Goal: Task Accomplishment & Management: Use online tool/utility

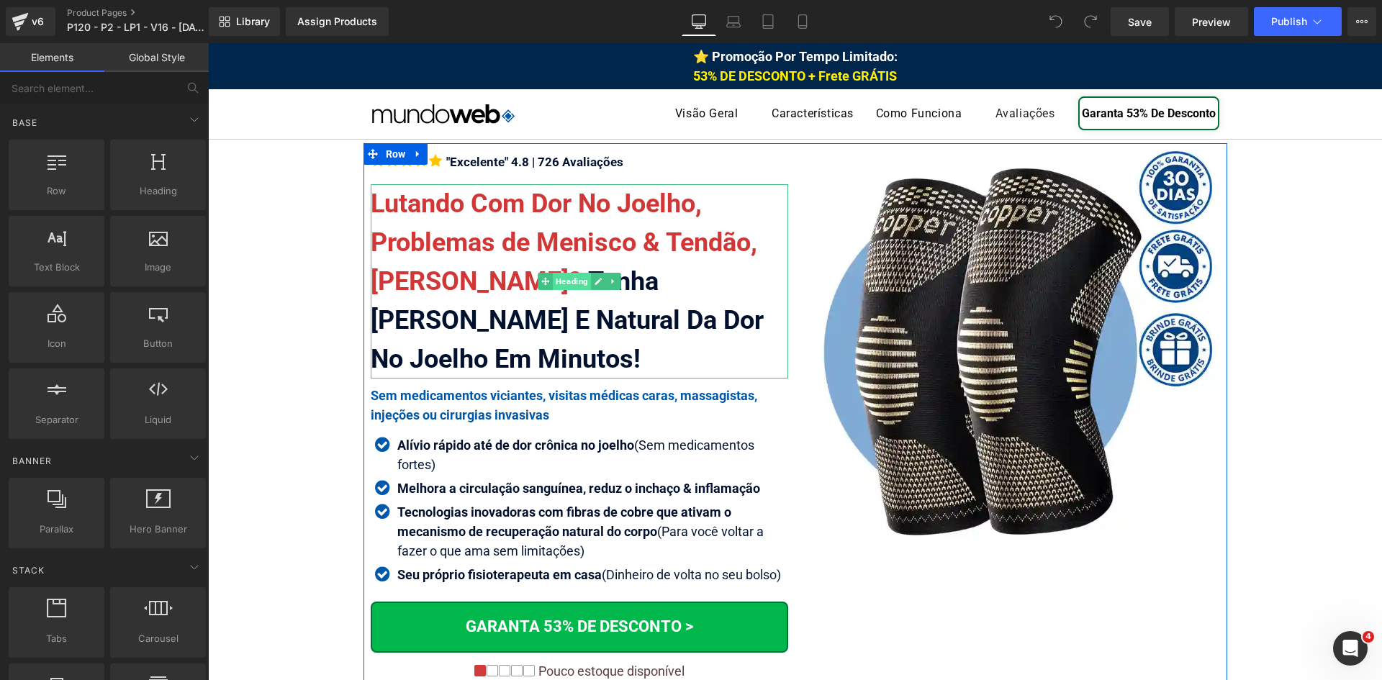
scroll to position [685, 0]
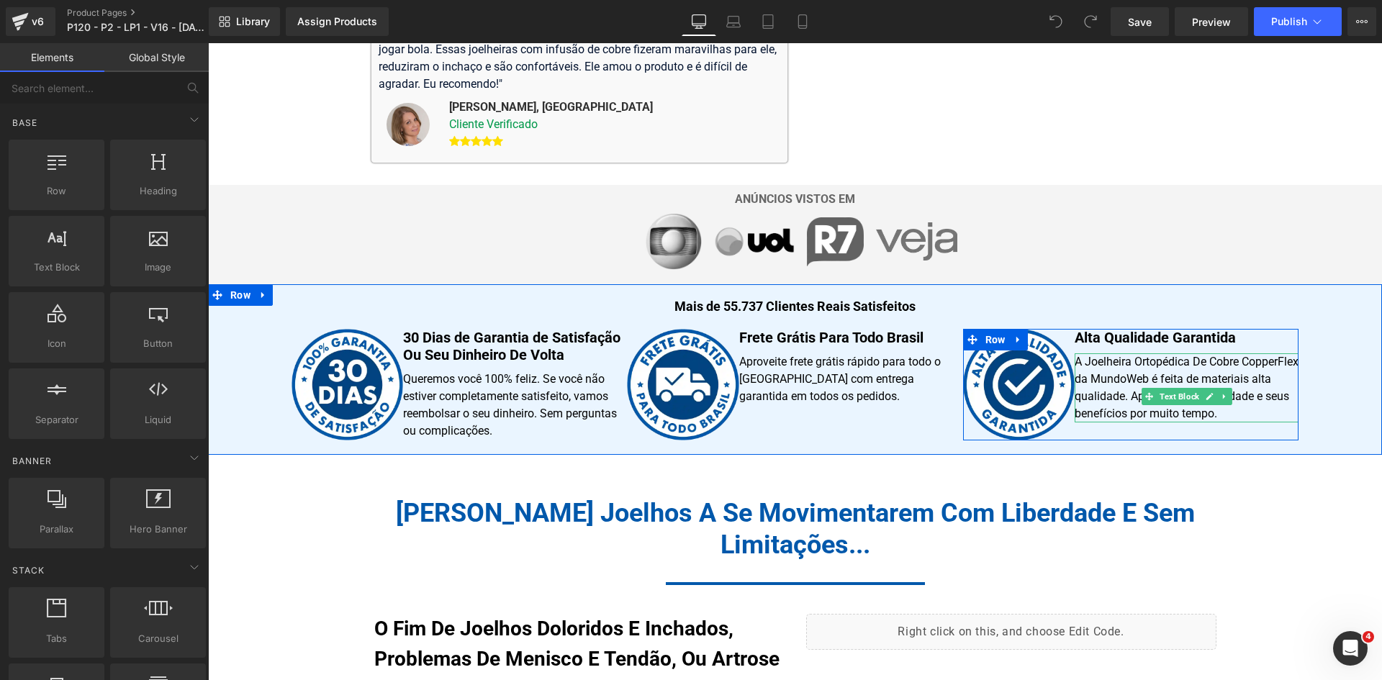
click at [1139, 359] on p "A Joelheira Ortopédica De Cobre CopperFlex da MundoWeb é feita de materiais alt…" at bounding box center [1187, 388] width 224 height 69
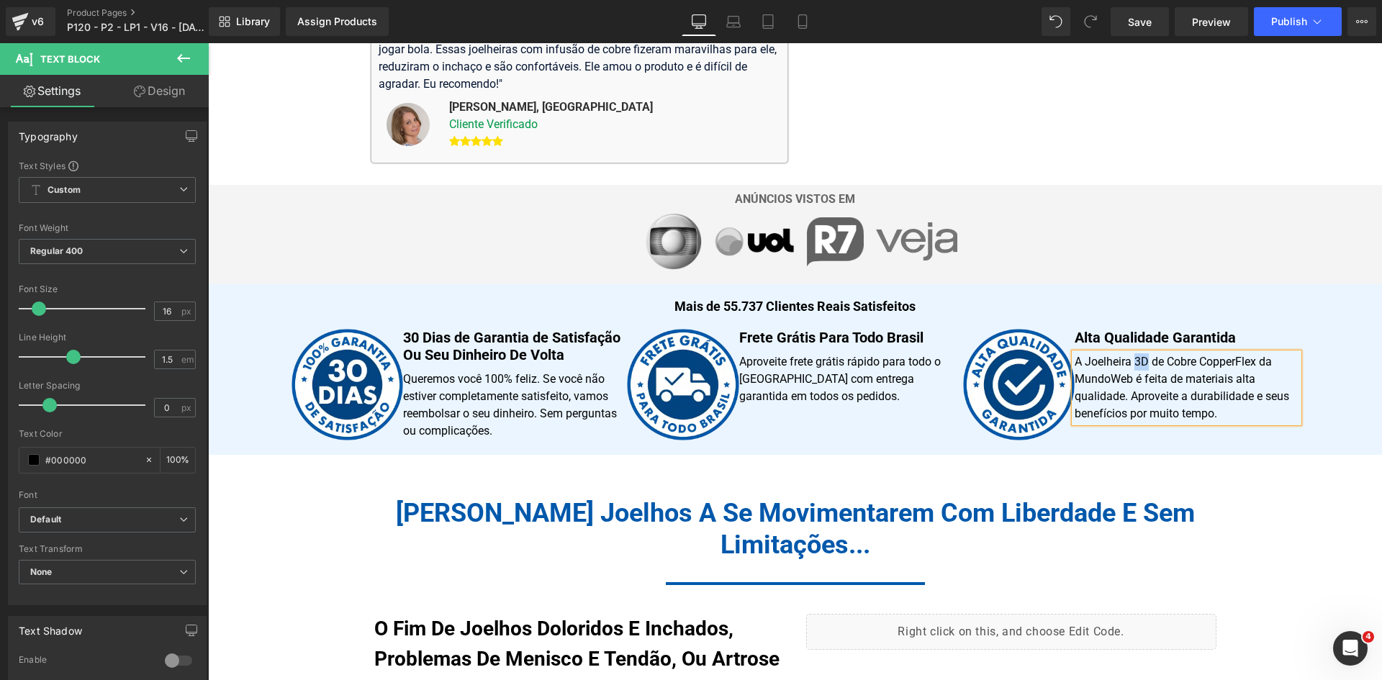
copy p "3D"
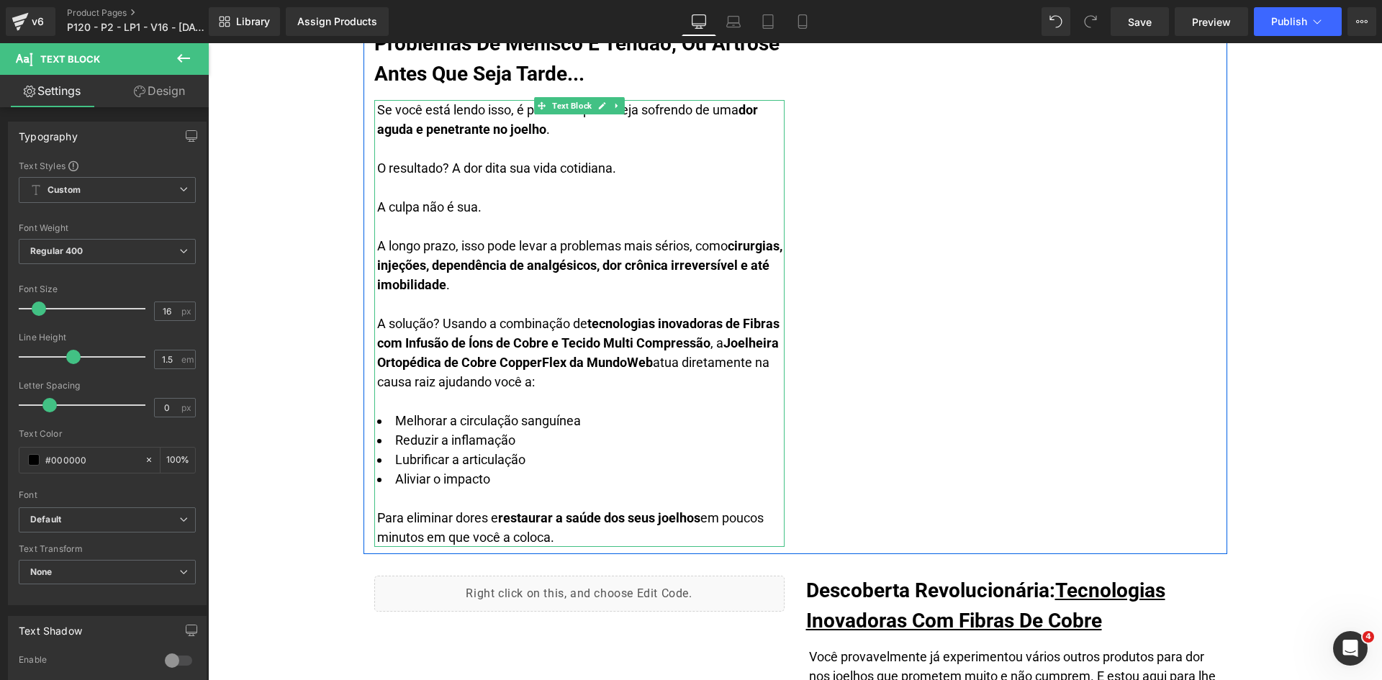
click at [459, 364] on strong "Joelheira Ortopédica de Cobre CopperFlex da MundoWeb" at bounding box center [578, 353] width 402 height 35
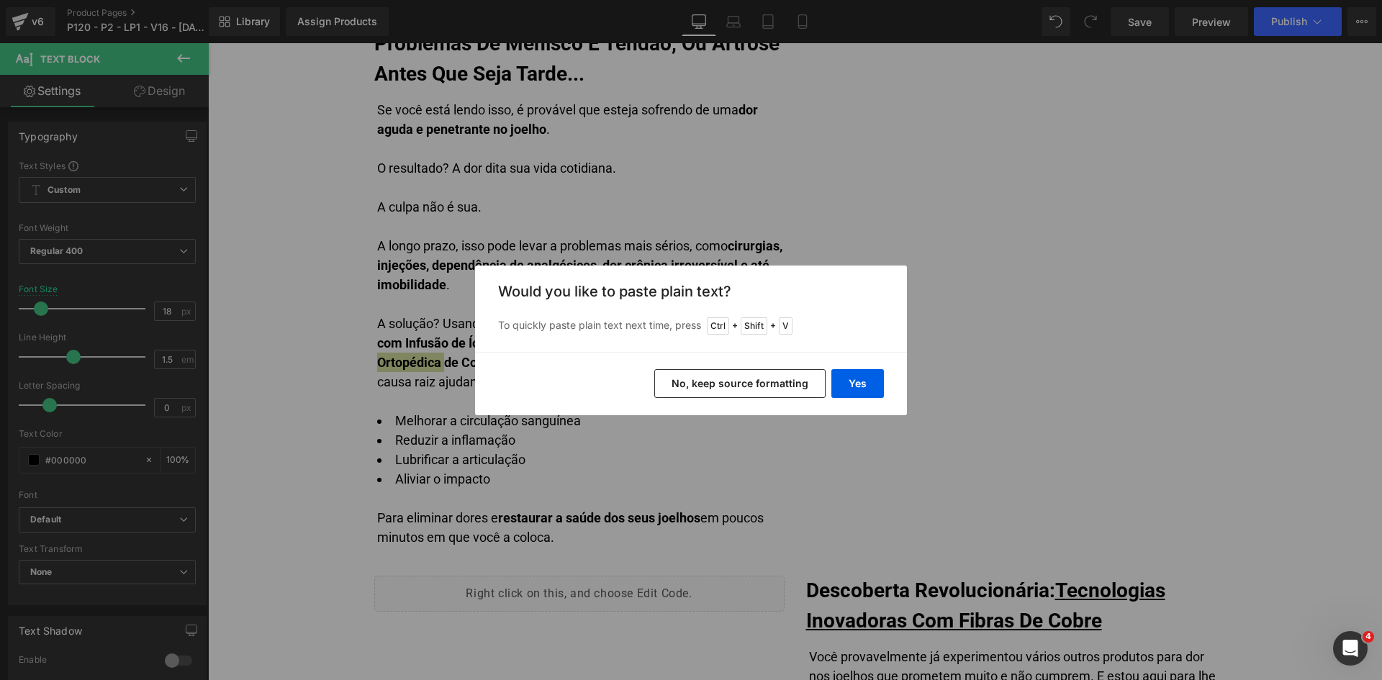
click at [754, 384] on button "No, keep source formatting" at bounding box center [739, 383] width 171 height 29
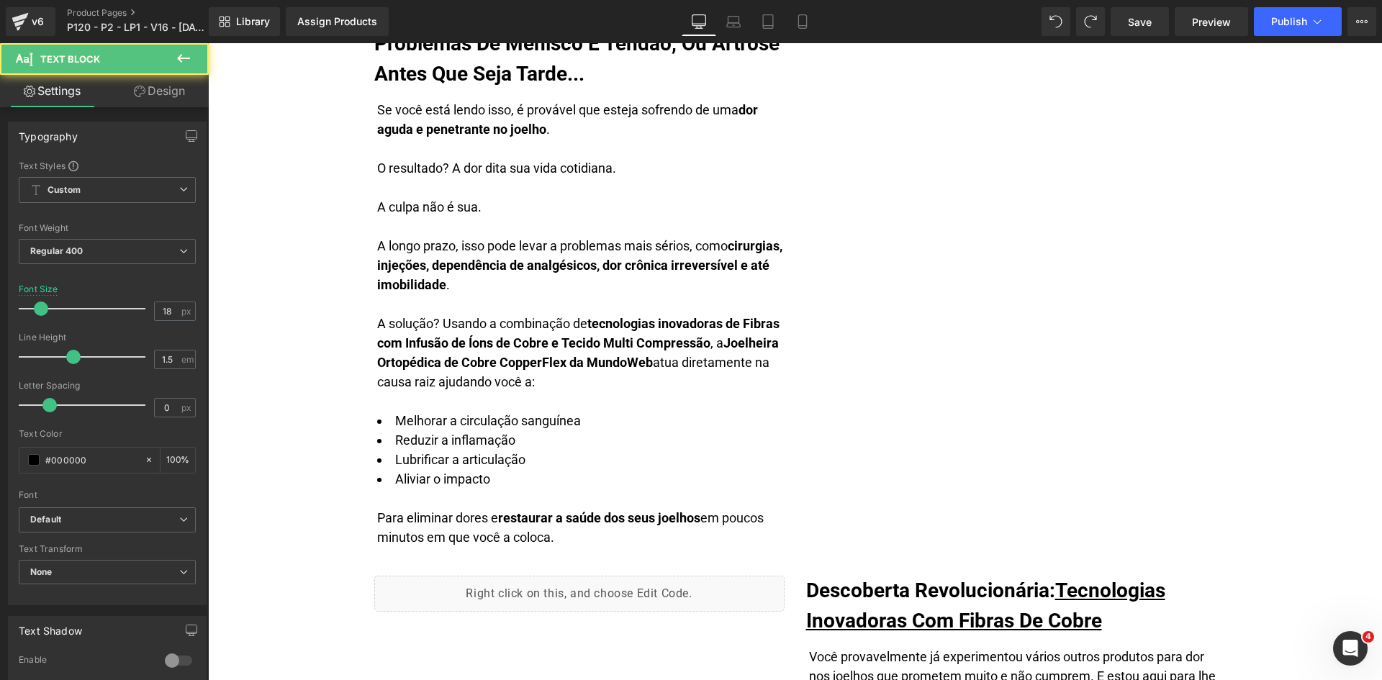
click at [442, 343] on strong "tecnologias inovadoras de Fibras com Infusão de Íons de Cobre e Tecido Multi Co…" at bounding box center [578, 333] width 402 height 35
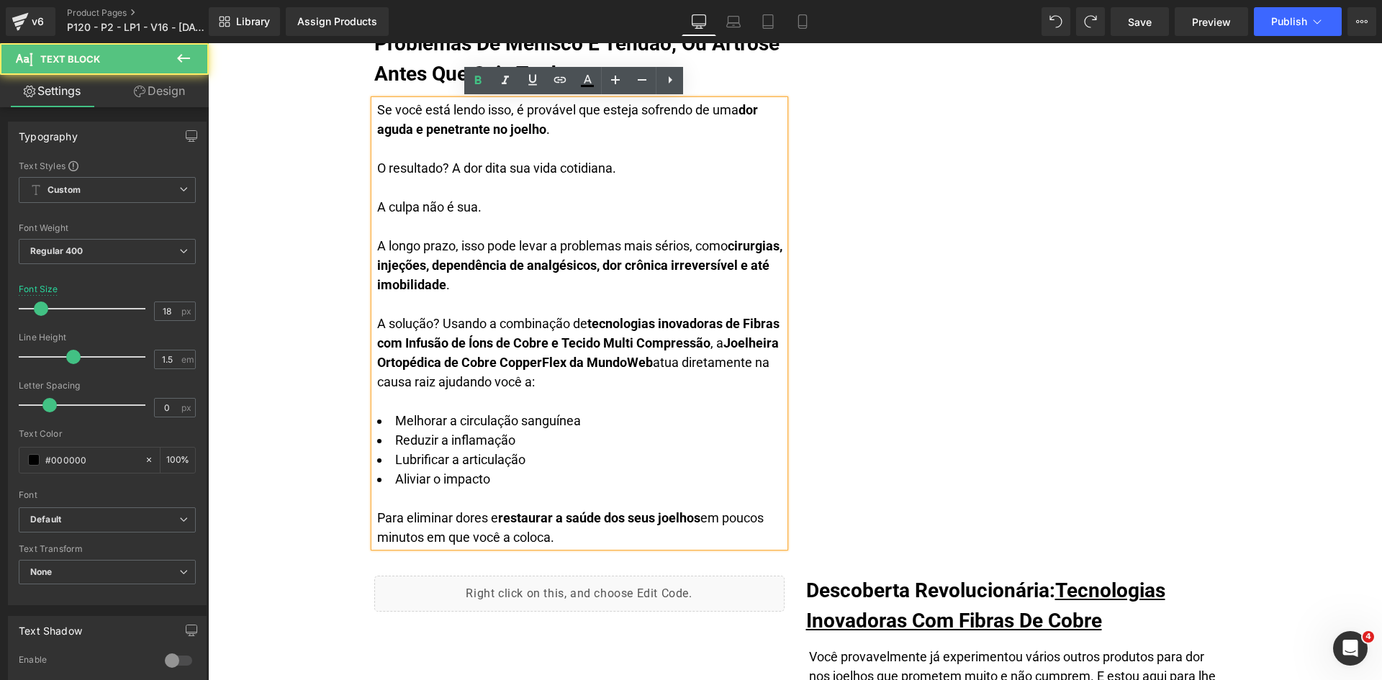
click at [446, 361] on strong "Joelheira Ortopédica de Cobre CopperFlex da MundoWeb" at bounding box center [578, 353] width 402 height 35
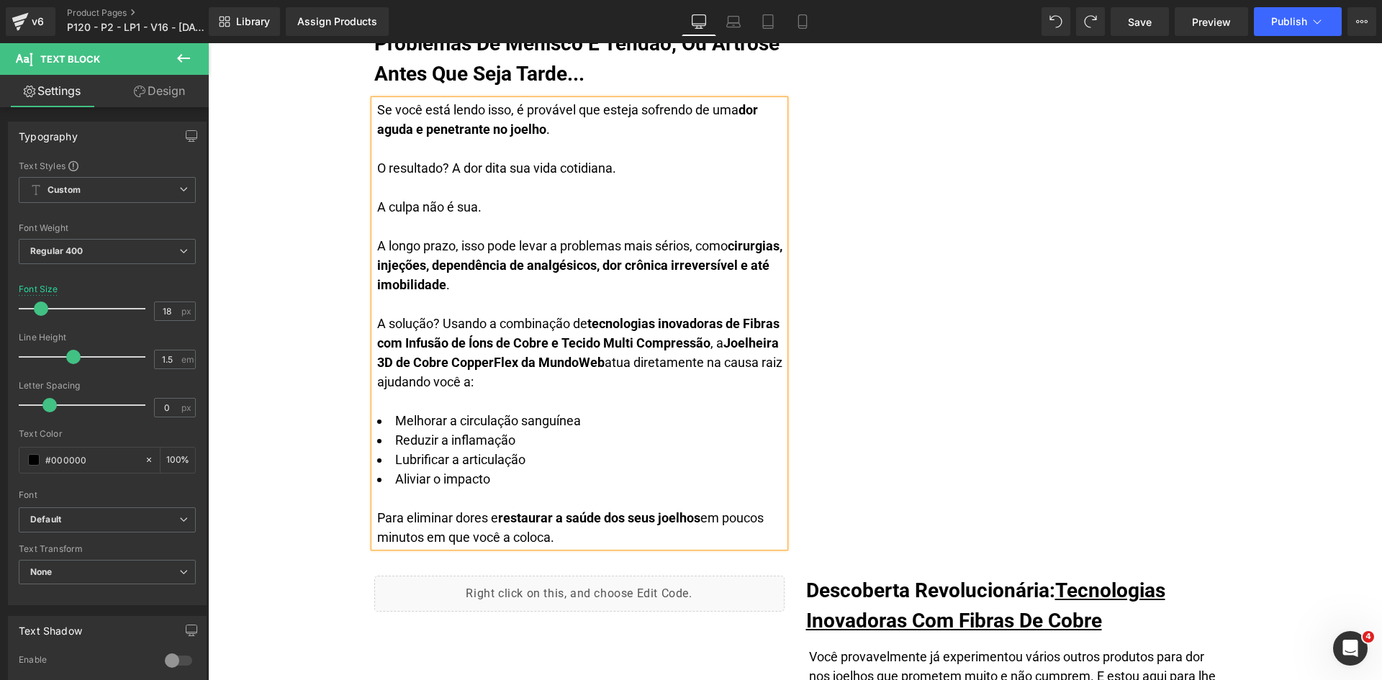
scroll to position [2891, 0]
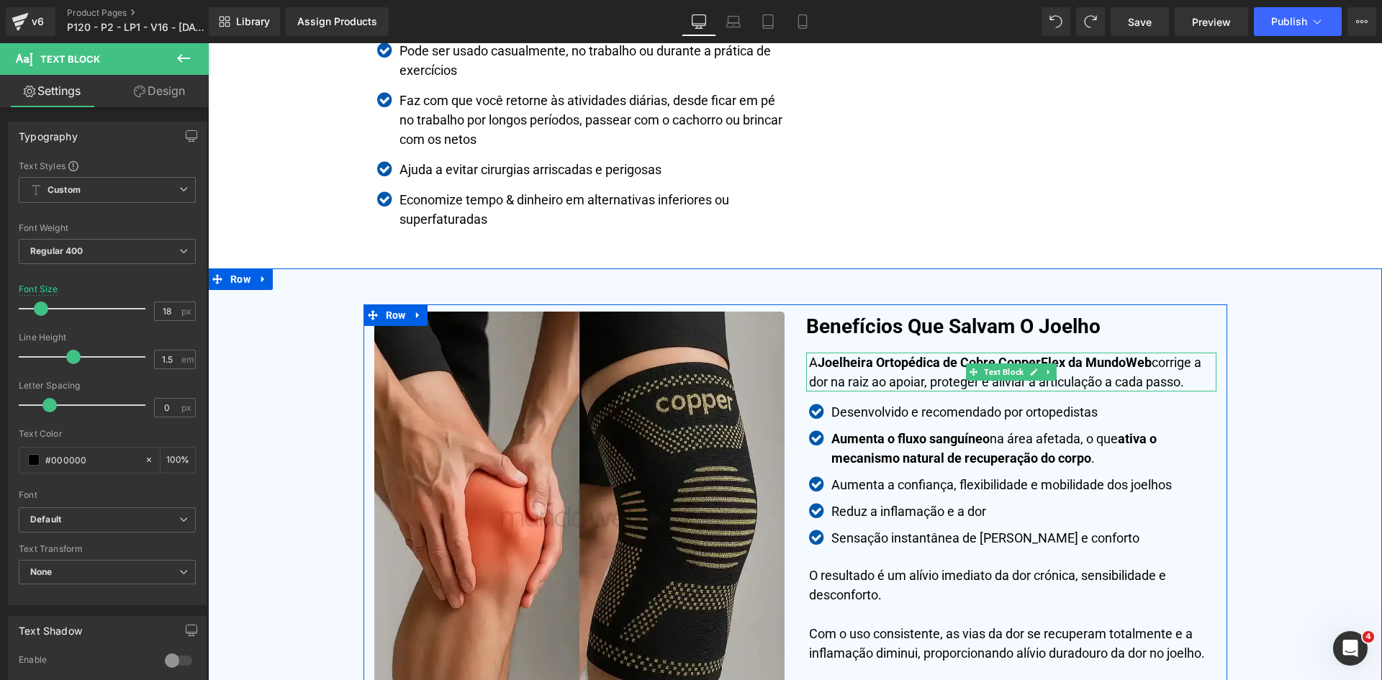
click at [903, 361] on strong "Joelheira Ortopédica de Cobre CopperFlex da MundoWeb" at bounding box center [985, 362] width 334 height 15
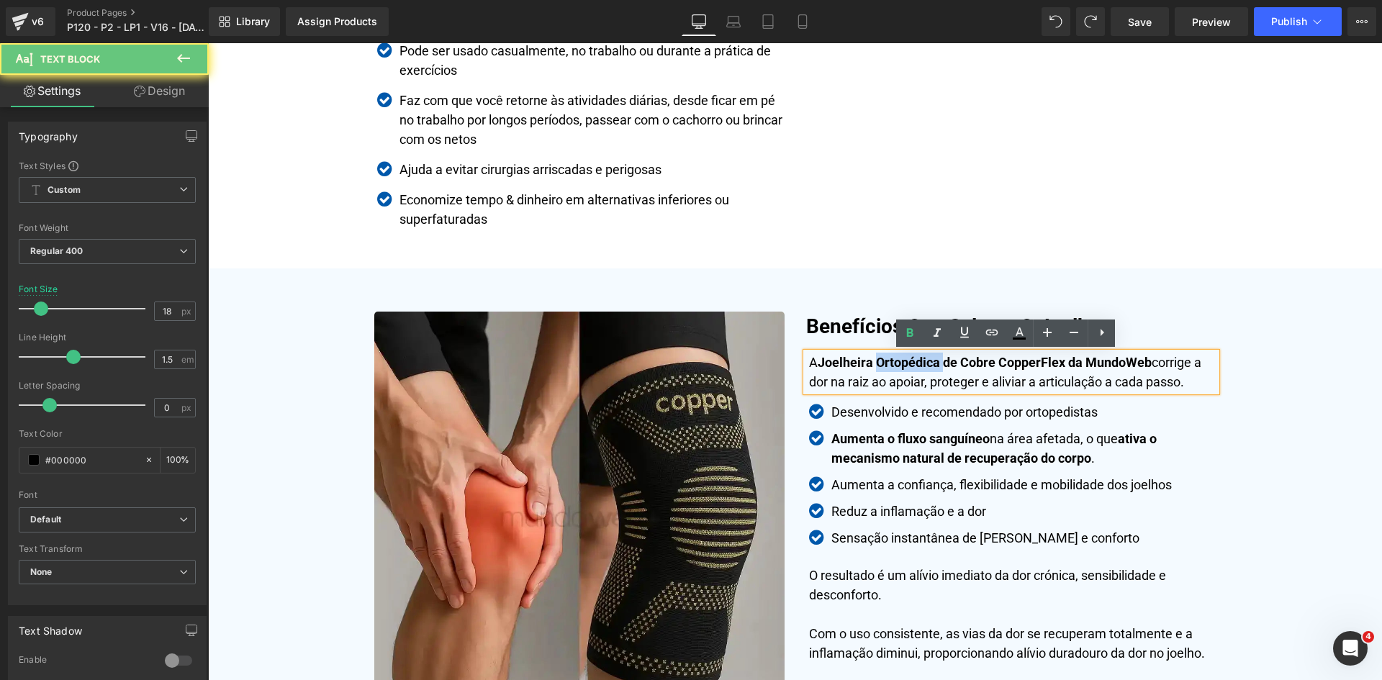
paste div
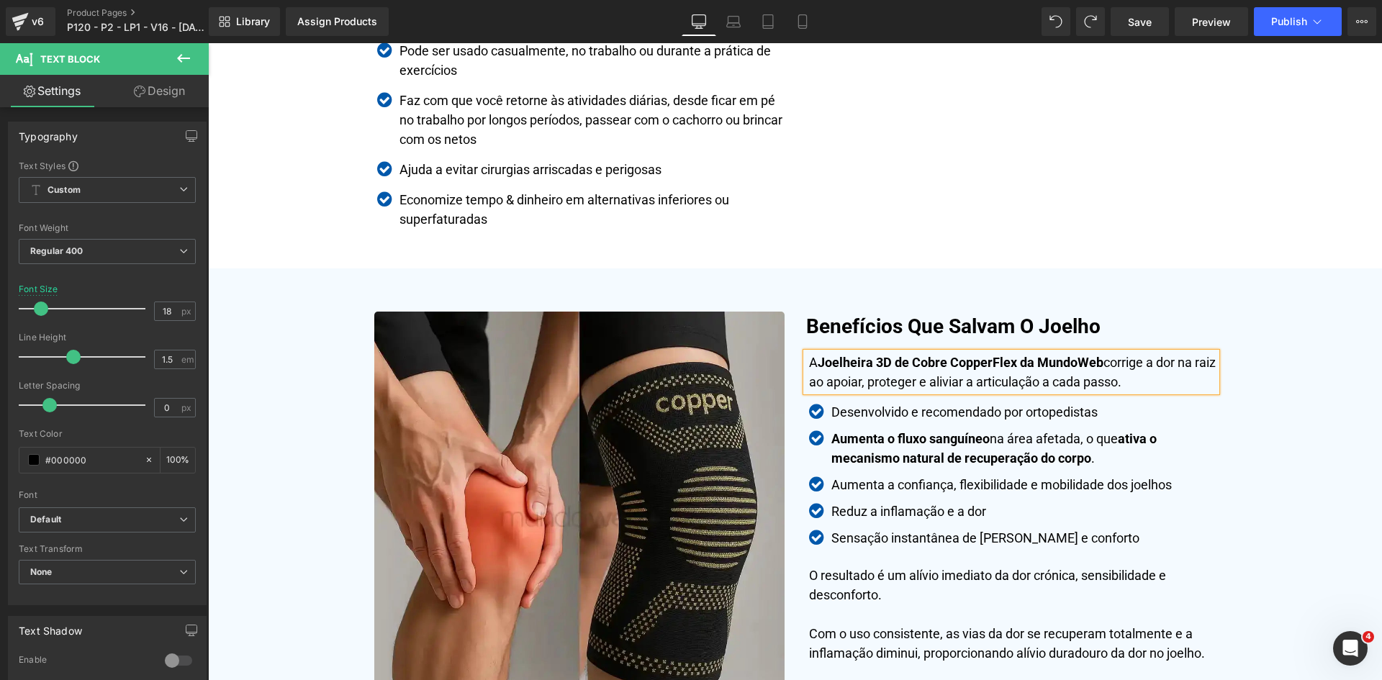
scroll to position [3437, 0]
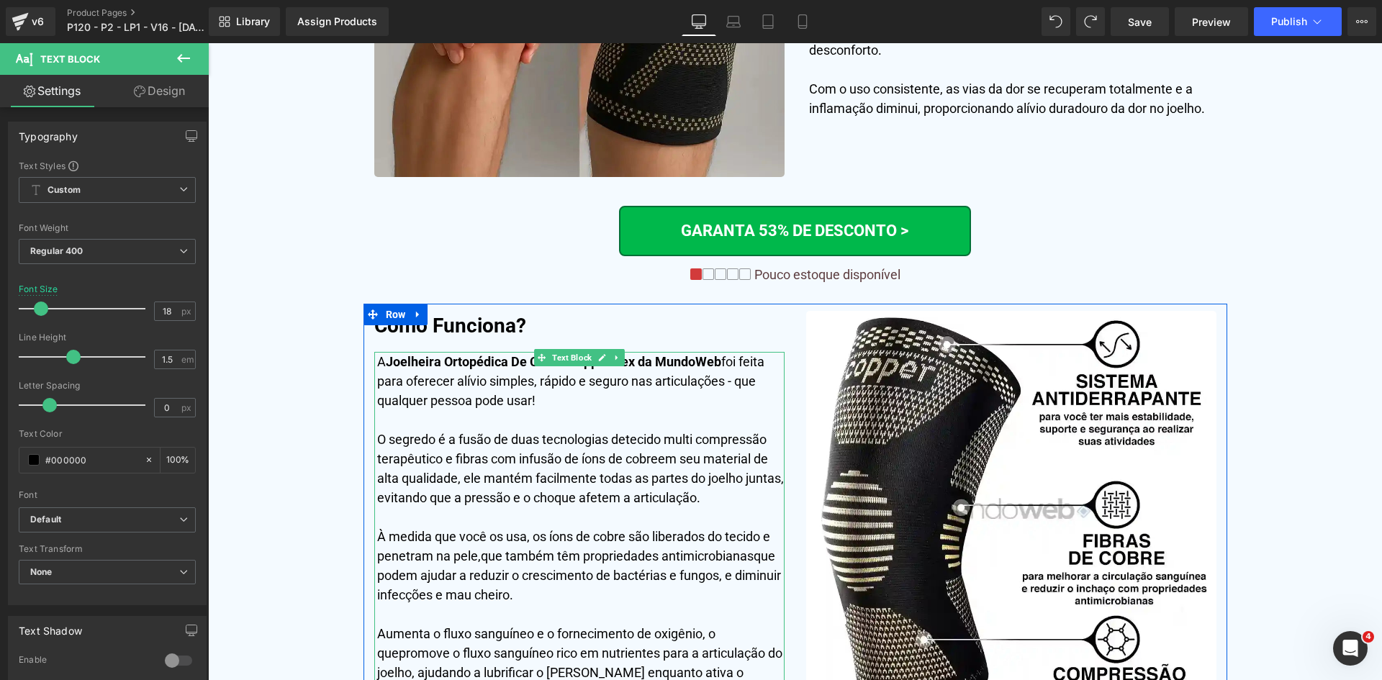
click at [483, 362] on span "Joelheira Ortopédica De Cobre CopperFlex da MundoWeb" at bounding box center [554, 361] width 336 height 15
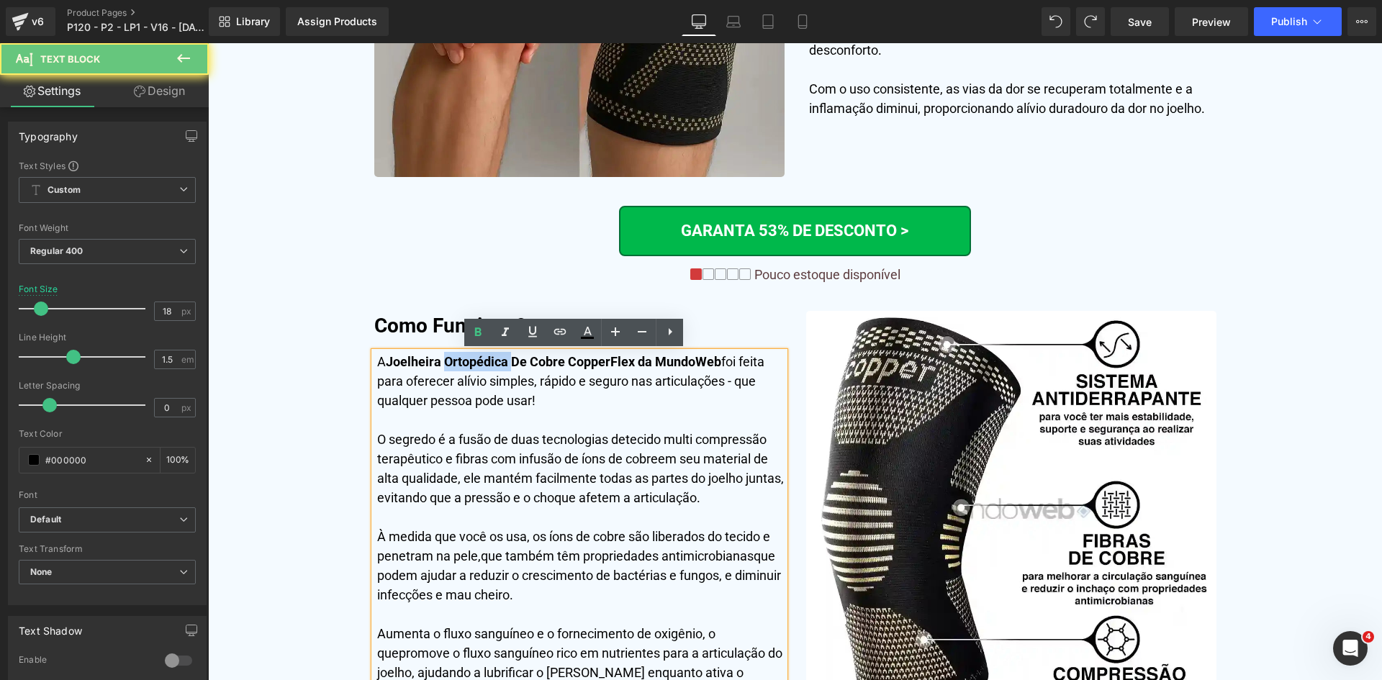
paste div
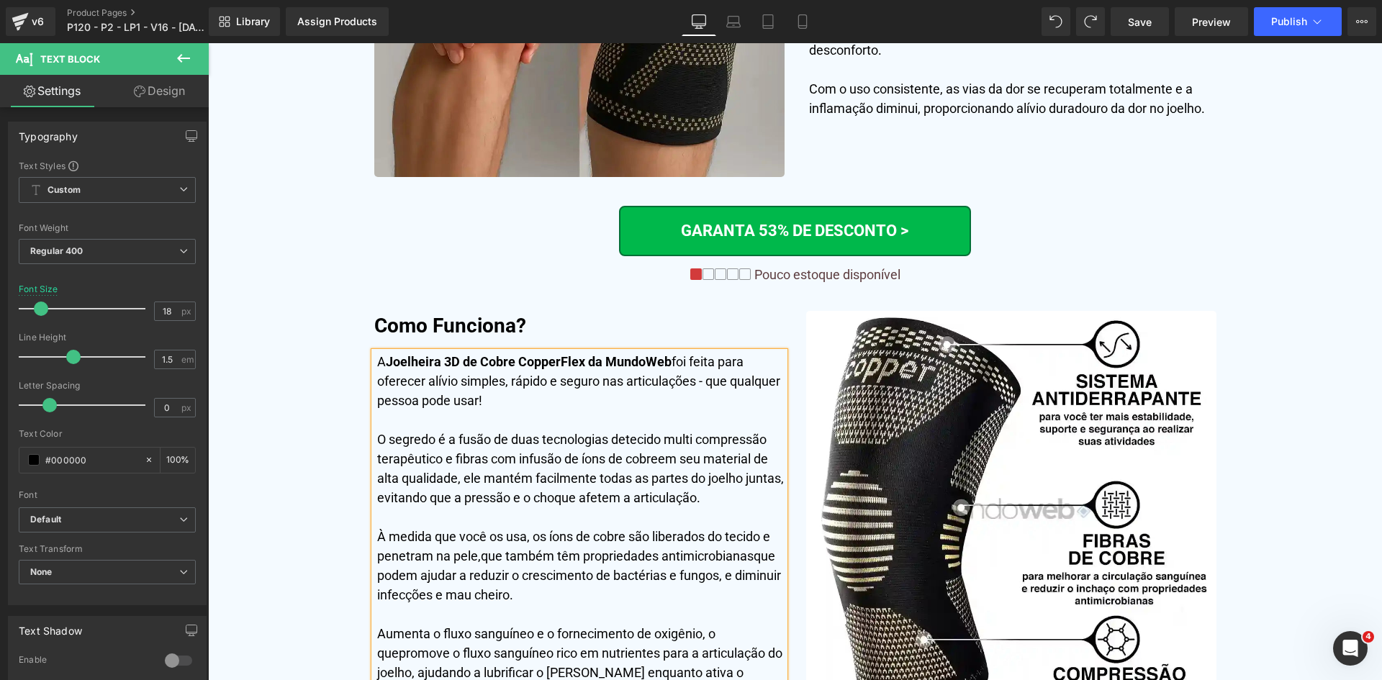
scroll to position [4120, 0]
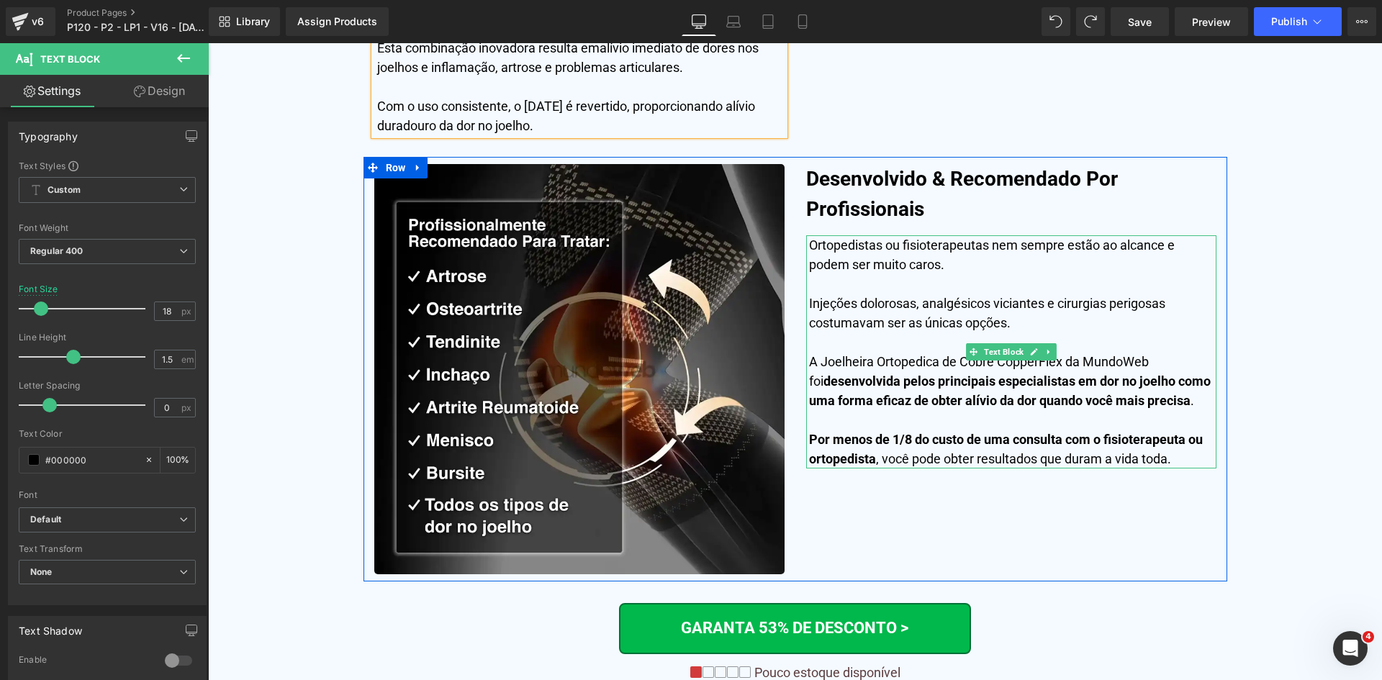
click at [899, 361] on p "A Joelheira Ortopedica de Cobre CopperFlex da MundoWeb foi desenvolvida pelos p…" at bounding box center [1013, 381] width 408 height 58
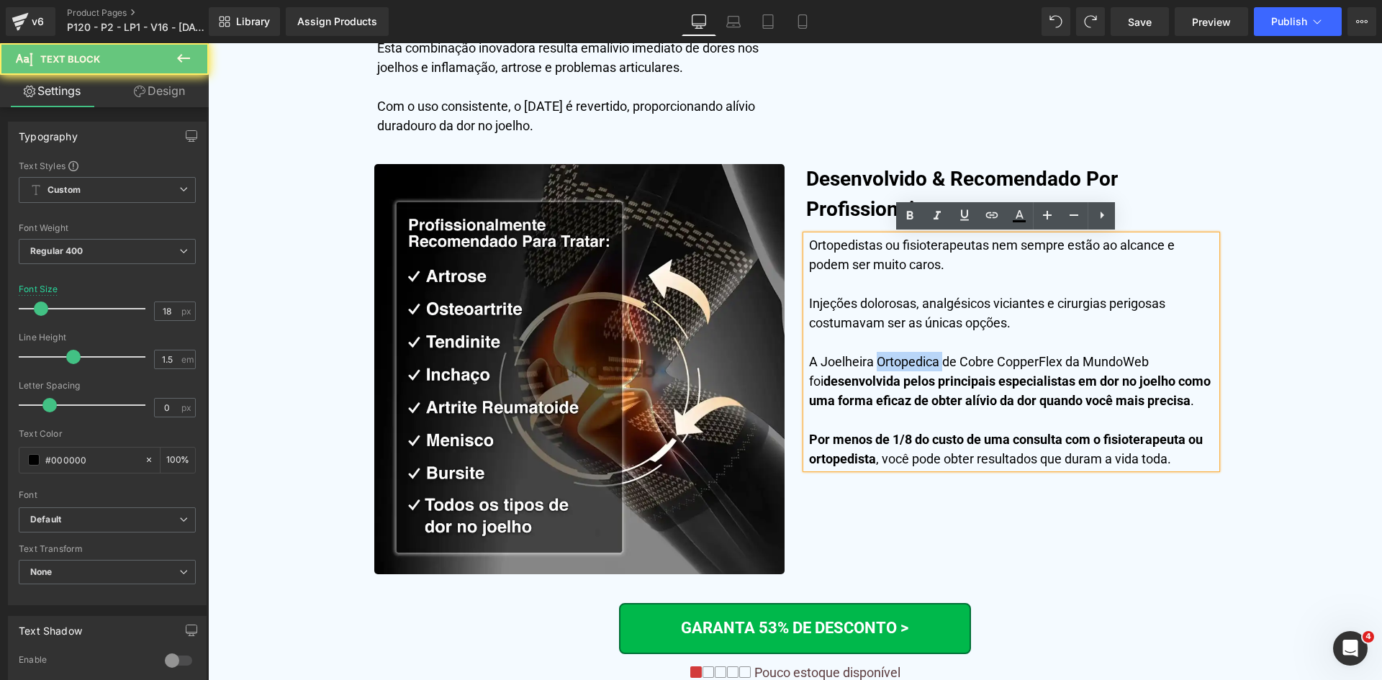
paste div
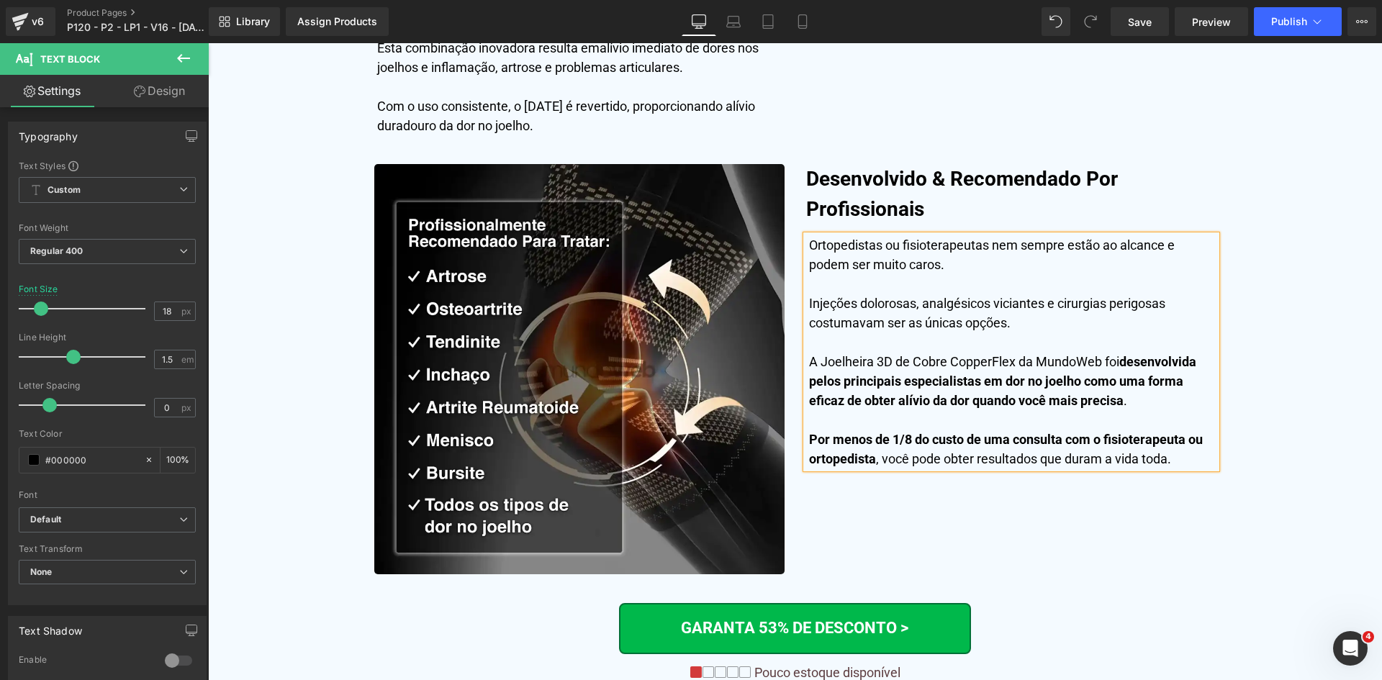
scroll to position [4699, 0]
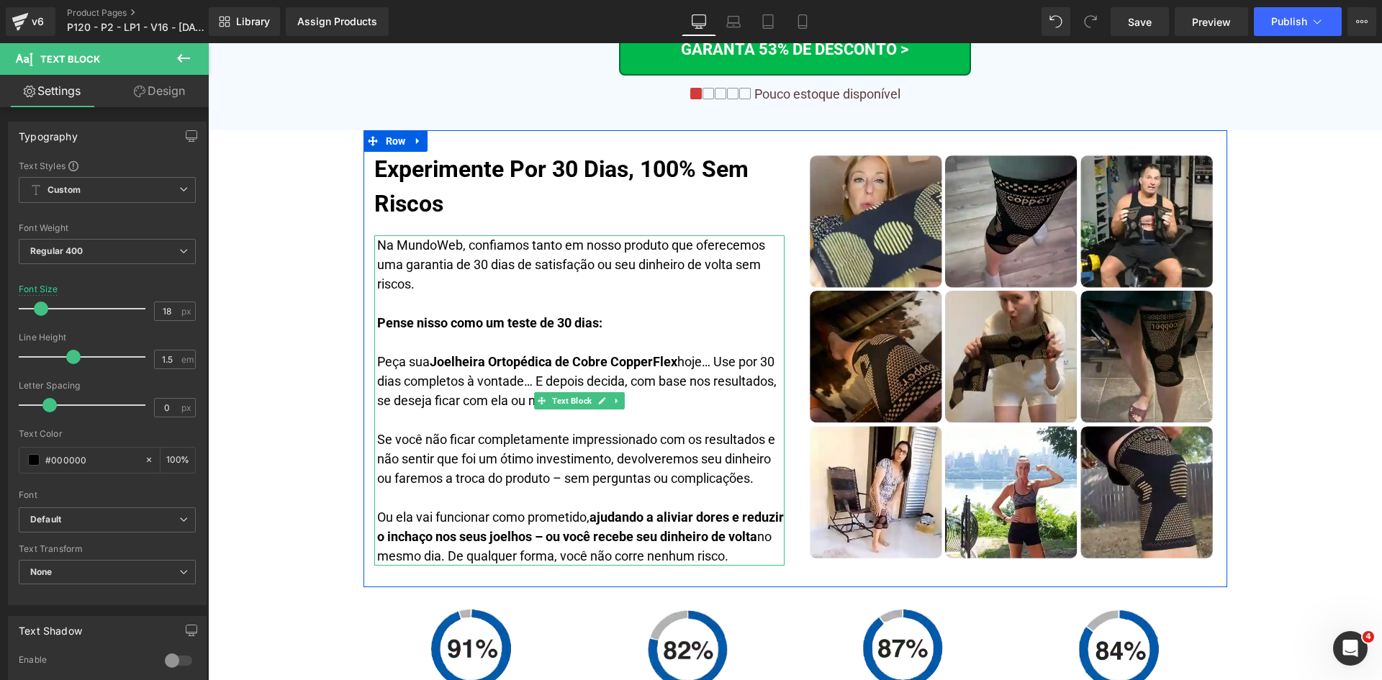
click at [518, 365] on span "Joelheira Ortopédica de Cobre CopperFlex" at bounding box center [554, 361] width 248 height 15
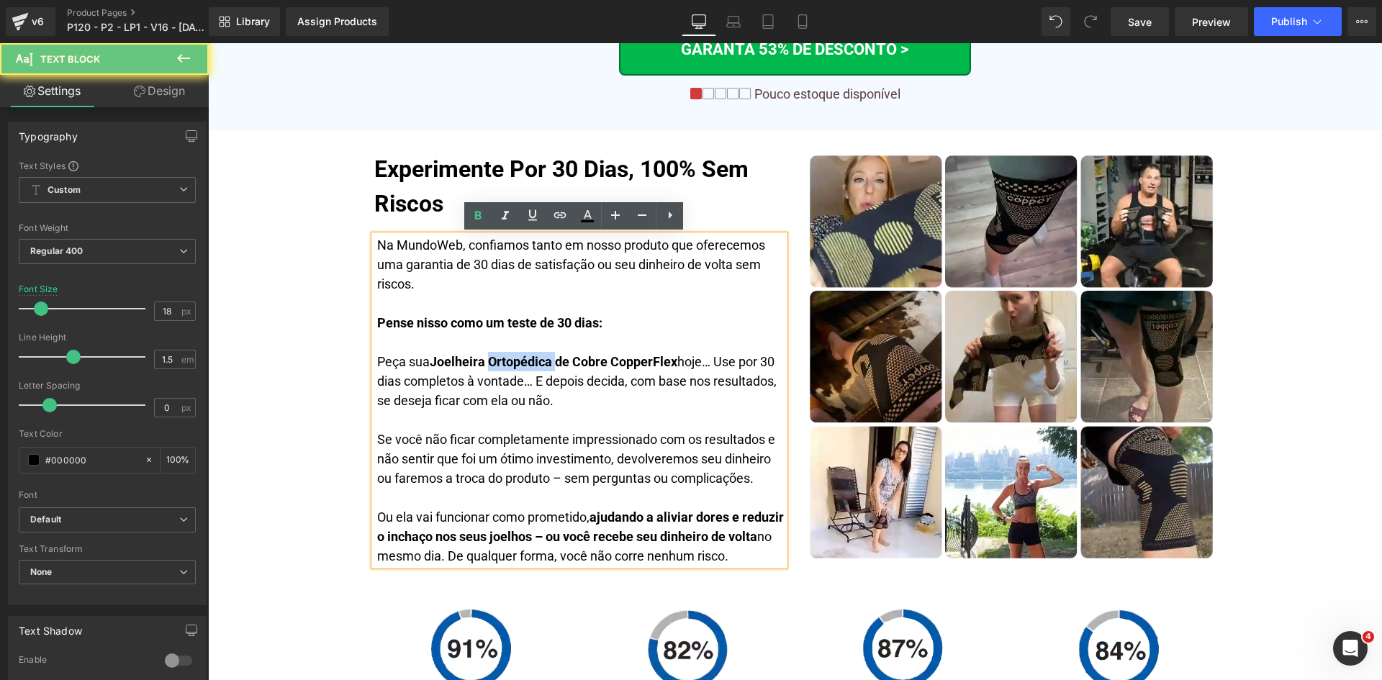
paste div
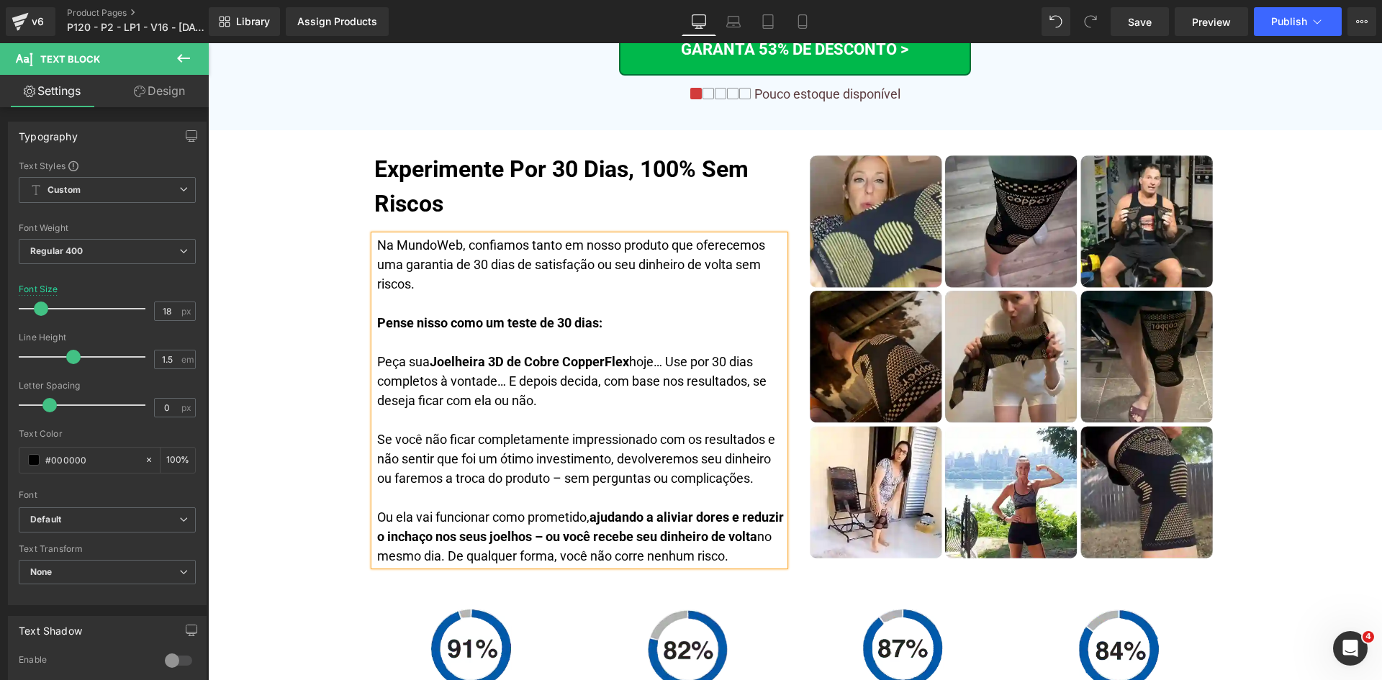
scroll to position [5249, 0]
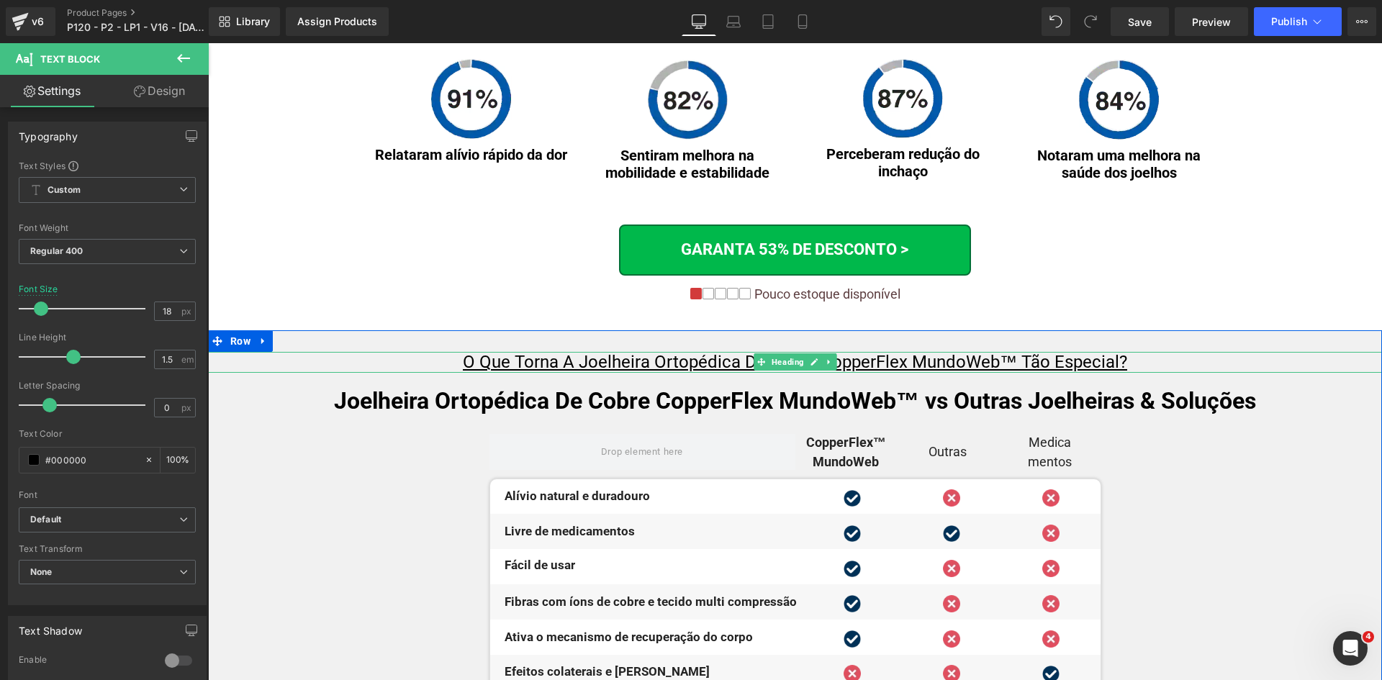
click at [672, 360] on u "O Que Torna A Joelheira Ortopédica De Cobre CopperFlex MundoWeb™ Tão Especial?" at bounding box center [795, 362] width 665 height 20
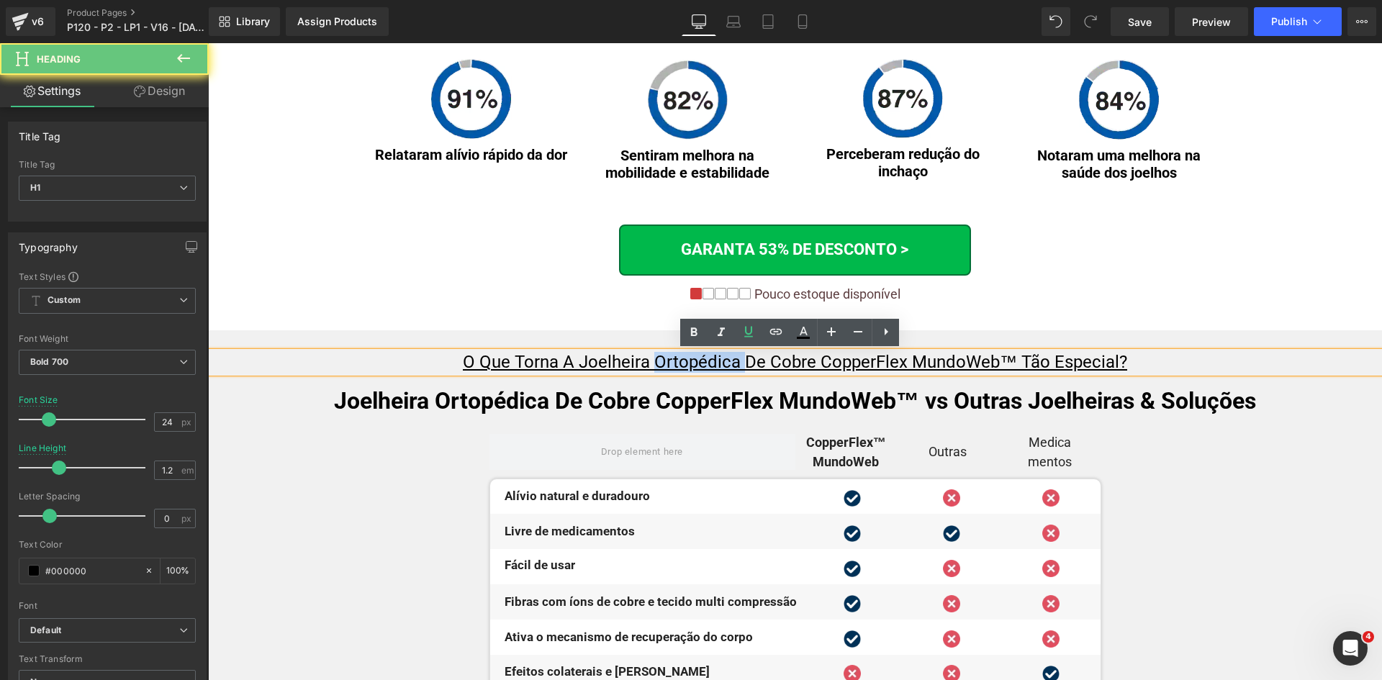
paste div
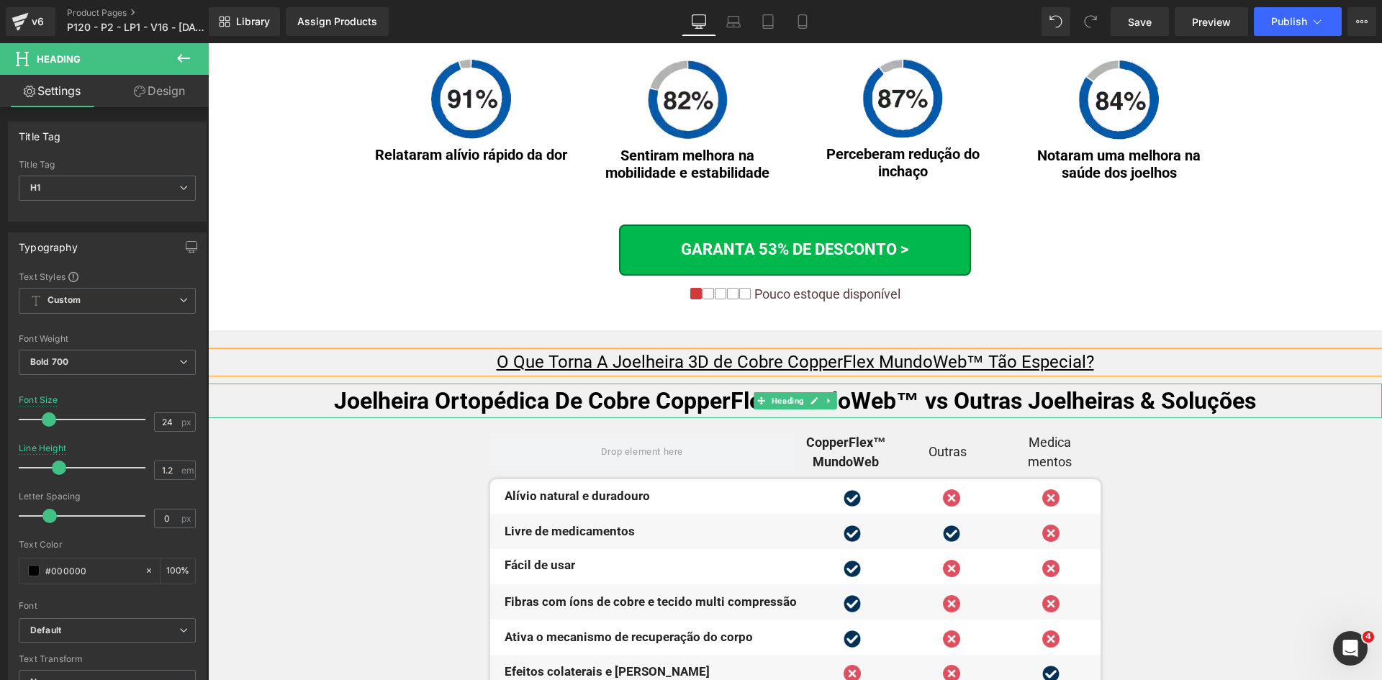
click at [482, 403] on h1 "Joelheira Ortopédica De Cobre CopperFlex MundoWeb™ vs Outras Joelheiras & Soluç…" at bounding box center [795, 401] width 1174 height 35
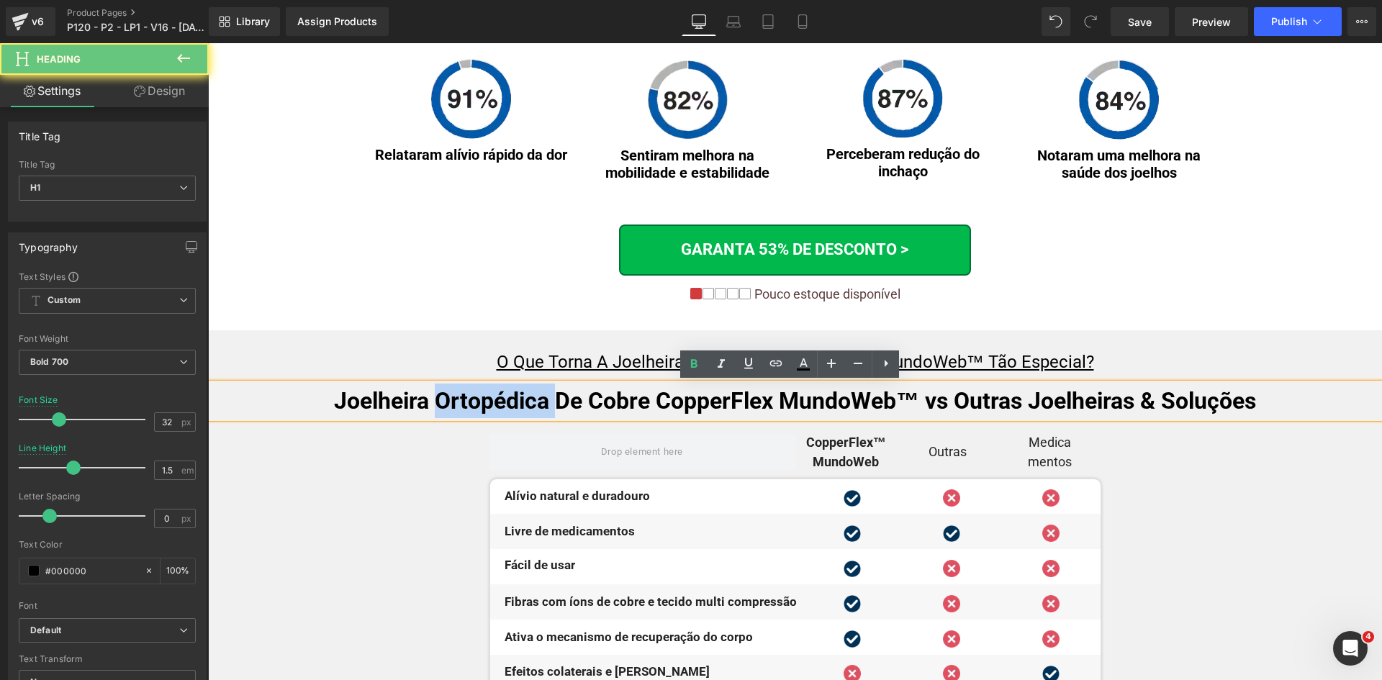
paste div
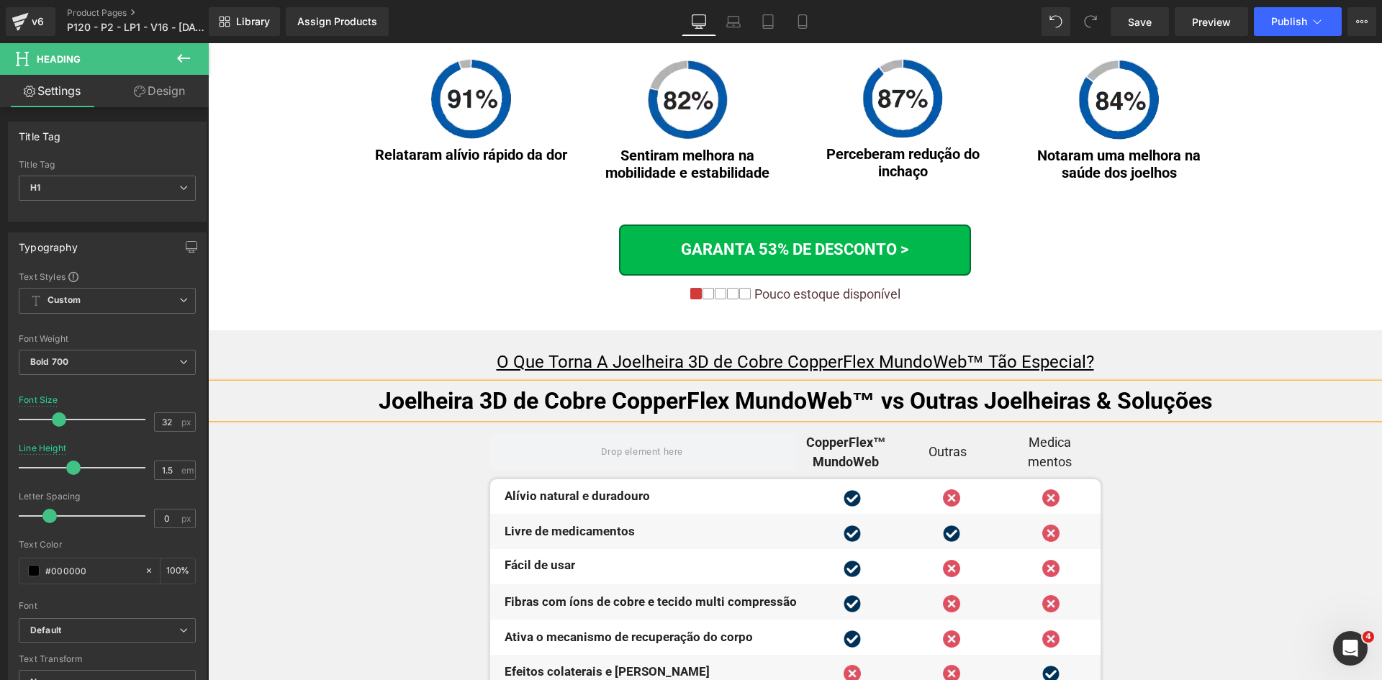
scroll to position [10269, 0]
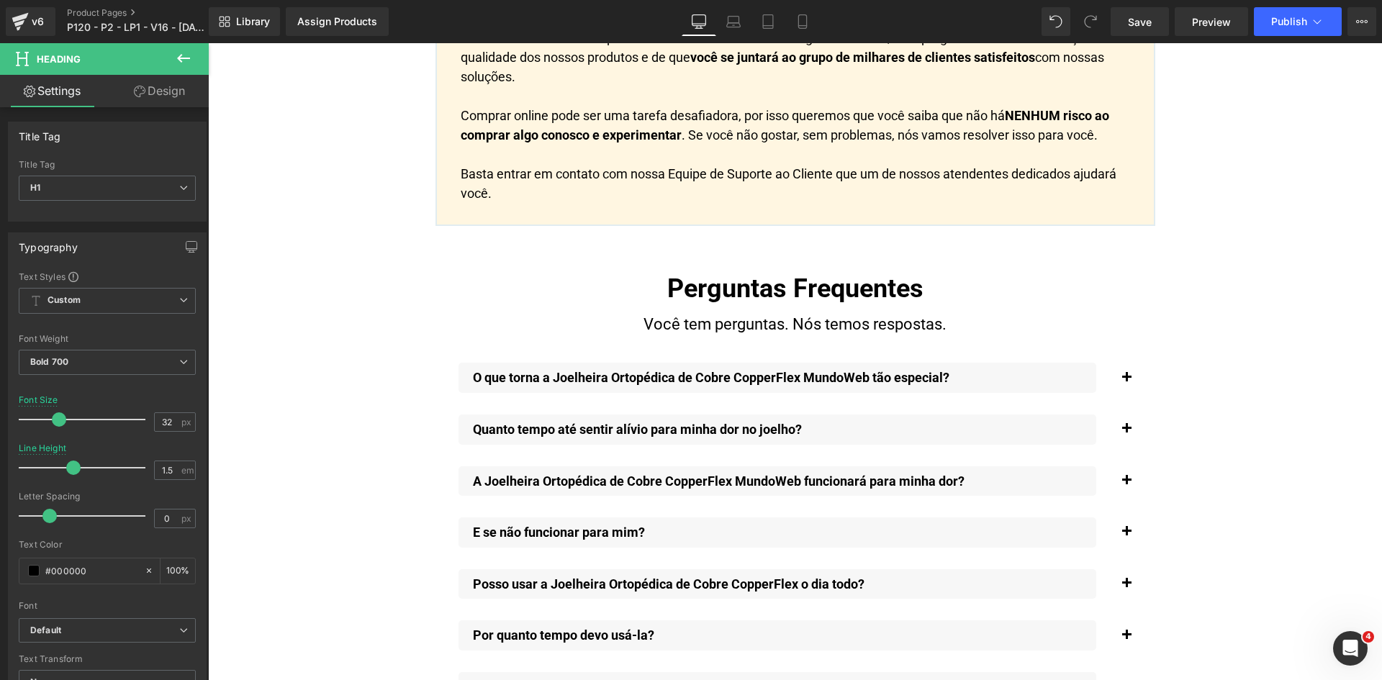
click at [626, 370] on p "O que torna a Joelheira Ortopédica de Cobre CopperFlex MundoWeb tão especial?" at bounding box center [785, 378] width 624 height 16
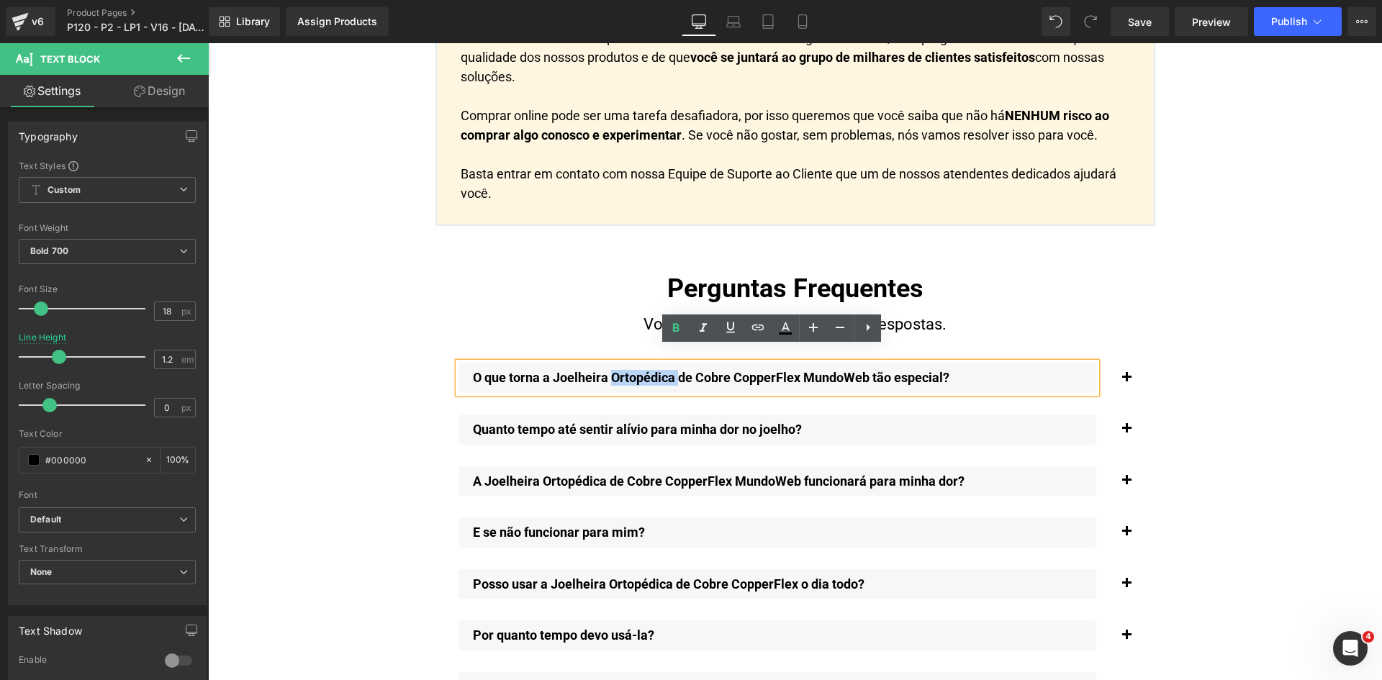
paste div
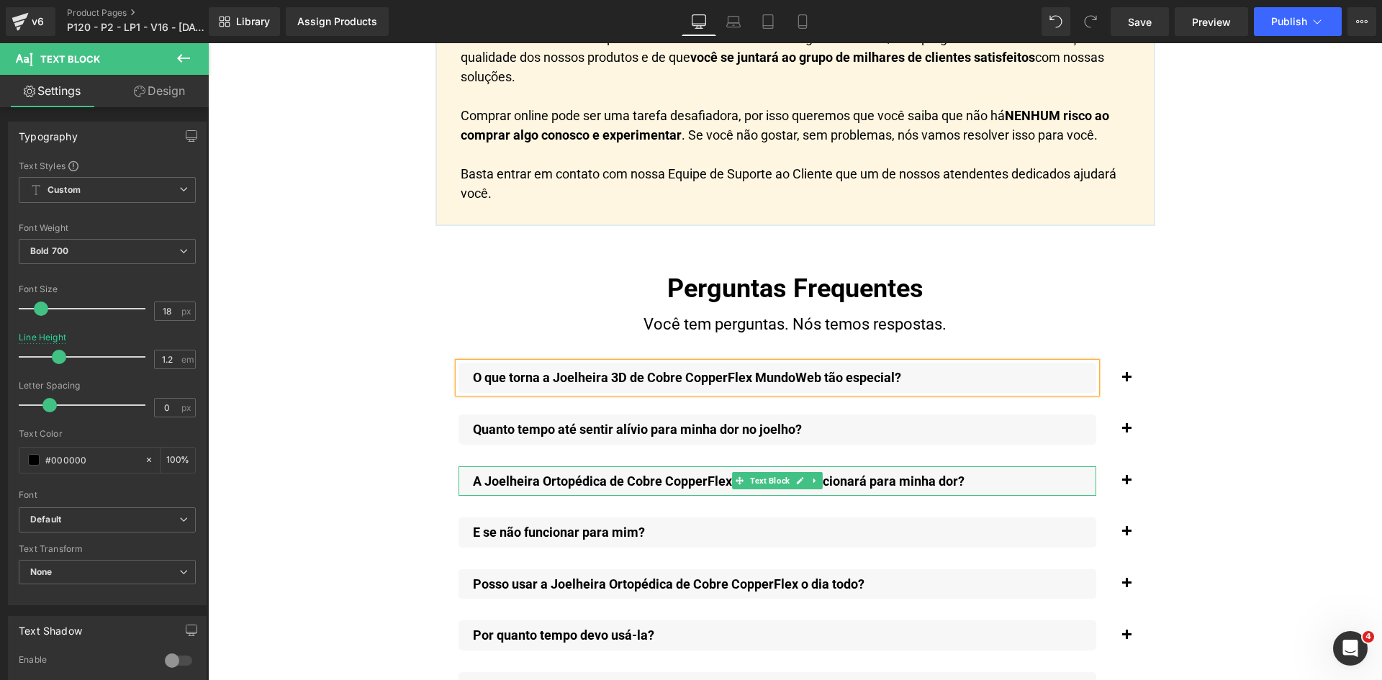
click at [572, 474] on p "A Joelheira Ortopédica de Cobre CopperFlex MundoWeb funcionará para minha dor?" at bounding box center [785, 482] width 624 height 16
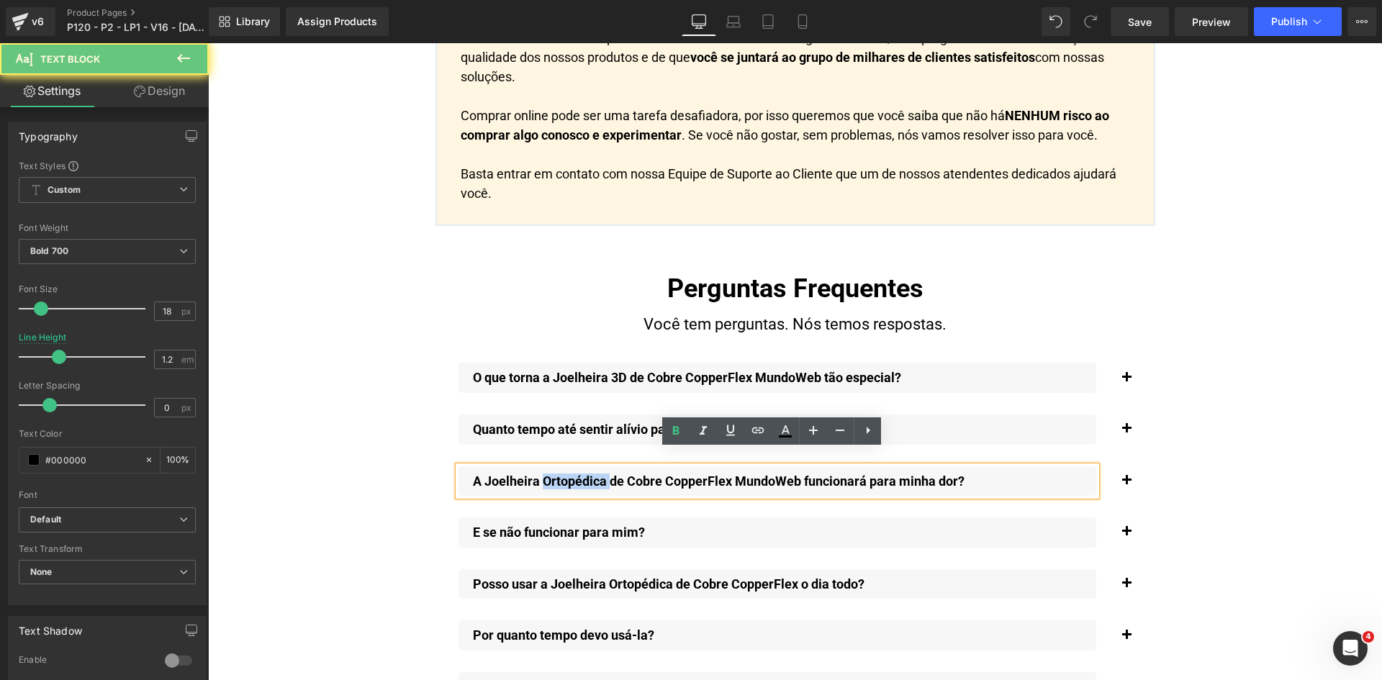
paste div
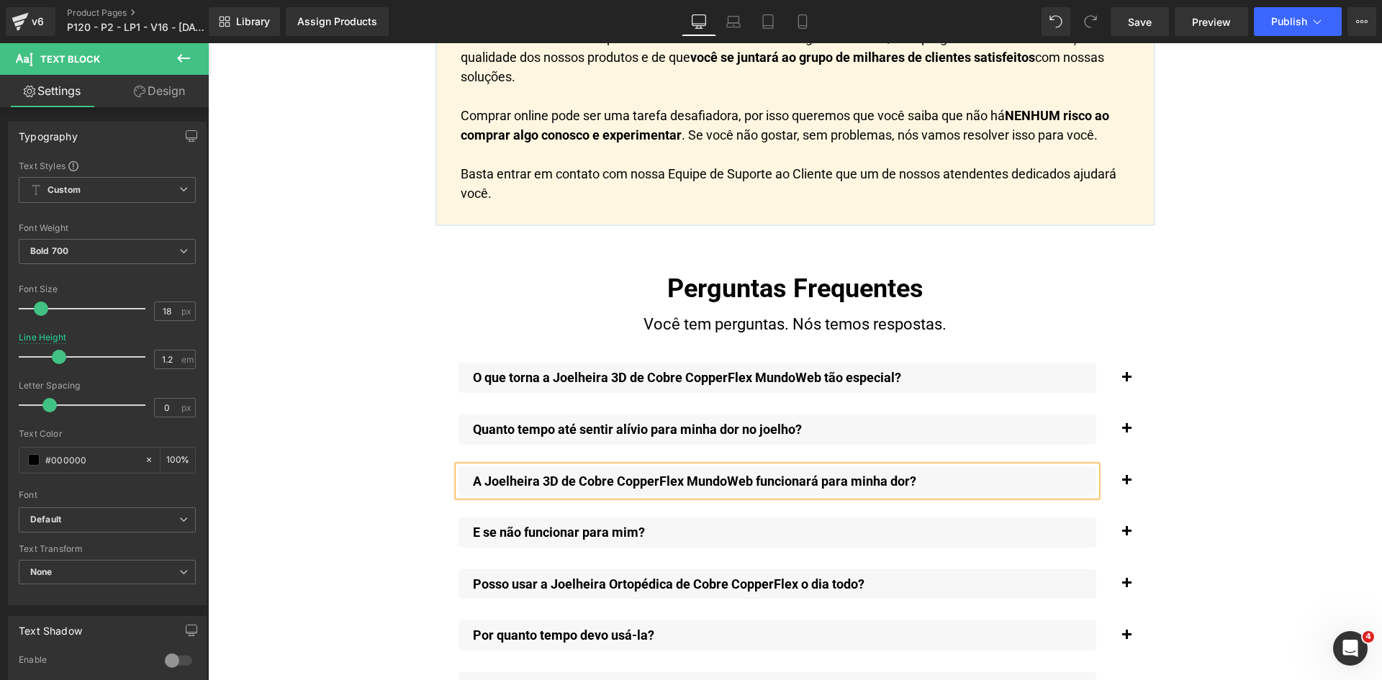
click at [619, 570] on div "Posso usar a Joelheira Ortopédica de Cobre CopperFlex o dia todo?" at bounding box center [778, 585] width 638 height 30
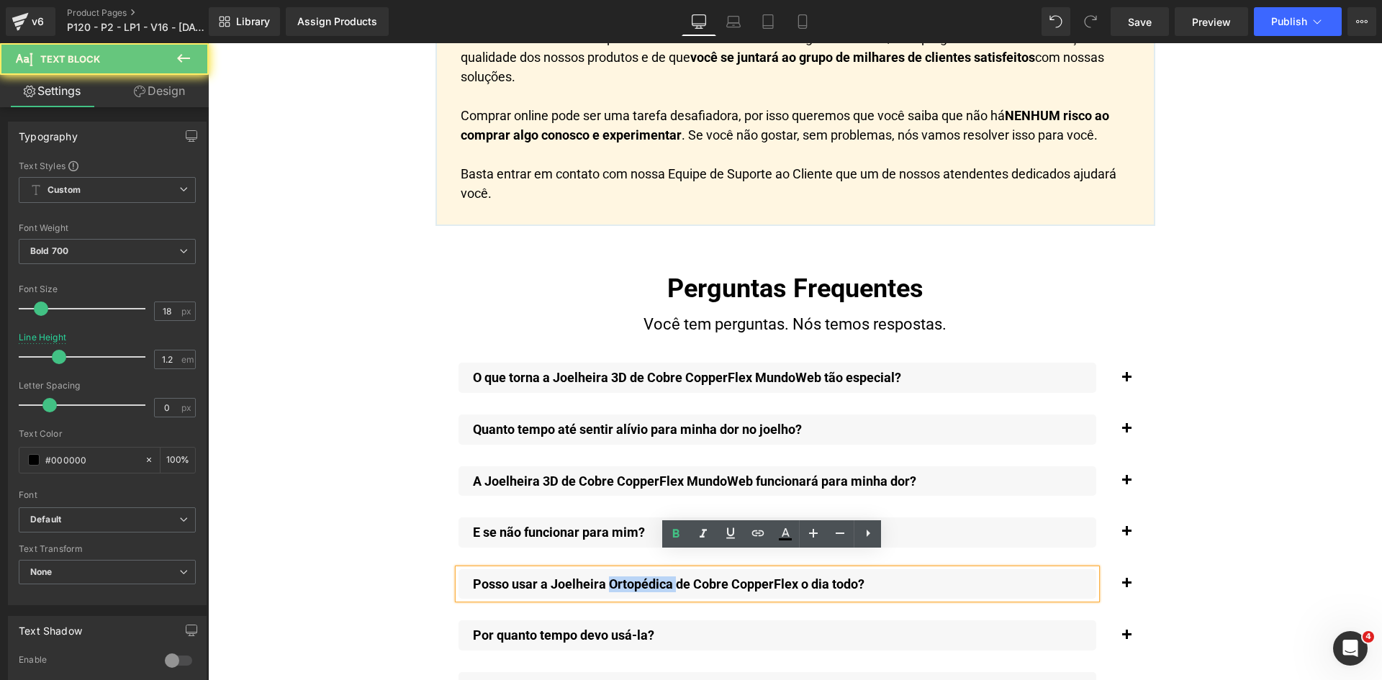
paste div
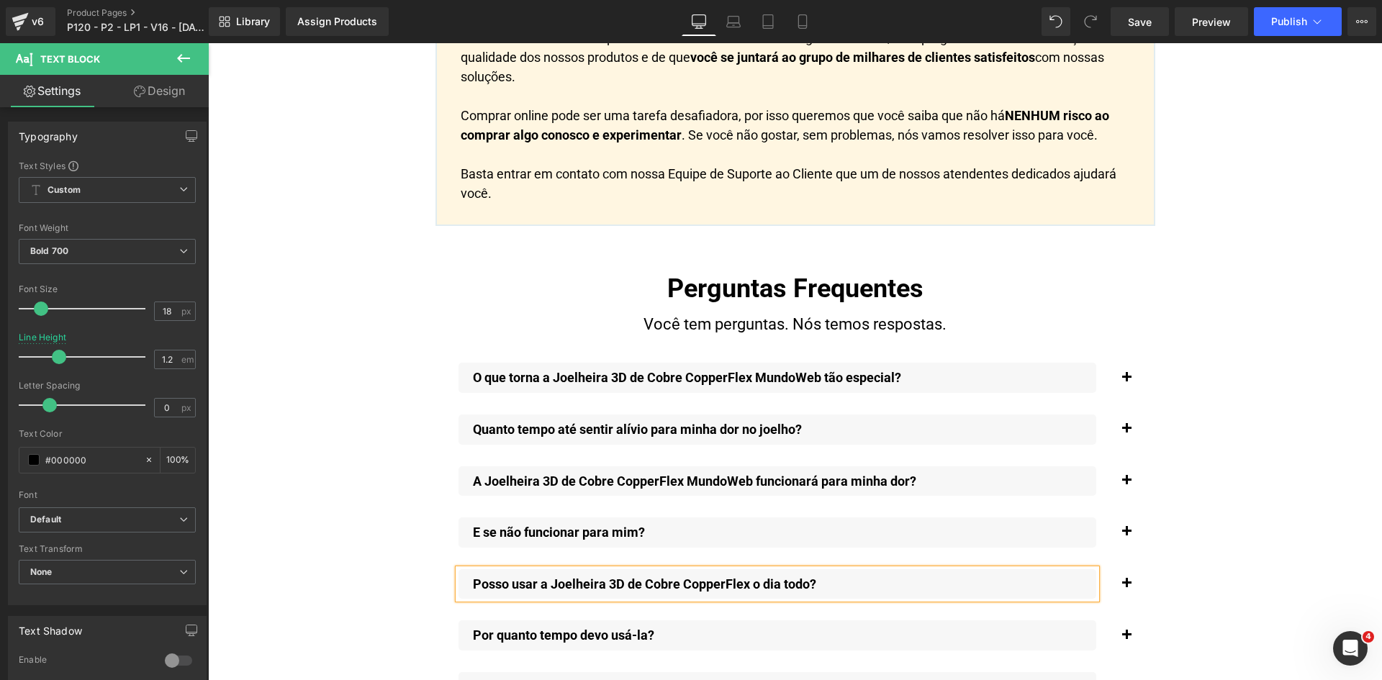
scroll to position [10784, 0]
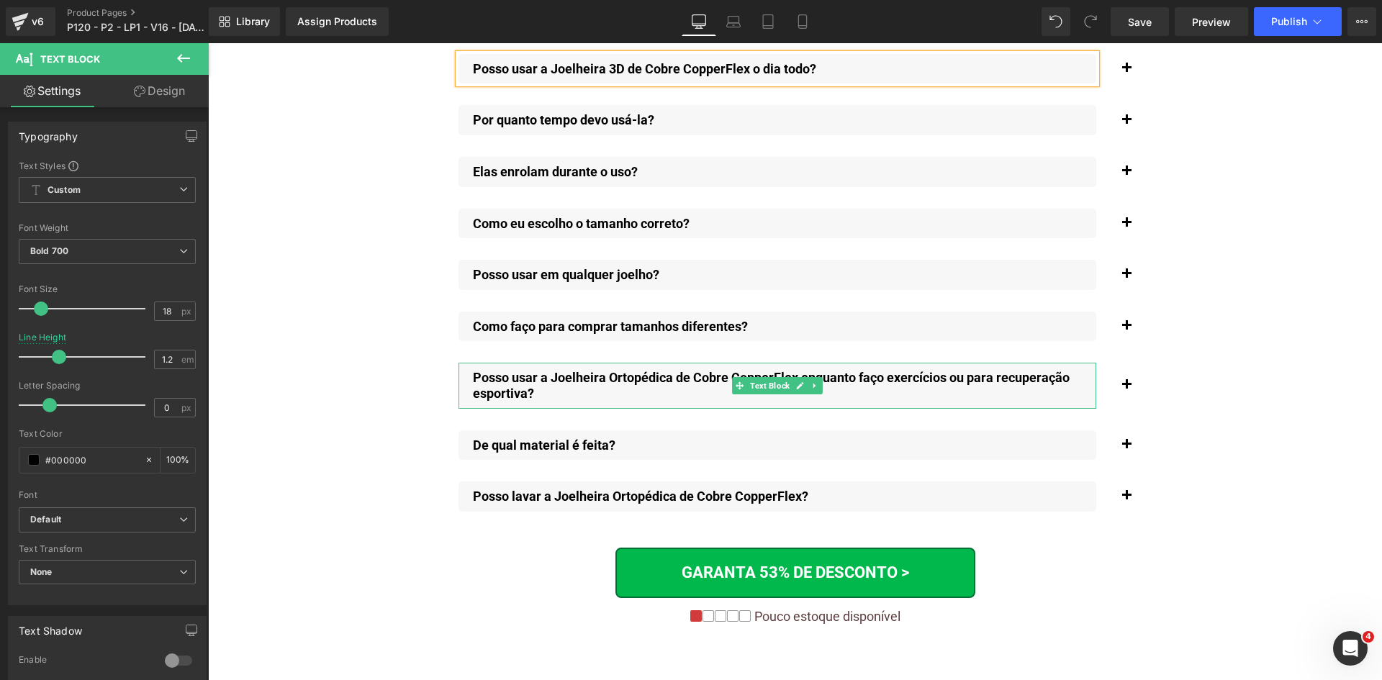
click at [631, 370] on p "Posso usar a Joelheira Ortopédica de Cobre CopperFlex enquanto faço exercícios …" at bounding box center [785, 385] width 624 height 31
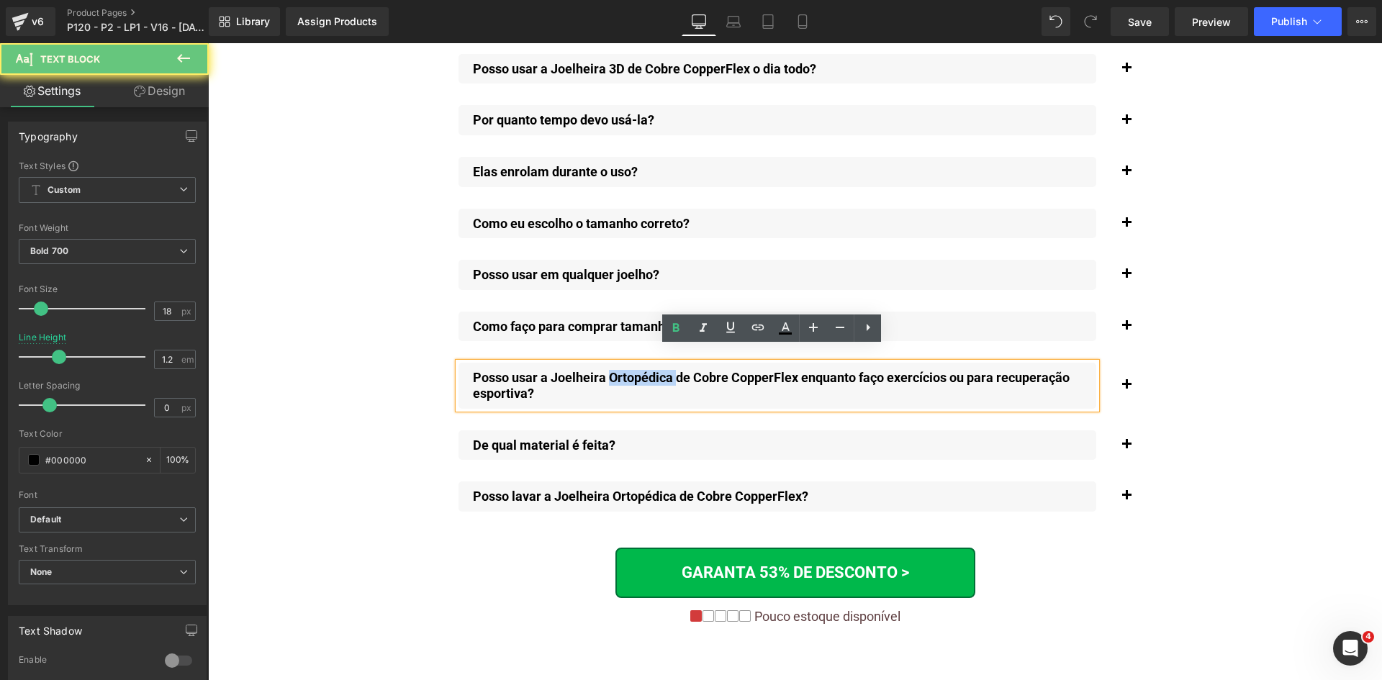
paste div
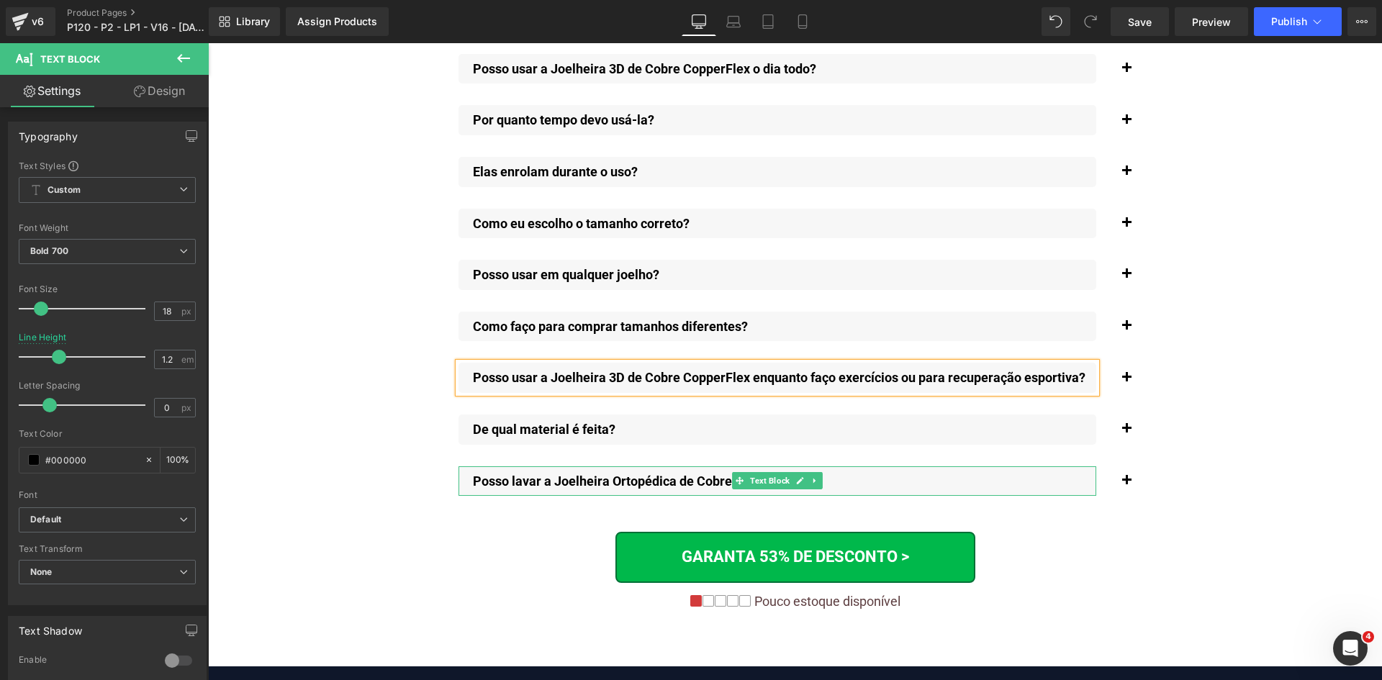
click at [651, 474] on p "Posso lavar a Joelheira Ortopédica de Cobre CopperFlex?" at bounding box center [785, 482] width 624 height 16
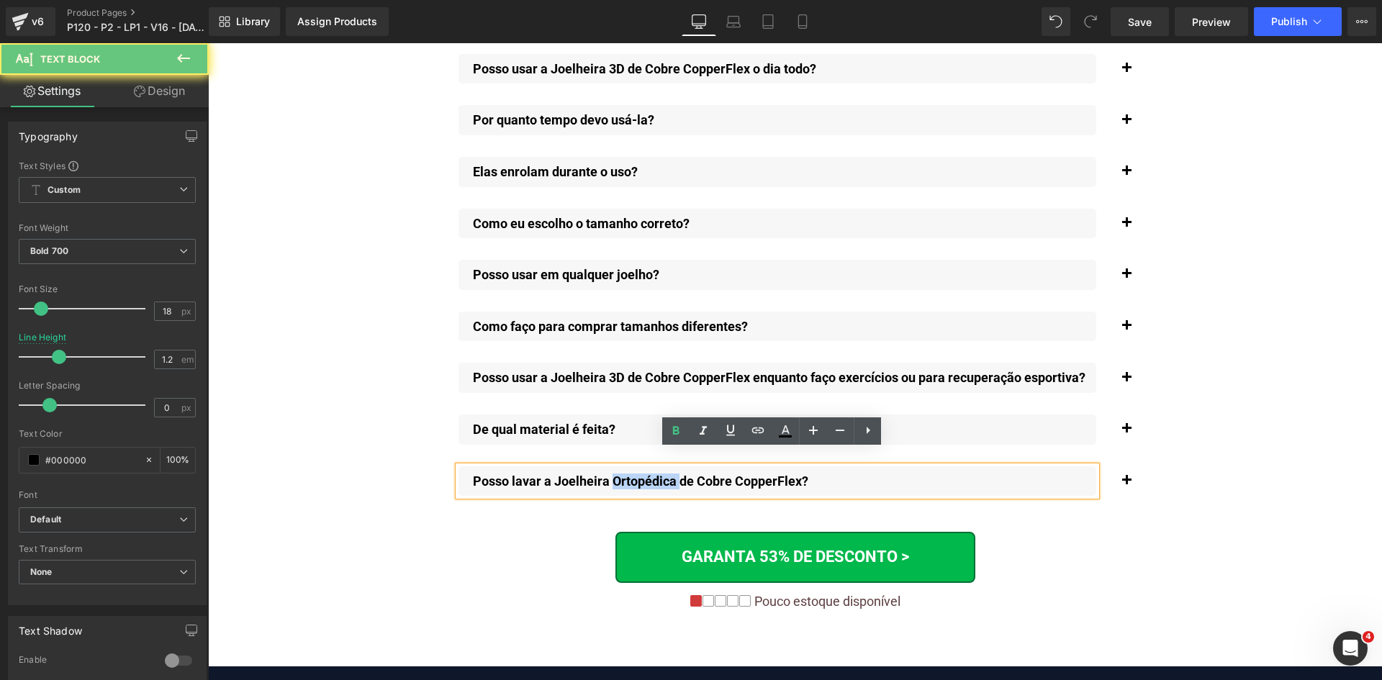
paste div
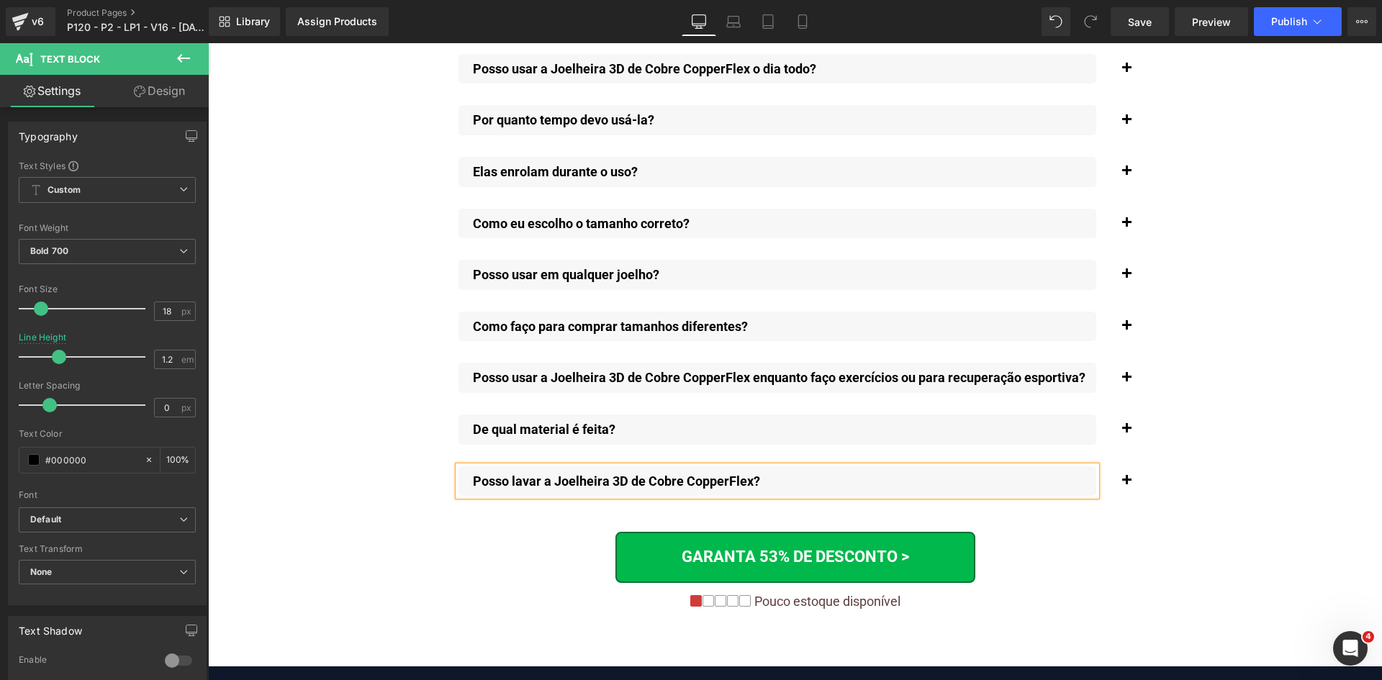
click at [1127, 485] on span "button" at bounding box center [1127, 485] width 0 height 0
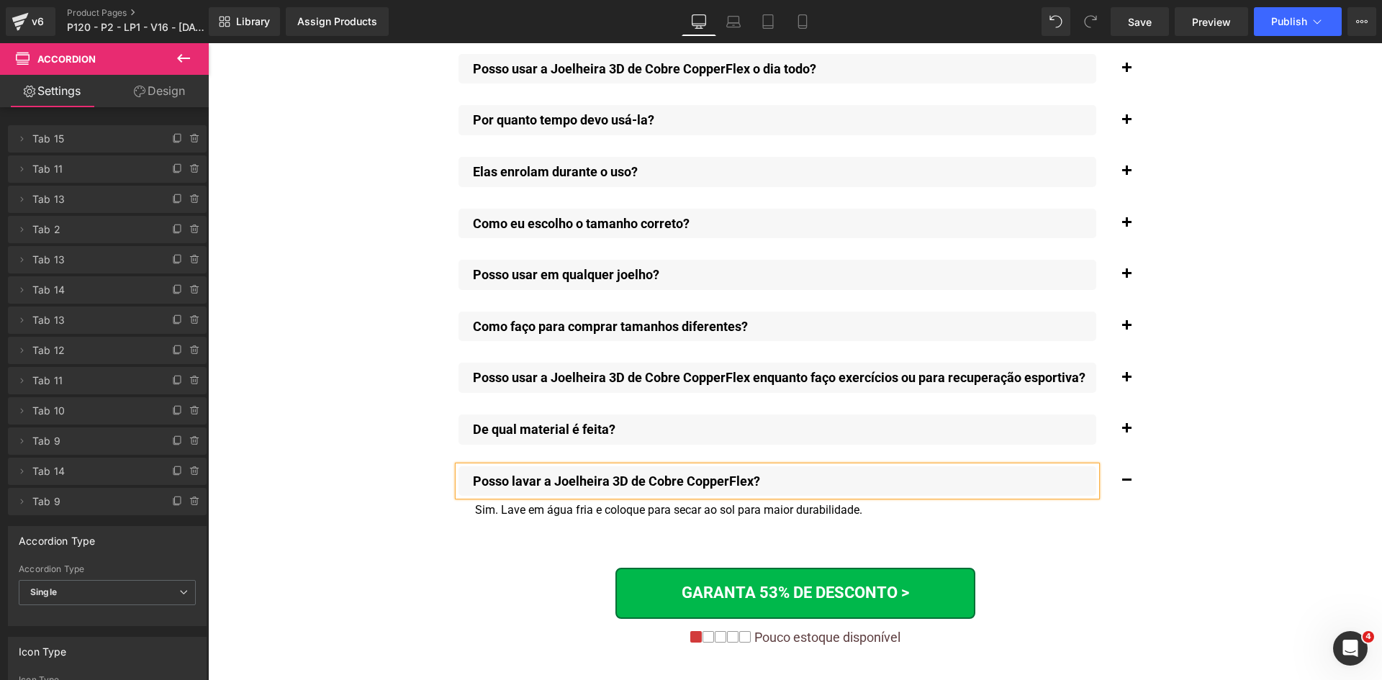
click at [1124, 415] on button "button" at bounding box center [1126, 430] width 29 height 45
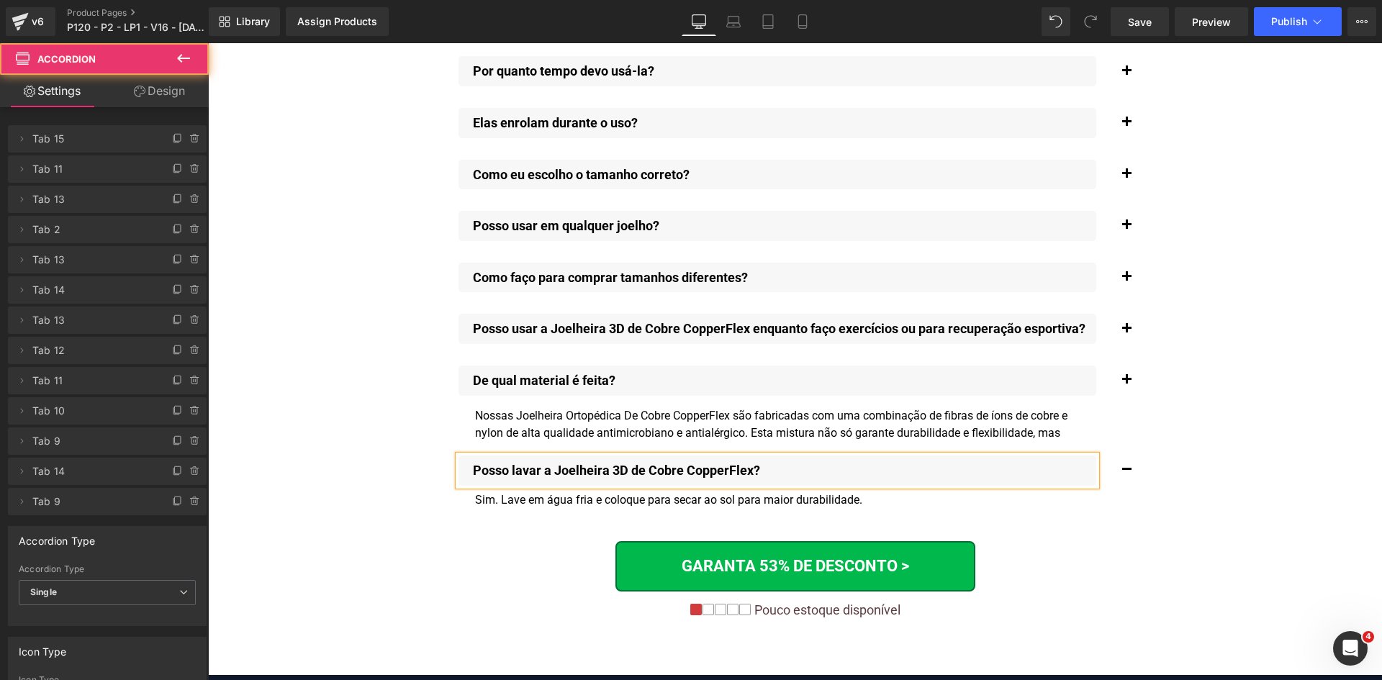
scroll to position [10858, 0]
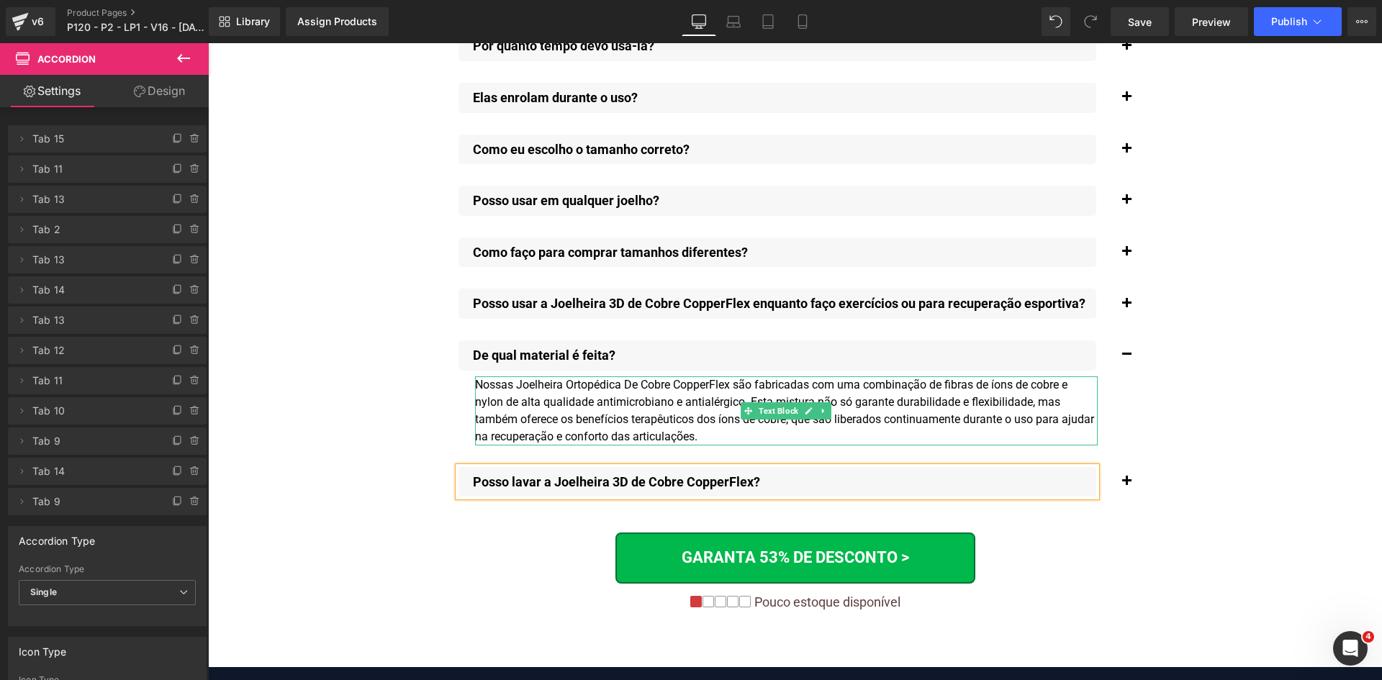
click at [596, 377] on div "Nossas Joelheira Ortopédica De Cobre CopperFlex são fabricadas com uma combinaç…" at bounding box center [786, 411] width 623 height 69
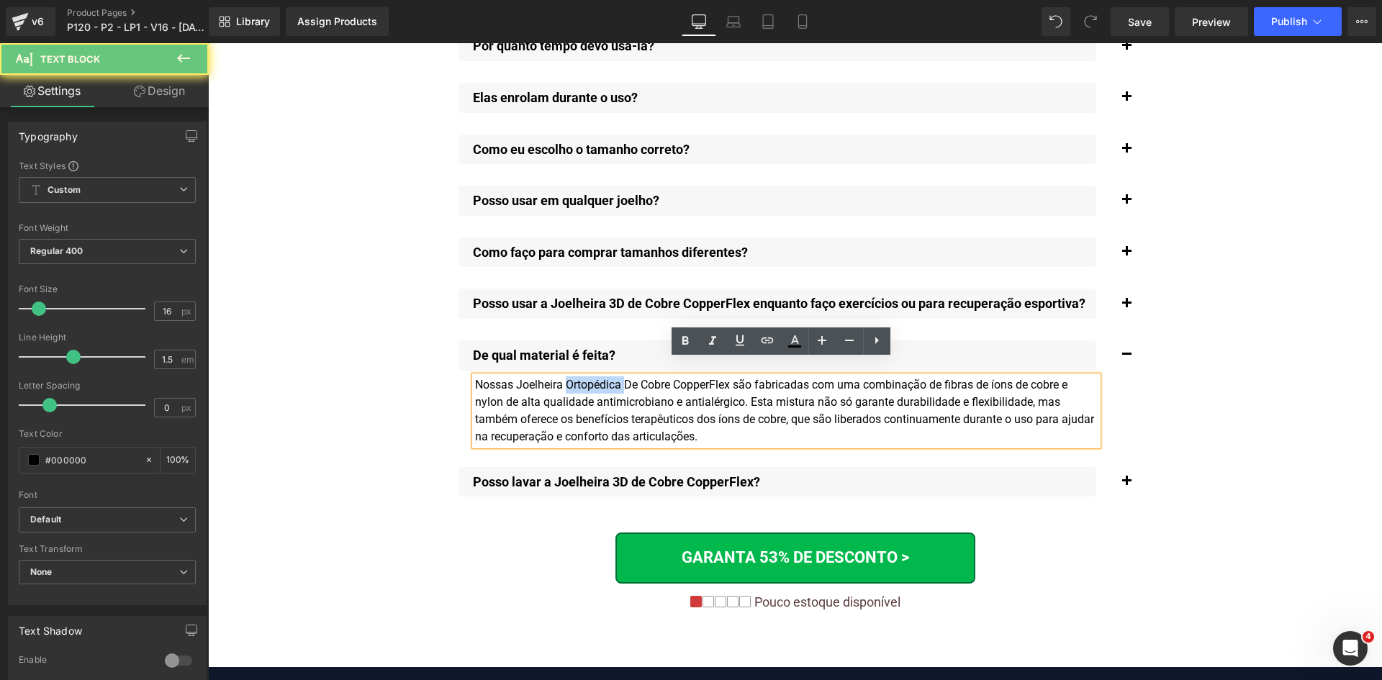
paste div
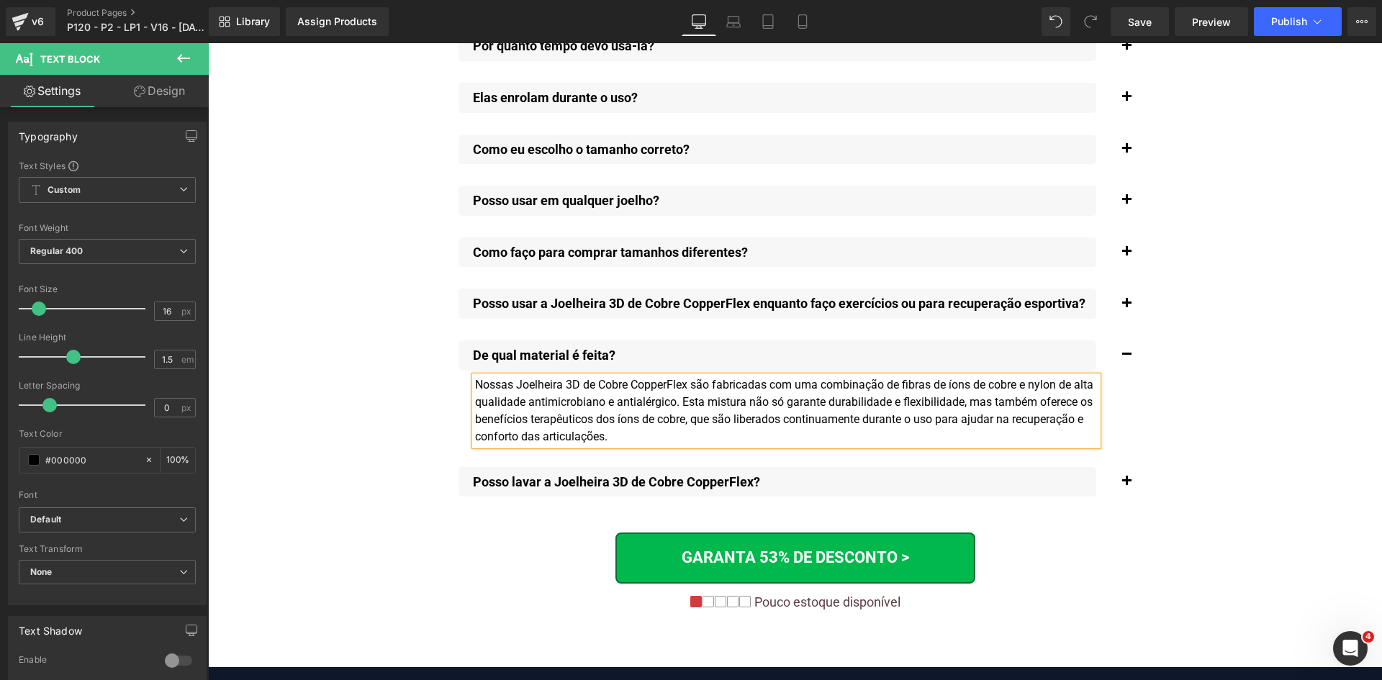
click at [1120, 289] on button "button" at bounding box center [1126, 304] width 29 height 45
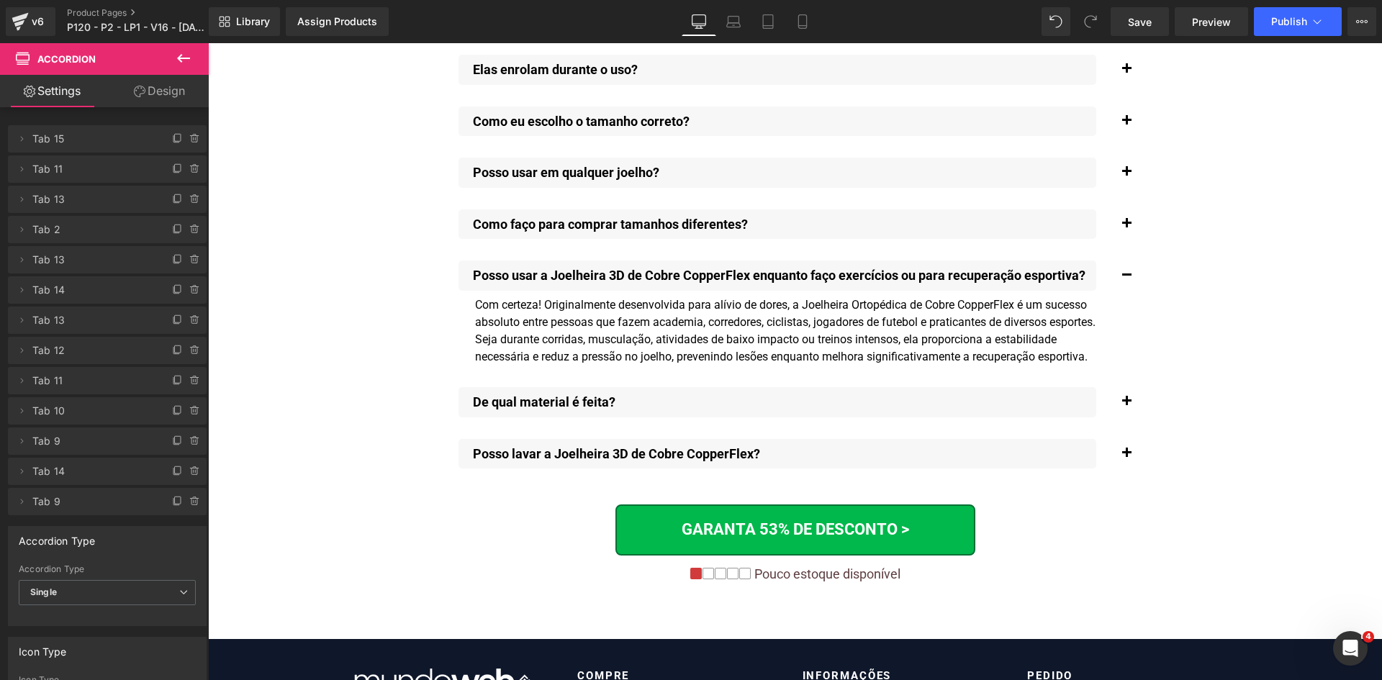
scroll to position [10875, 0]
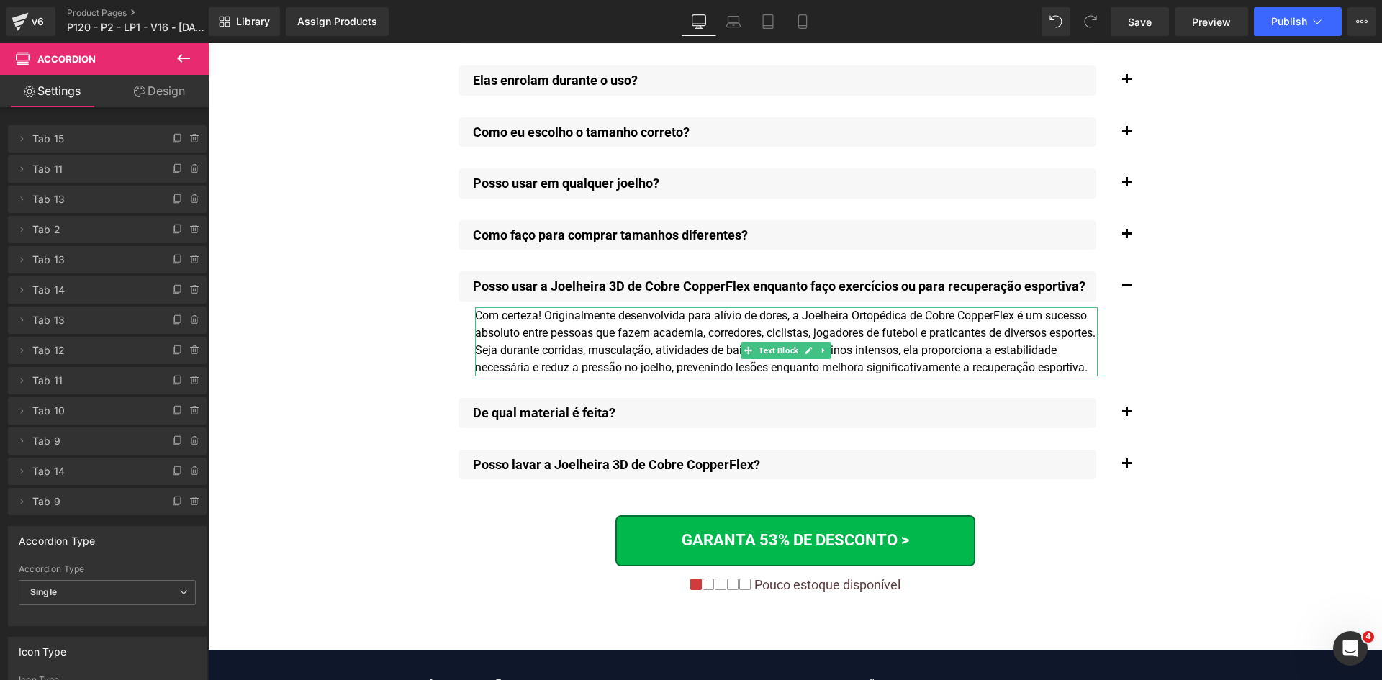
click at [873, 307] on div "Com certeza! Originalmente desenvolvida para alívio de dores, a Joelheira Ortop…" at bounding box center [786, 341] width 623 height 69
paste div
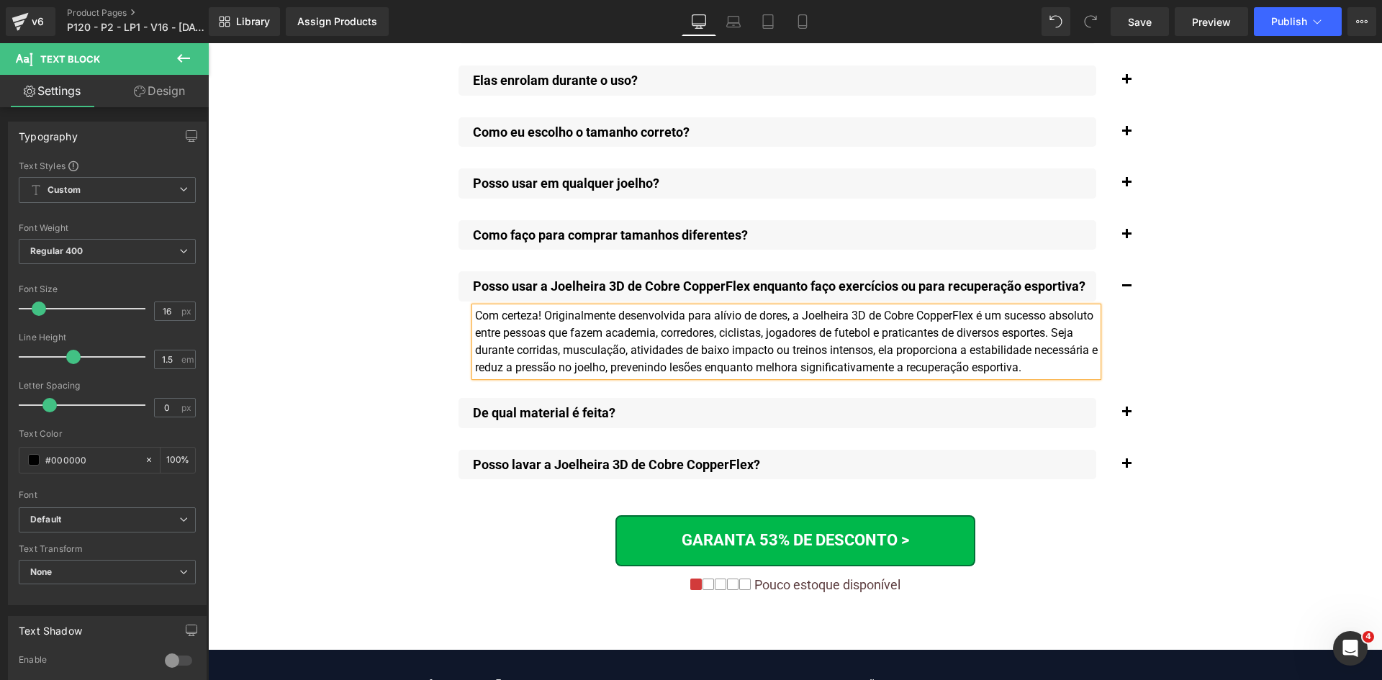
click at [1127, 238] on span "button" at bounding box center [1127, 238] width 0 height 0
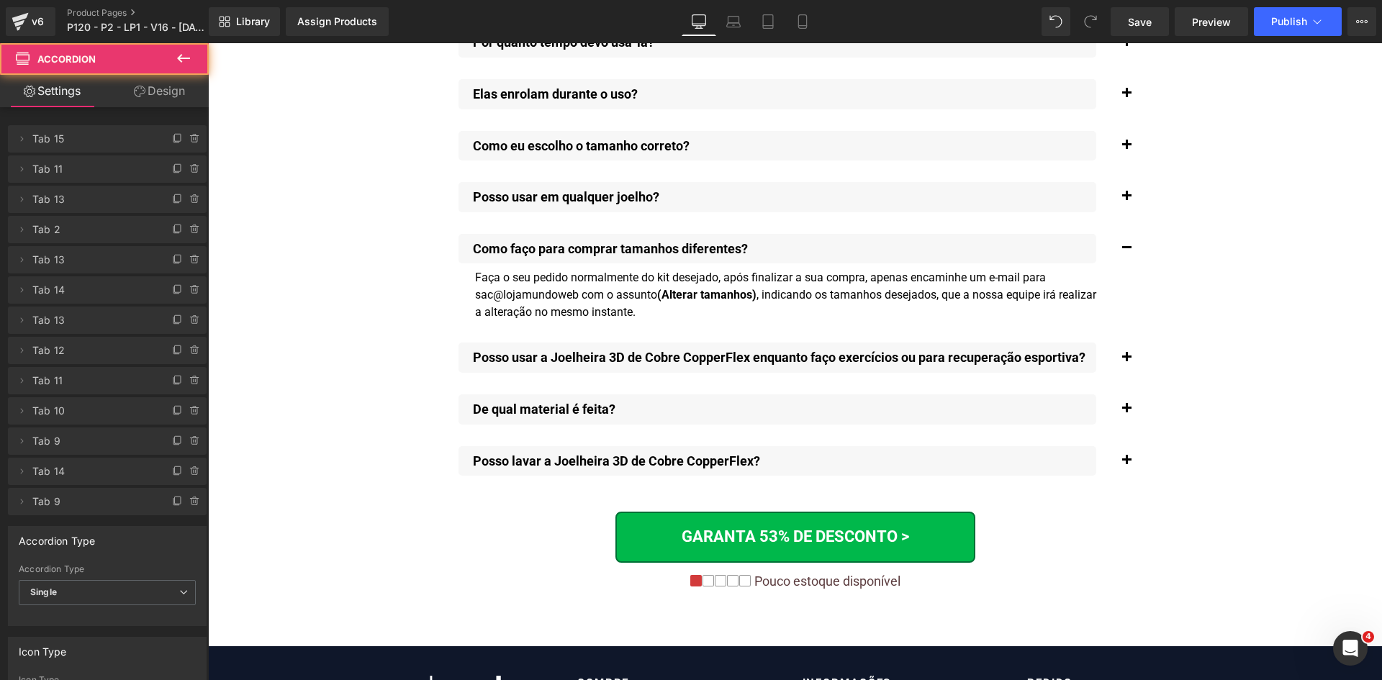
scroll to position [10841, 0]
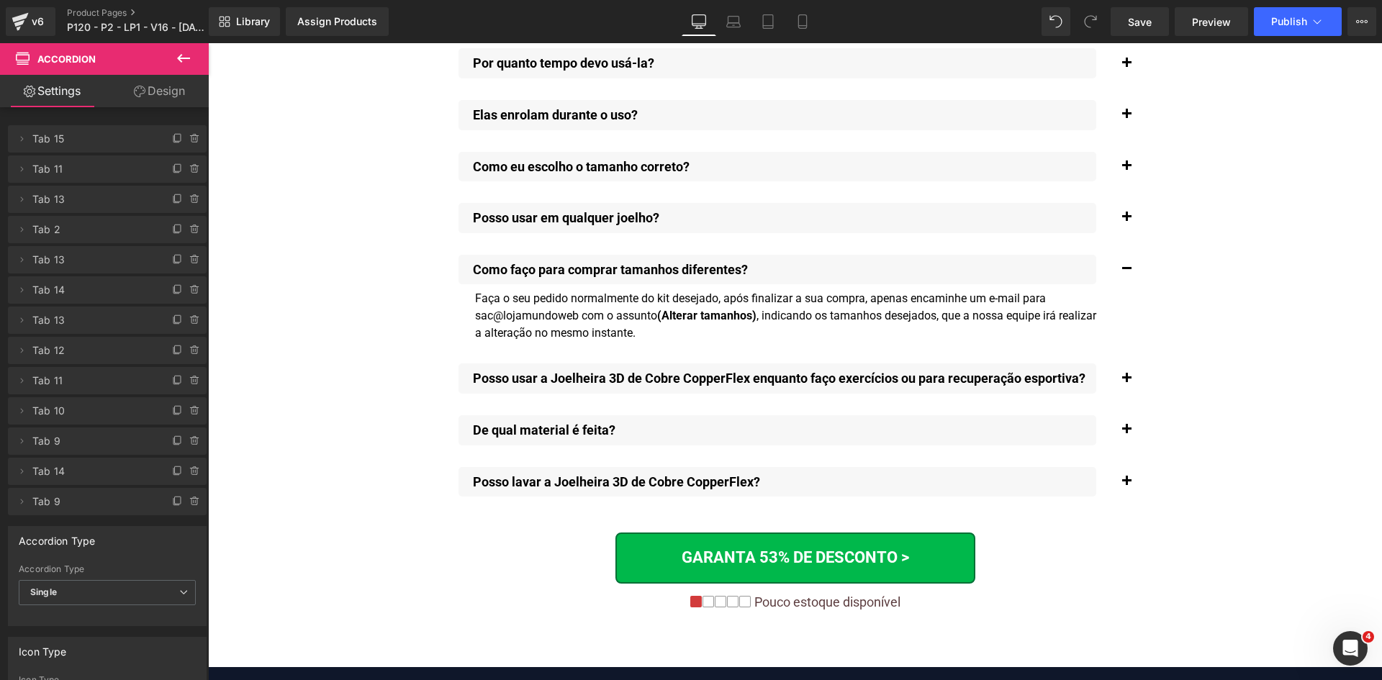
click at [1127, 221] on span "button" at bounding box center [1127, 221] width 0 height 0
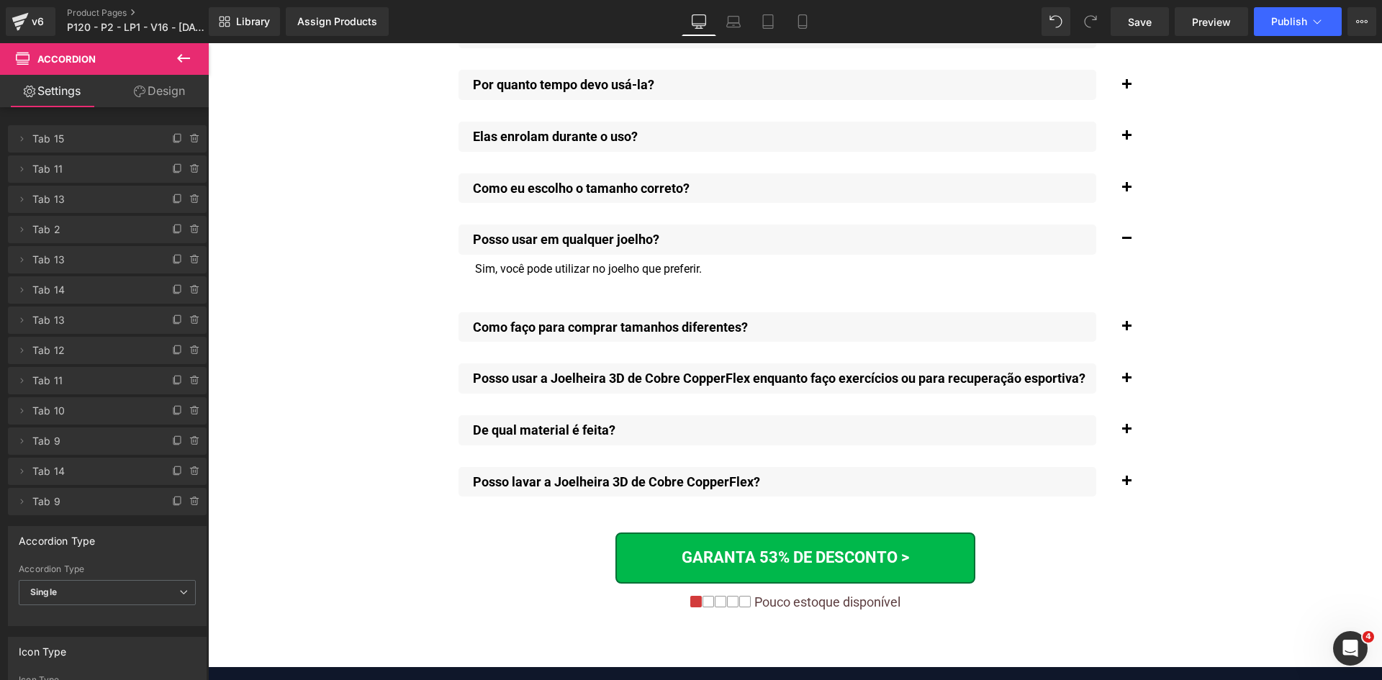
click at [1127, 192] on span "button" at bounding box center [1127, 192] width 0 height 0
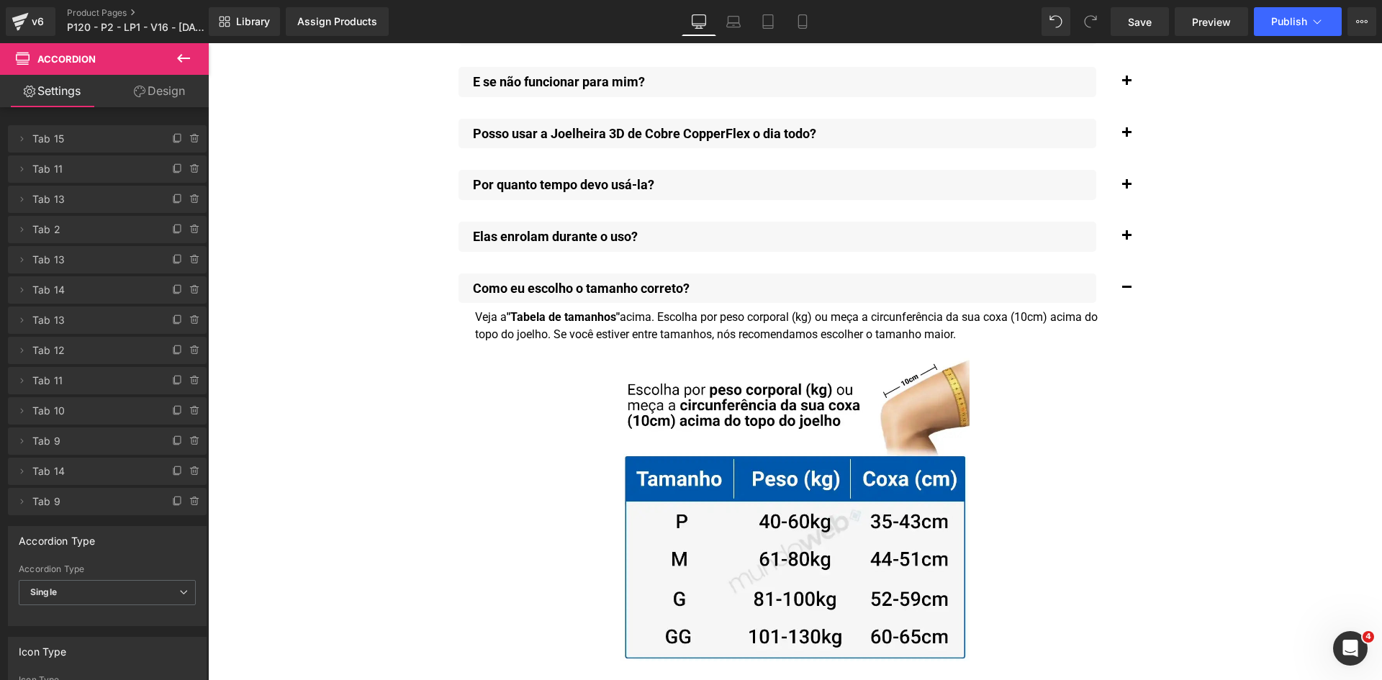
scroll to position [10710, 0]
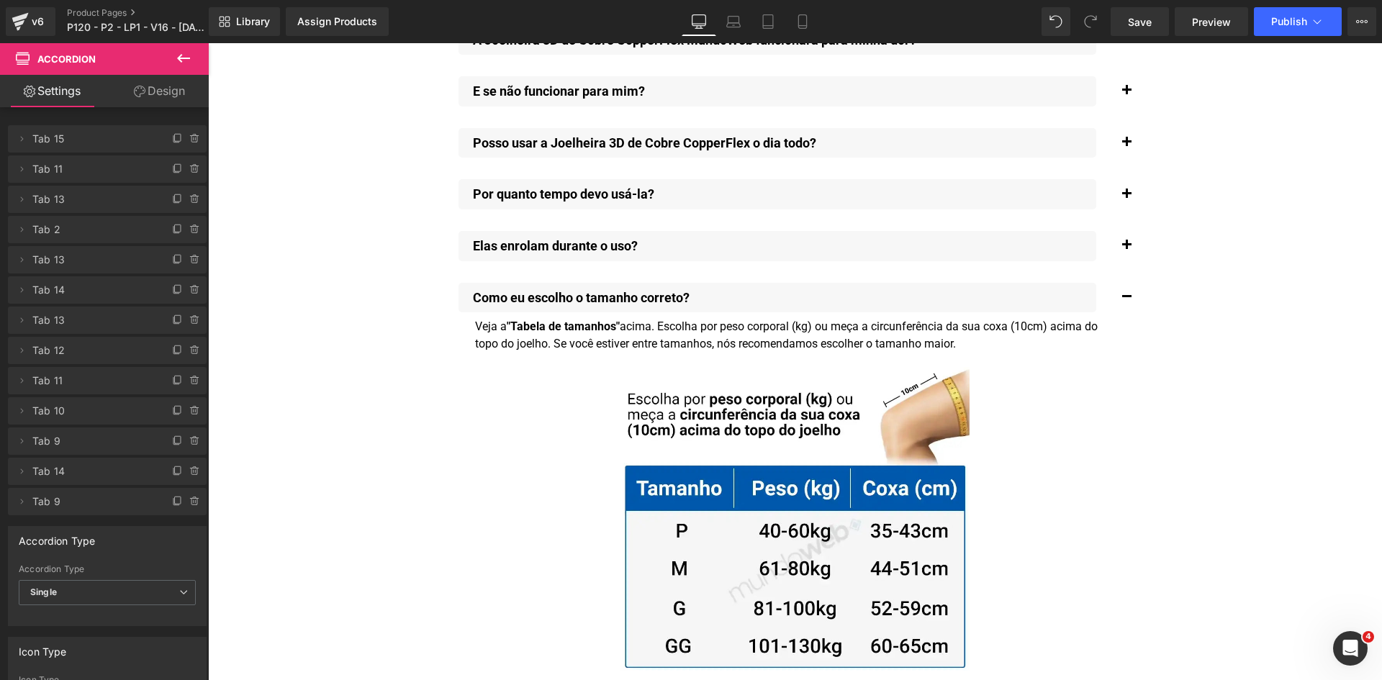
click at [1117, 225] on button "button" at bounding box center [1126, 246] width 29 height 45
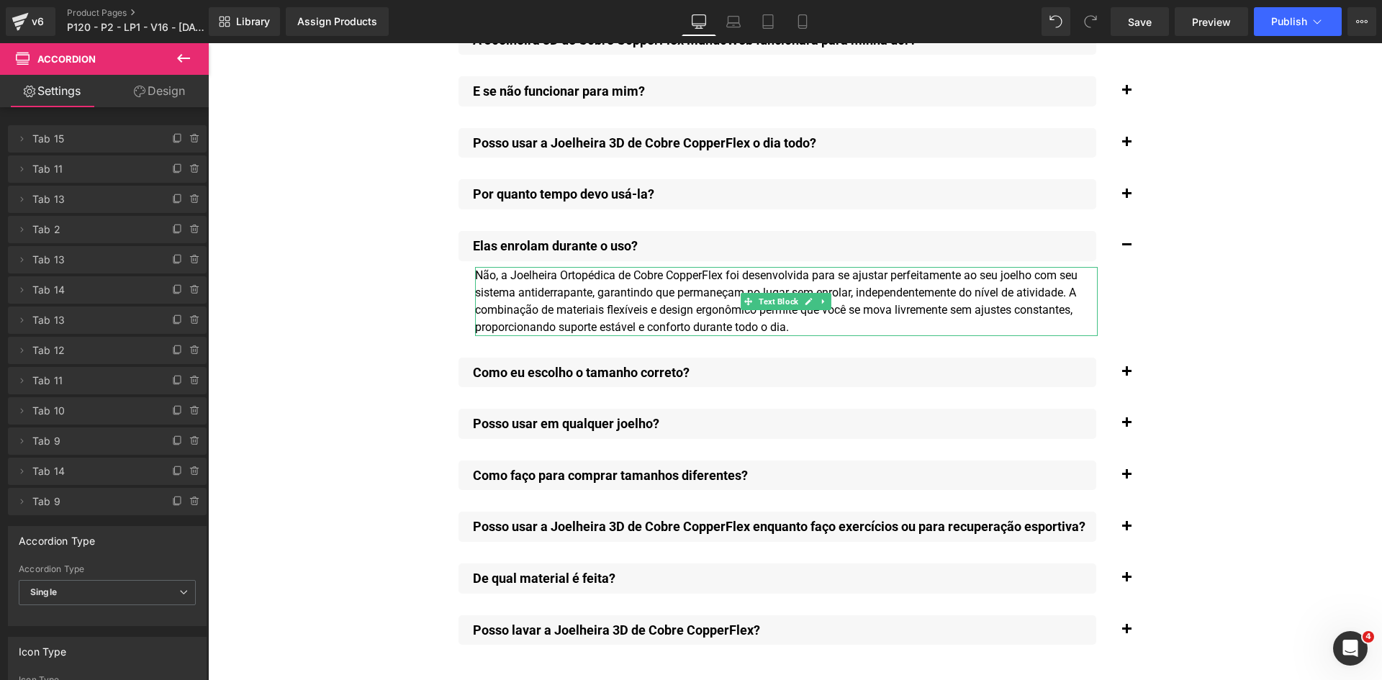
click at [579, 267] on div "Não, a Joelheira Ortopédica de Cobre CopperFlex foi desenvolvida para se ajusta…" at bounding box center [786, 301] width 623 height 69
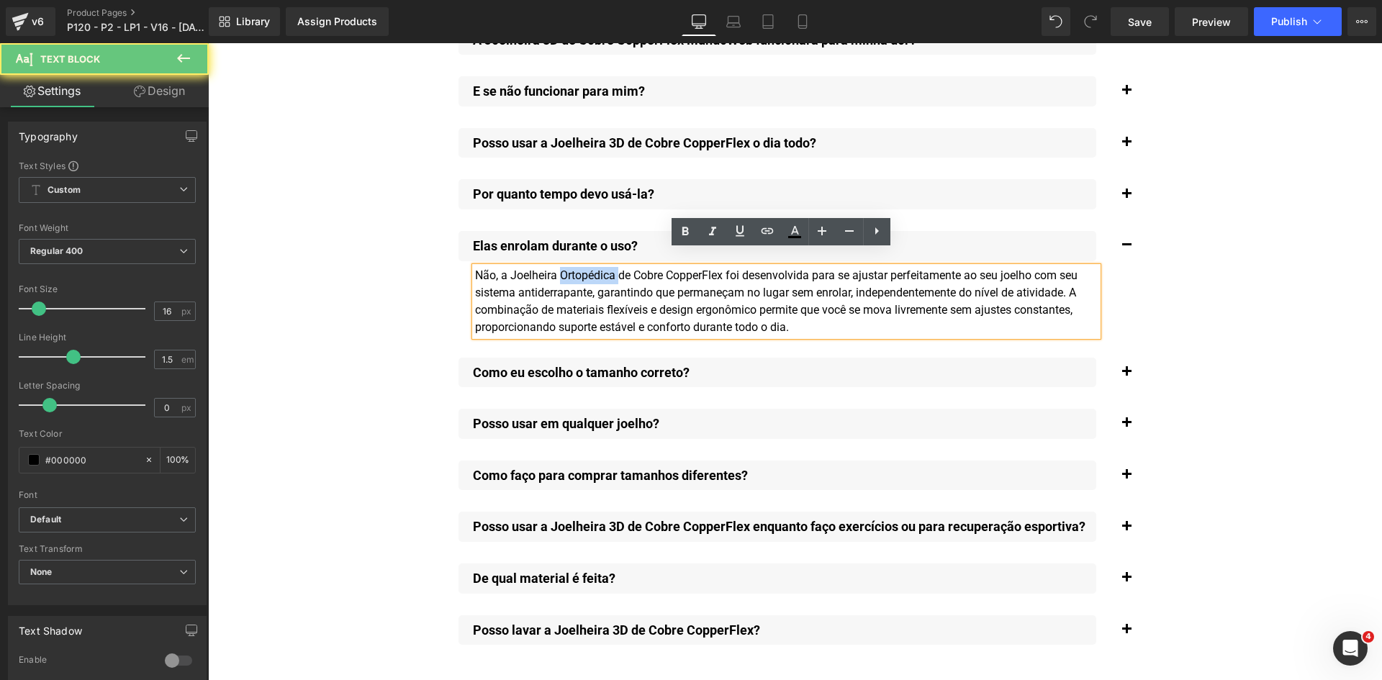
paste div
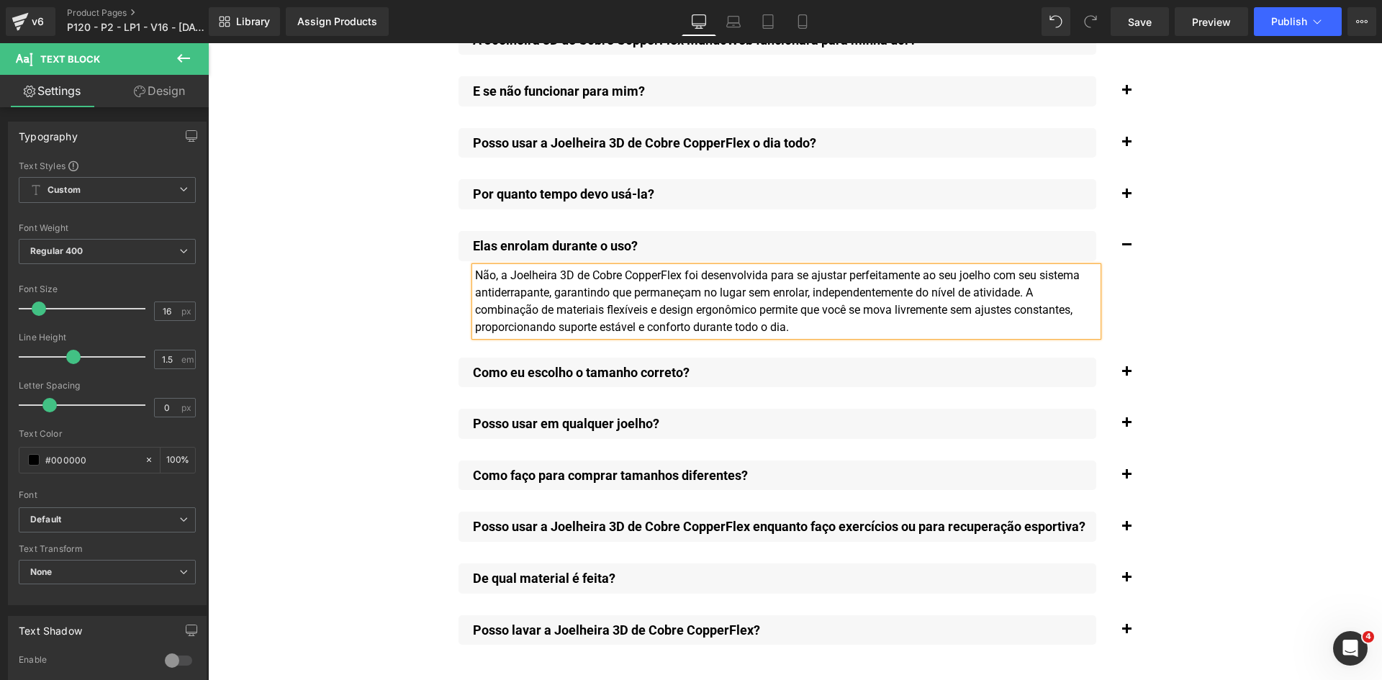
click at [1127, 198] on span "button" at bounding box center [1127, 198] width 0 height 0
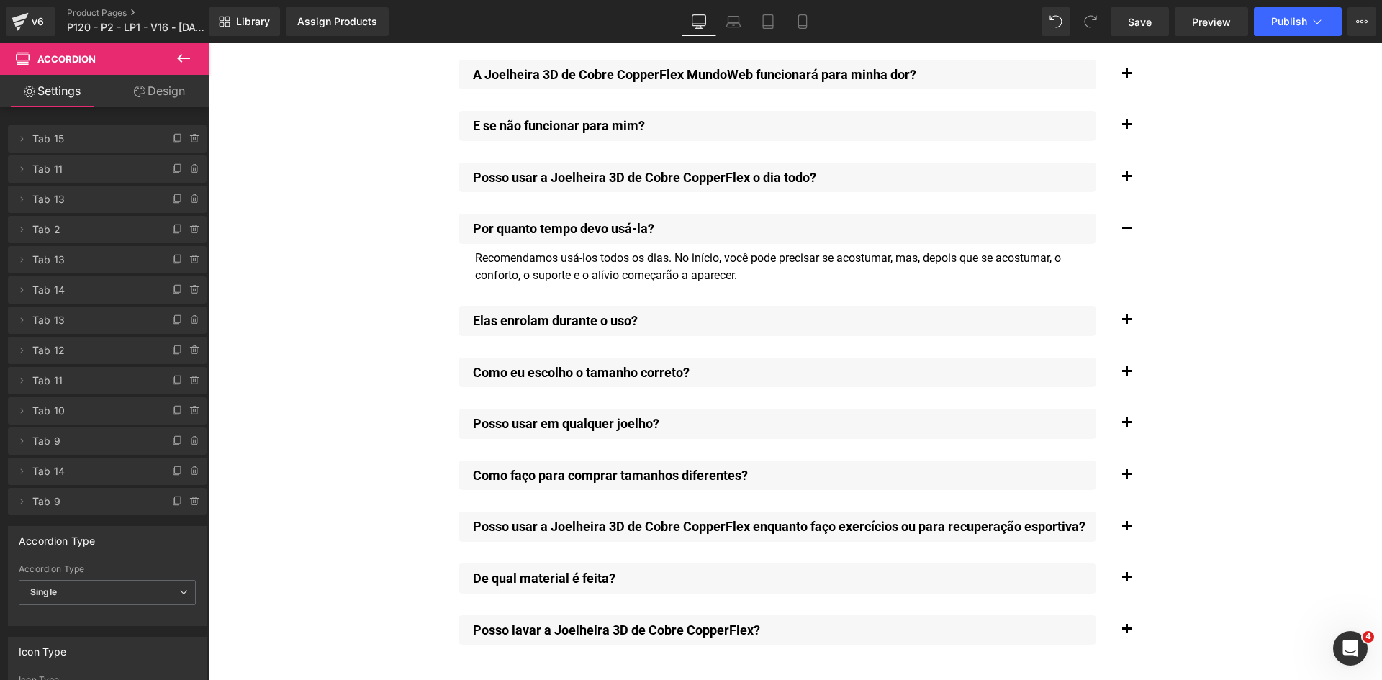
click at [1117, 158] on button "button" at bounding box center [1126, 178] width 29 height 45
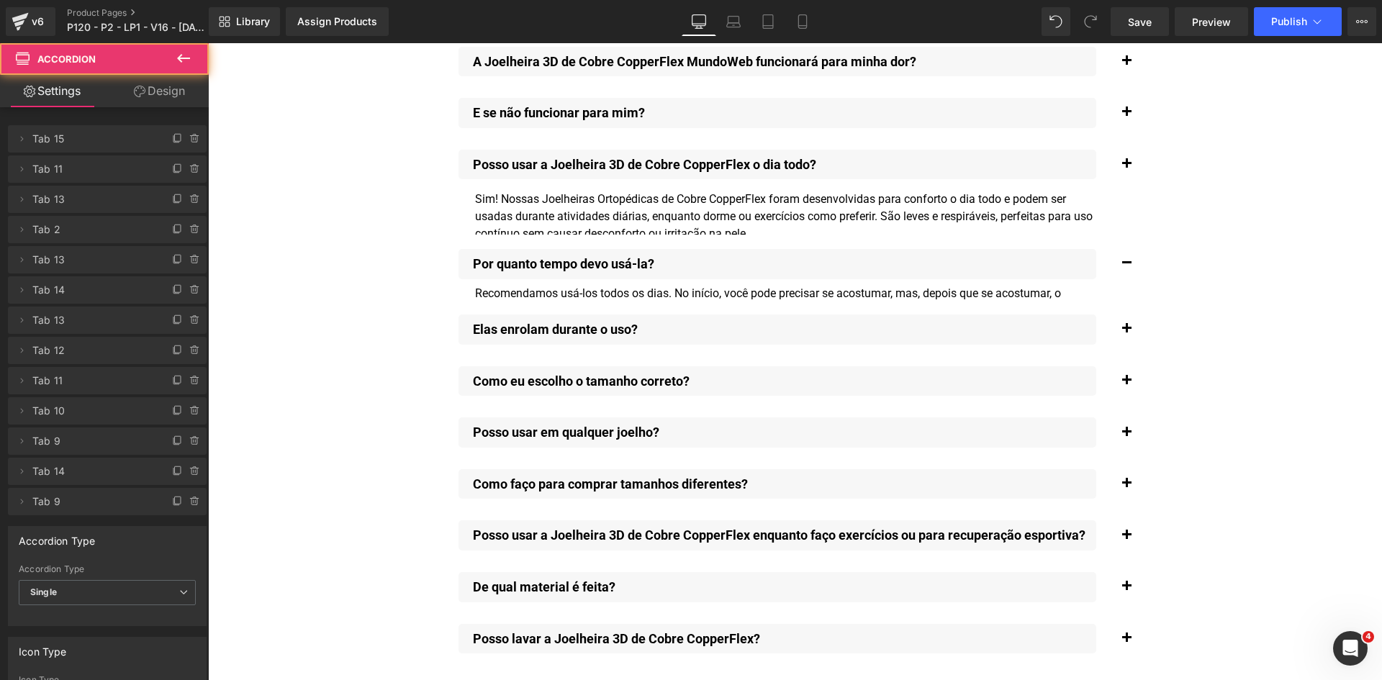
scroll to position [10693, 0]
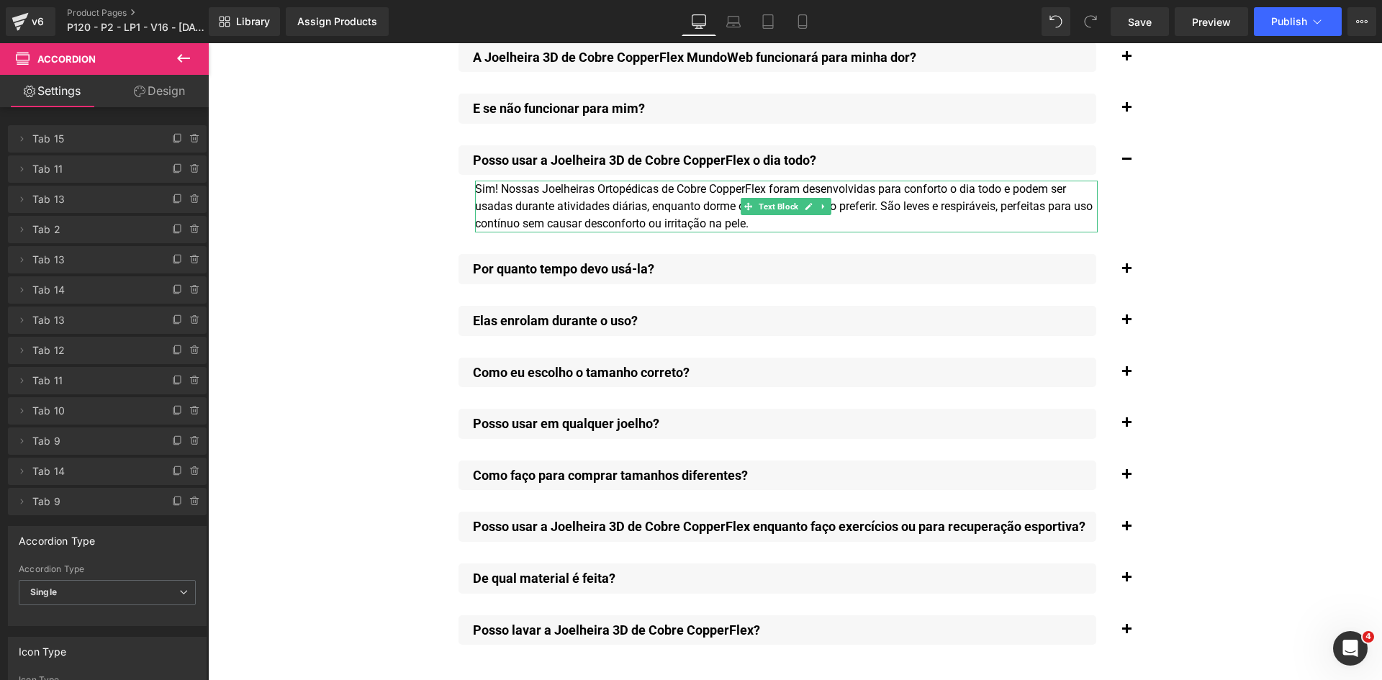
click at [625, 181] on div "Sim! Nossas Joelheiras Ortopédicas de Cobre CopperFlex foram desenvolvidas para…" at bounding box center [786, 207] width 623 height 52
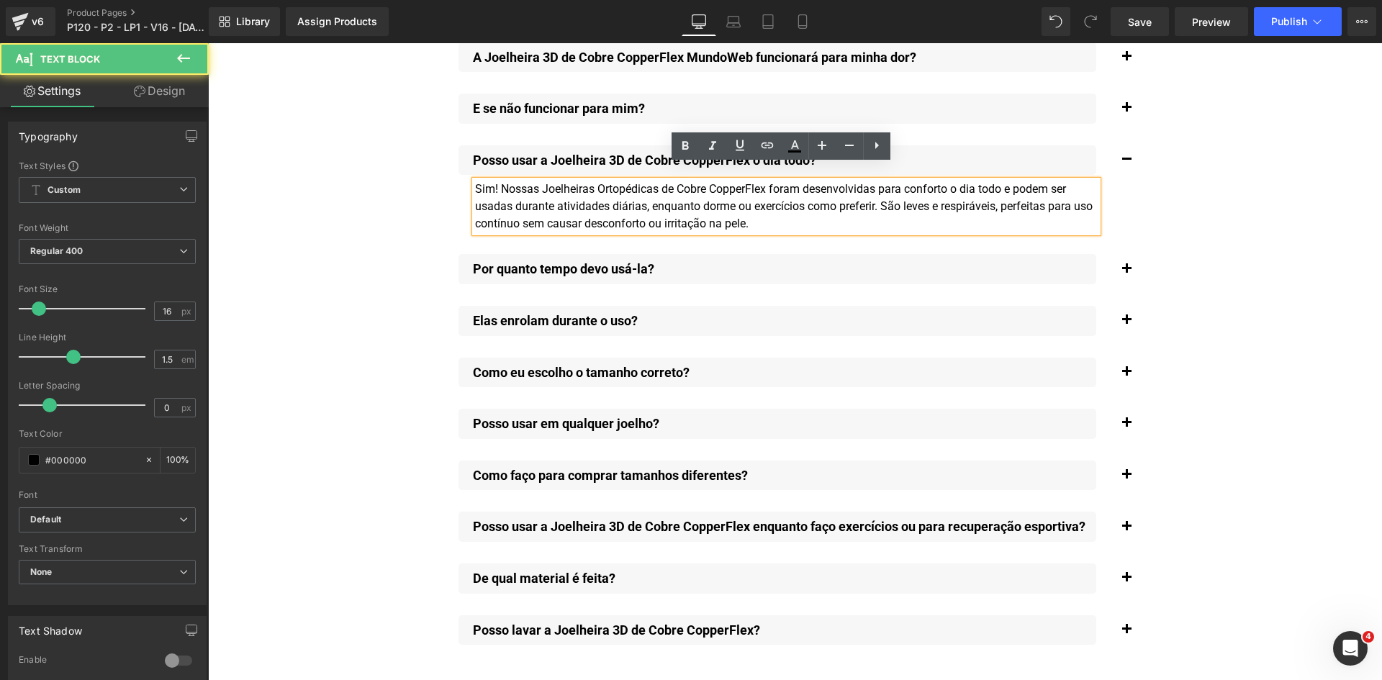
click at [534, 181] on div "Sim! Nossas Joelheiras Ortopédicas de Cobre CopperFlex foram desenvolvidas para…" at bounding box center [786, 207] width 623 height 52
click at [581, 181] on div "Sim! Nossa Joelheiras Ortopédicas de Cobre CopperFlex foram desenvolvidas para …" at bounding box center [786, 207] width 623 height 52
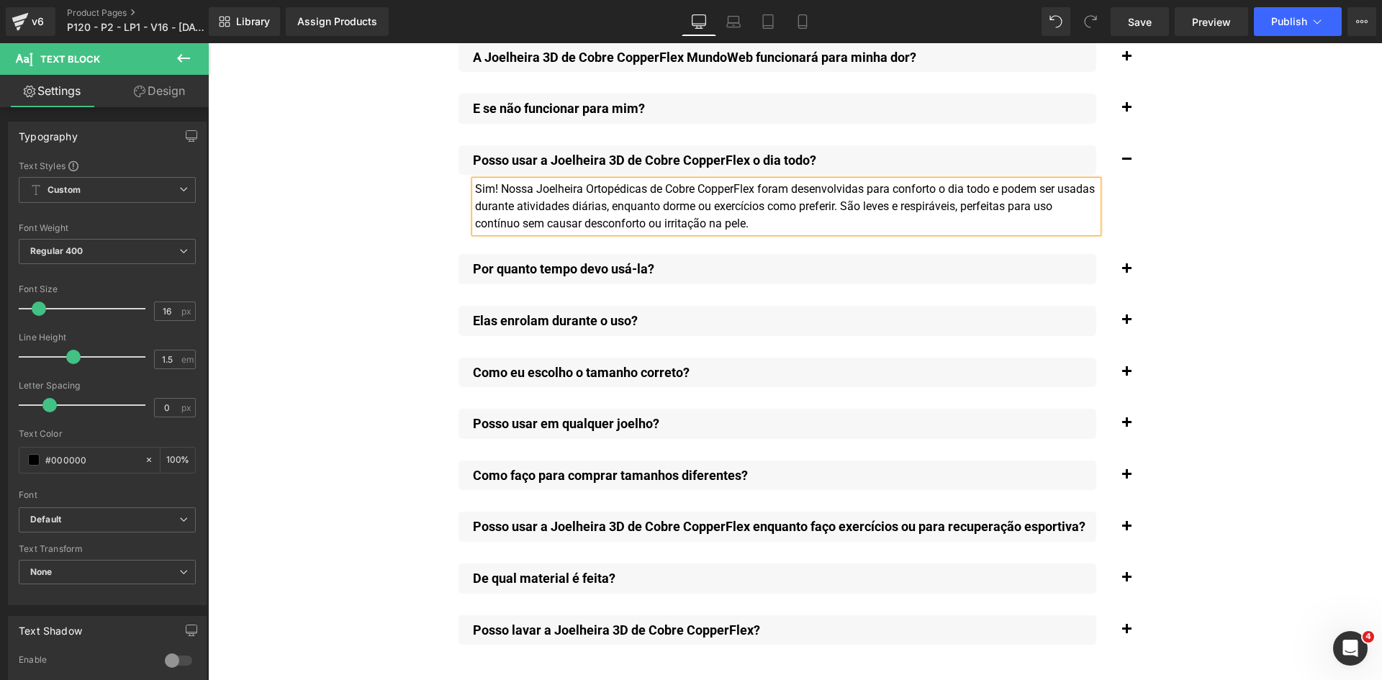
click at [639, 181] on div "Sim! Nossa Joelheira Ortopédicas de Cobre CopperFlex foram desenvolvidas para c…" at bounding box center [786, 207] width 623 height 52
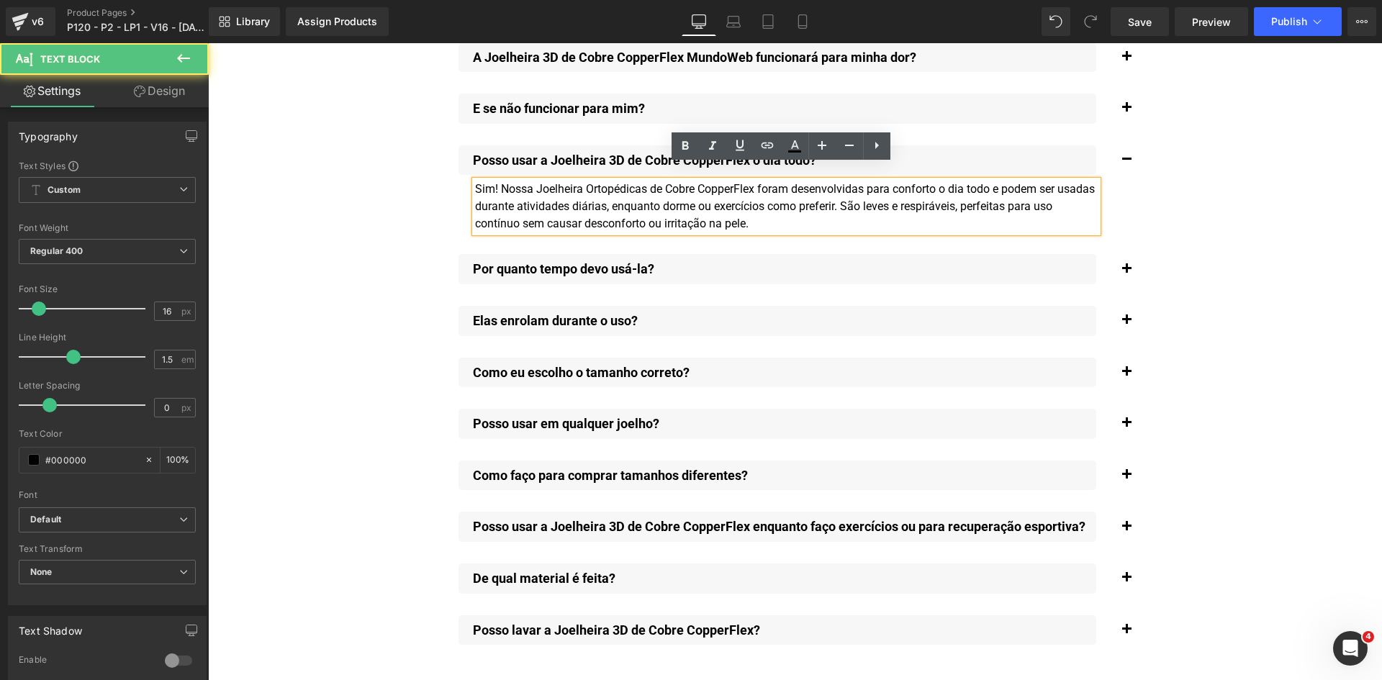
click at [642, 181] on div "Sim! Nossa Joelheira Ortopédicas de Cobre CopperFlex foram desenvolvidas para c…" at bounding box center [786, 207] width 623 height 52
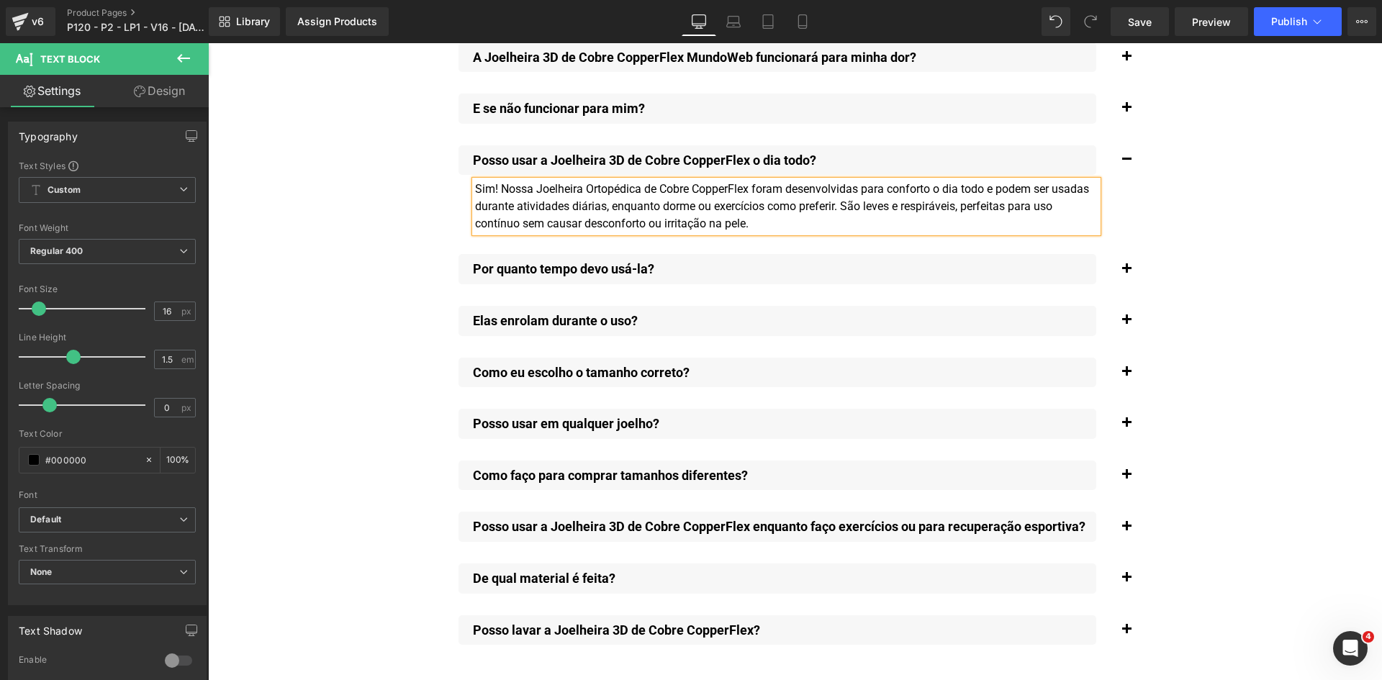
click at [608, 181] on div "Sim! Nossa Joelheira Ortopédica de Cobre CopperFlex foram desenvolvidas para co…" at bounding box center [786, 207] width 623 height 52
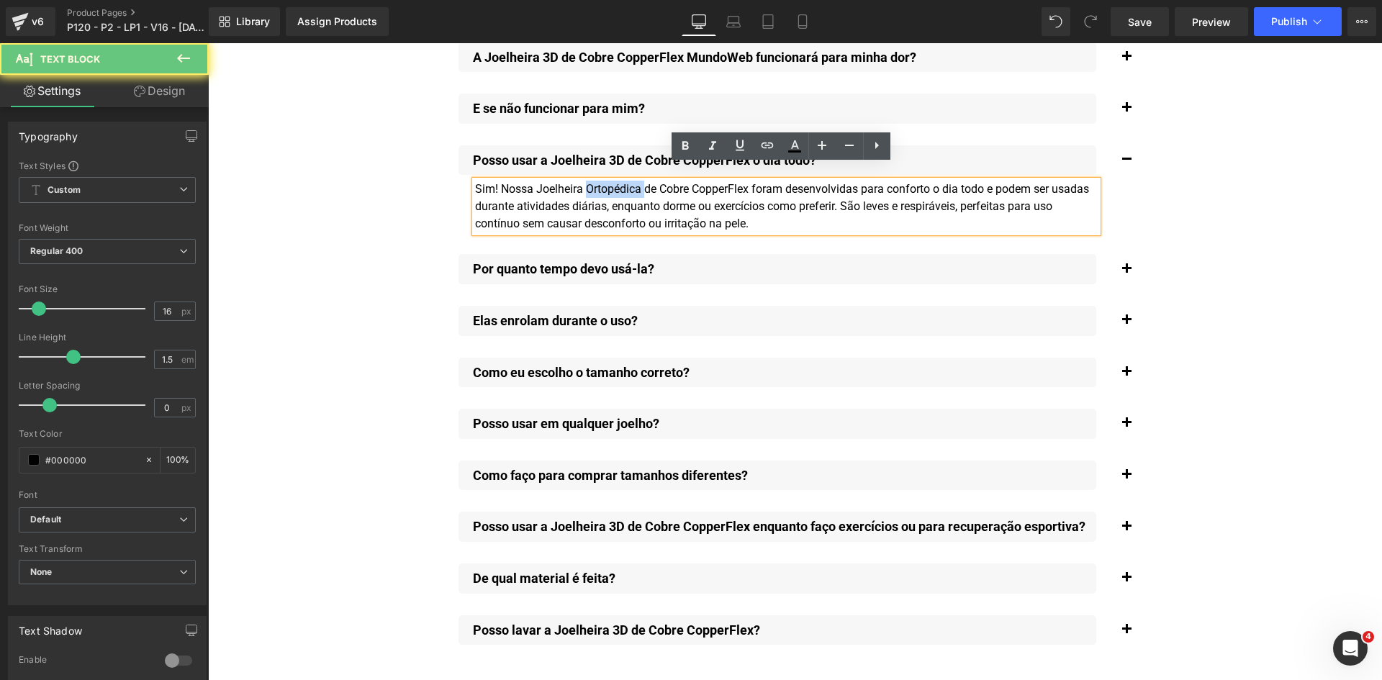
click at [608, 181] on div "Sim! Nossa Joelheira Ortopédica de Cobre CopperFlex foram desenvolvidas para co…" at bounding box center [786, 207] width 623 height 52
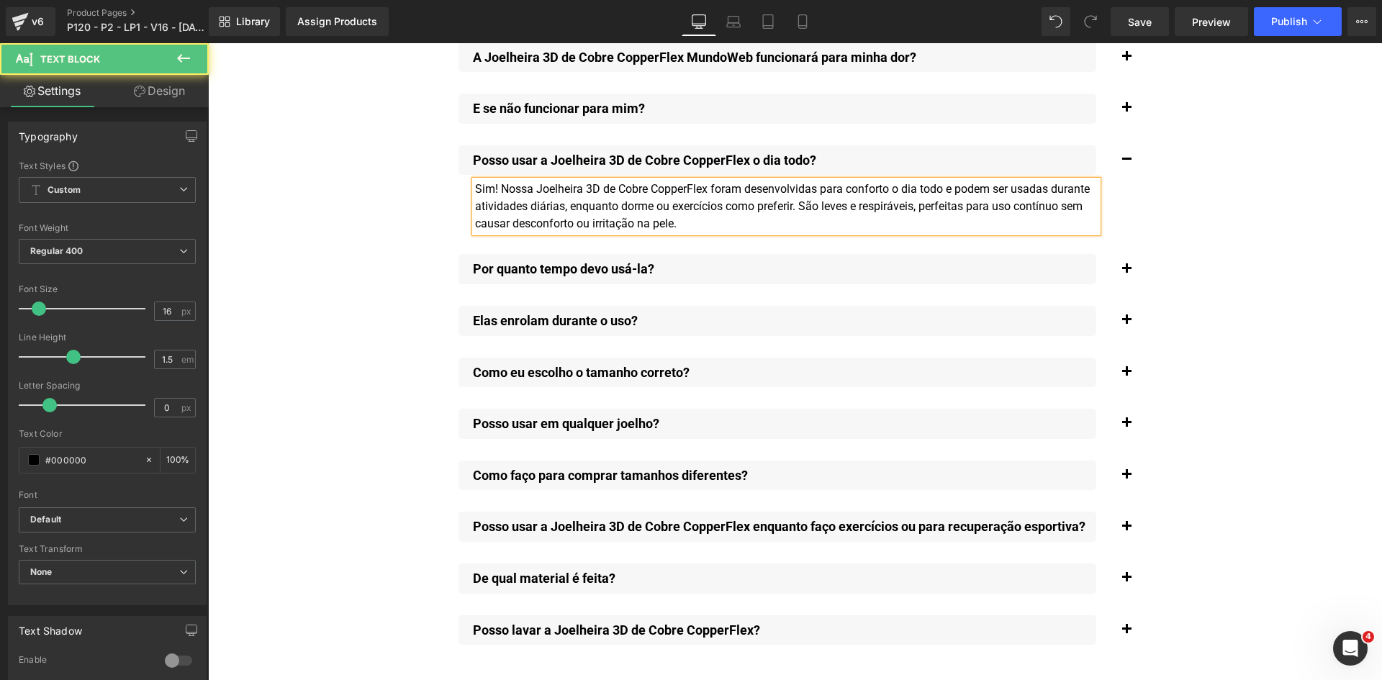
click at [735, 181] on div "Sim! Nossa Joelheira 3D de Cobre CopperFlex foram desenvolvidas para conforto o…" at bounding box center [786, 207] width 623 height 52
click at [955, 181] on div "Sim! Nossa Joelheira 3D de Cobre CopperFlex foi desenvolvida para conforto o di…" at bounding box center [786, 207] width 623 height 52
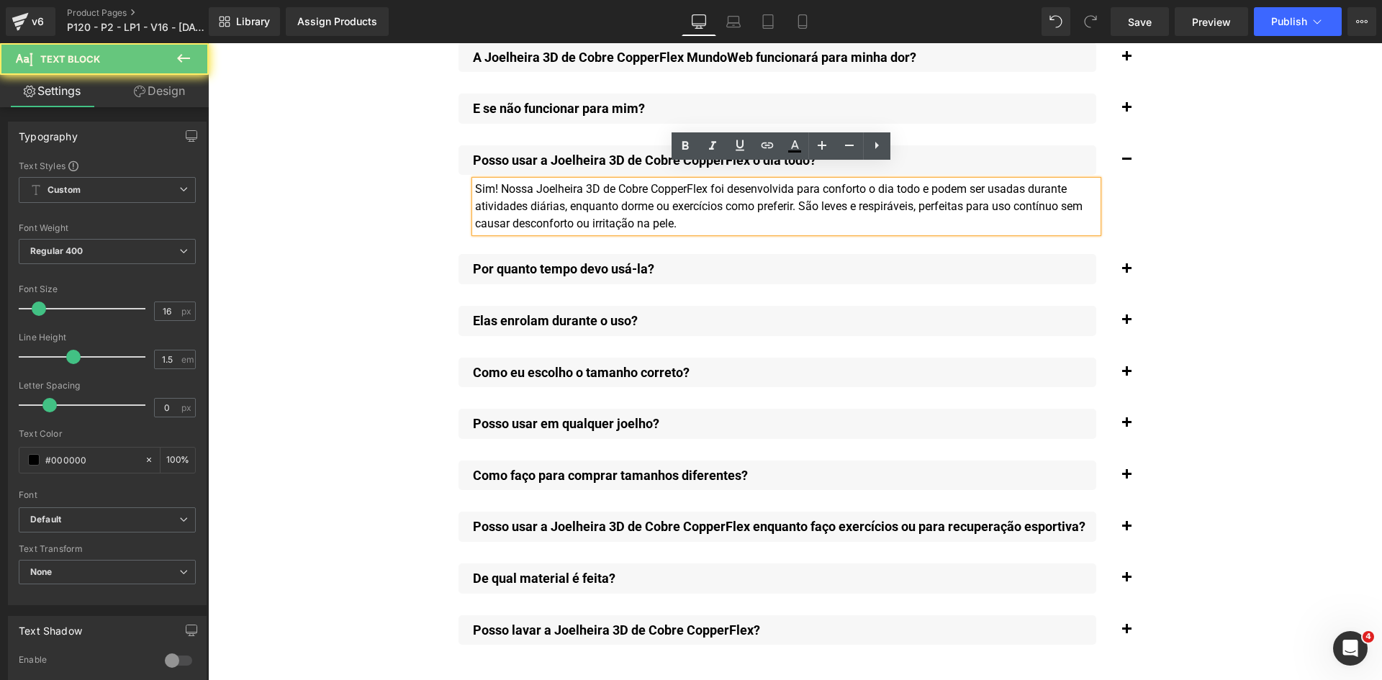
click at [964, 181] on div "Sim! Nossa Joelheira 3D de Cobre CopperFlex foi desenvolvida para conforto o di…" at bounding box center [786, 207] width 623 height 52
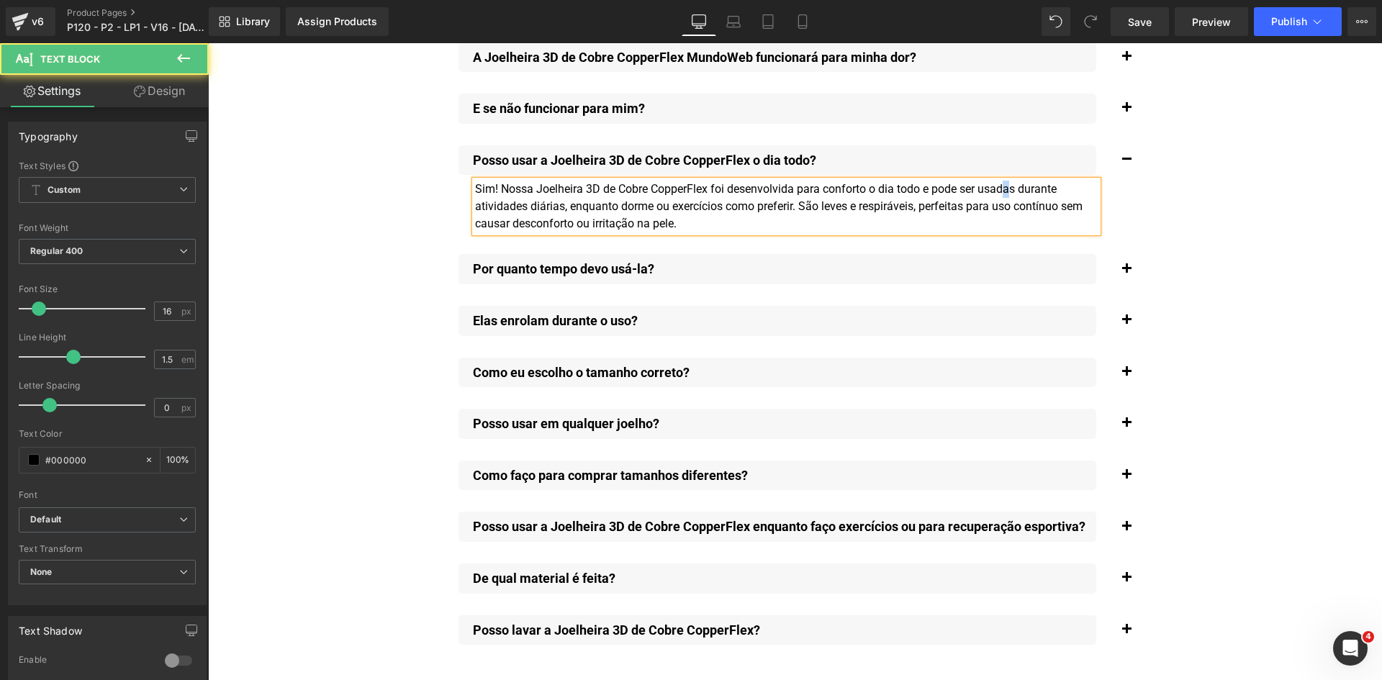
click at [1008, 181] on div "Sim! Nossa Joelheira 3D de Cobre CopperFlex foi desenvolvida para conforto o di…" at bounding box center [786, 207] width 623 height 52
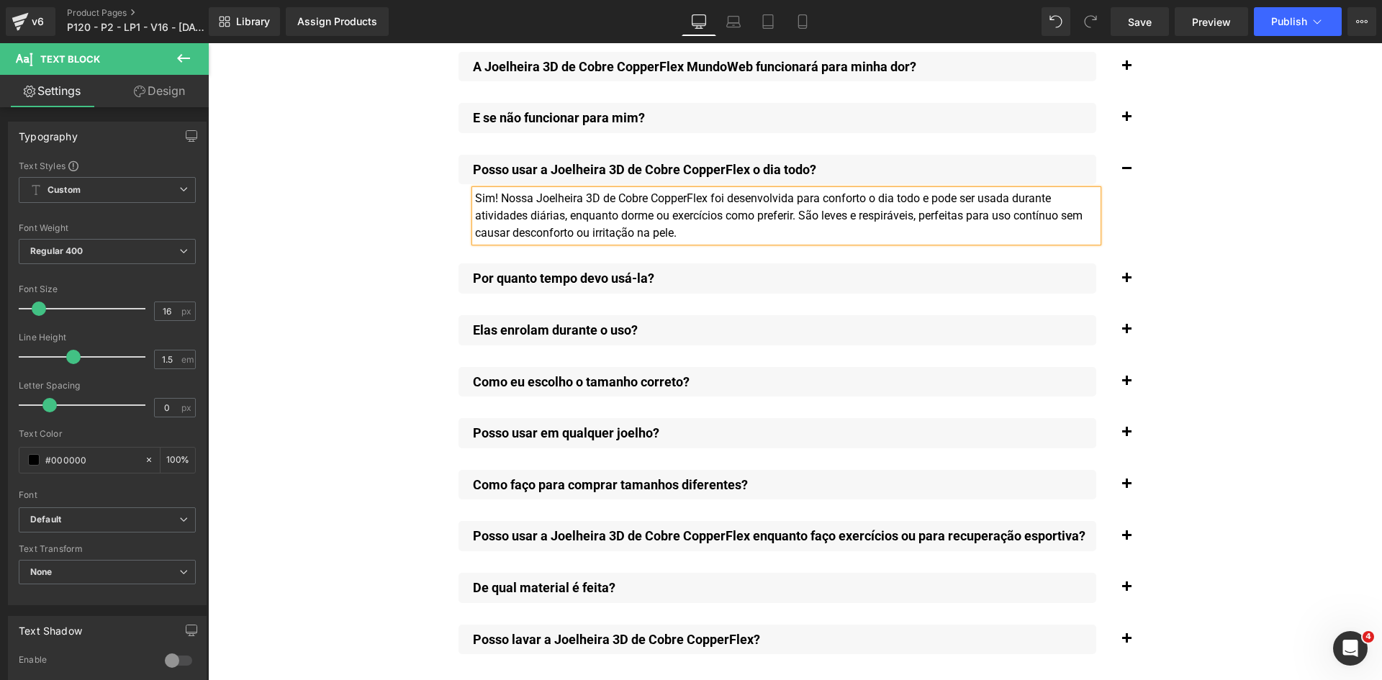
scroll to position [10621, 0]
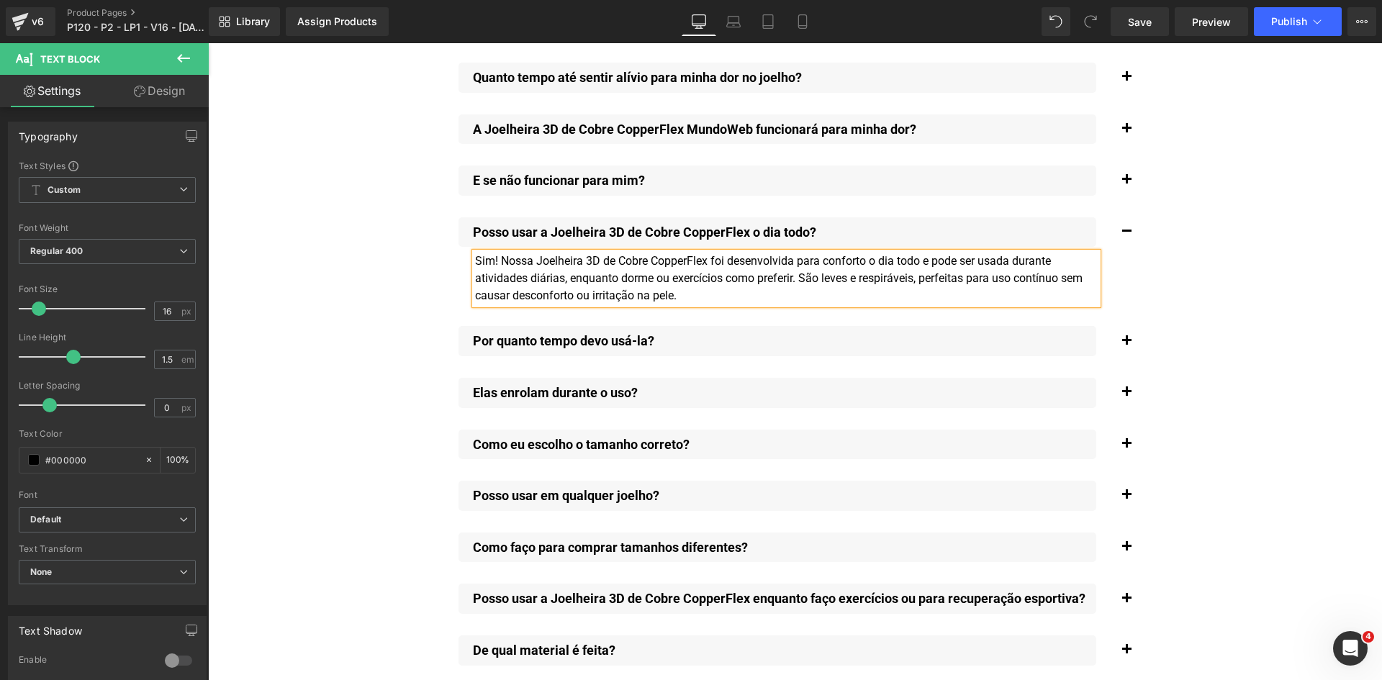
click at [1118, 165] on button "button" at bounding box center [1126, 180] width 29 height 45
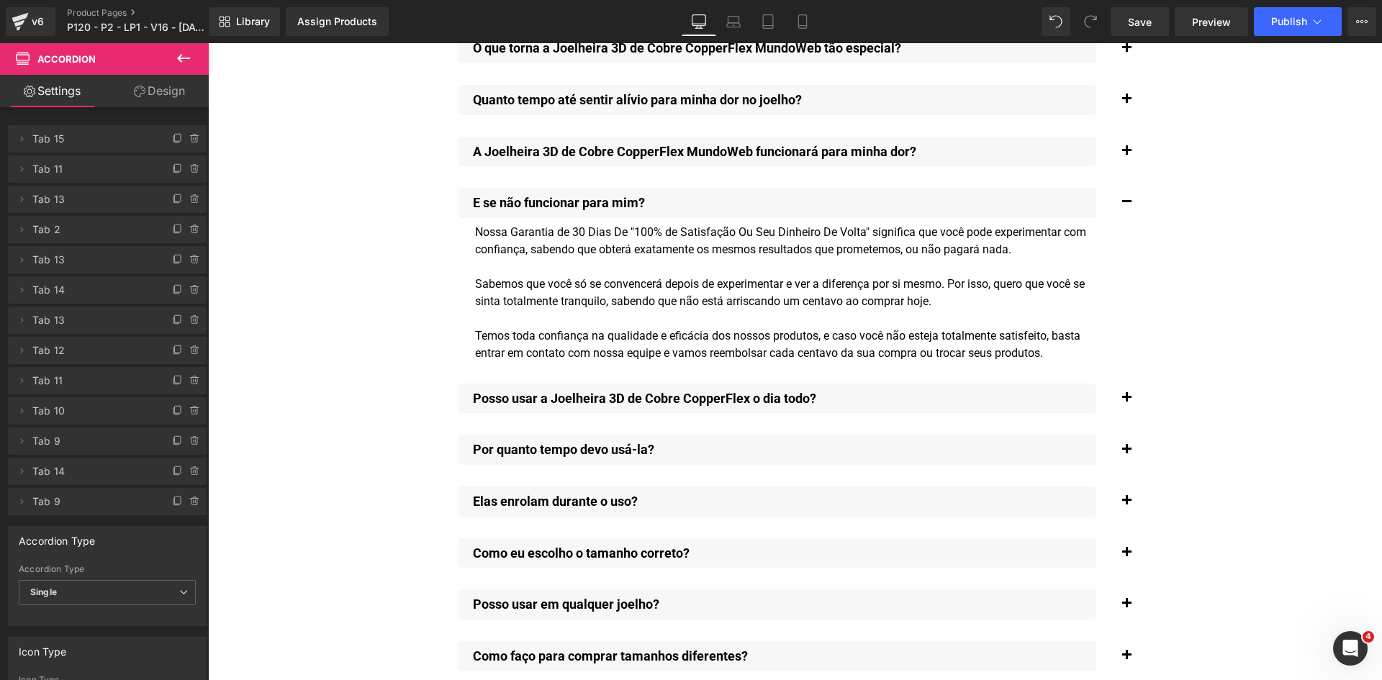
scroll to position [10563, 0]
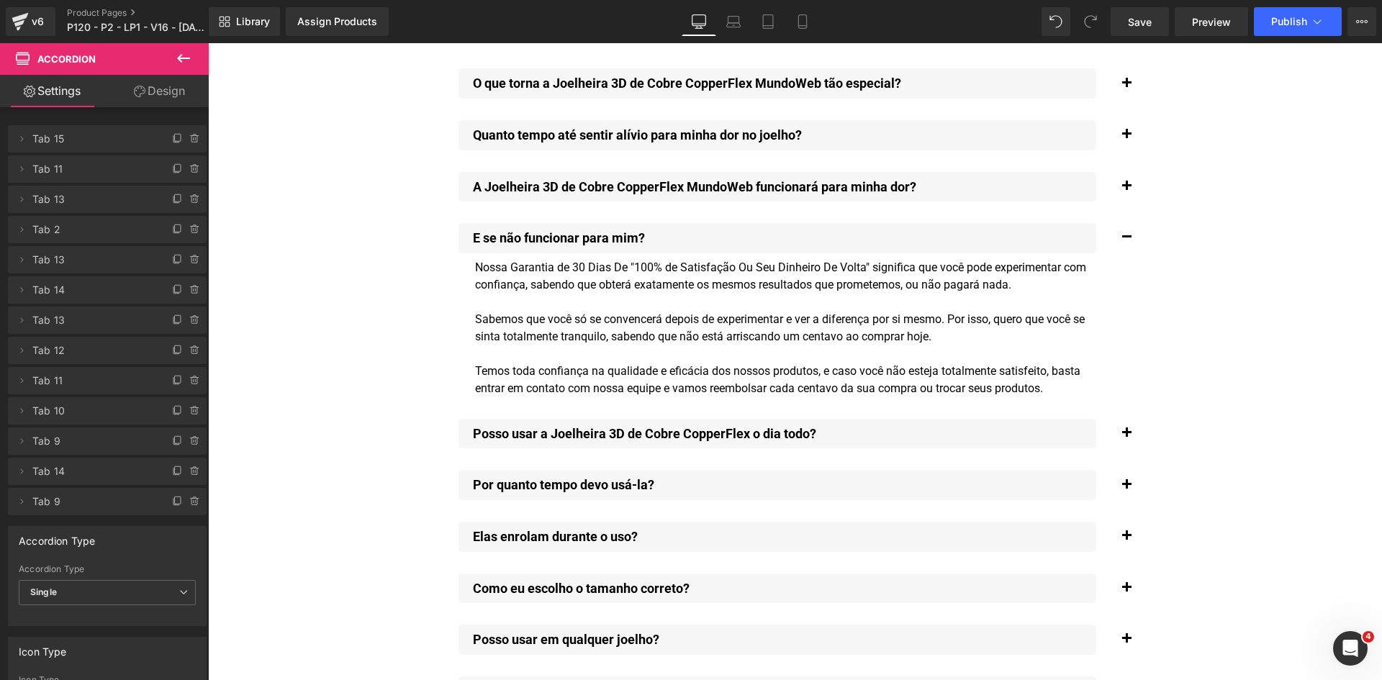
click at [1127, 190] on span "button" at bounding box center [1127, 190] width 0 height 0
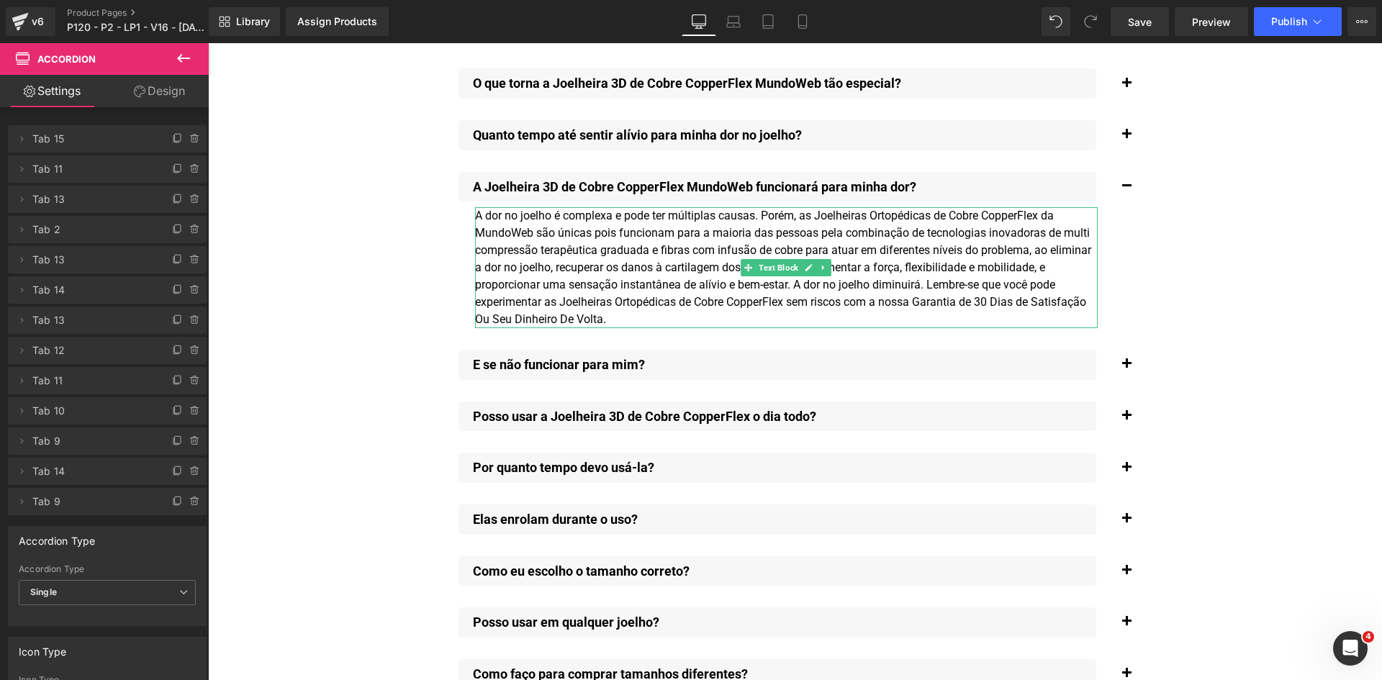
click at [898, 207] on div "A dor no joelho é complexa e pode ter múltiplas causas. Porém, as Joelheiras Or…" at bounding box center [786, 267] width 623 height 121
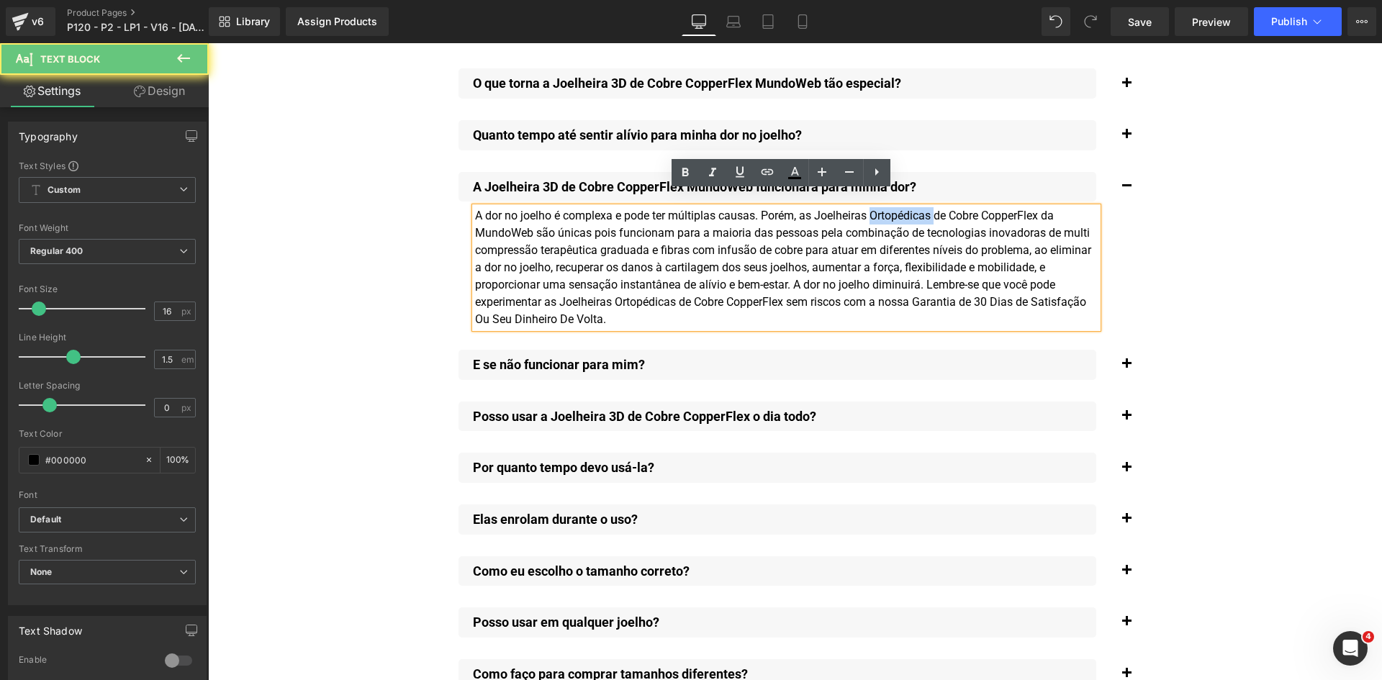
paste div
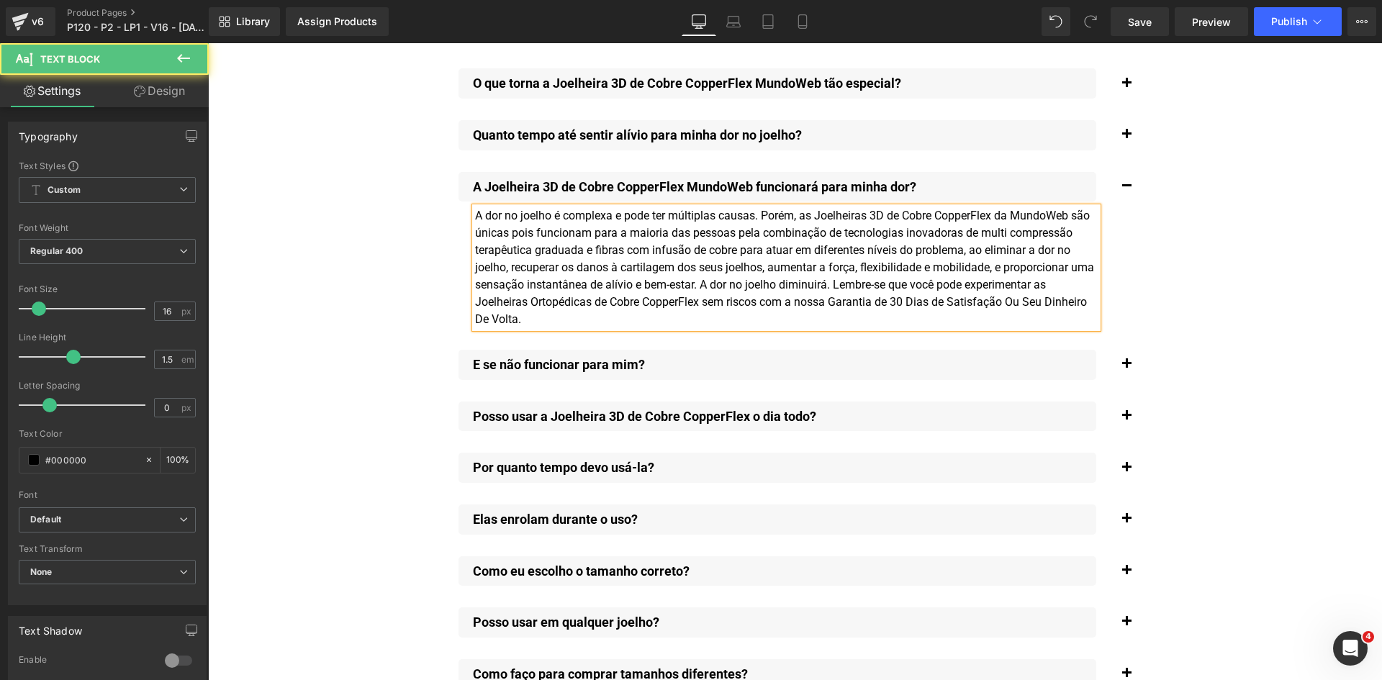
click at [551, 289] on div "A dor no joelho é complexa e pode ter múltiplas causas. Porém, as Joelheiras 3D…" at bounding box center [786, 267] width 623 height 121
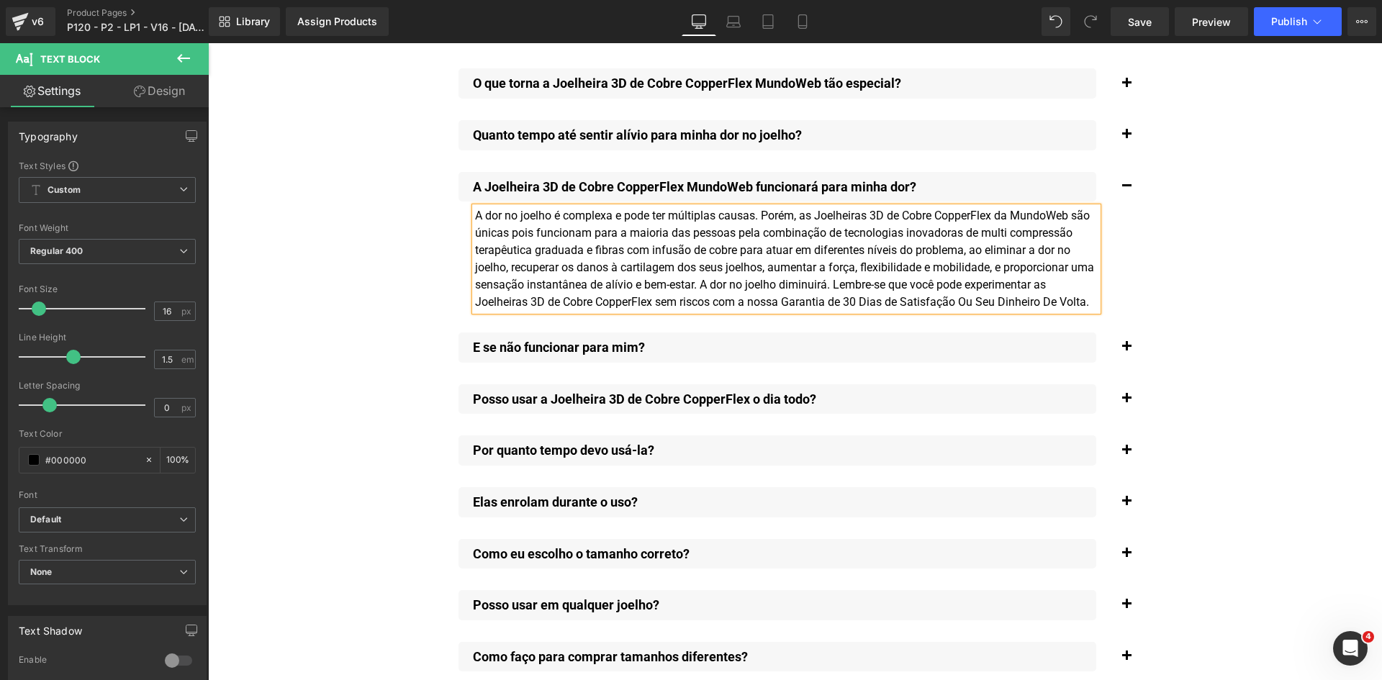
scroll to position [10491, 0]
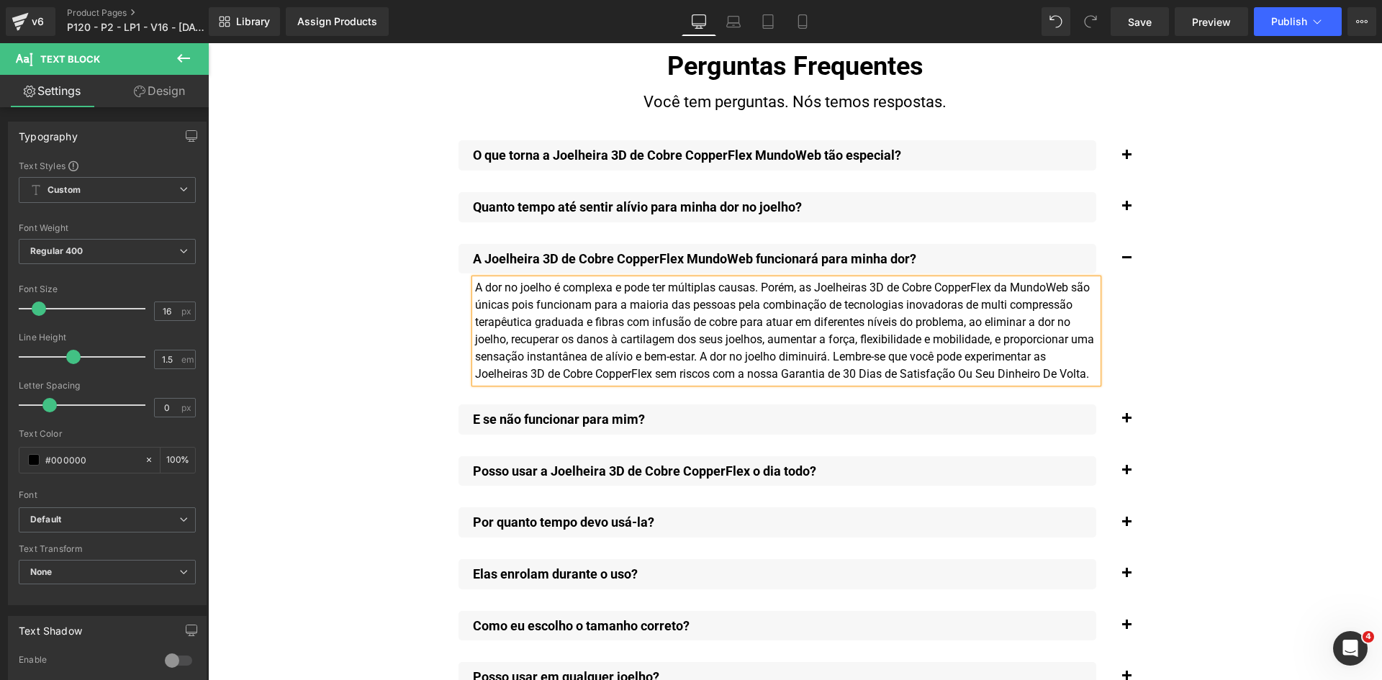
click at [1127, 210] on span "button" at bounding box center [1127, 210] width 0 height 0
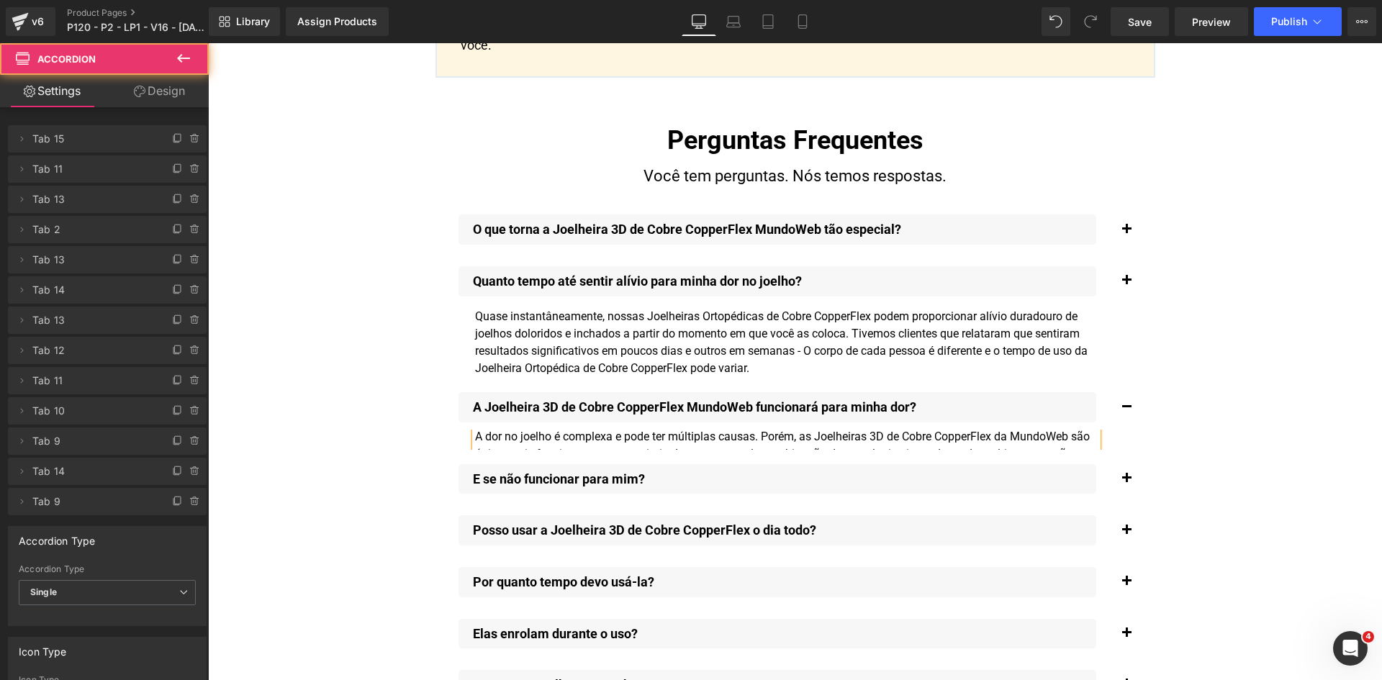
scroll to position [10412, 0]
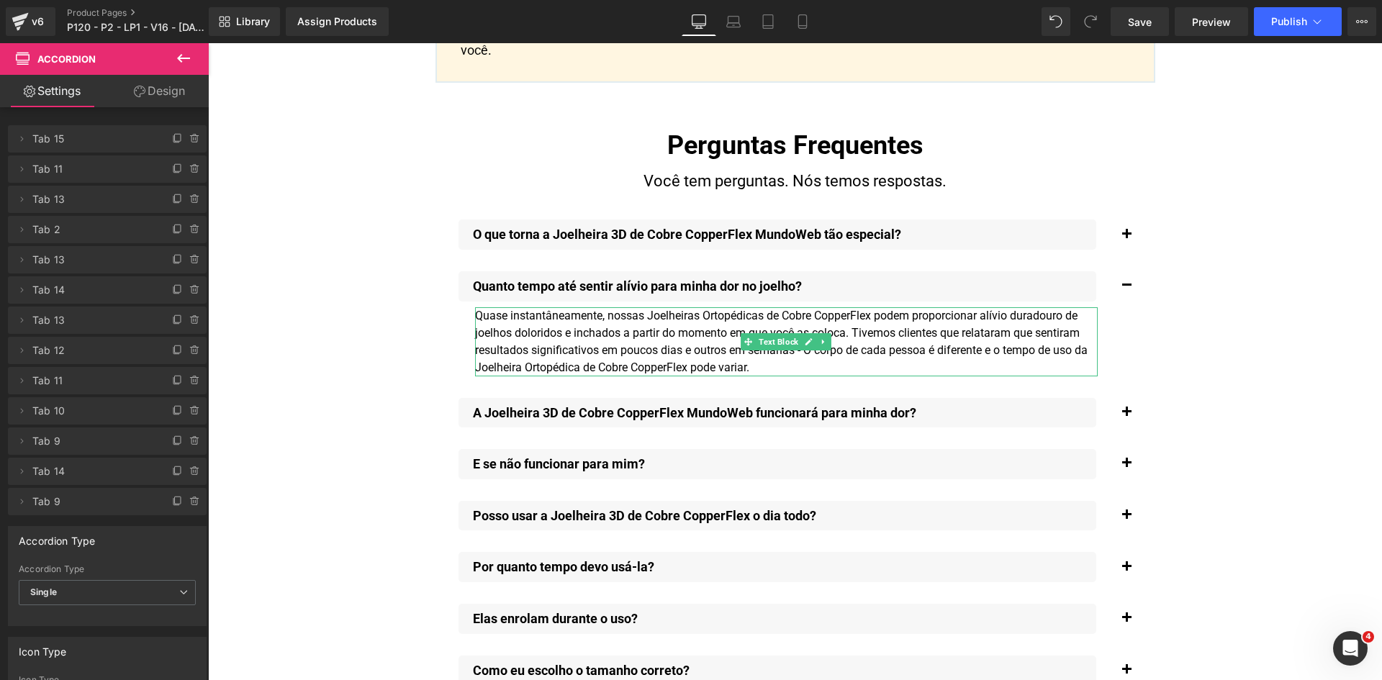
click at [724, 307] on div "Quase instantâneamente, nossas Joelheiras Ortopédicas de Cobre CopperFlex podem…" at bounding box center [786, 341] width 623 height 69
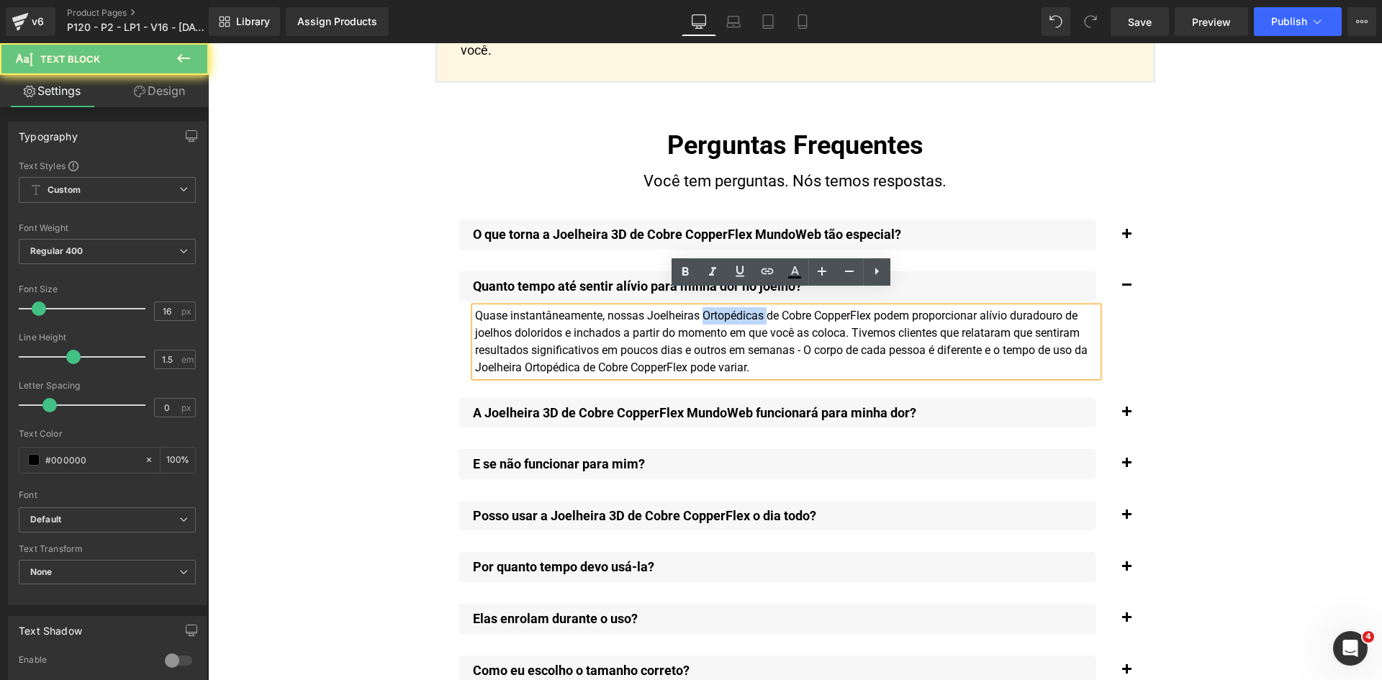
paste div
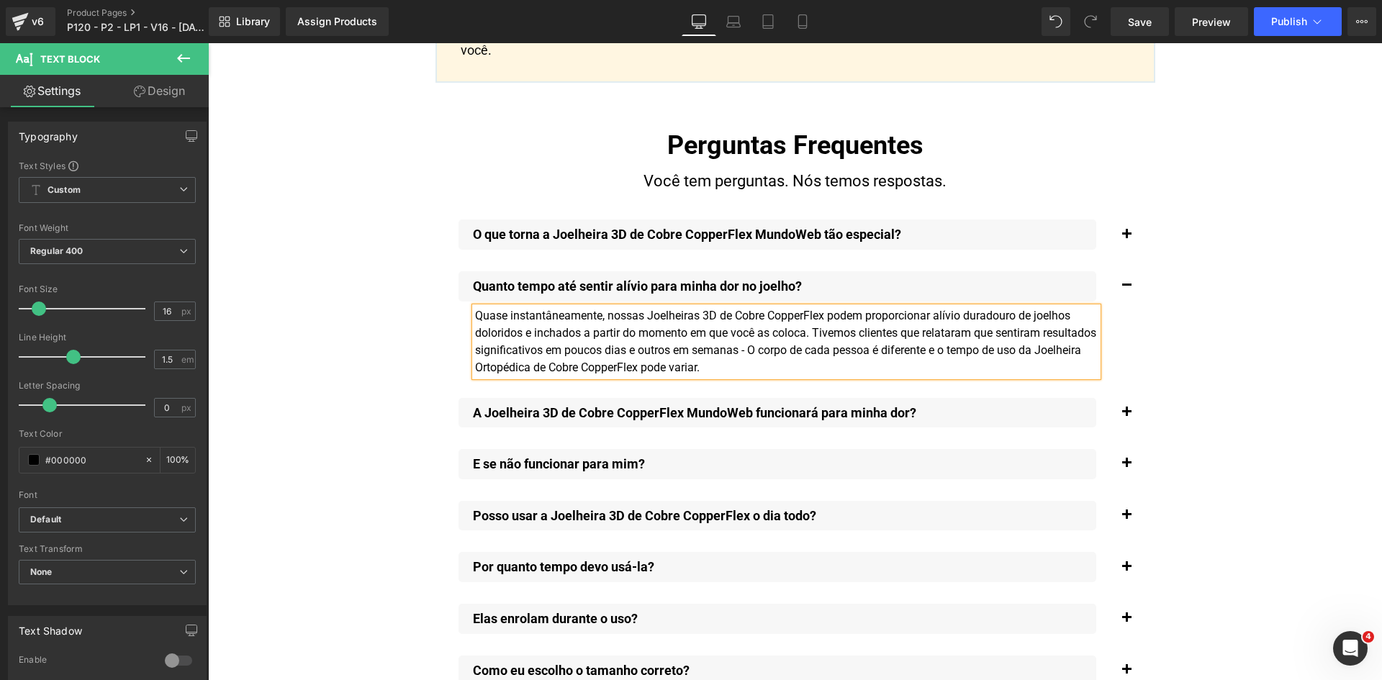
click at [537, 354] on div "Quase instantâneamente, nossas Joelheiras 3D de Cobre CopperFlex podem proporci…" at bounding box center [786, 341] width 623 height 69
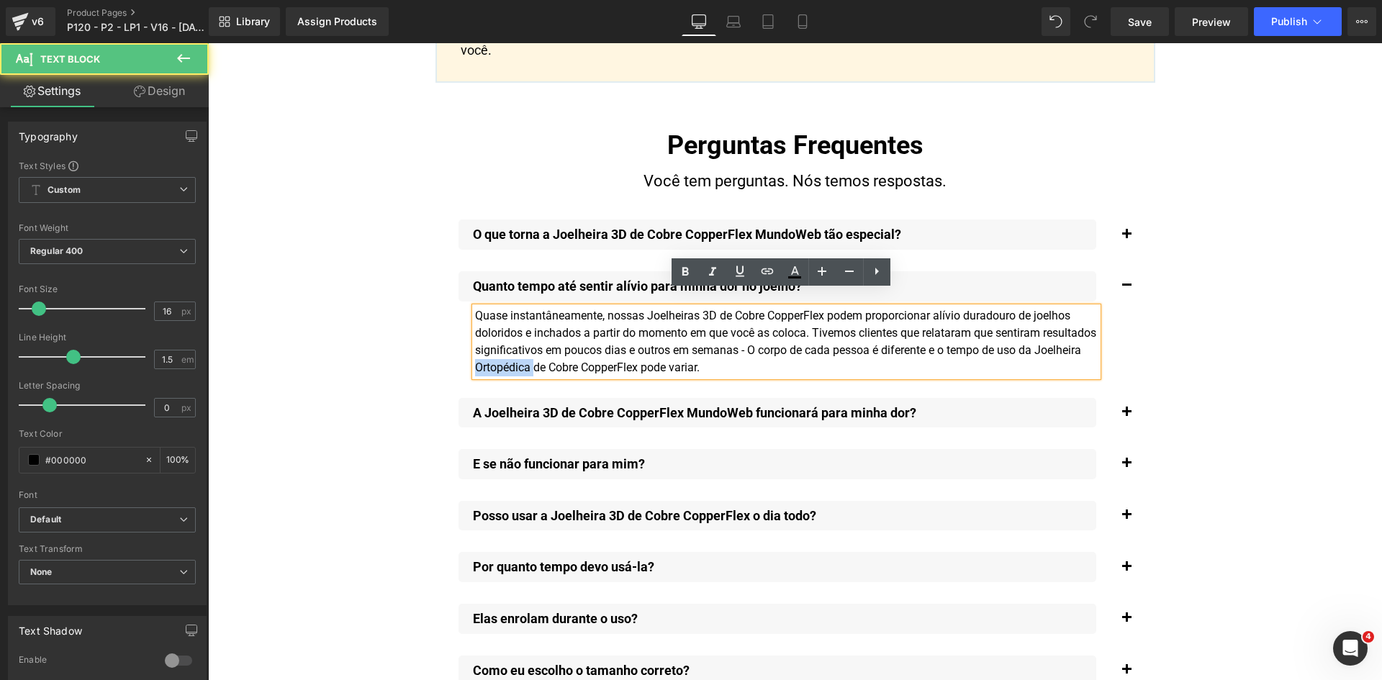
click at [537, 354] on div "Quase instantâneamente, nossas Joelheiras 3D de Cobre CopperFlex podem proporci…" at bounding box center [786, 341] width 623 height 69
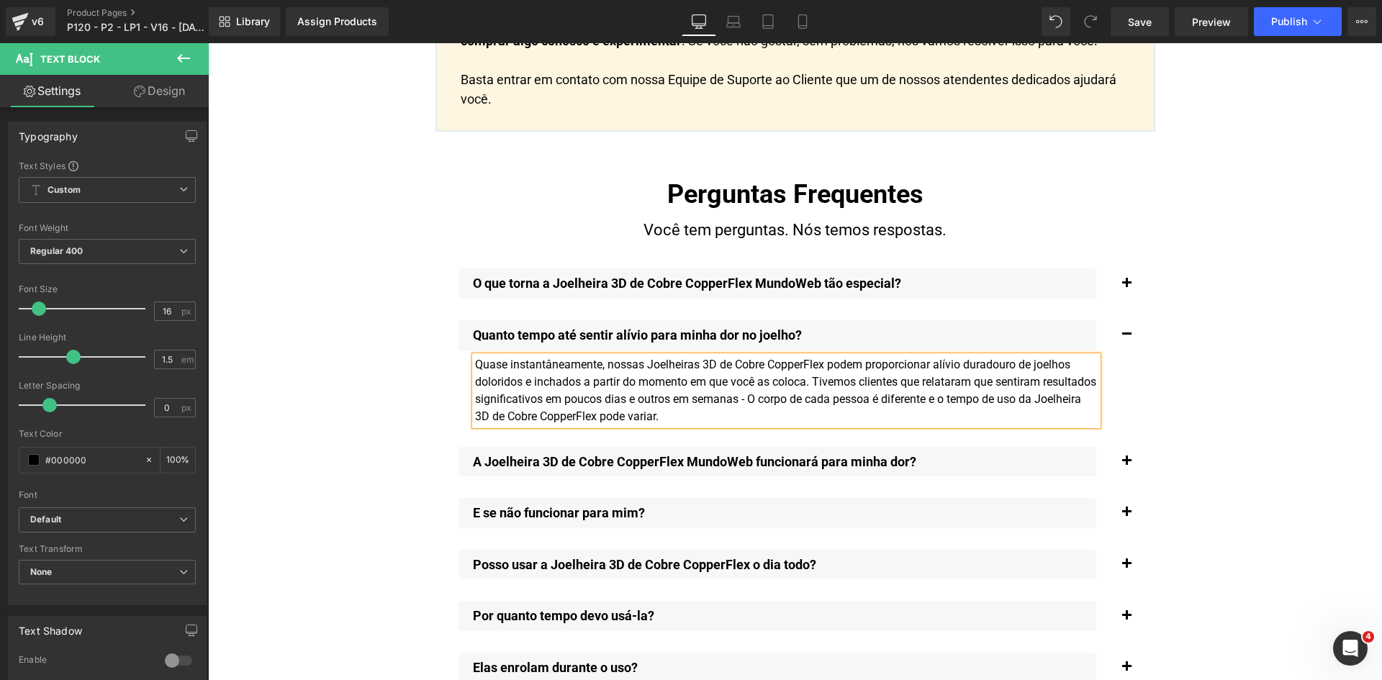
scroll to position [10340, 0]
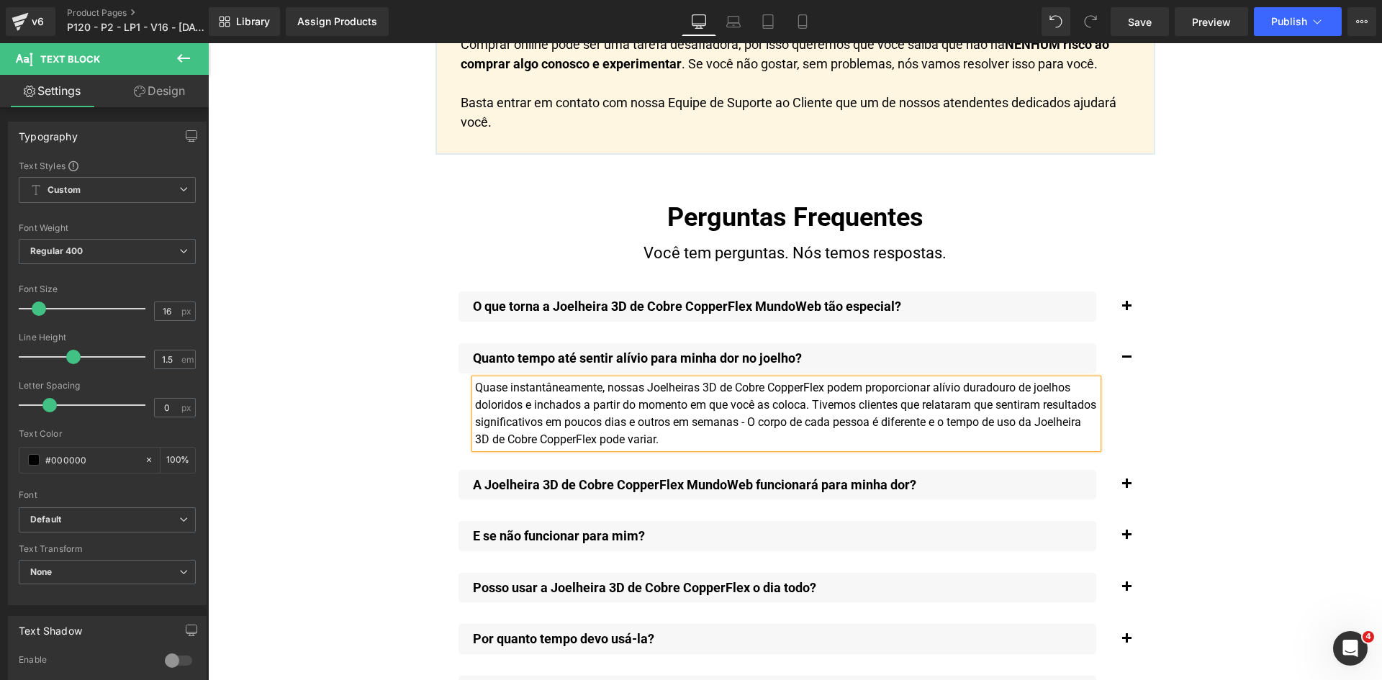
click at [1127, 310] on span "button" at bounding box center [1127, 310] width 0 height 0
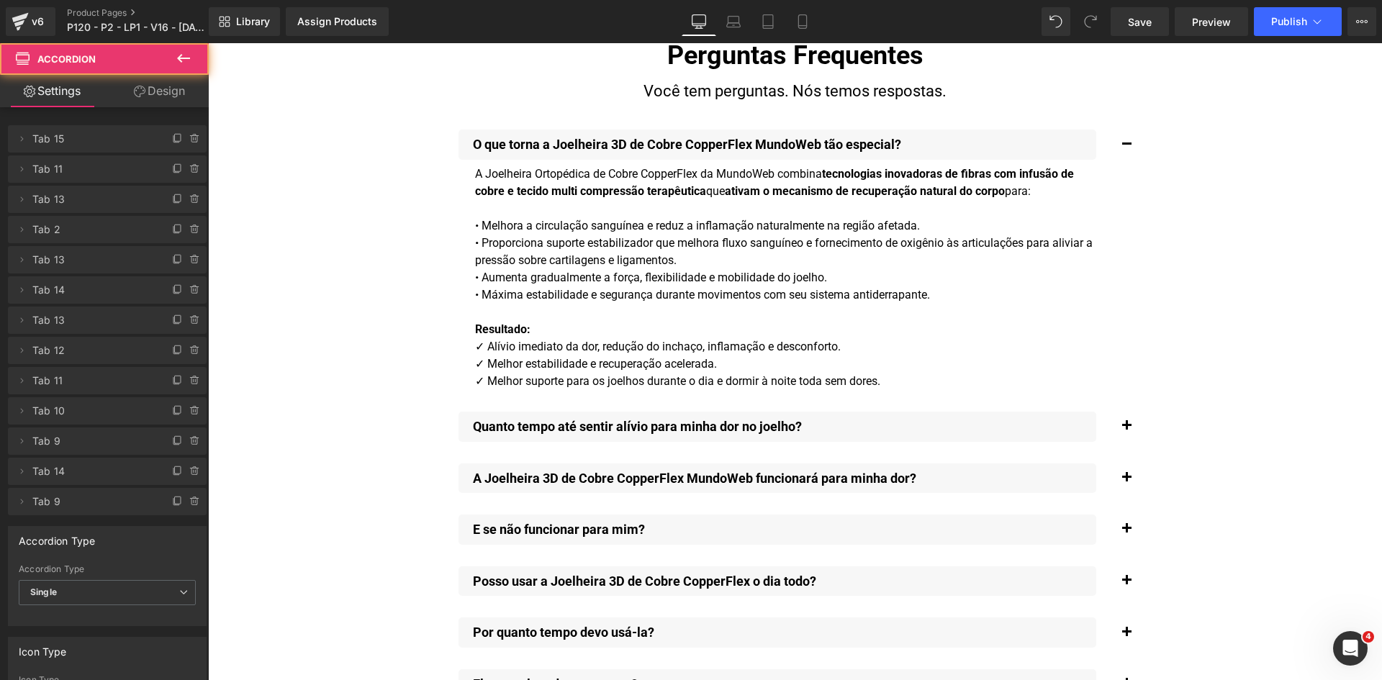
scroll to position [10495, 0]
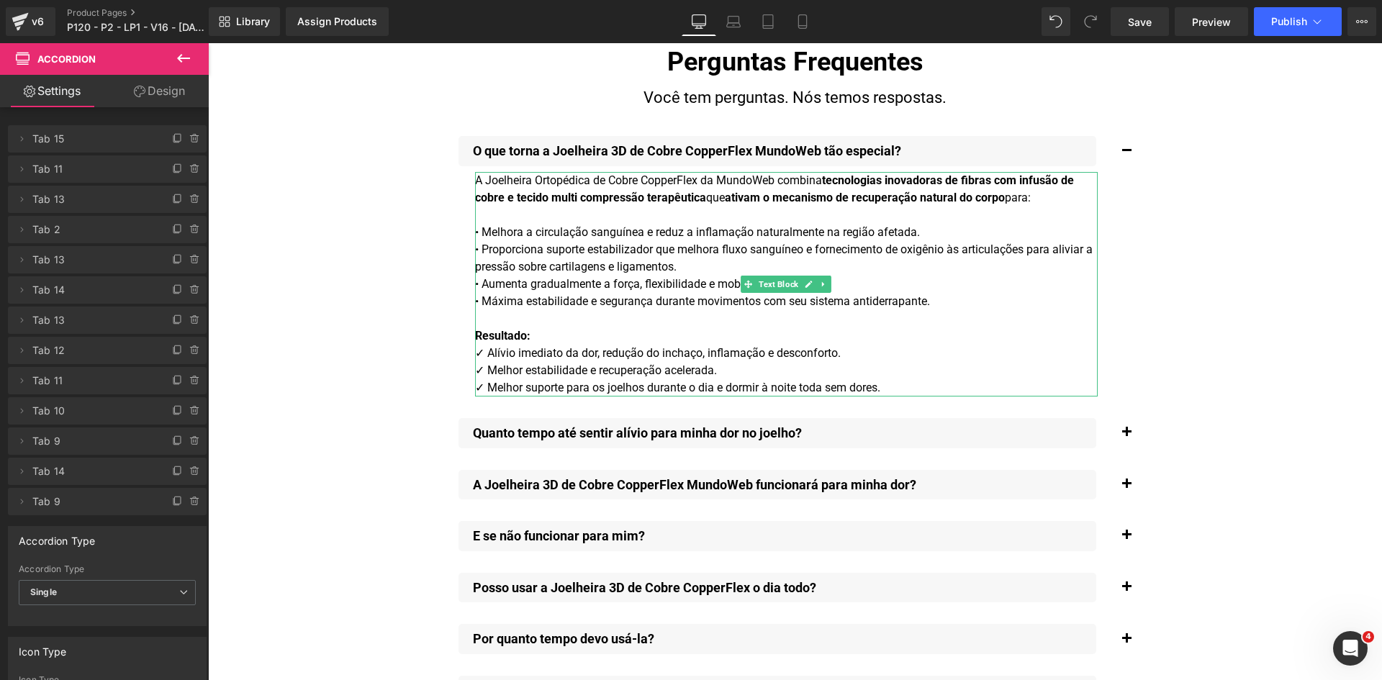
click at [563, 174] on span "A Joelheira Ortopédica de Cobre CopperFlex da MundoWeb combina tecnologias inov…" at bounding box center [774, 189] width 599 height 31
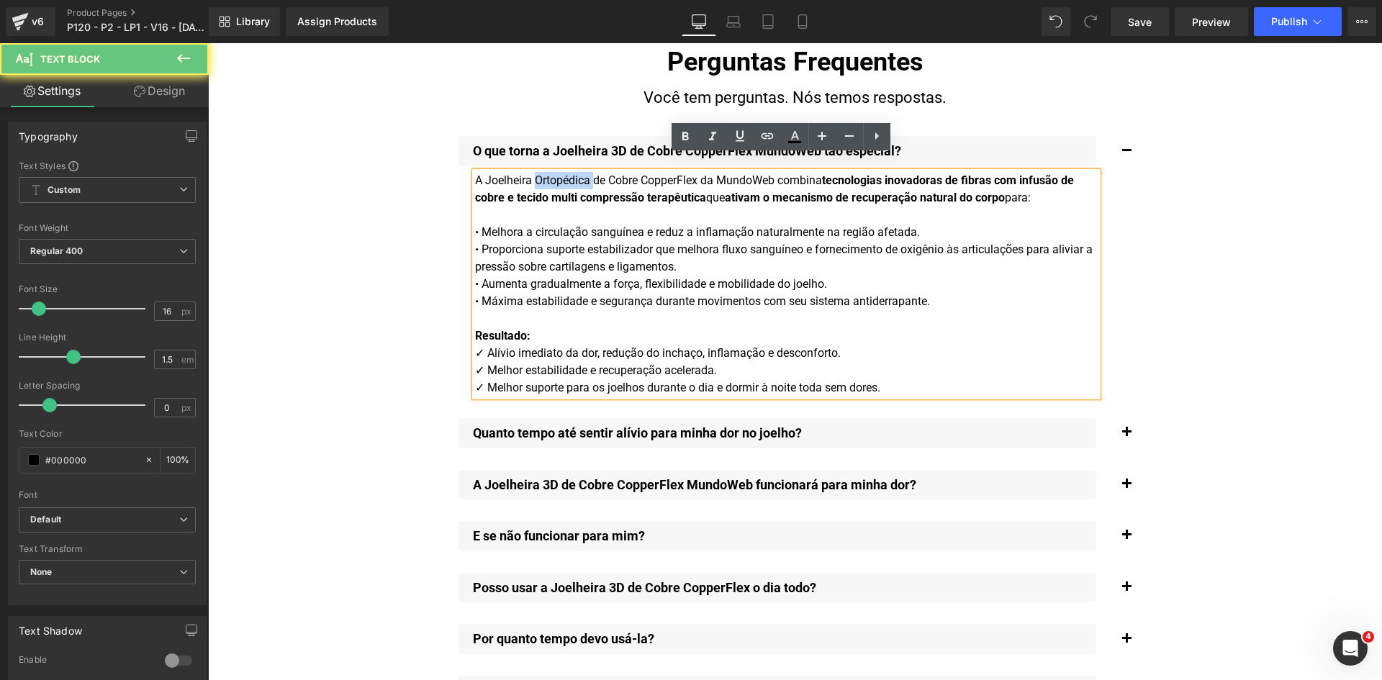
paste div
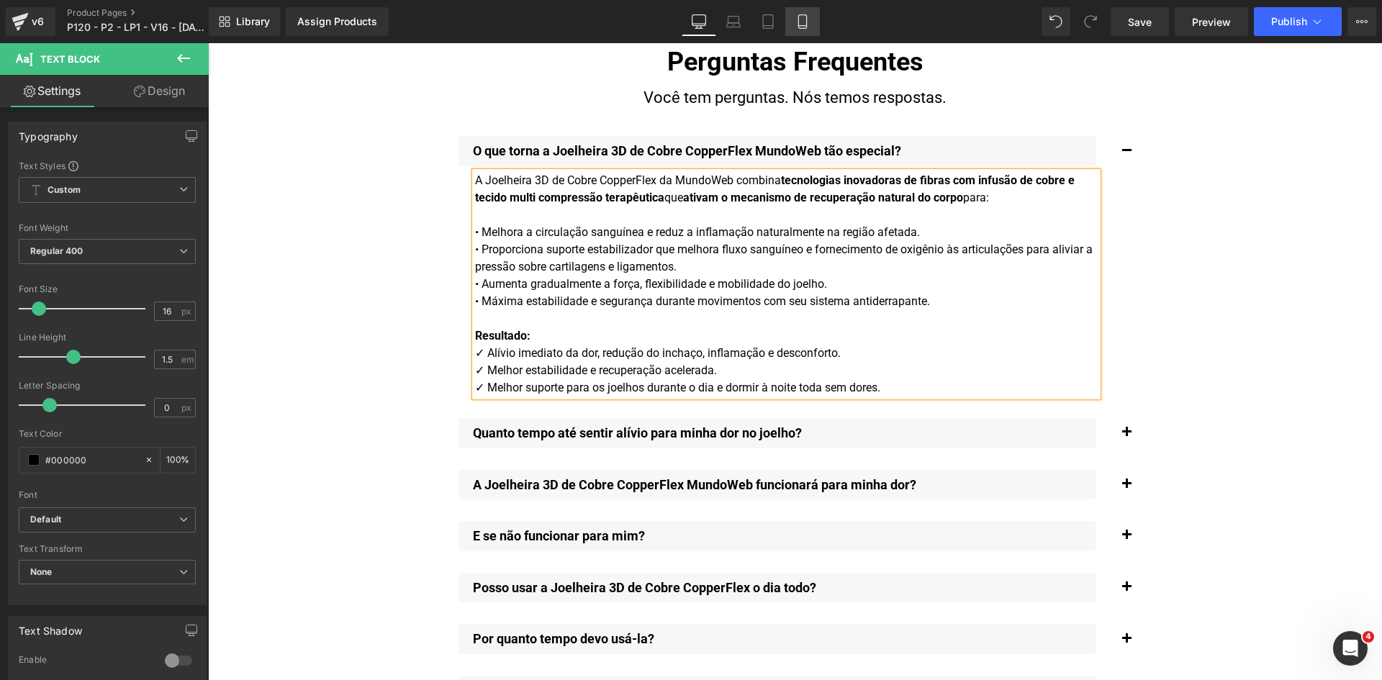
click at [809, 22] on icon at bounding box center [803, 21] width 14 height 14
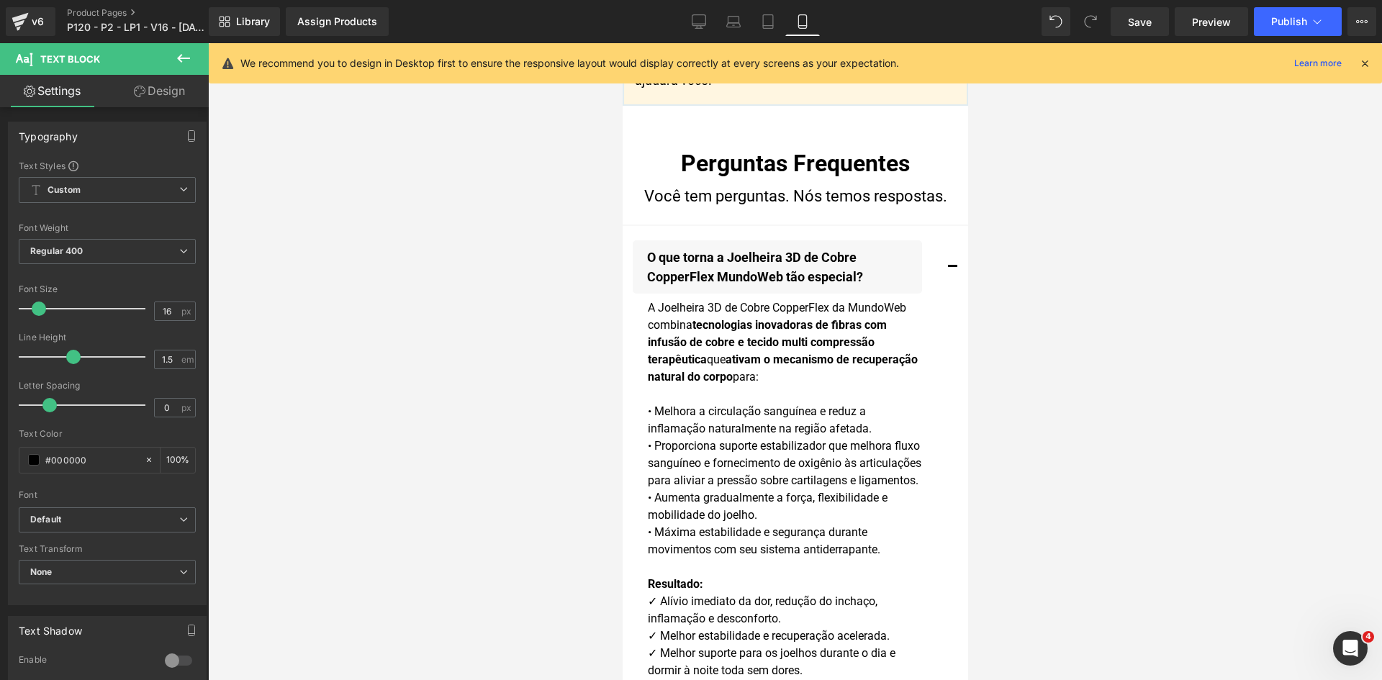
scroll to position [15894, 0]
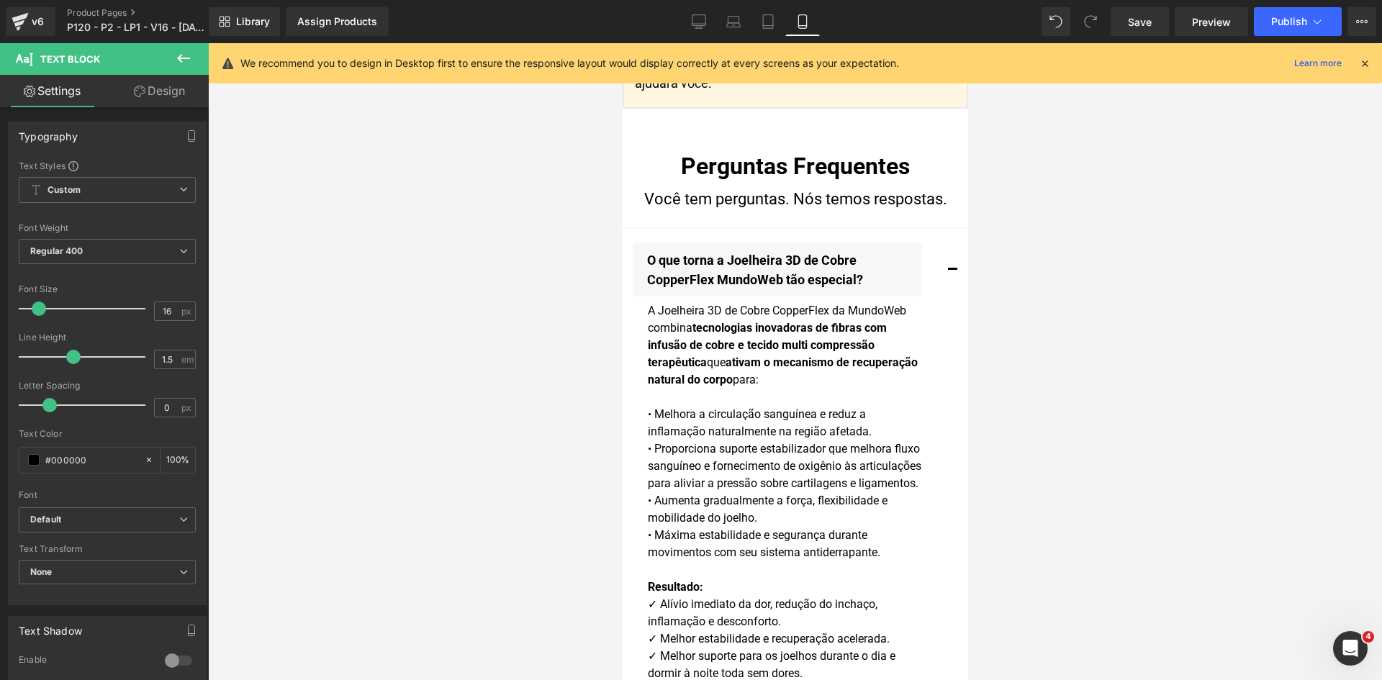
click at [1363, 63] on icon at bounding box center [1365, 63] width 13 height 13
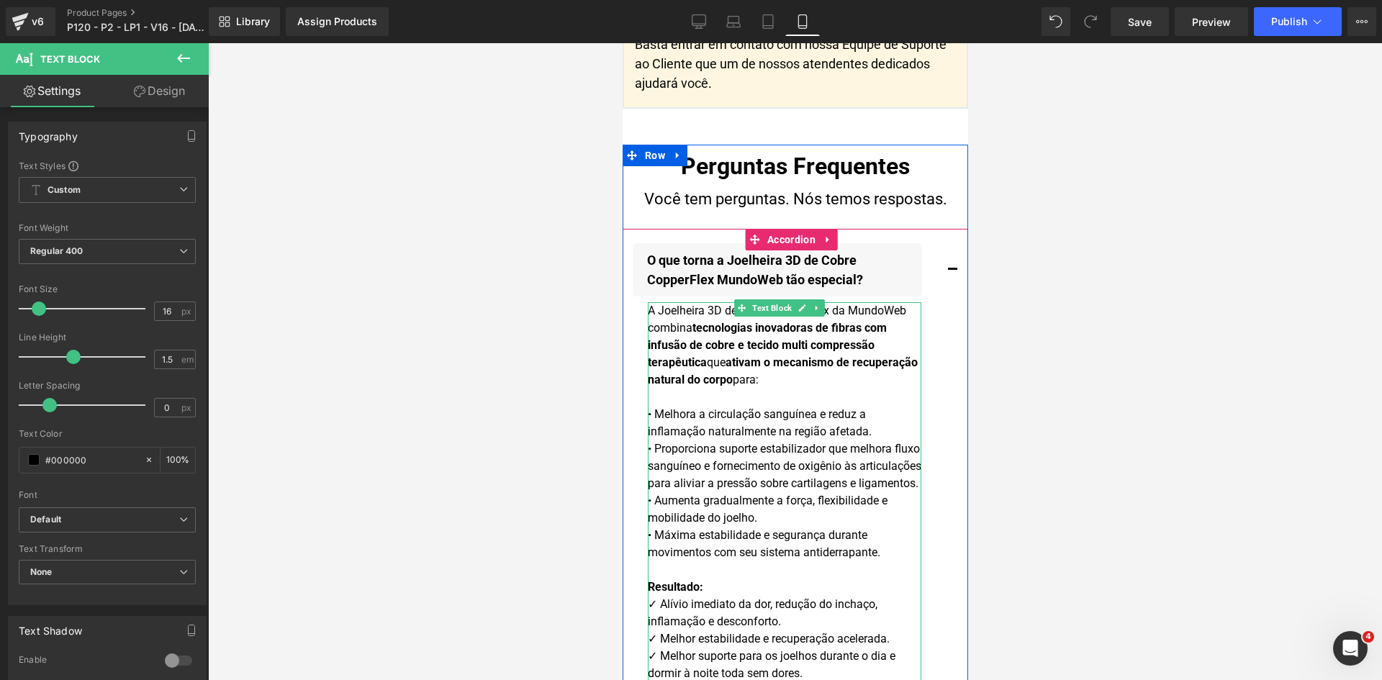
scroll to position [1820, 0]
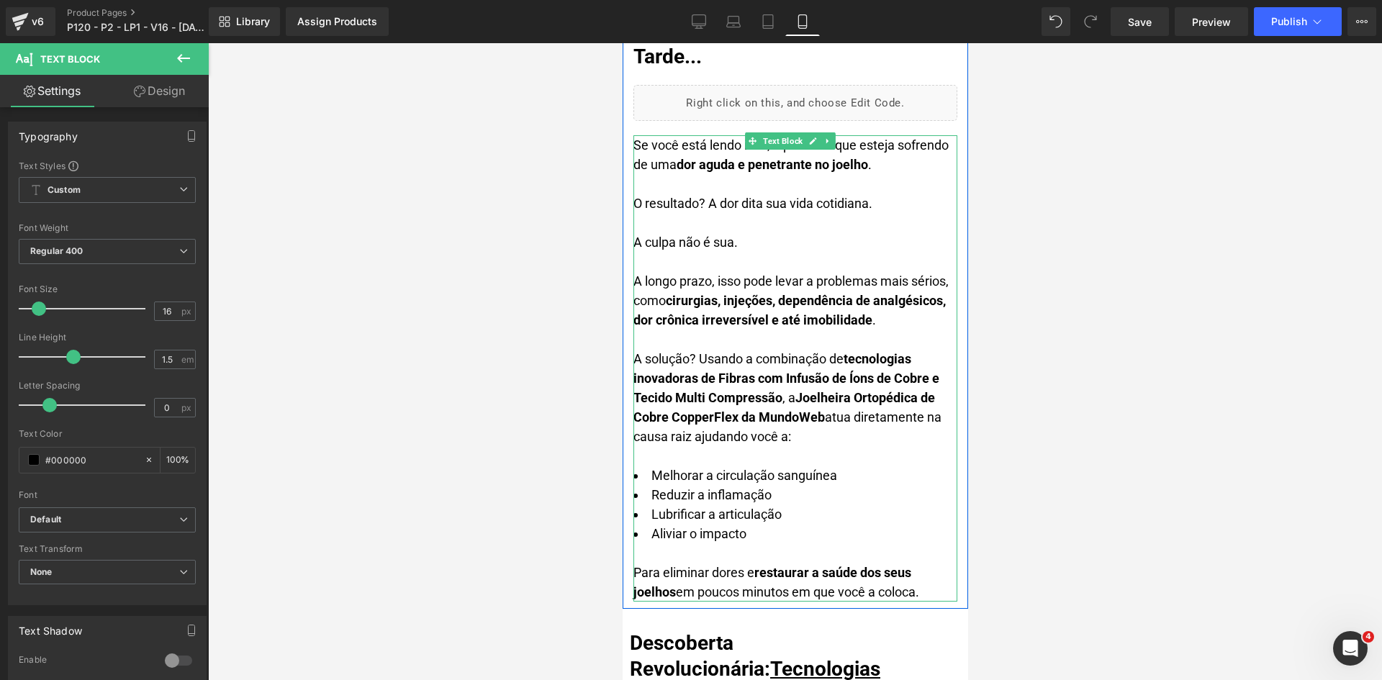
click at [901, 390] on strong "Joelheira Ortopédica de Cobre CopperFlex da MundoWeb" at bounding box center [784, 407] width 302 height 35
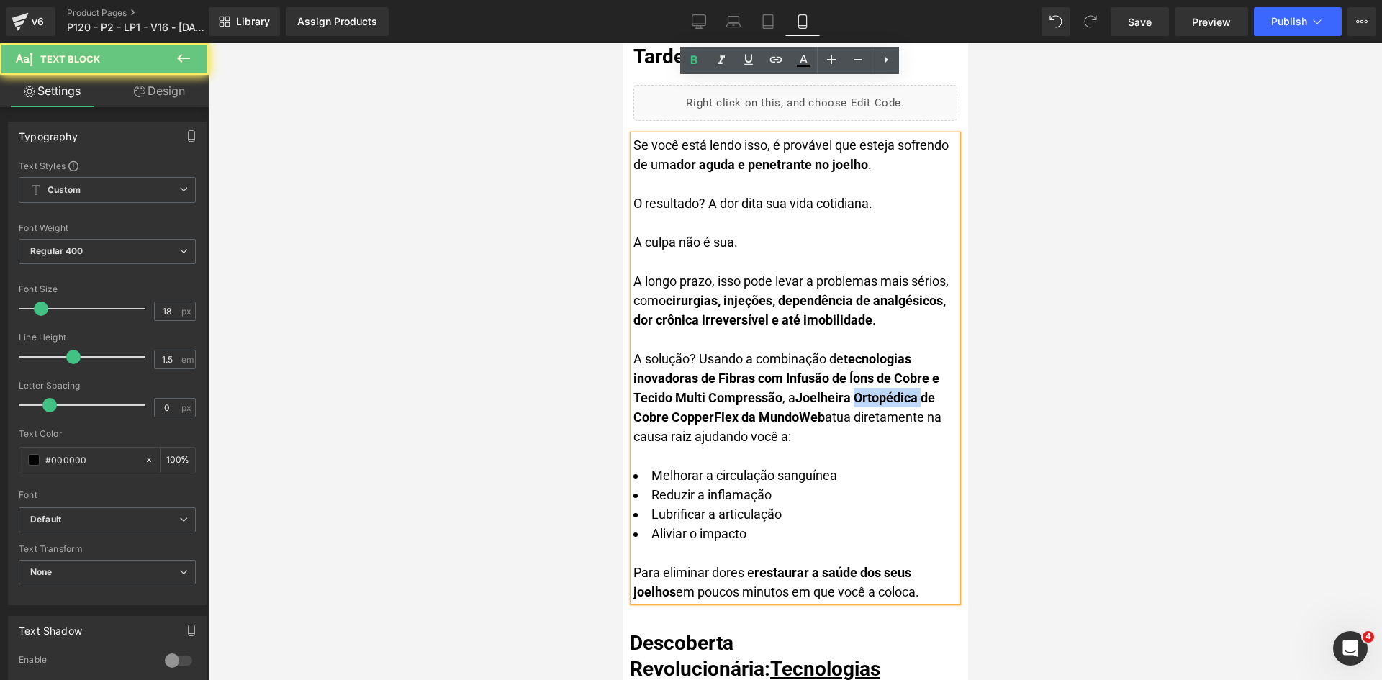
paste div
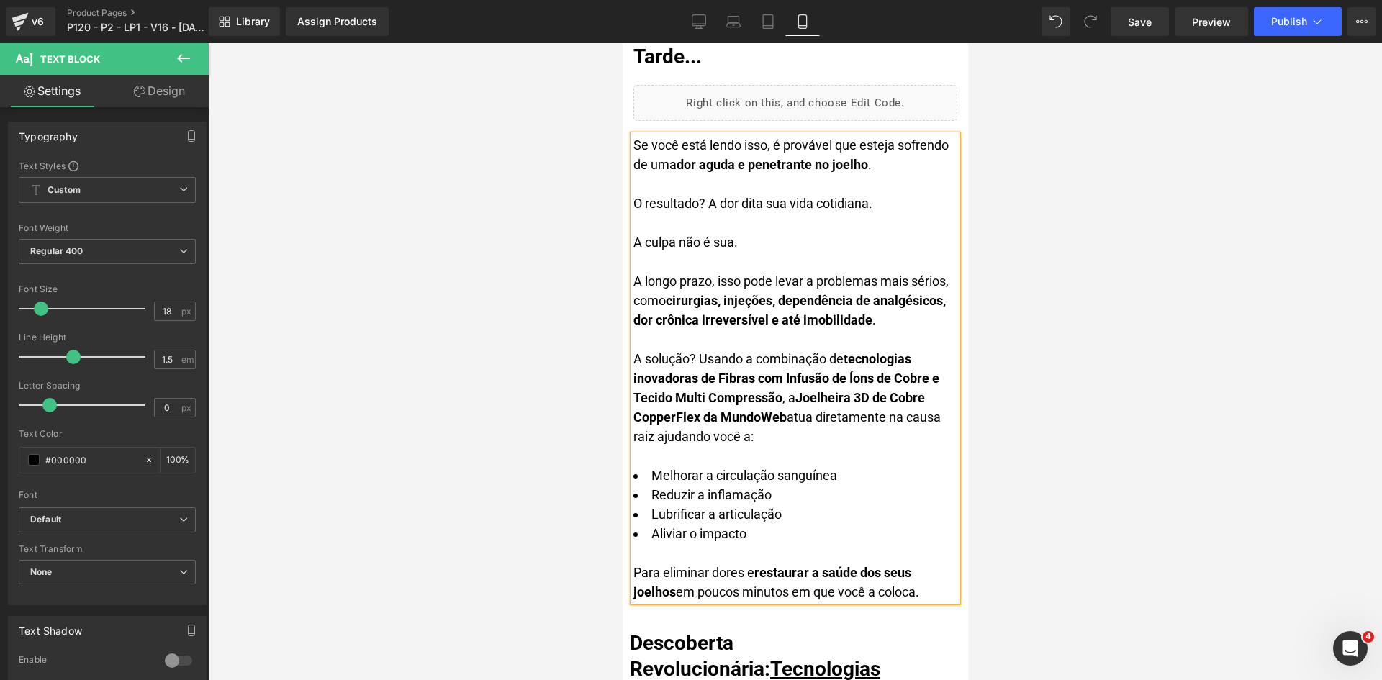
scroll to position [4045, 0]
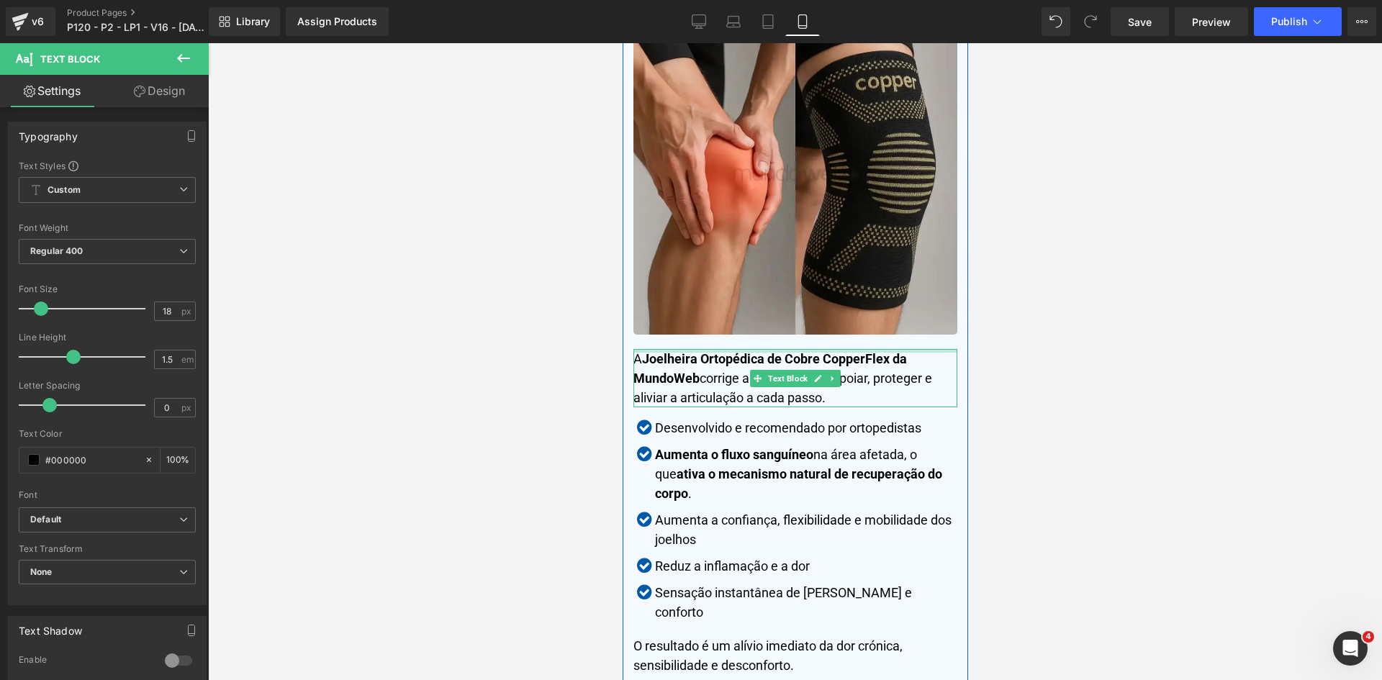
click at [715, 359] on strong "Joelheira Ortopédica de Cobre CopperFlex da MundoWeb" at bounding box center [770, 368] width 274 height 35
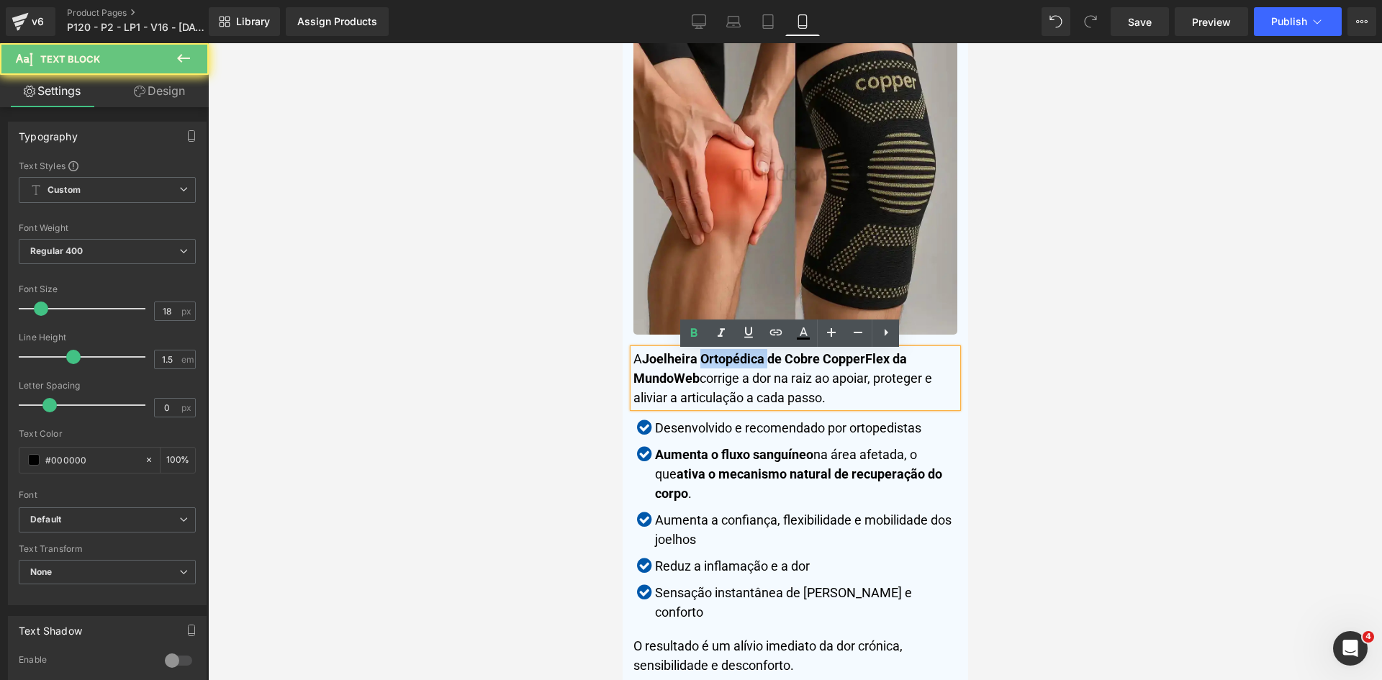
paste div
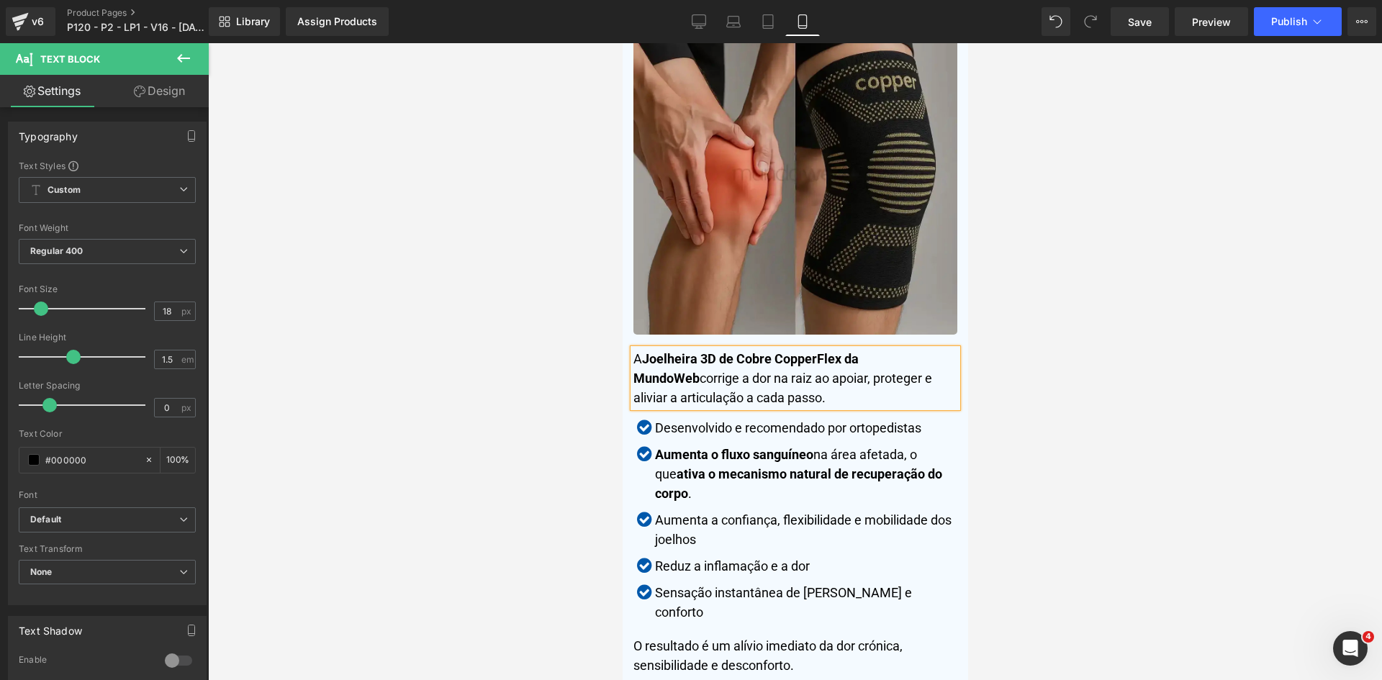
scroll to position [4943, 0]
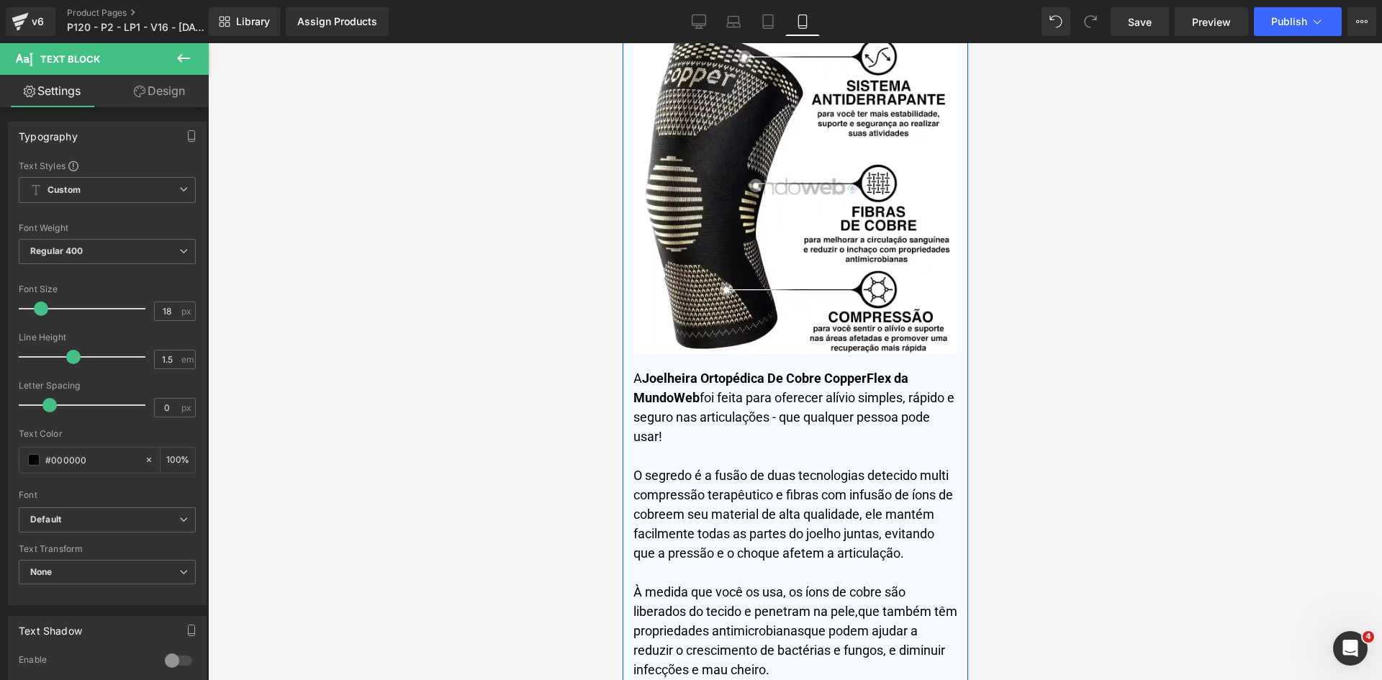
click at [733, 371] on span "Joelheira Ortopédica De Cobre CopperFlex da MundoWeb" at bounding box center [770, 388] width 275 height 35
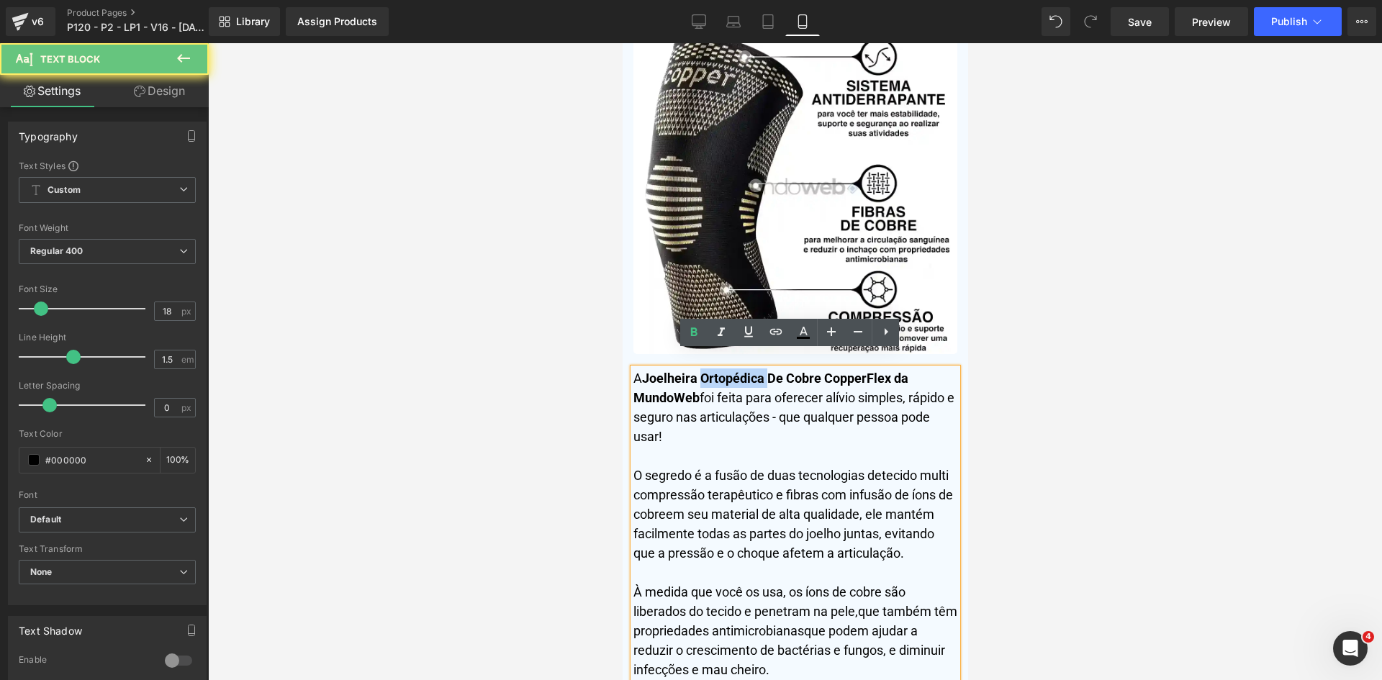
paste div
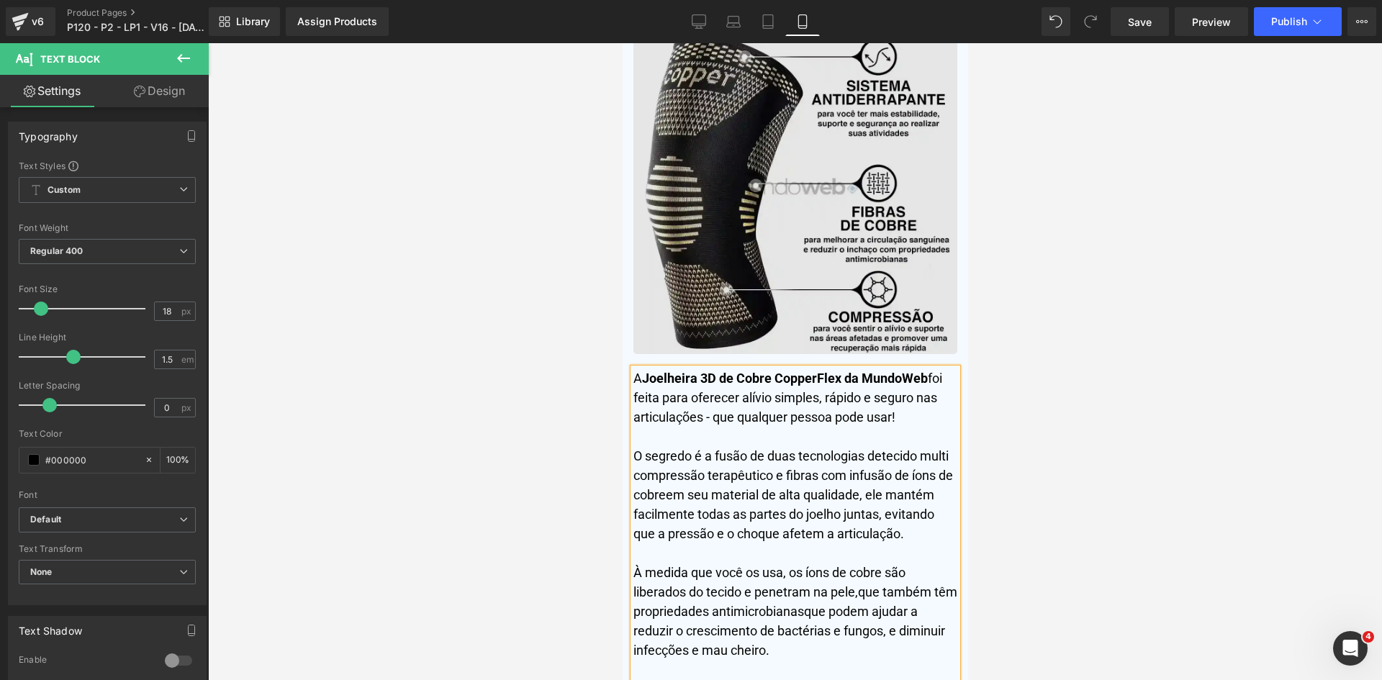
scroll to position [6037, 0]
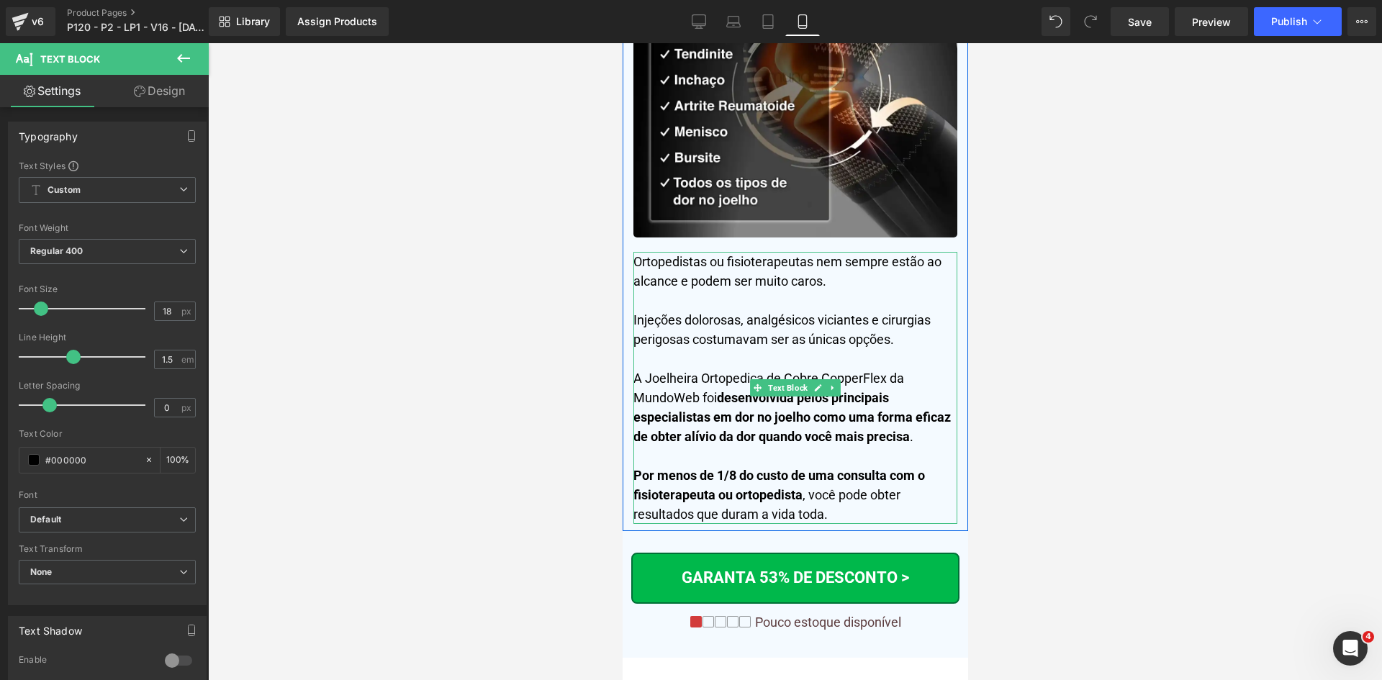
click at [726, 369] on p "A Joelheira Ortopedica de Cobre CopperFlex da MundoWeb foi desenvolvida pelos p…" at bounding box center [795, 408] width 324 height 78
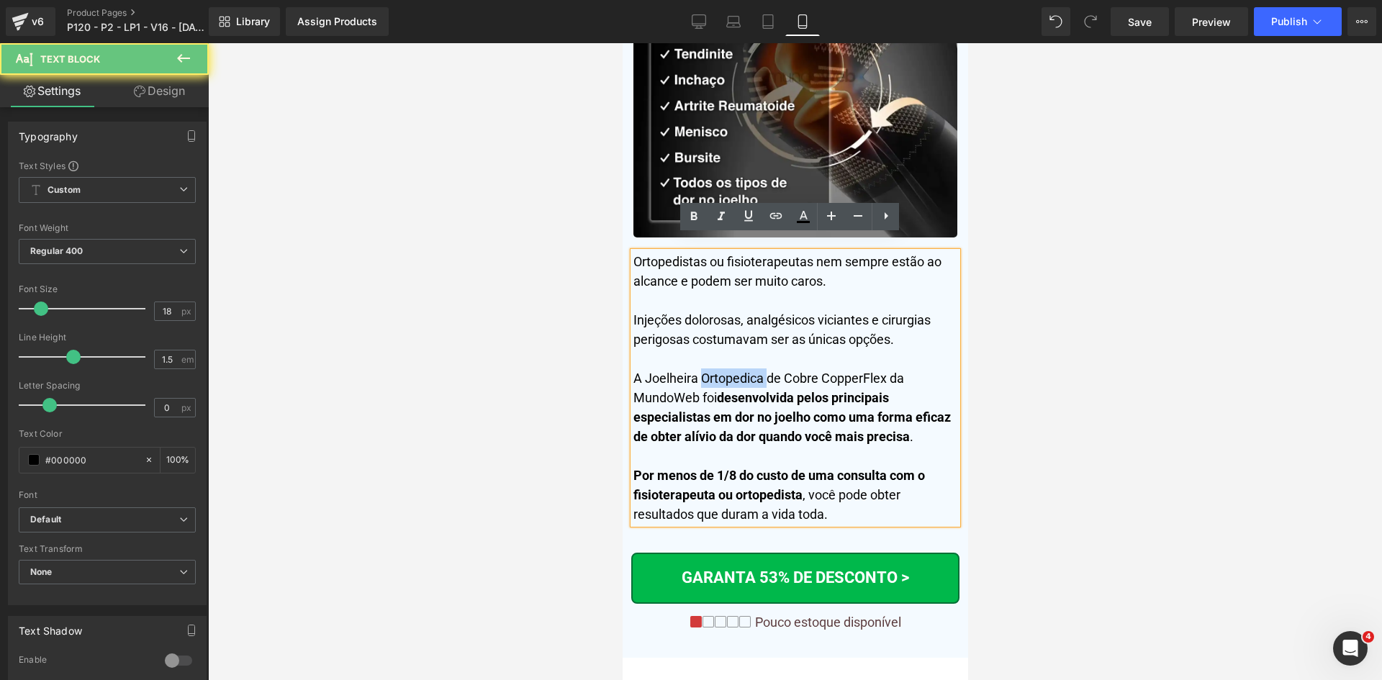
paste div
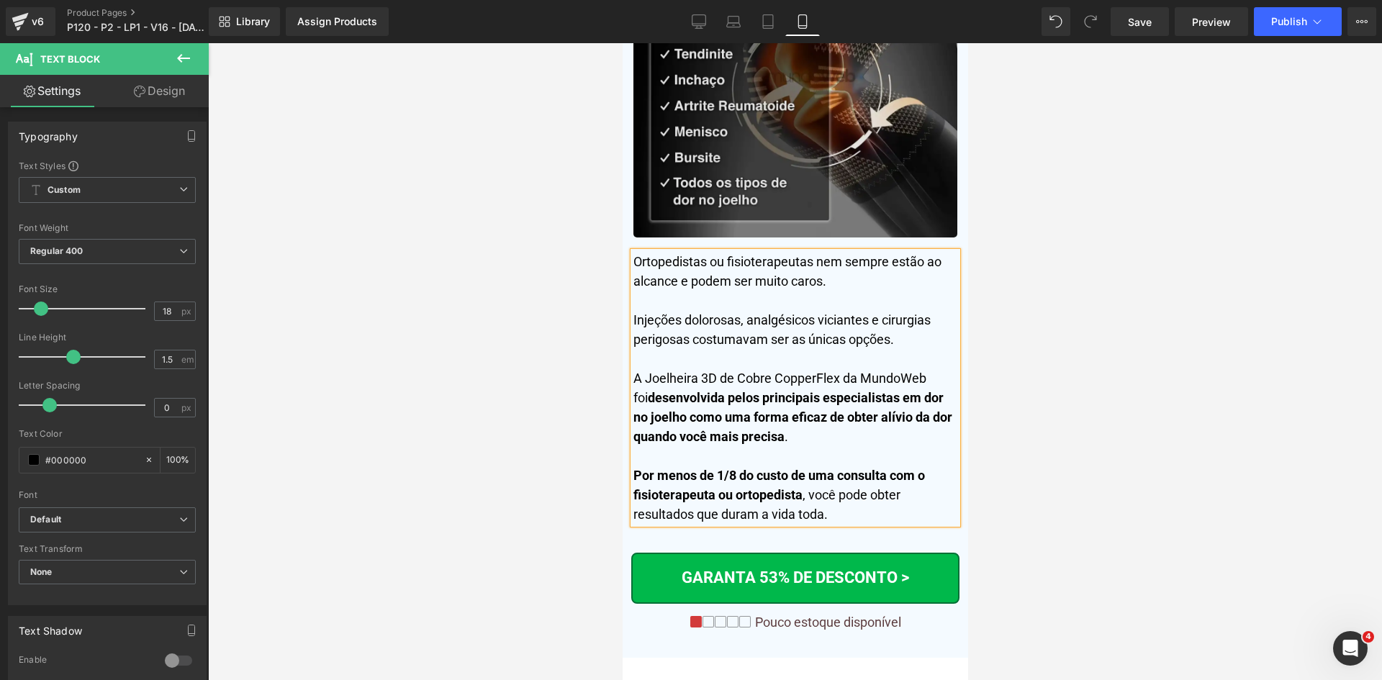
scroll to position [6881, 0]
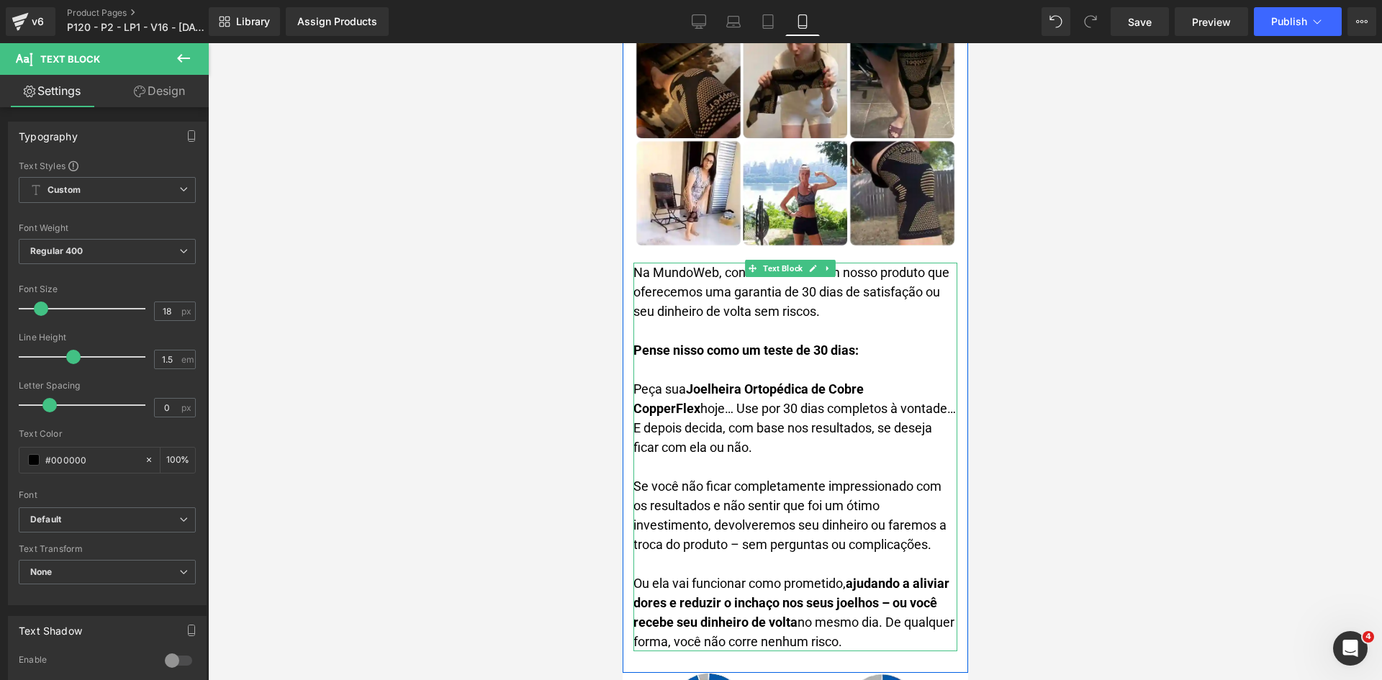
click at [777, 382] on span "Joelheira Ortopédica de Cobre CopperFlex" at bounding box center [748, 399] width 230 height 35
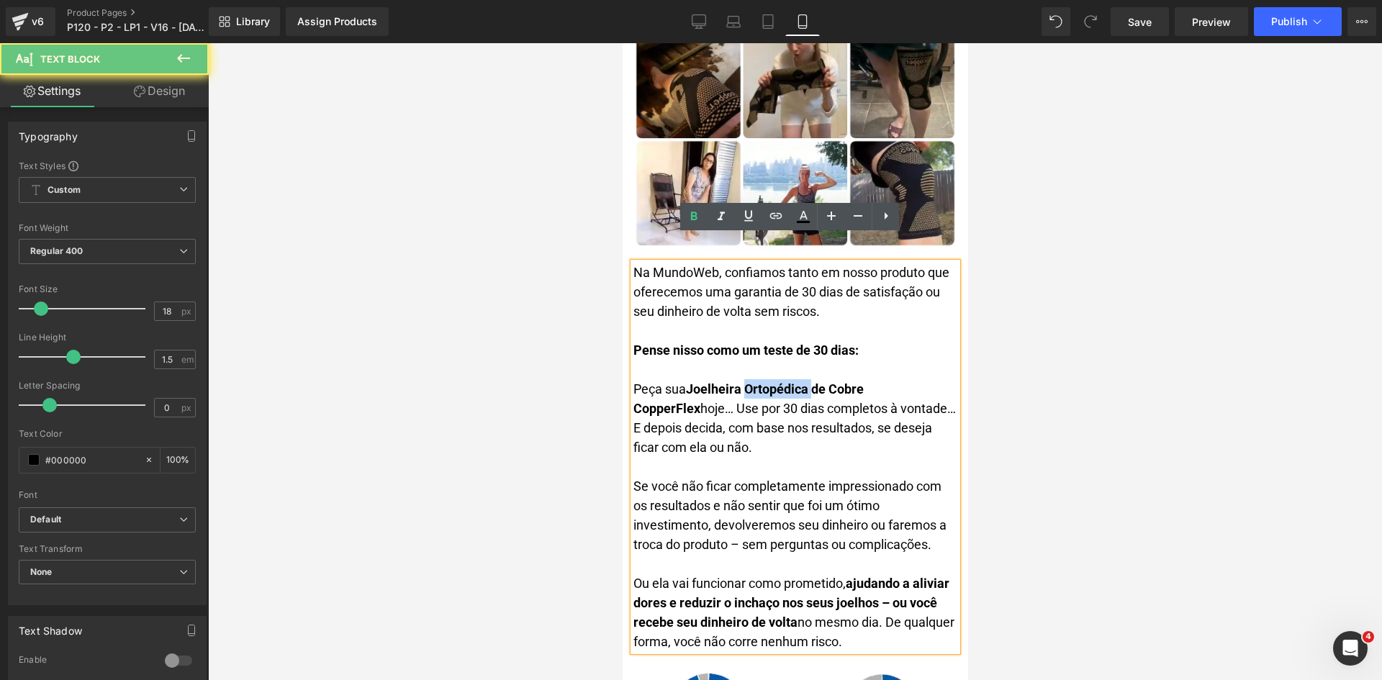
paste div
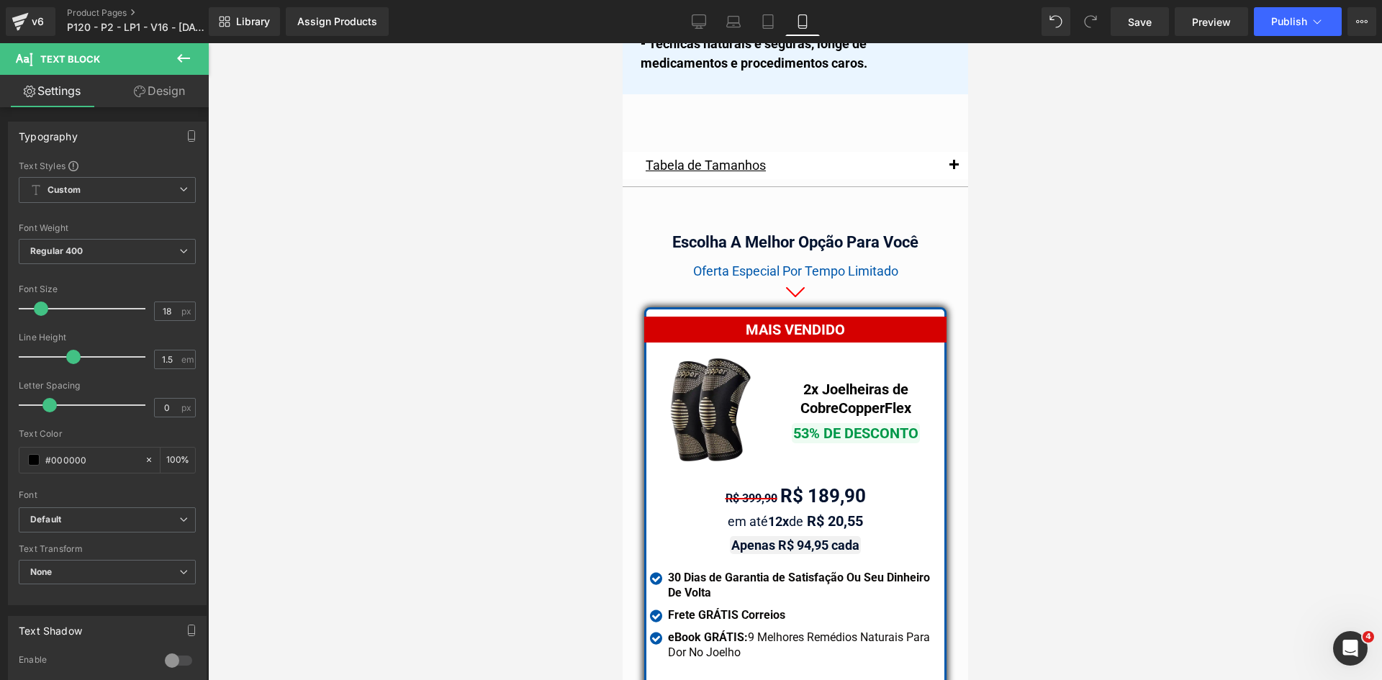
scroll to position [12321, 0]
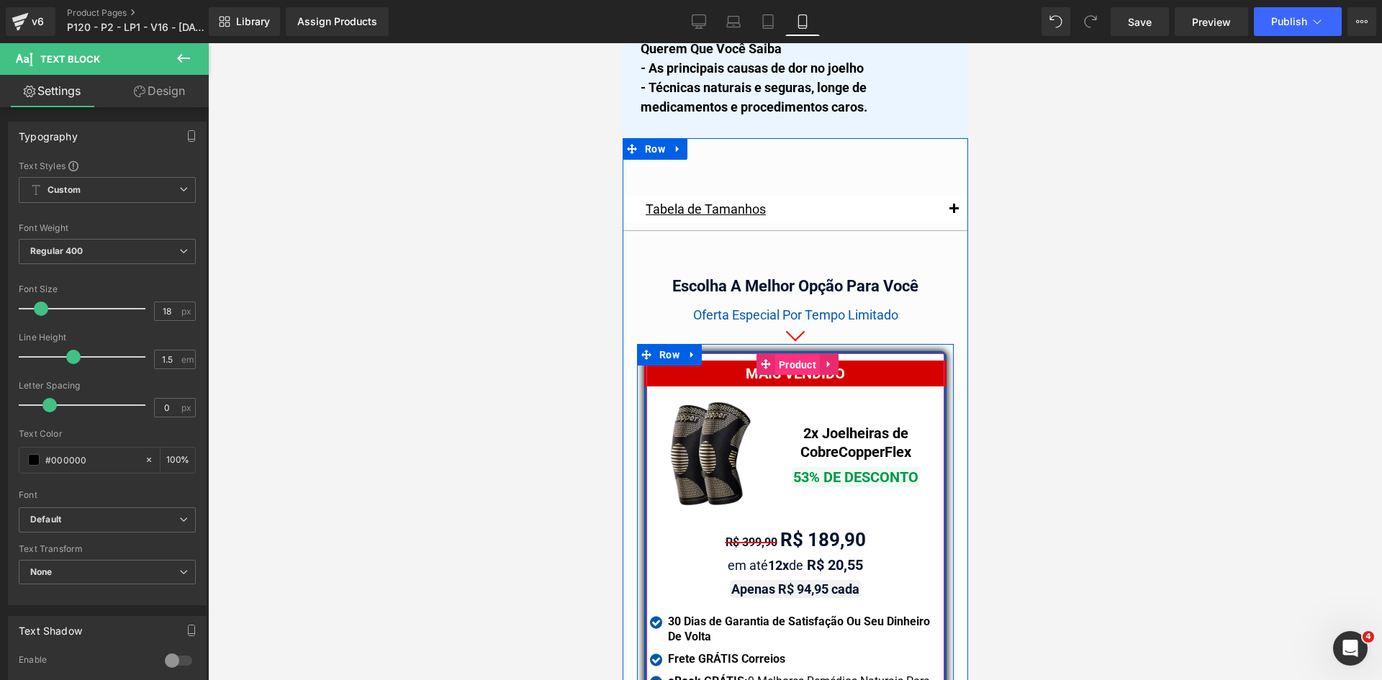
click at [783, 354] on span "Product" at bounding box center [797, 365] width 45 height 22
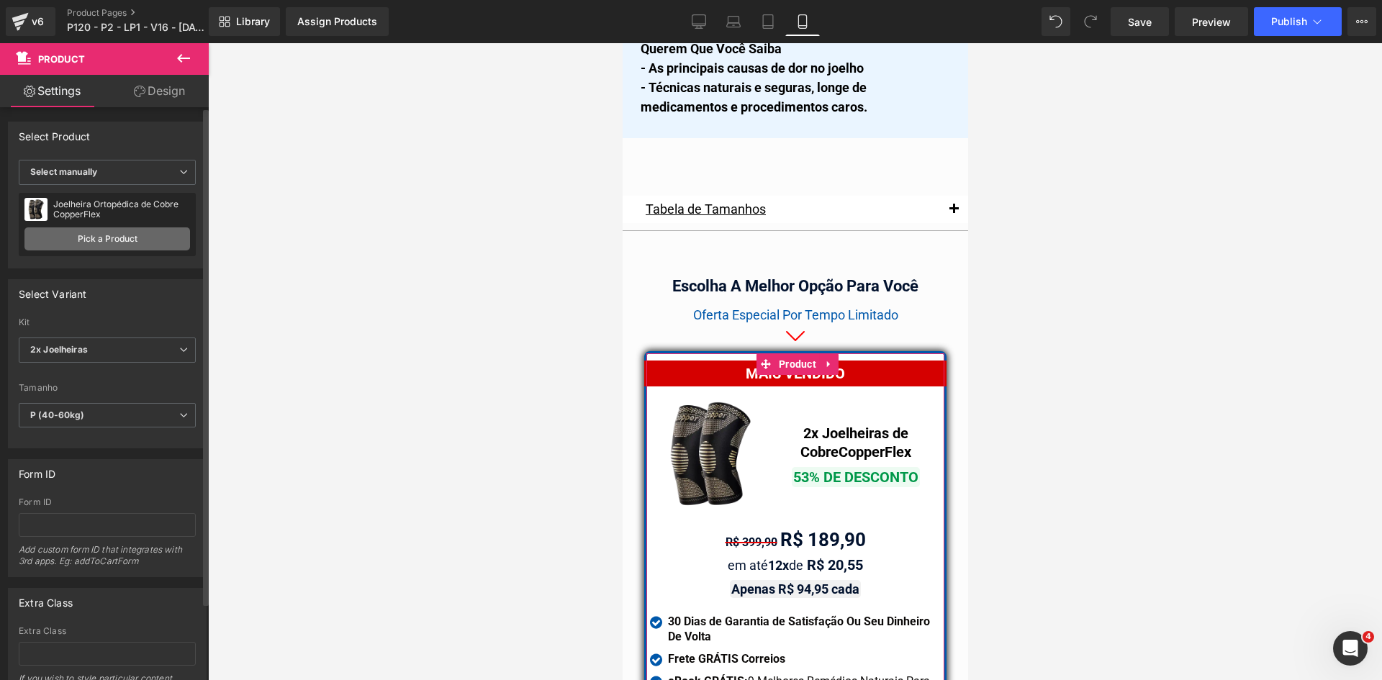
click at [98, 240] on link "Pick a Product" at bounding box center [107, 239] width 166 height 23
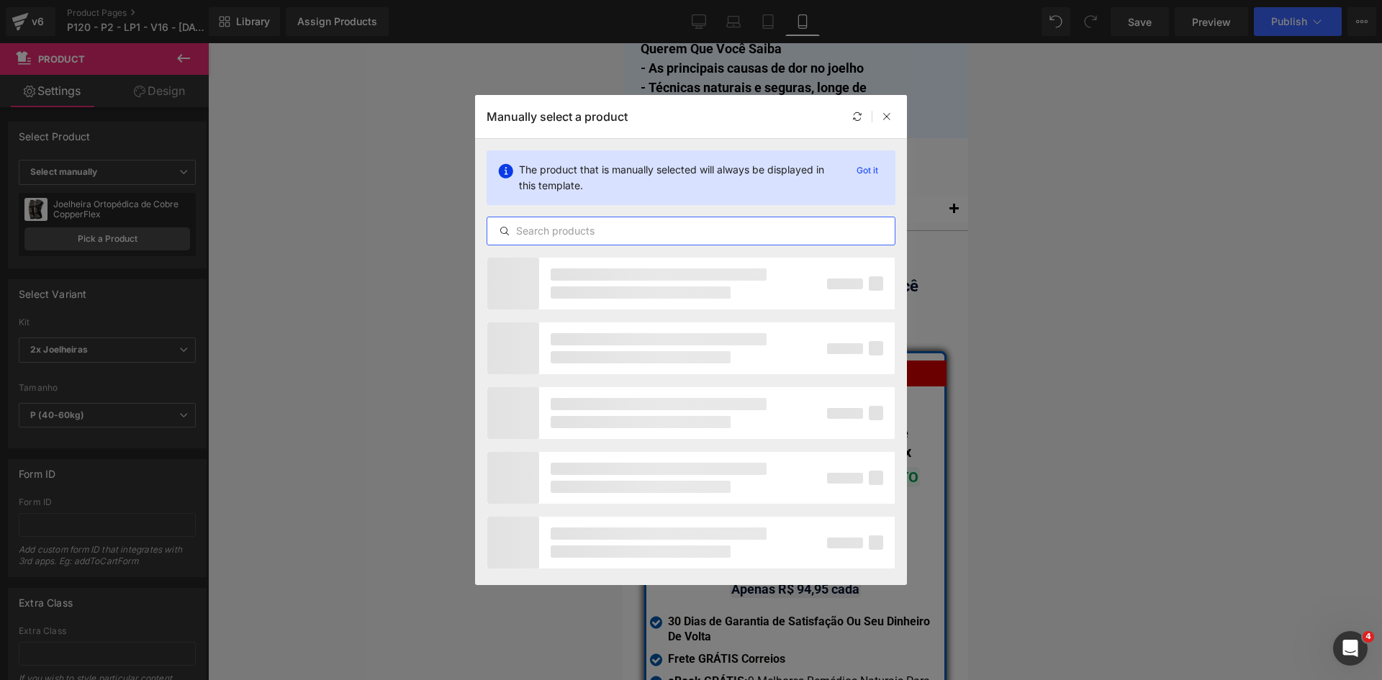
click at [535, 233] on input "text" at bounding box center [691, 230] width 408 height 17
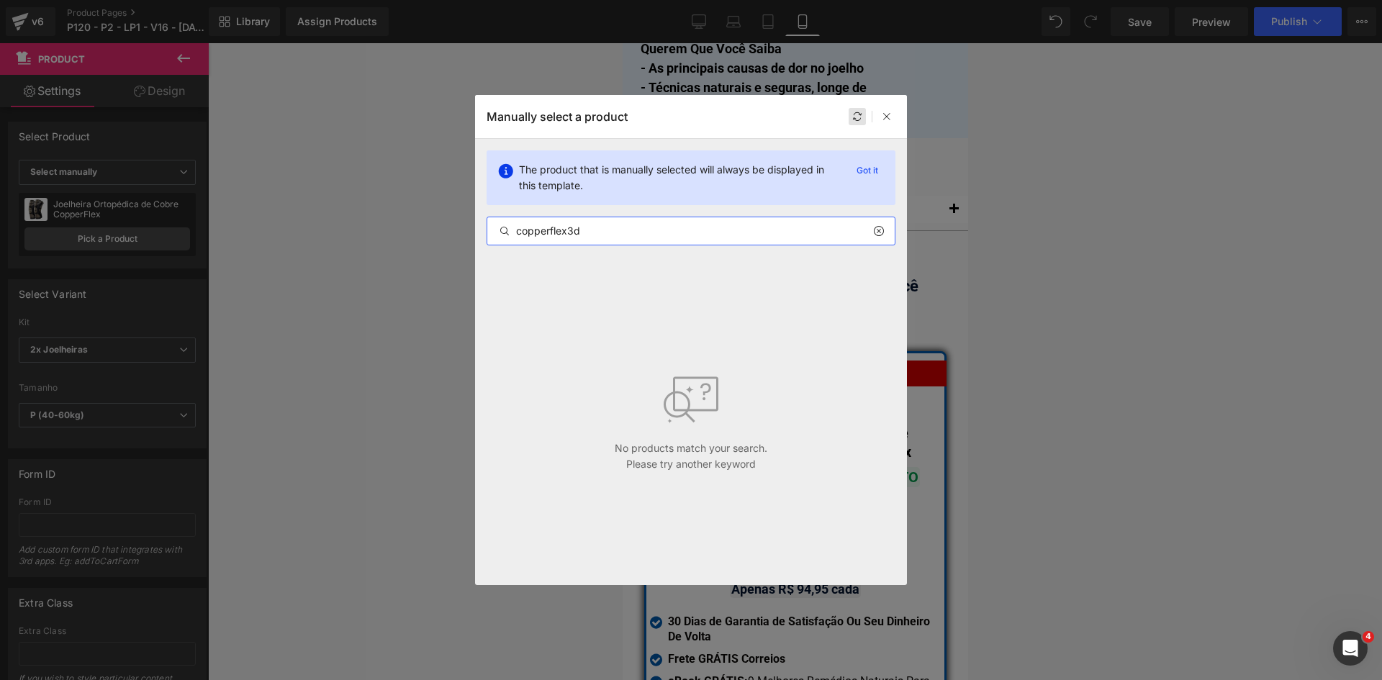
click at [852, 114] on div at bounding box center [857, 116] width 17 height 17
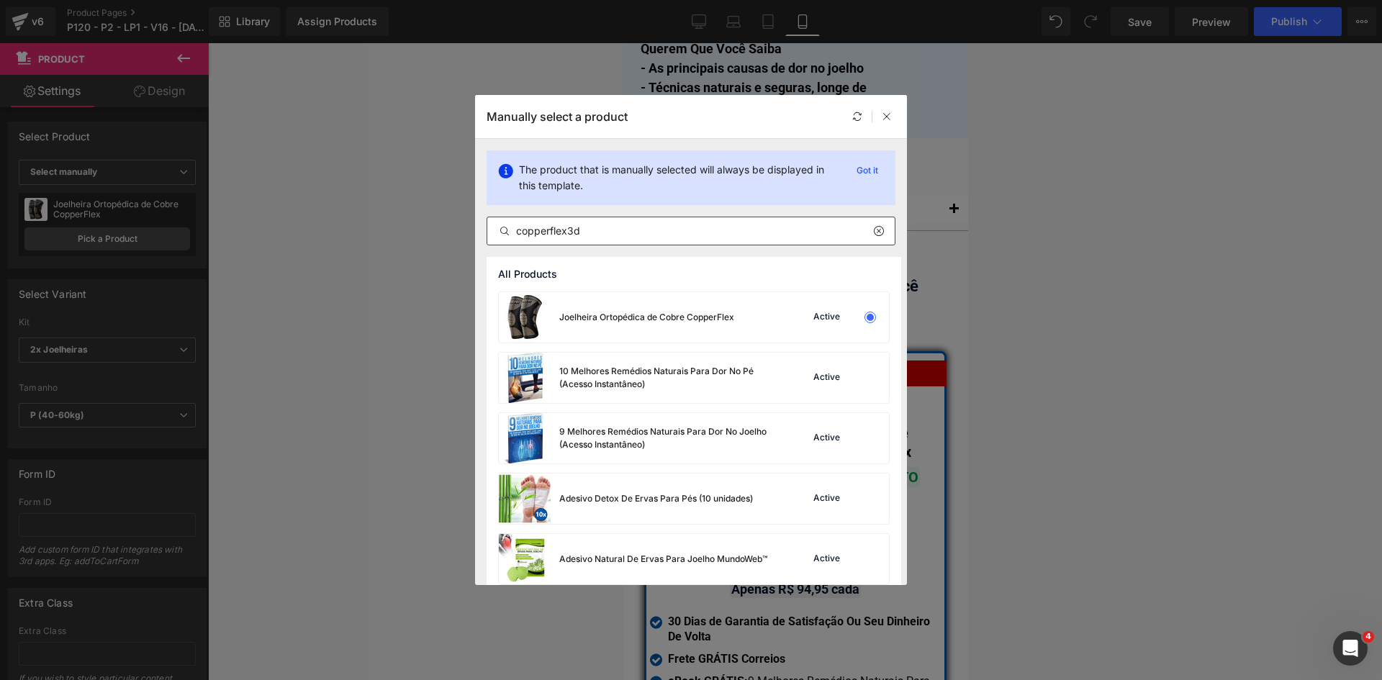
click at [595, 230] on input "copperflex3d" at bounding box center [691, 230] width 408 height 17
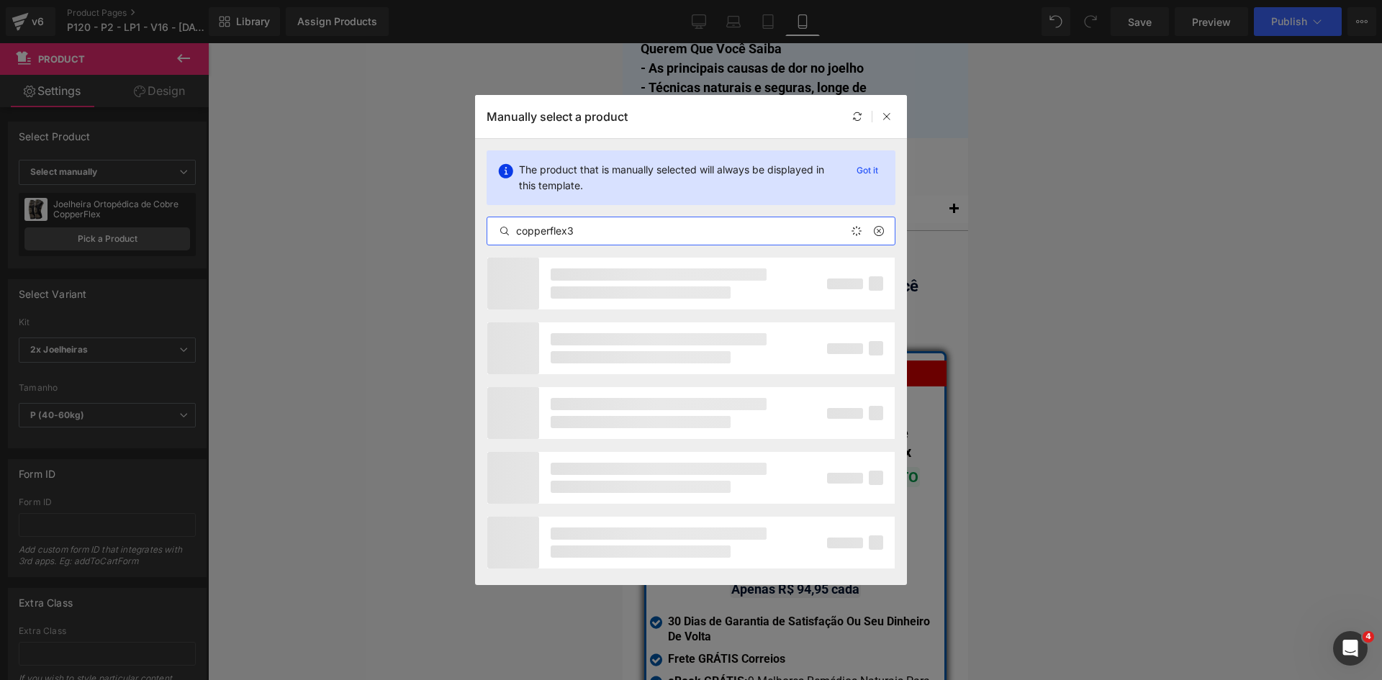
type input "copperflex3d"
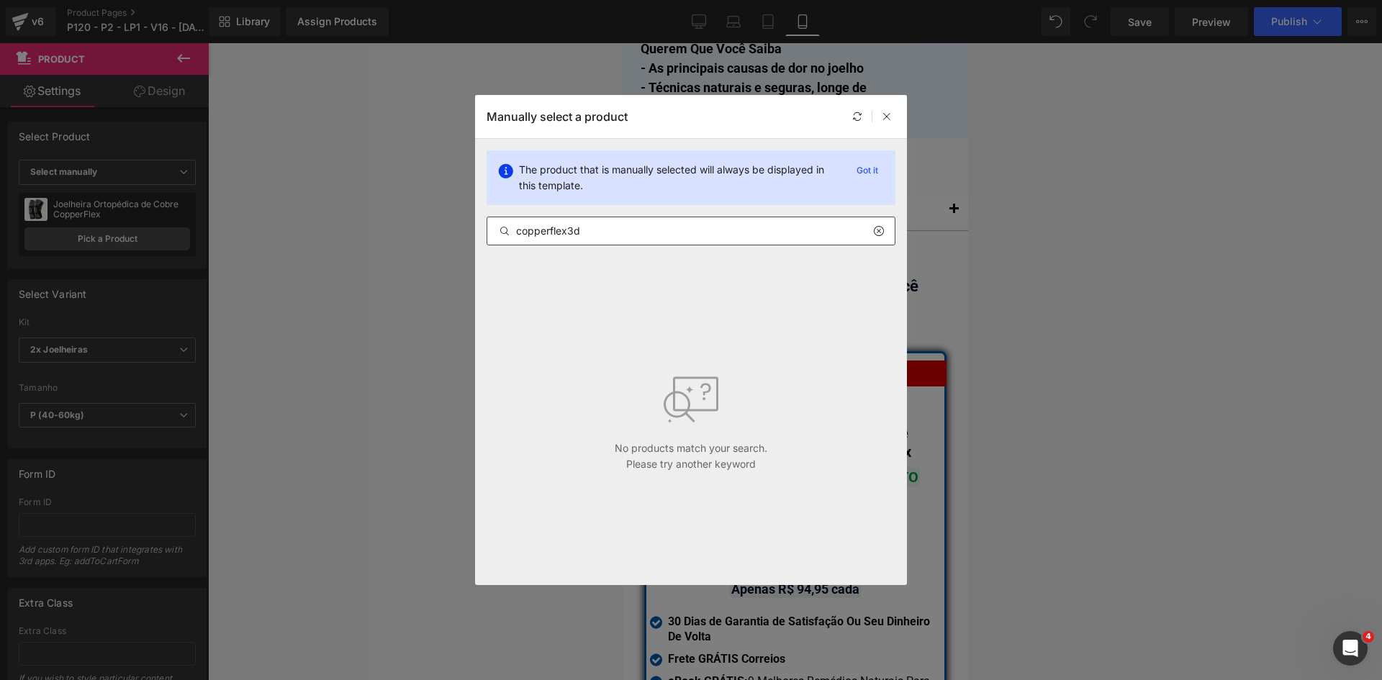
click at [883, 231] on icon at bounding box center [878, 231] width 10 height 12
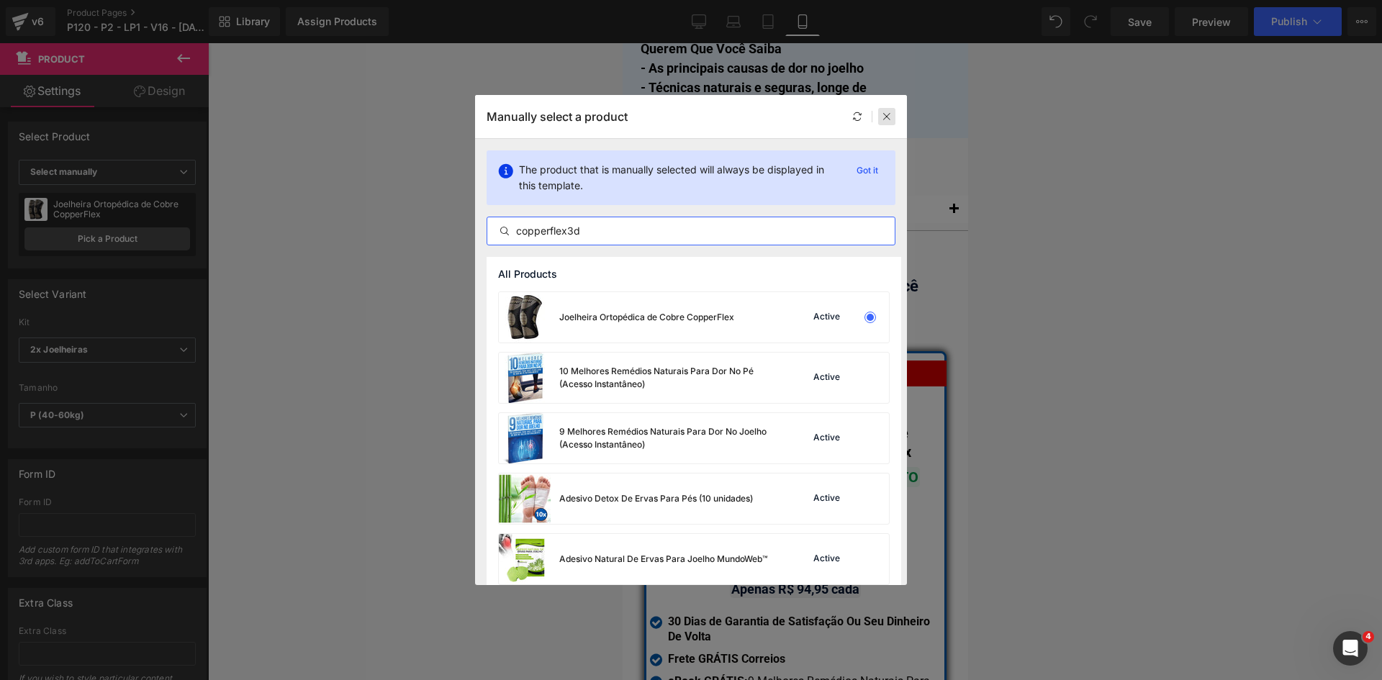
click at [889, 117] on icon at bounding box center [887, 117] width 10 height 10
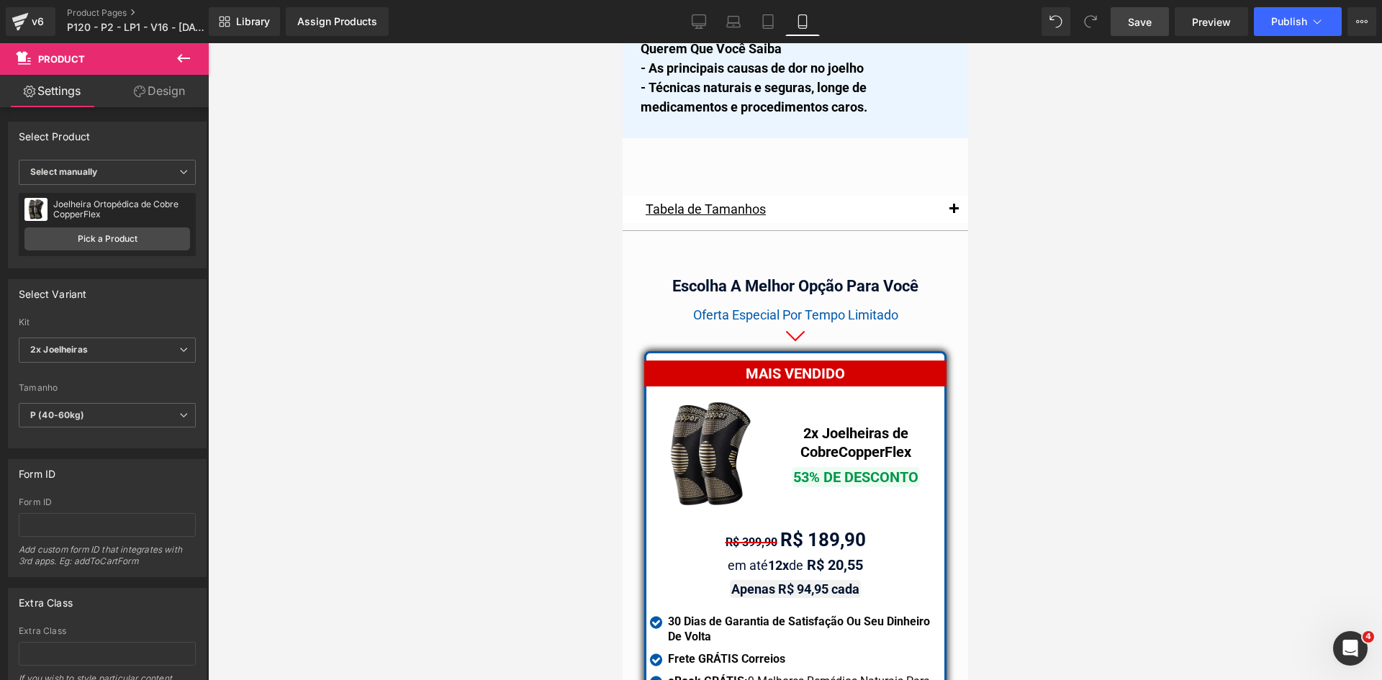
click at [1155, 20] on link "Save" at bounding box center [1140, 21] width 58 height 29
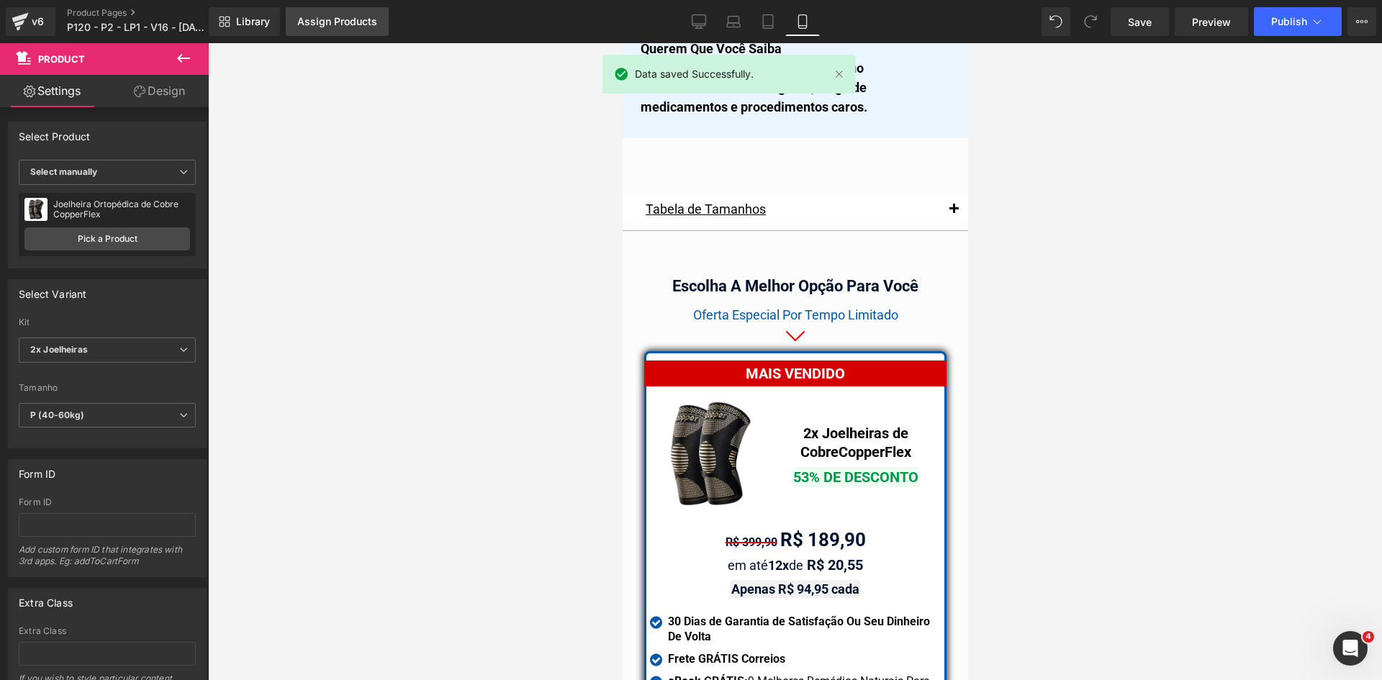
click at [363, 22] on div "Assign Products" at bounding box center [337, 22] width 80 height 12
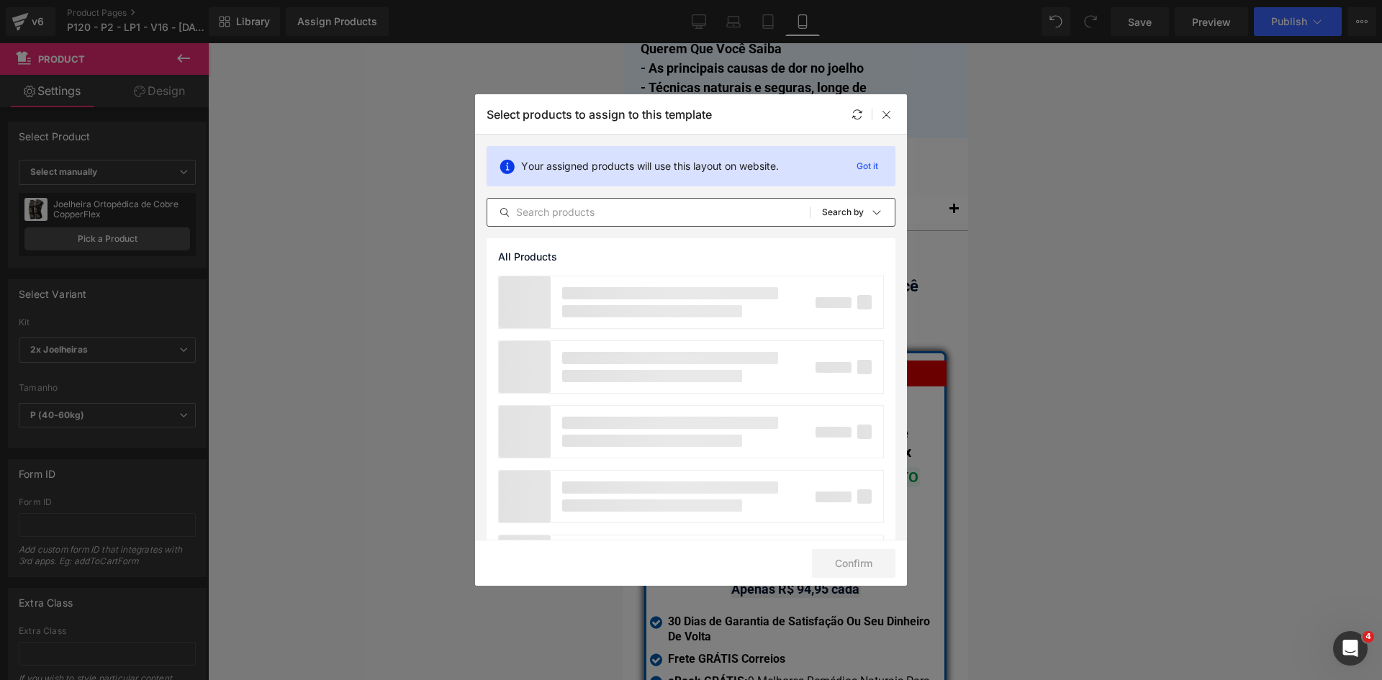
click at [637, 215] on input "text" at bounding box center [648, 212] width 323 height 17
paste input "copperflex3d"
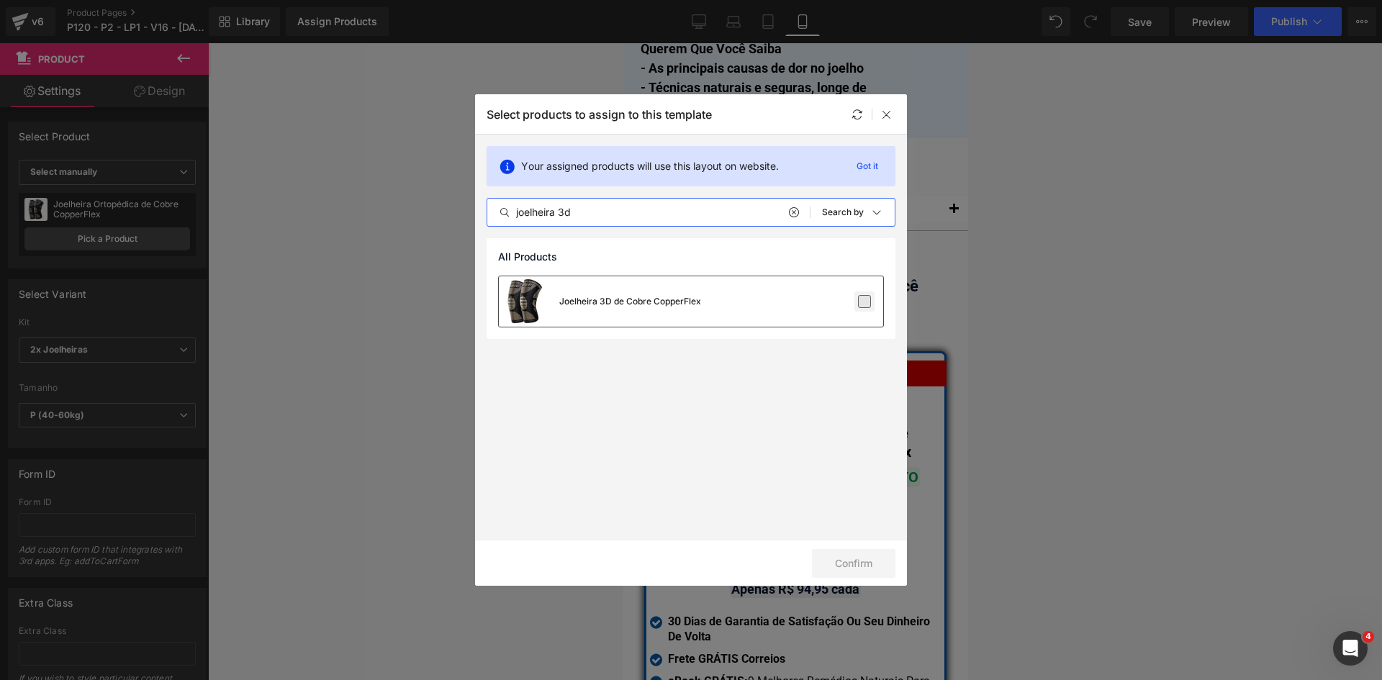
type input "joelheira 3d"
click at [868, 302] on label at bounding box center [864, 301] width 13 height 13
click at [865, 302] on input "checkbox" at bounding box center [865, 302] width 0 height 0
click at [848, 566] on button "Confirm" at bounding box center [854, 563] width 84 height 29
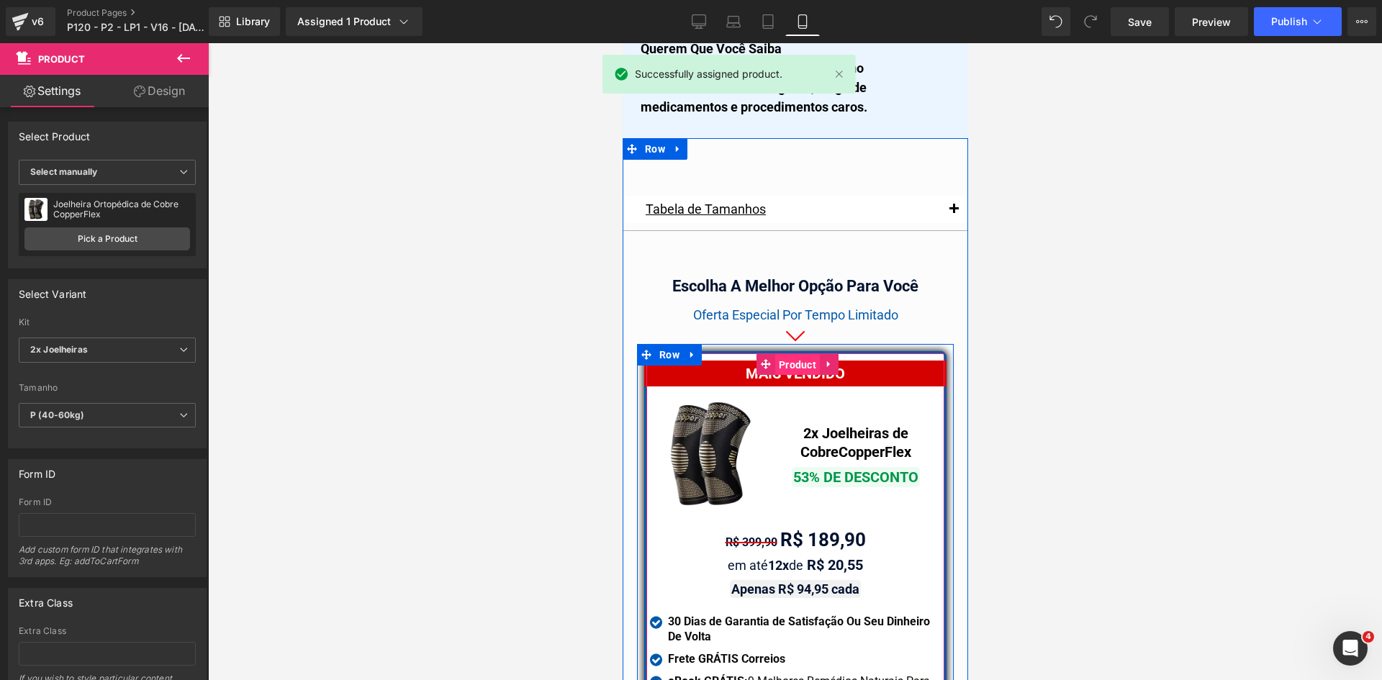
click at [791, 354] on span "Product" at bounding box center [797, 365] width 45 height 22
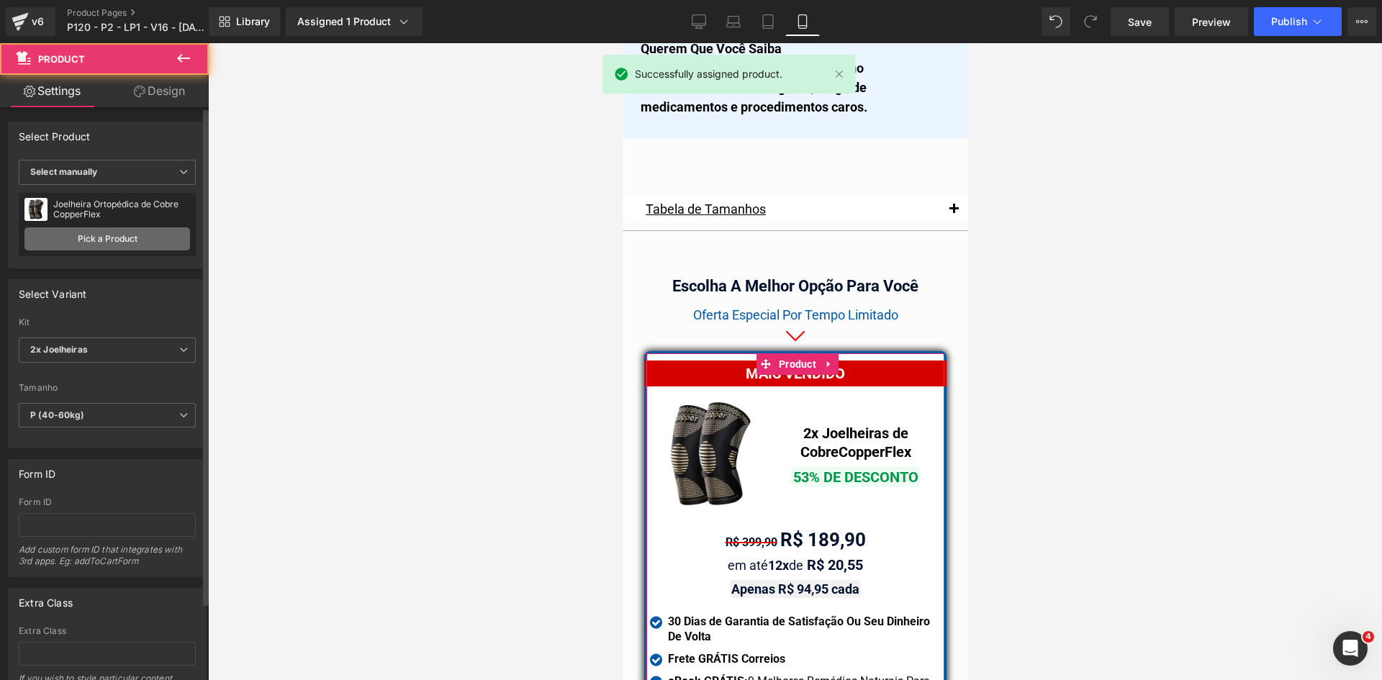
click at [135, 243] on link "Pick a Product" at bounding box center [107, 239] width 166 height 23
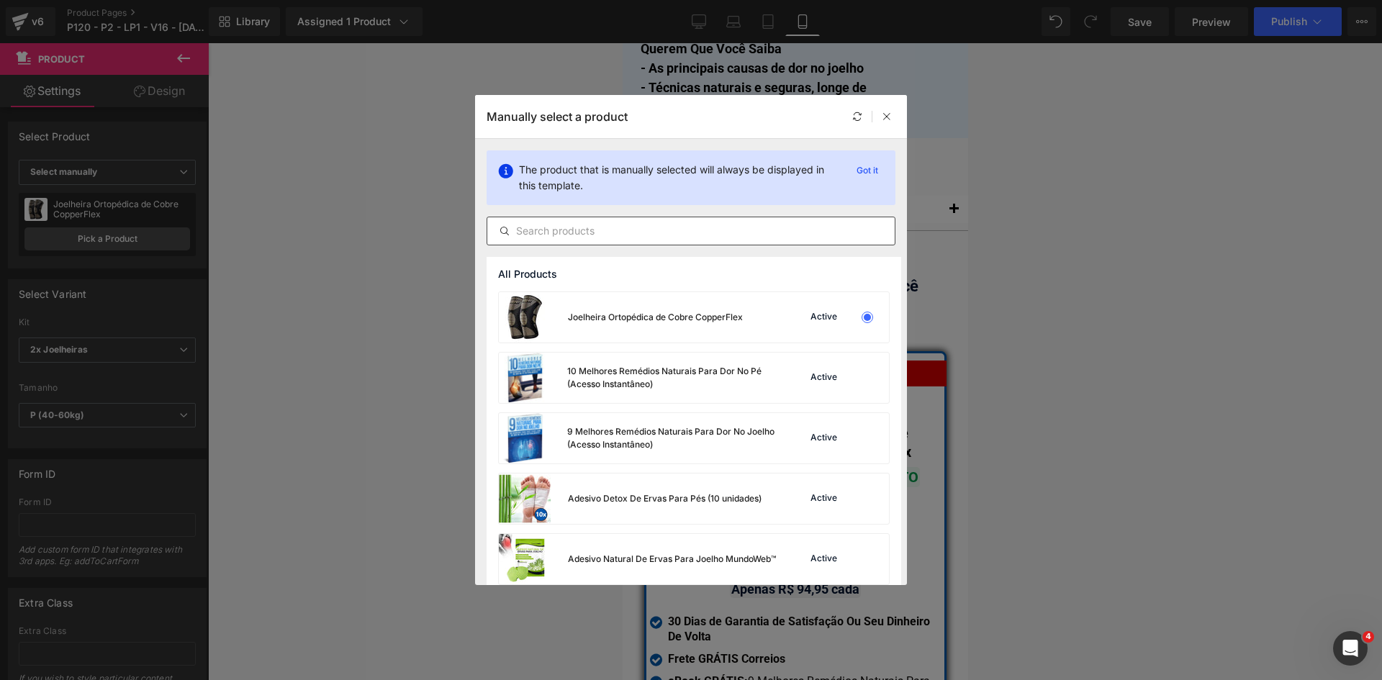
click at [536, 232] on input "text" at bounding box center [691, 230] width 408 height 17
paste input "joelheira 3d"
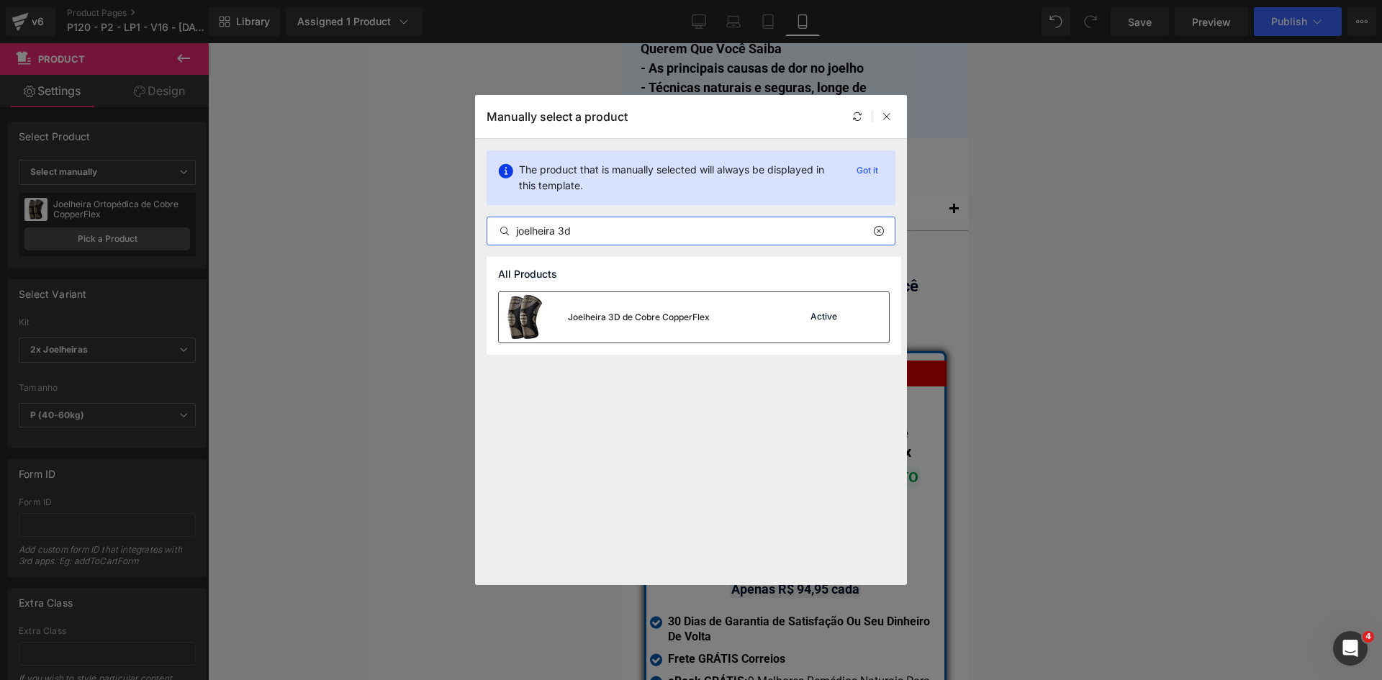
type input "joelheira 3d"
click at [749, 322] on div "Joelheira 3D de Cobre CopperFlex Active" at bounding box center [694, 317] width 390 height 50
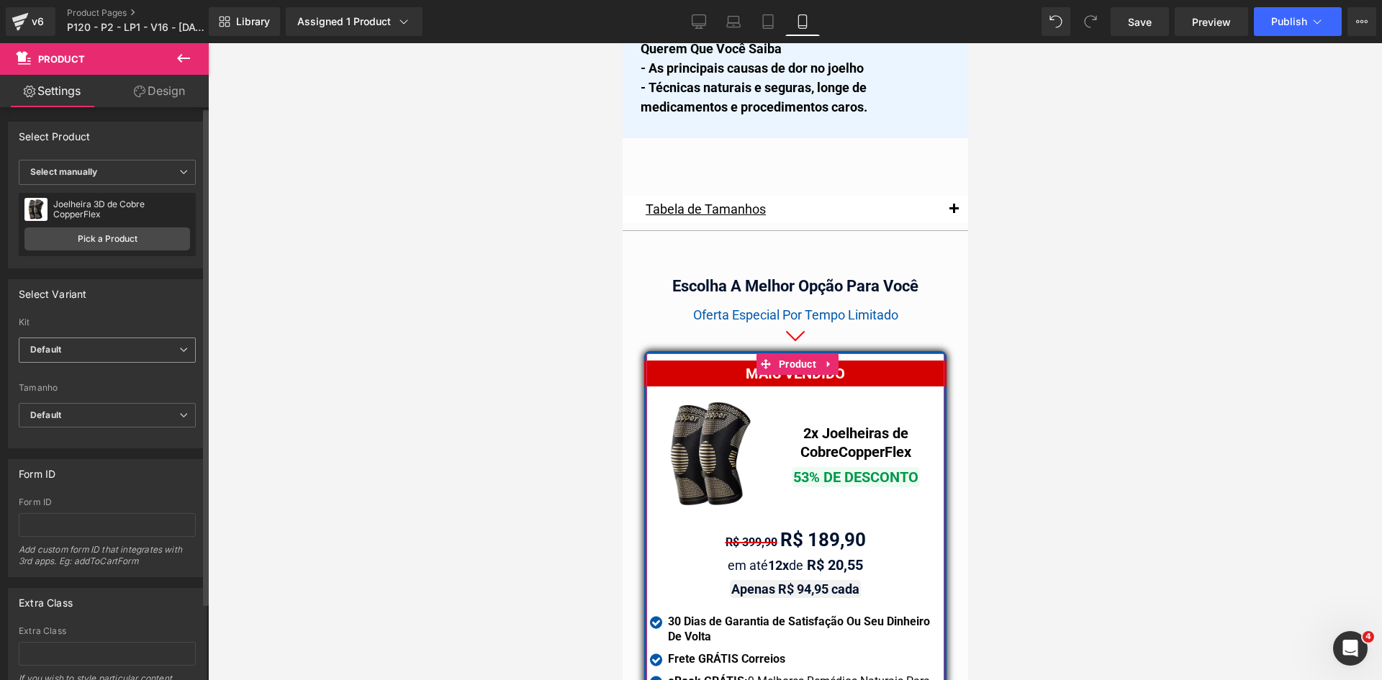
click at [126, 352] on span "Default" at bounding box center [107, 350] width 177 height 25
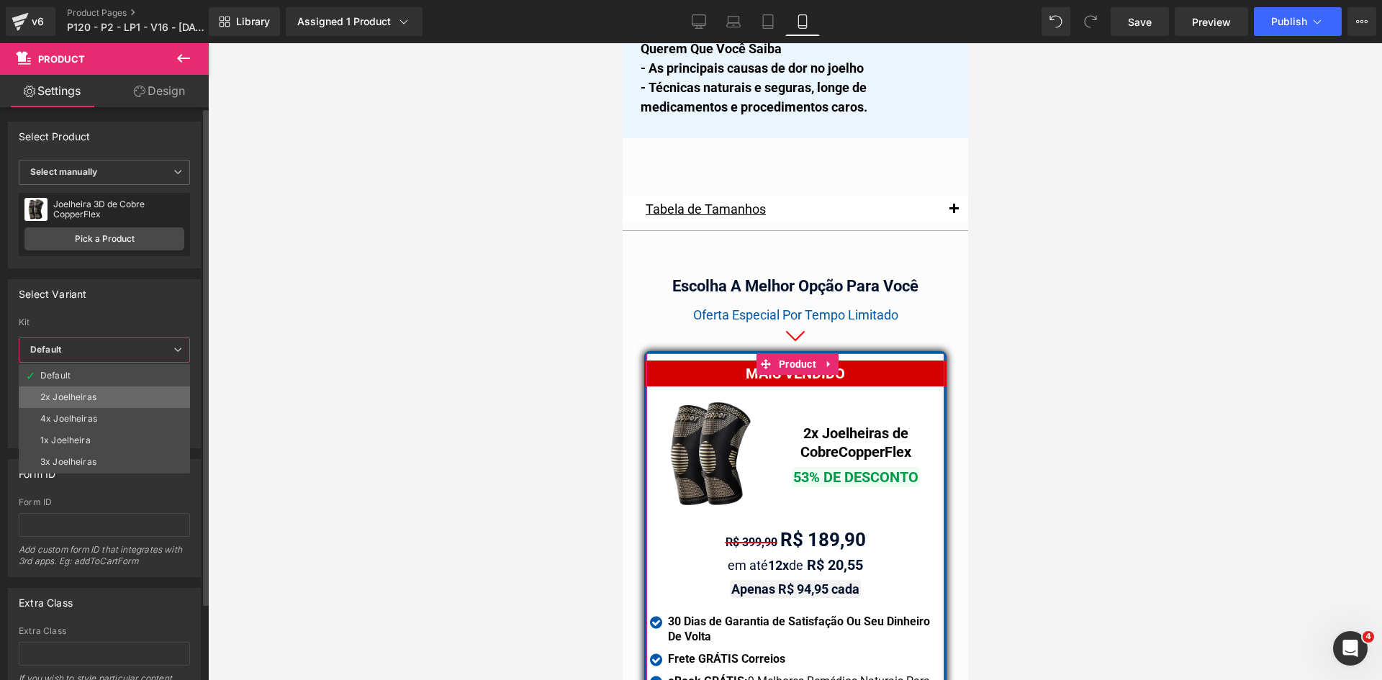
click at [105, 399] on li "2x Joelheiras" at bounding box center [104, 398] width 171 height 22
click at [102, 413] on span "Default" at bounding box center [104, 415] width 171 height 25
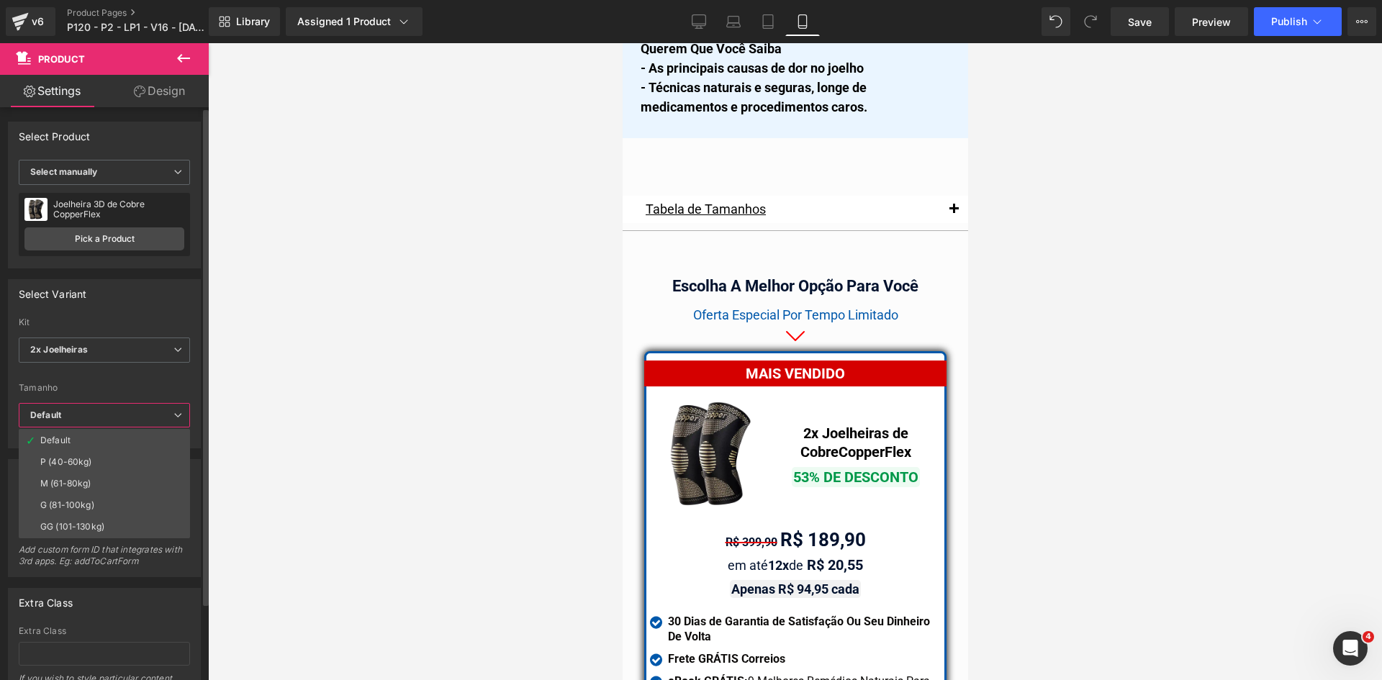
click at [99, 391] on label "Tamanho" at bounding box center [104, 390] width 171 height 14
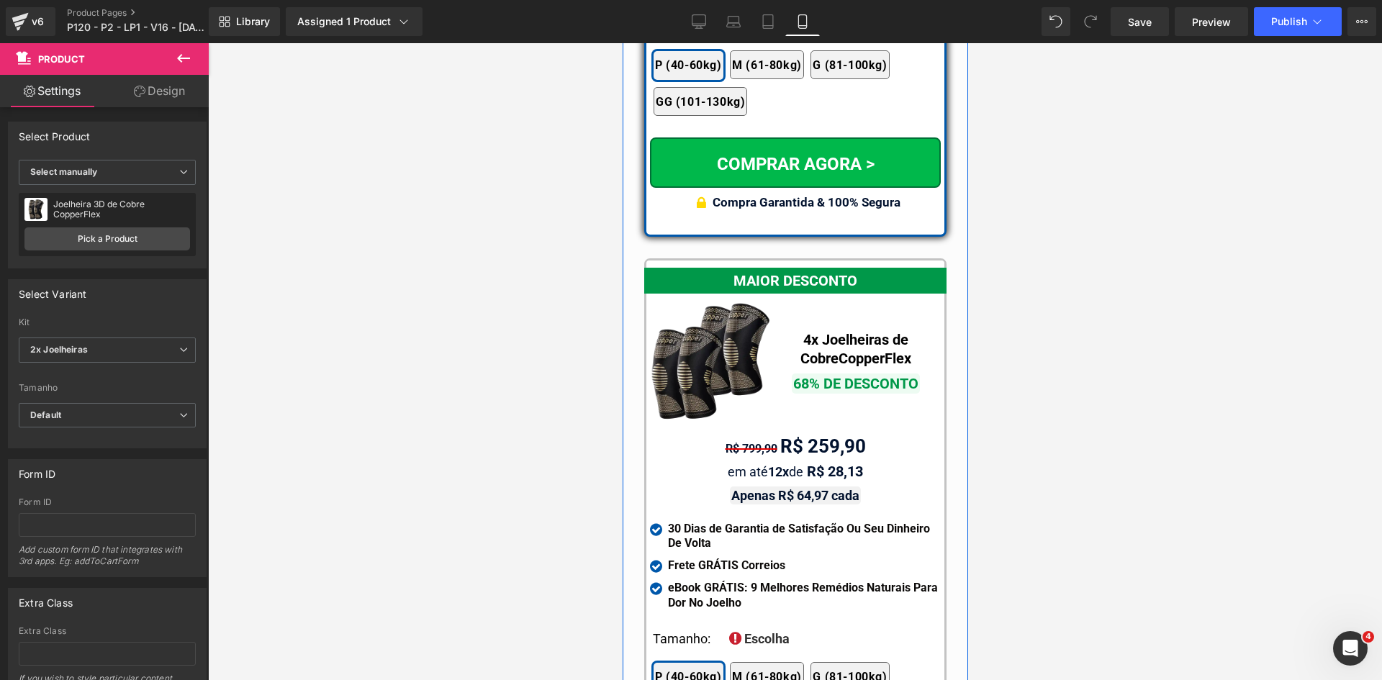
scroll to position [13041, 0]
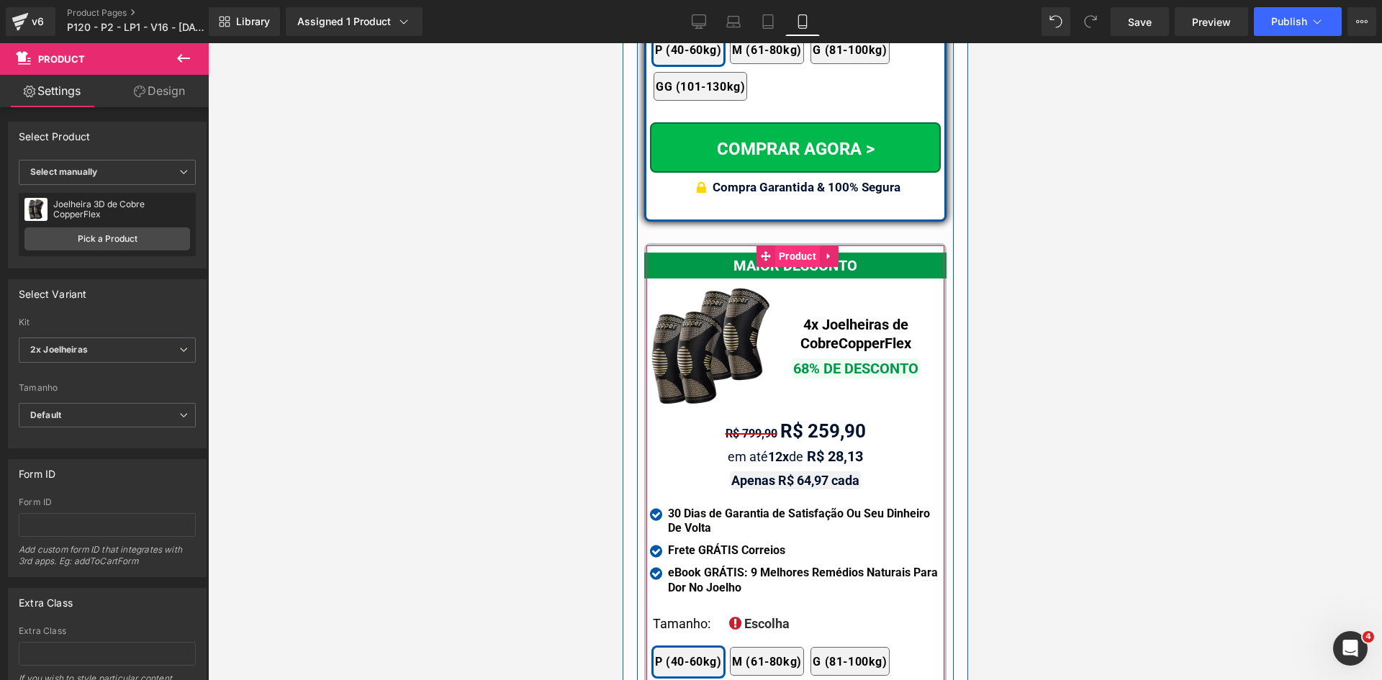
click at [784, 246] on span "Product" at bounding box center [797, 257] width 45 height 22
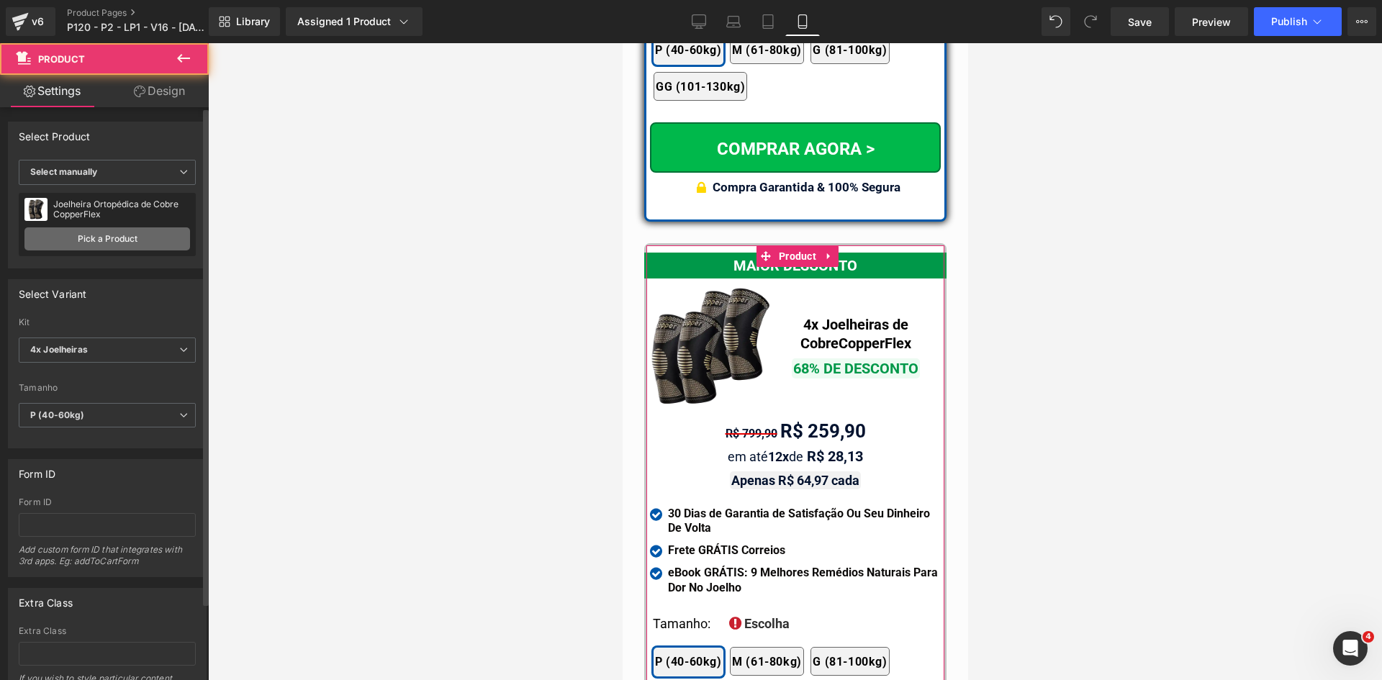
click at [89, 238] on link "Pick a Product" at bounding box center [107, 239] width 166 height 23
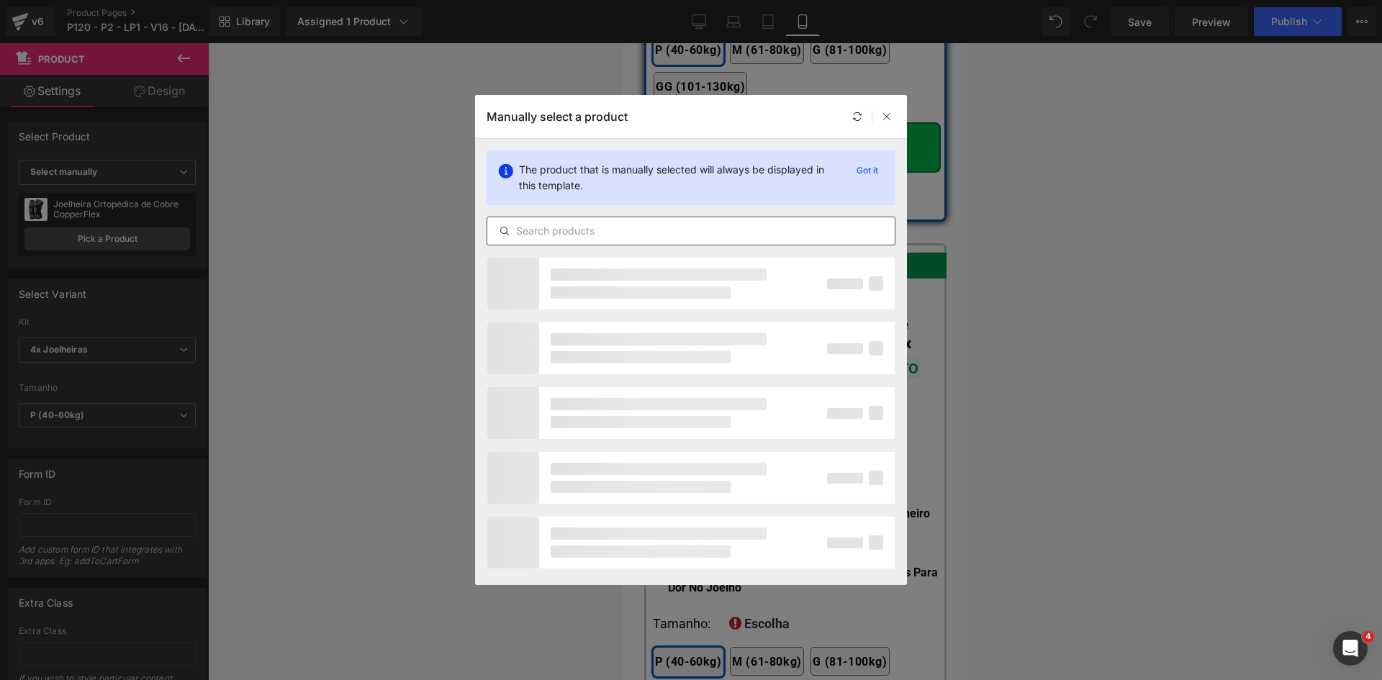
click at [565, 231] on input "text" at bounding box center [691, 230] width 408 height 17
paste input "joelheira 3d"
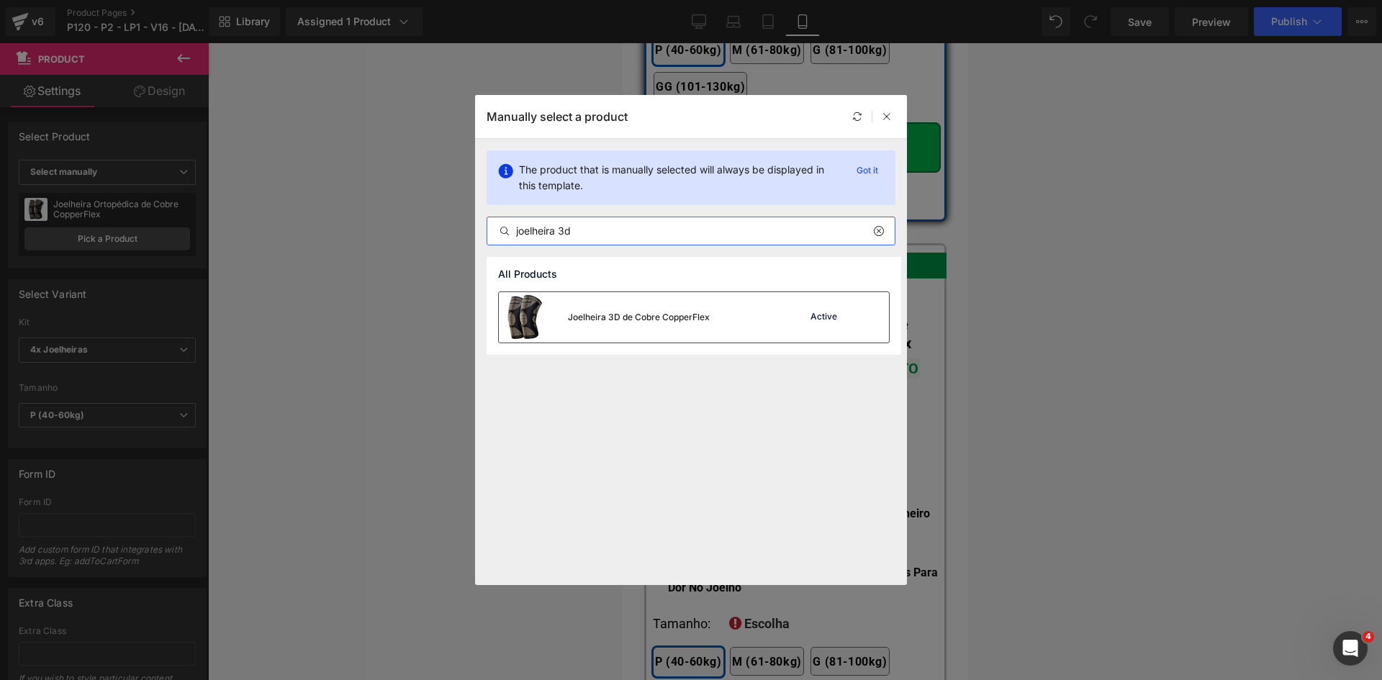
type input "joelheira 3d"
click at [668, 320] on div "Joelheira 3D de Cobre CopperFlex" at bounding box center [639, 317] width 142 height 13
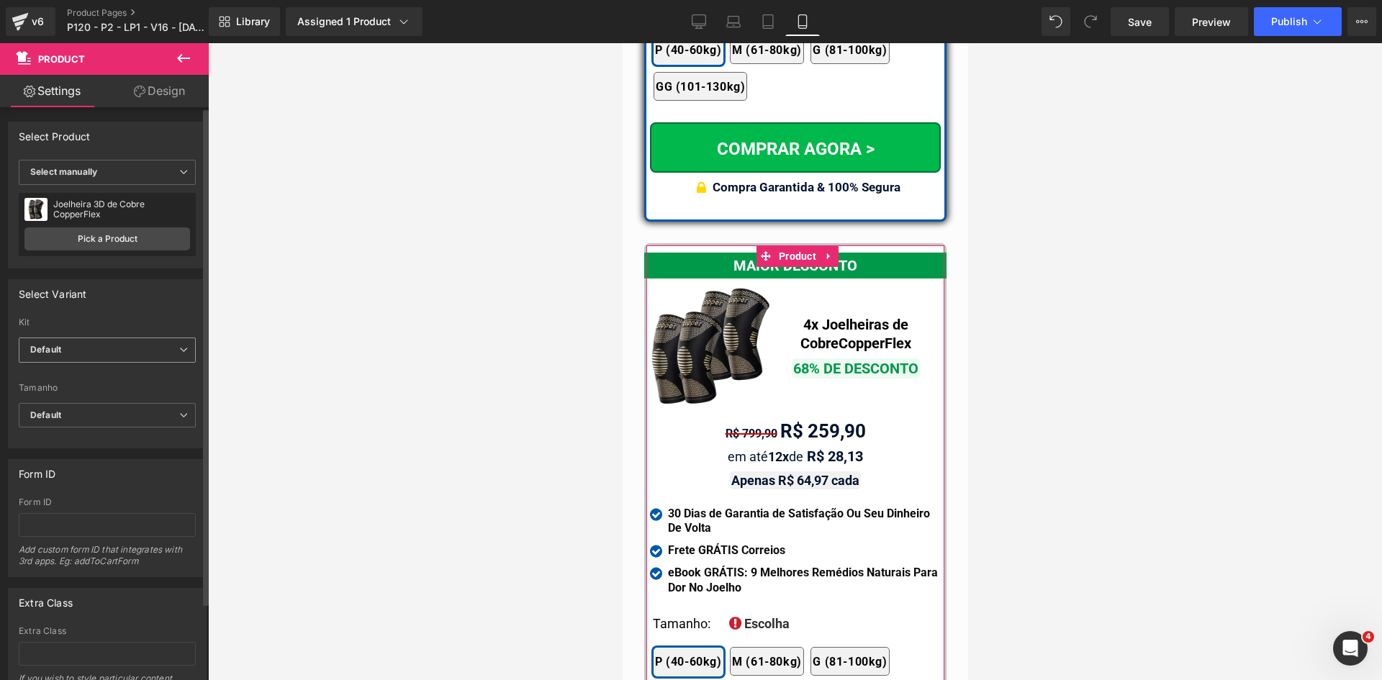
click at [135, 347] on span "Default" at bounding box center [107, 350] width 177 height 25
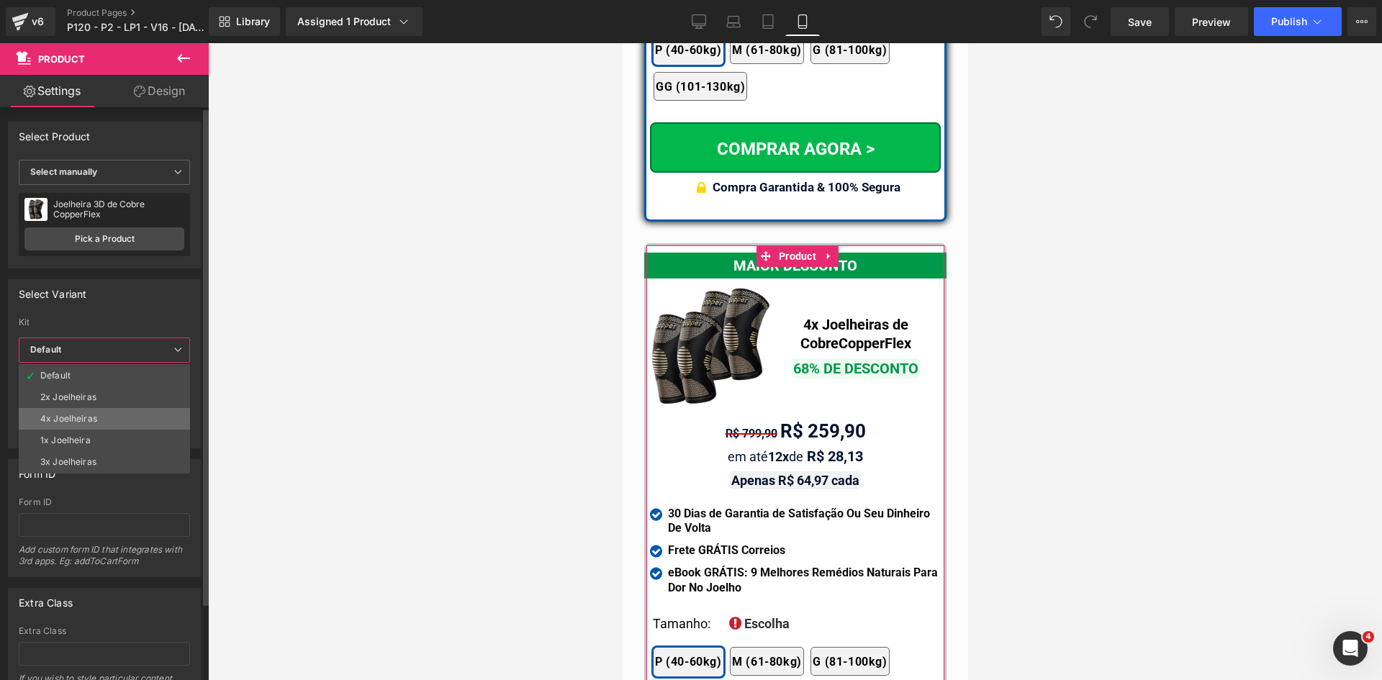
click at [84, 418] on div "4x Joelheiras" at bounding box center [68, 419] width 57 height 10
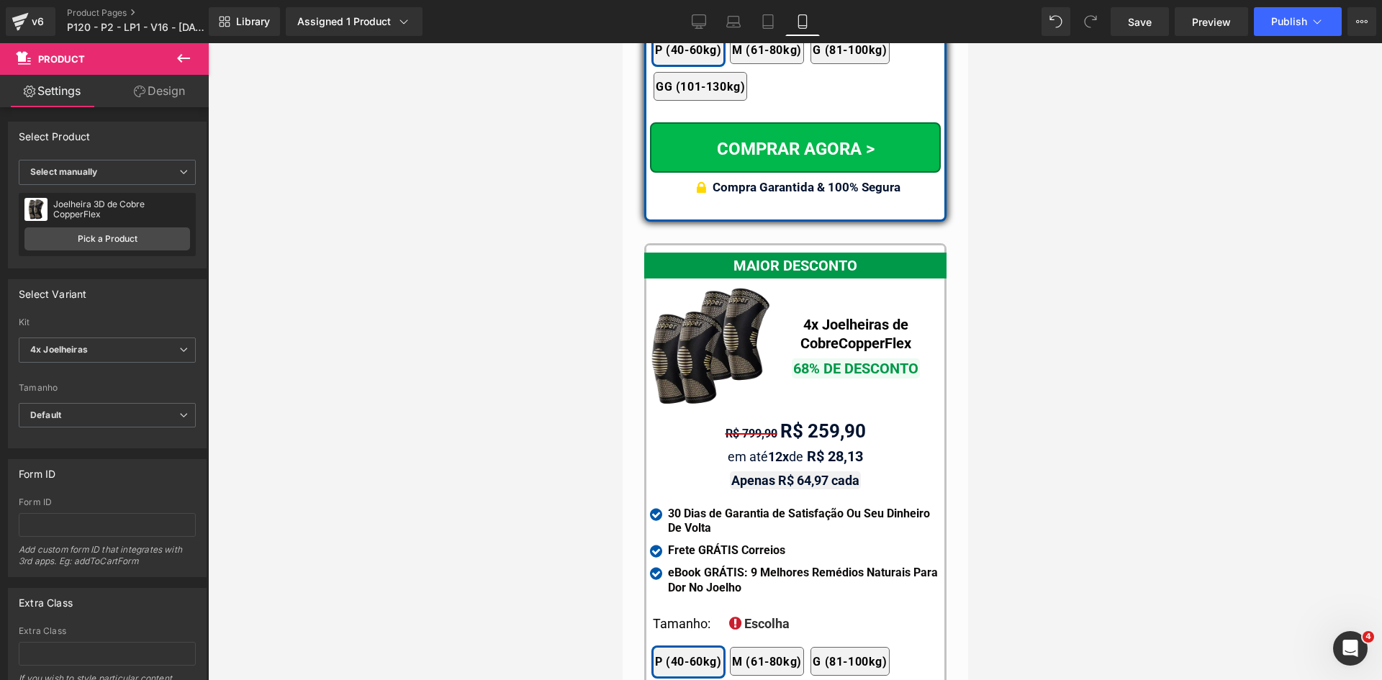
click at [426, 394] on div at bounding box center [795, 361] width 1174 height 637
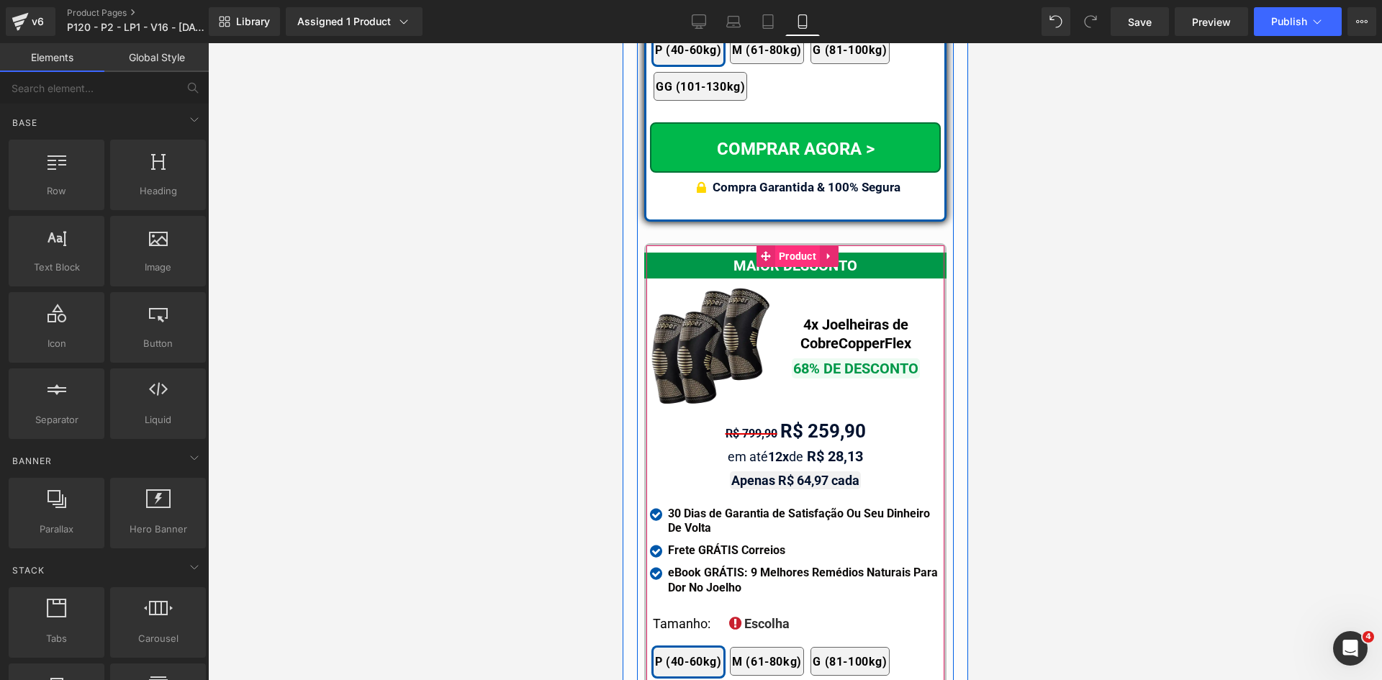
click at [786, 246] on span "Product" at bounding box center [797, 257] width 45 height 22
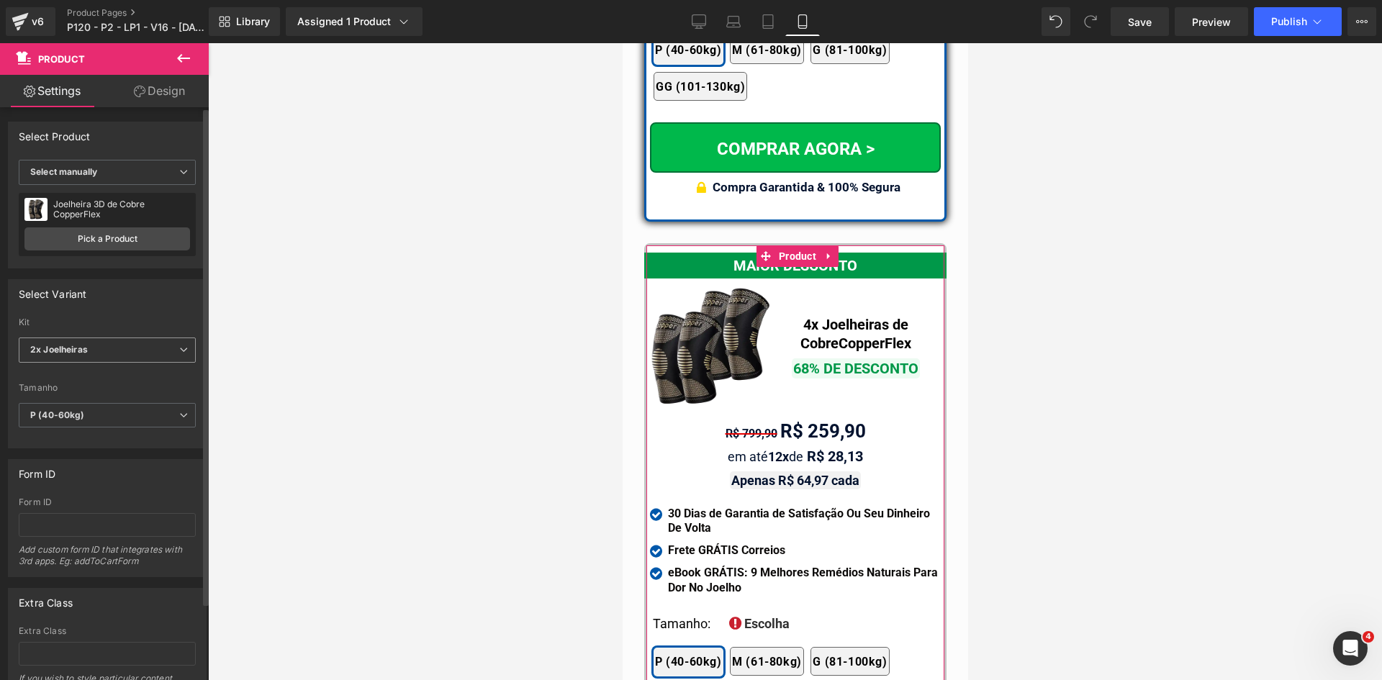
click at [104, 345] on span "2x Joelheiras" at bounding box center [107, 350] width 177 height 25
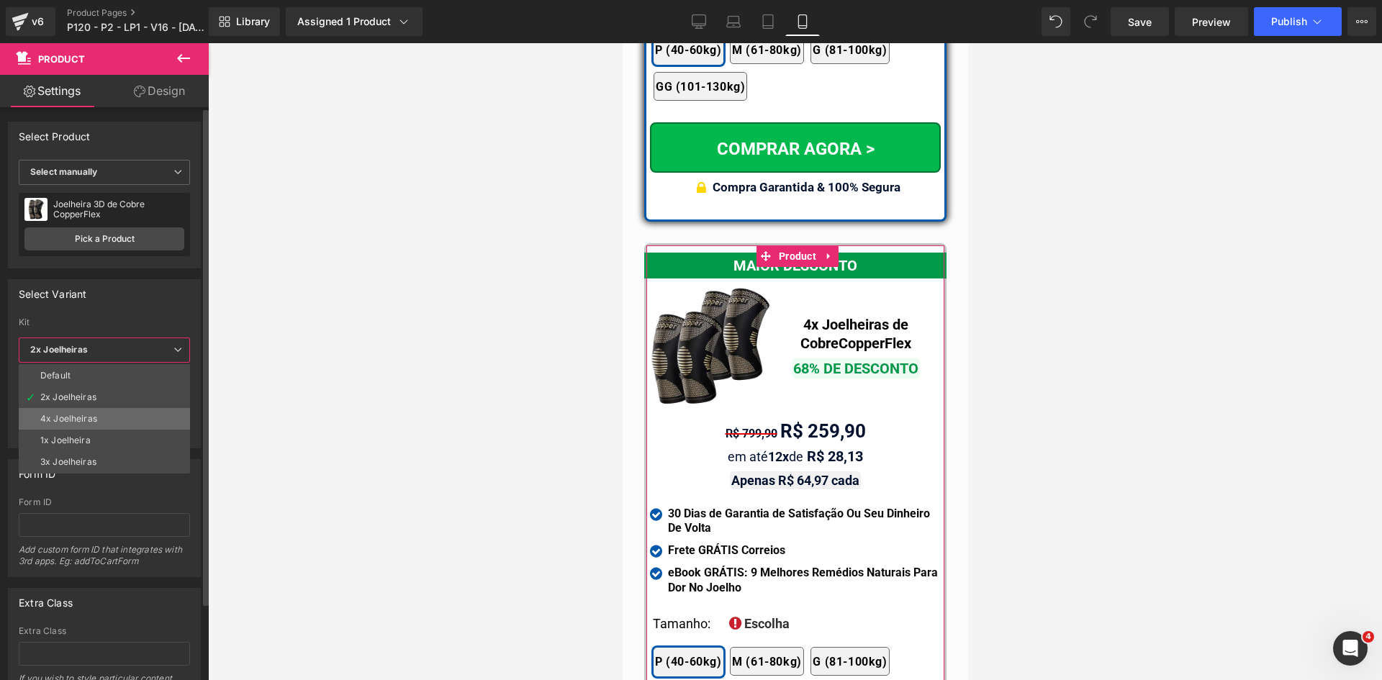
click at [72, 420] on div "4x Joelheiras" at bounding box center [68, 419] width 57 height 10
click at [373, 394] on div at bounding box center [795, 361] width 1174 height 637
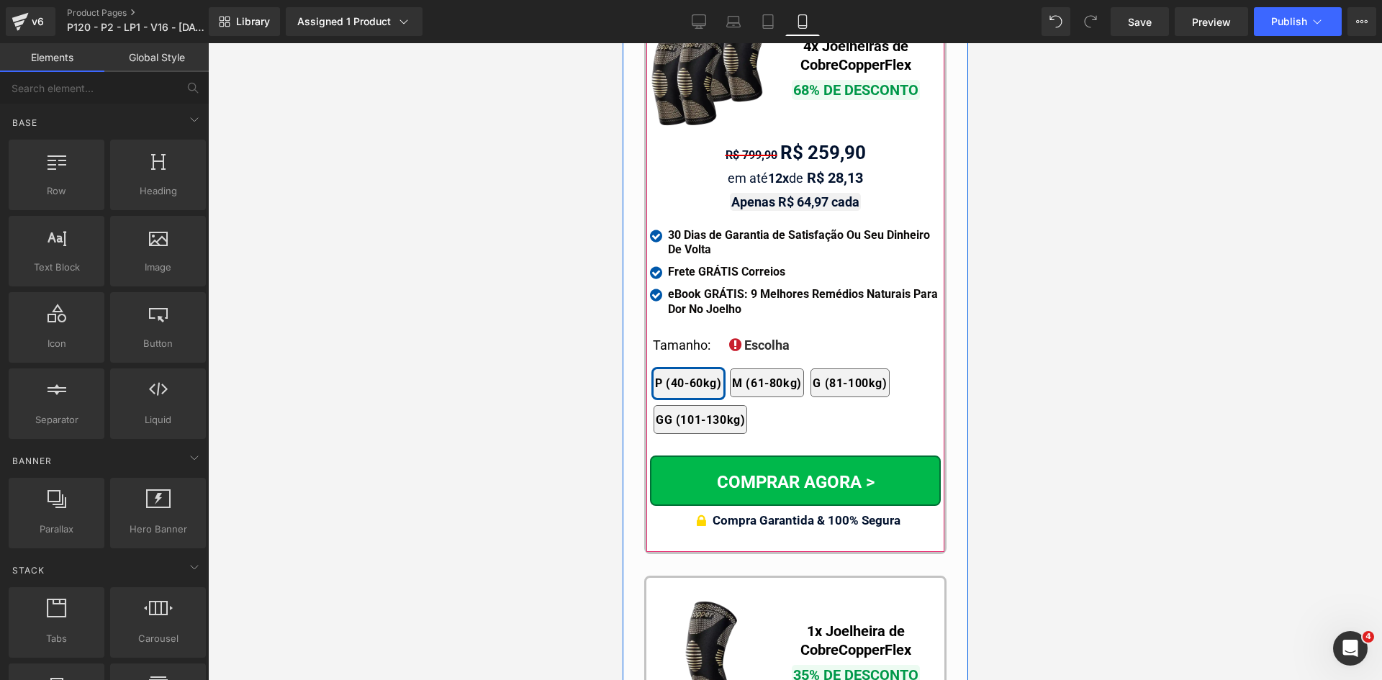
scroll to position [13401, 0]
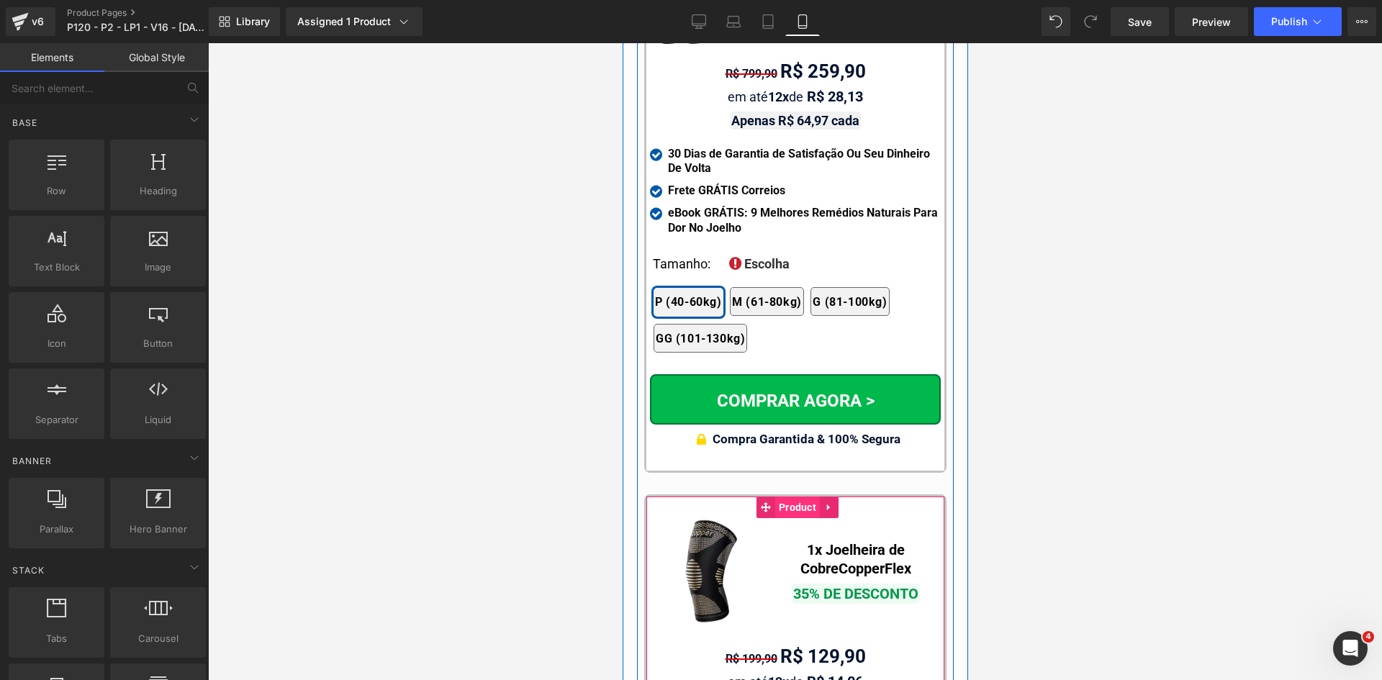
click at [780, 497] on span "Product" at bounding box center [797, 508] width 45 height 22
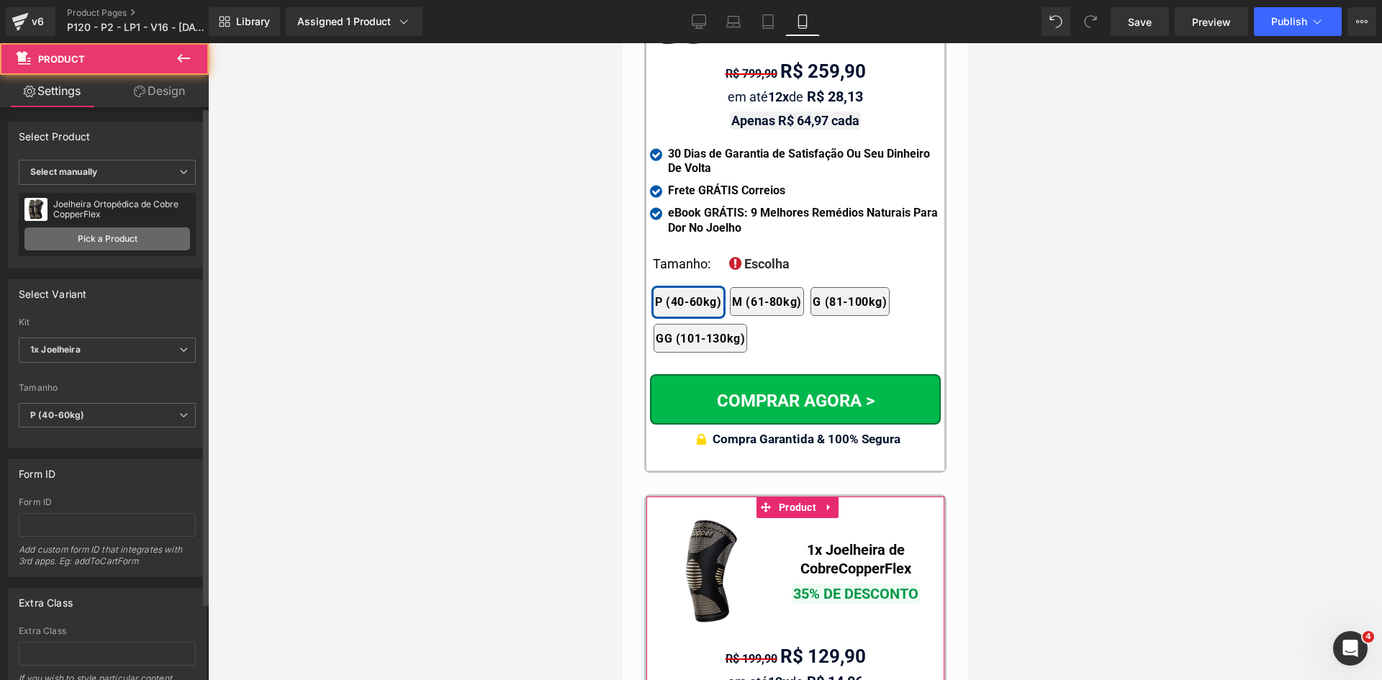
click at [116, 237] on link "Pick a Product" at bounding box center [107, 239] width 166 height 23
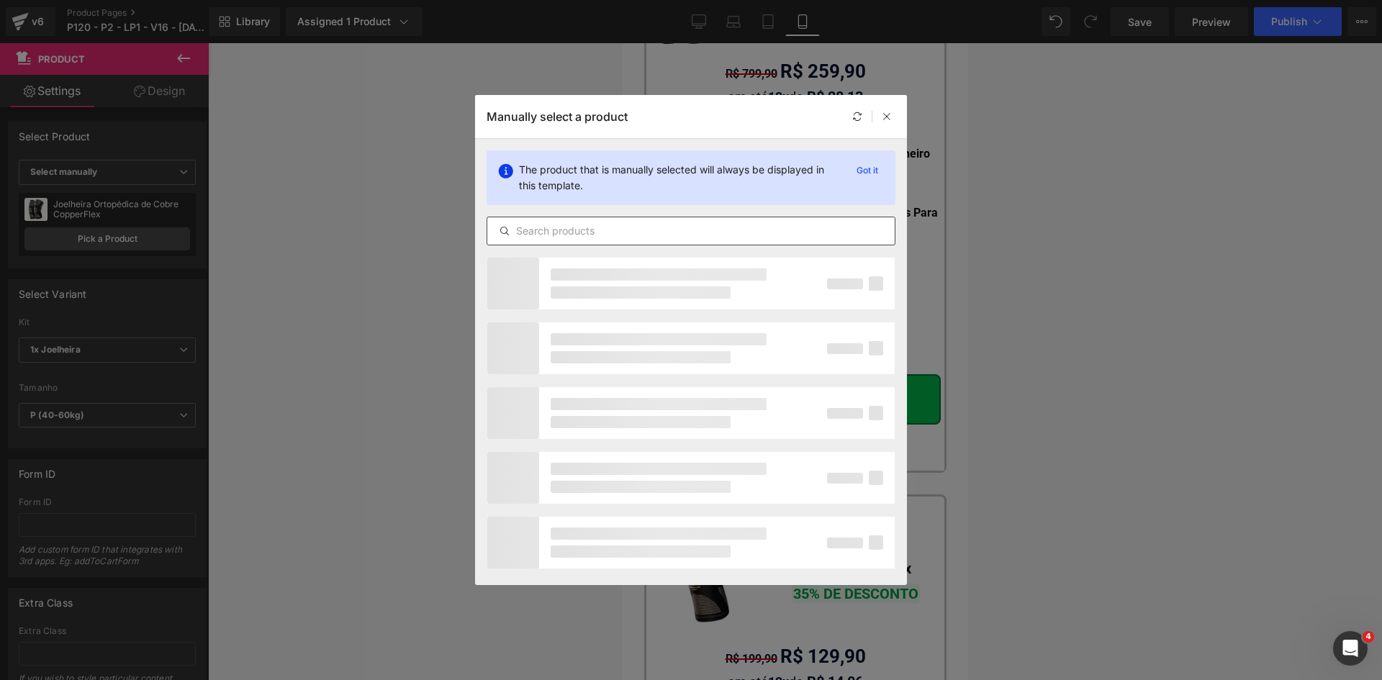
click at [551, 228] on input "text" at bounding box center [691, 230] width 408 height 17
paste input "joelheira 3d"
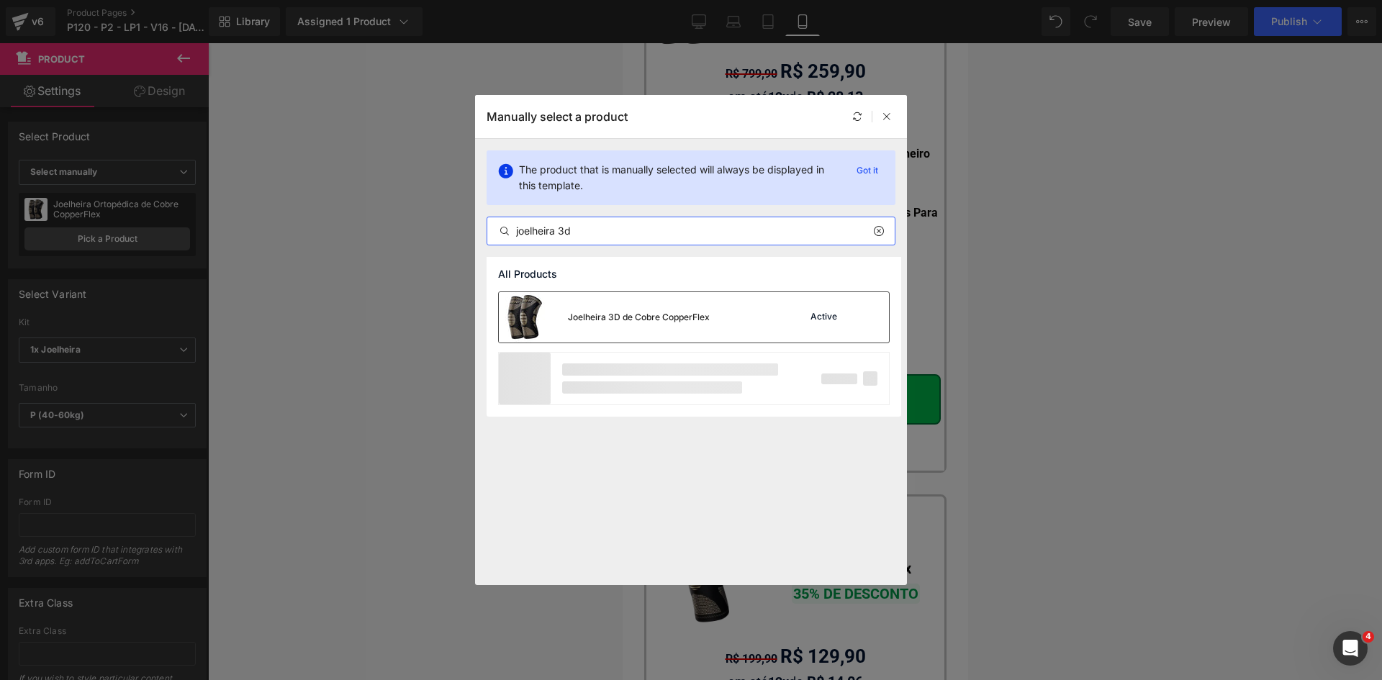
type input "joelheira 3d"
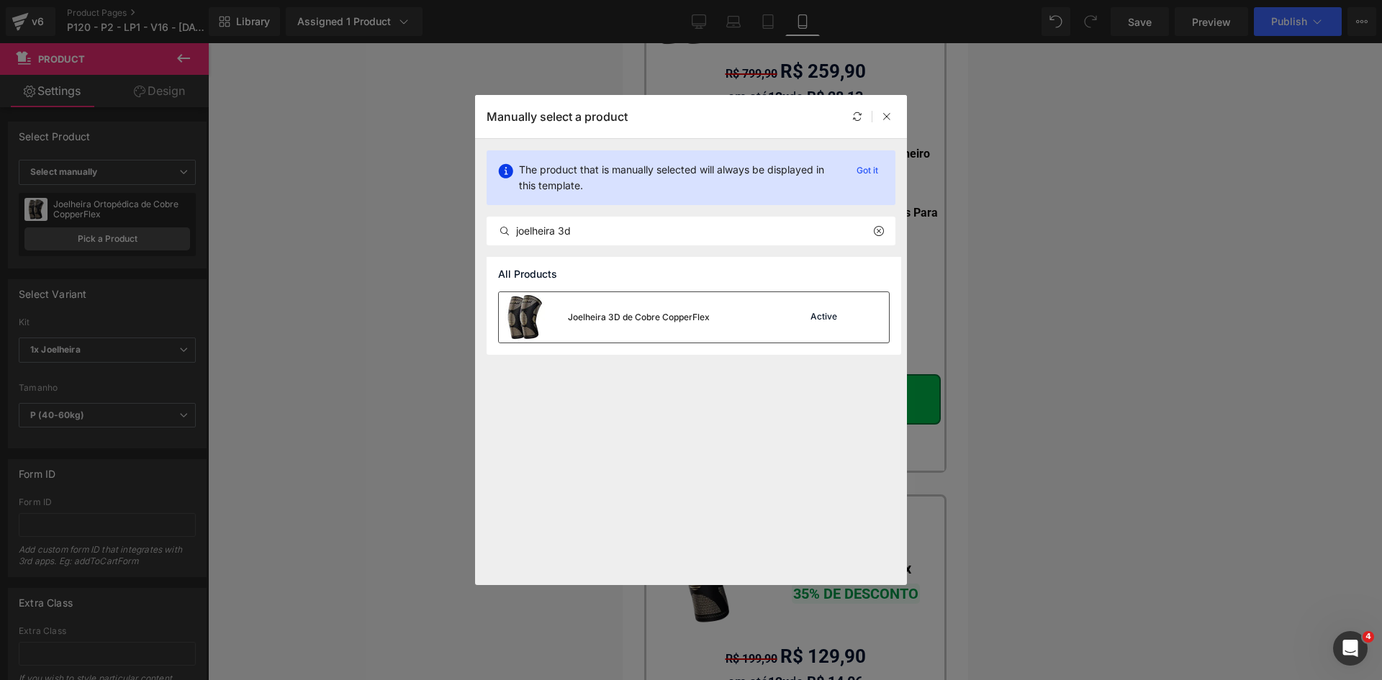
click at [657, 321] on div "Joelheira 3D de Cobre CopperFlex" at bounding box center [639, 317] width 142 height 13
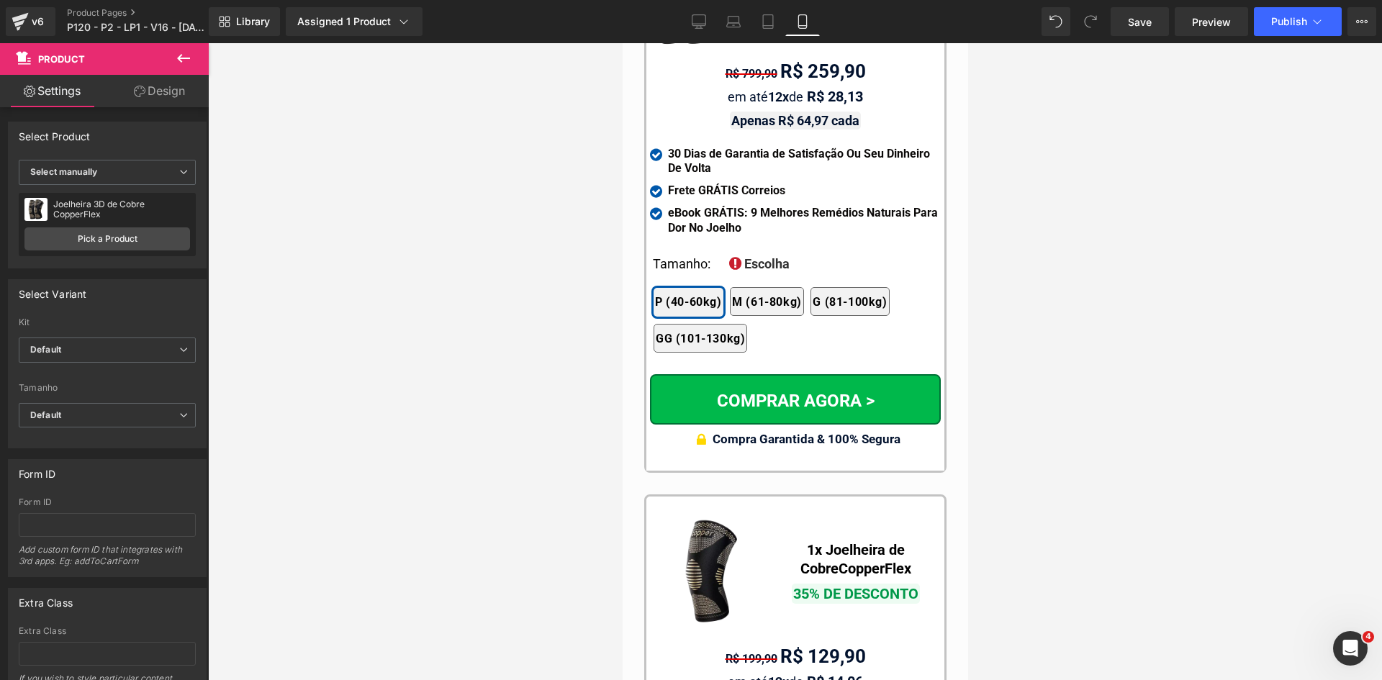
click at [536, 346] on div at bounding box center [795, 361] width 1174 height 637
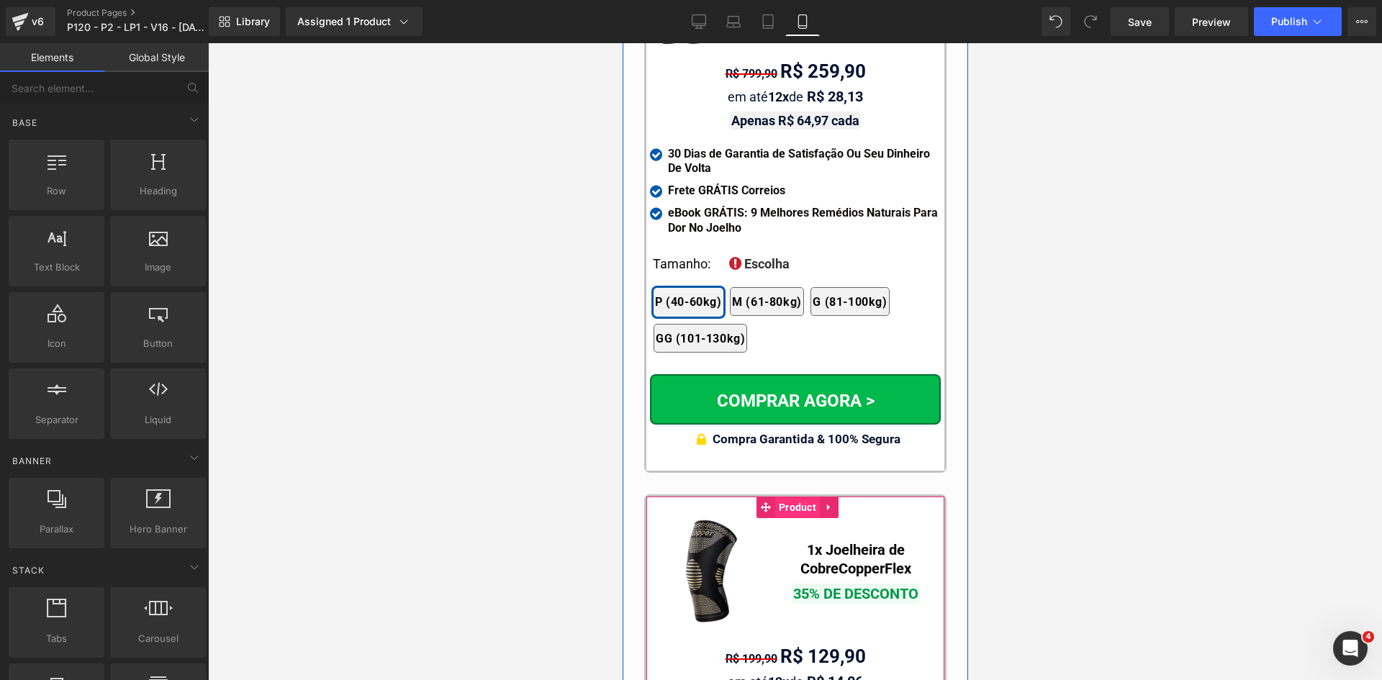
click at [793, 497] on span "Product" at bounding box center [797, 508] width 45 height 22
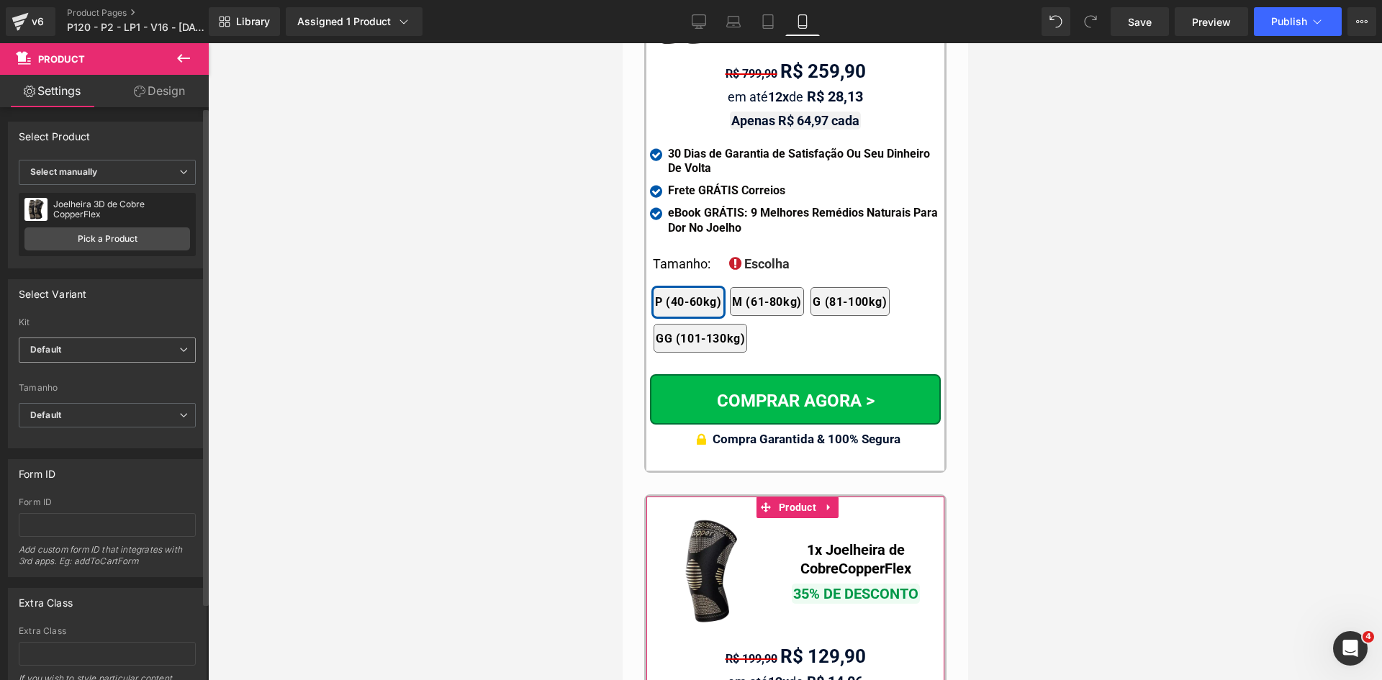
click at [102, 354] on span "Default" at bounding box center [107, 350] width 177 height 25
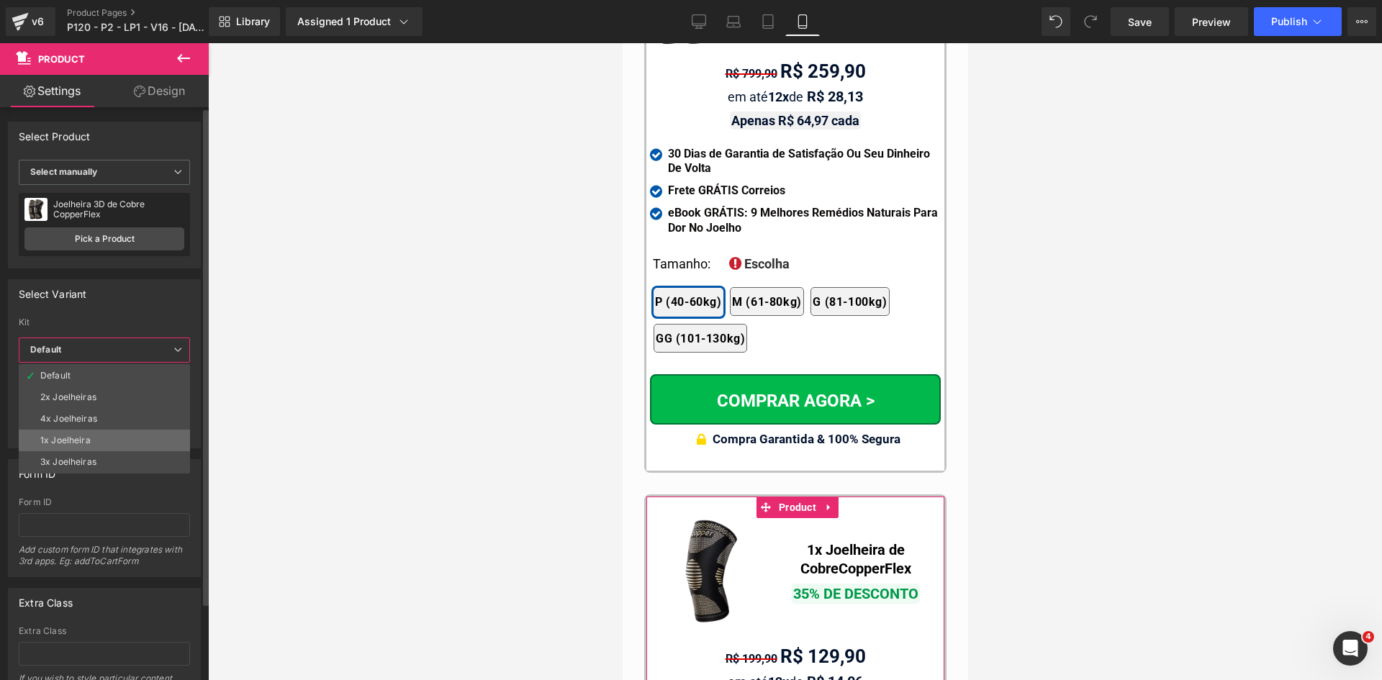
click at [73, 441] on div "1x Joelheira" at bounding box center [65, 441] width 50 height 10
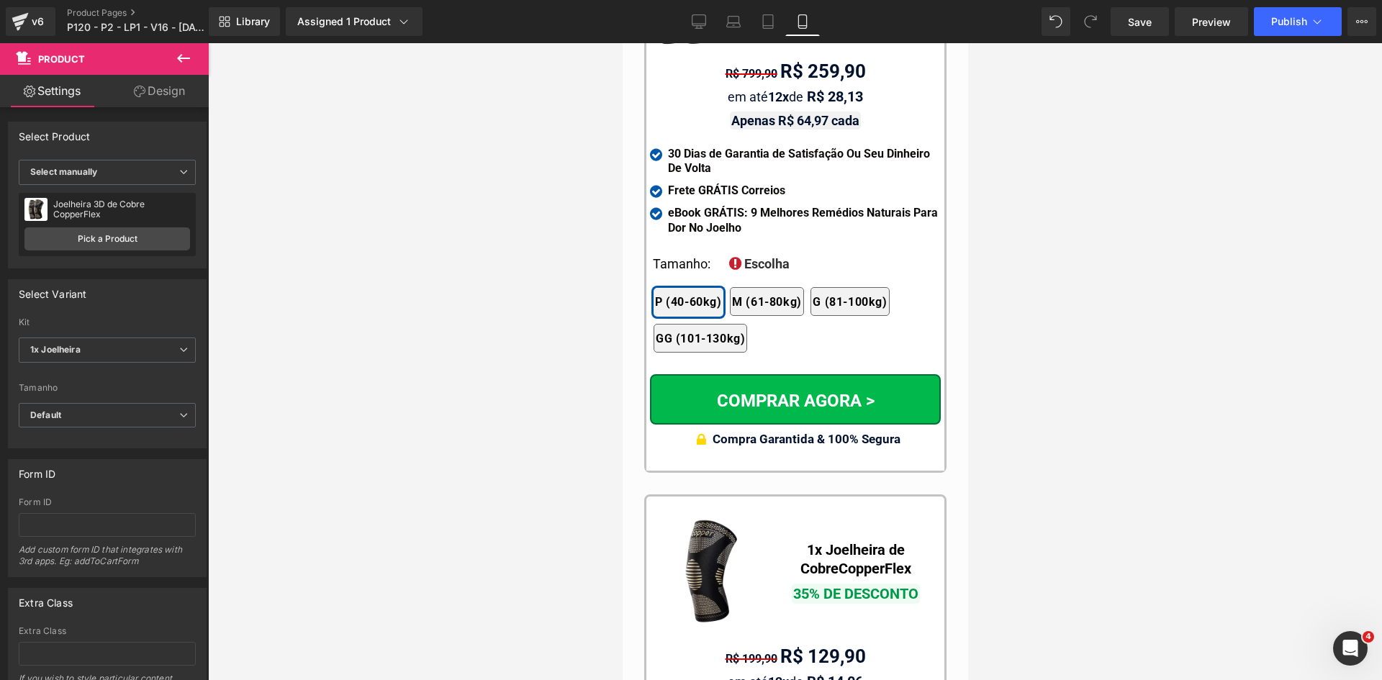
click at [443, 445] on div at bounding box center [795, 361] width 1174 height 637
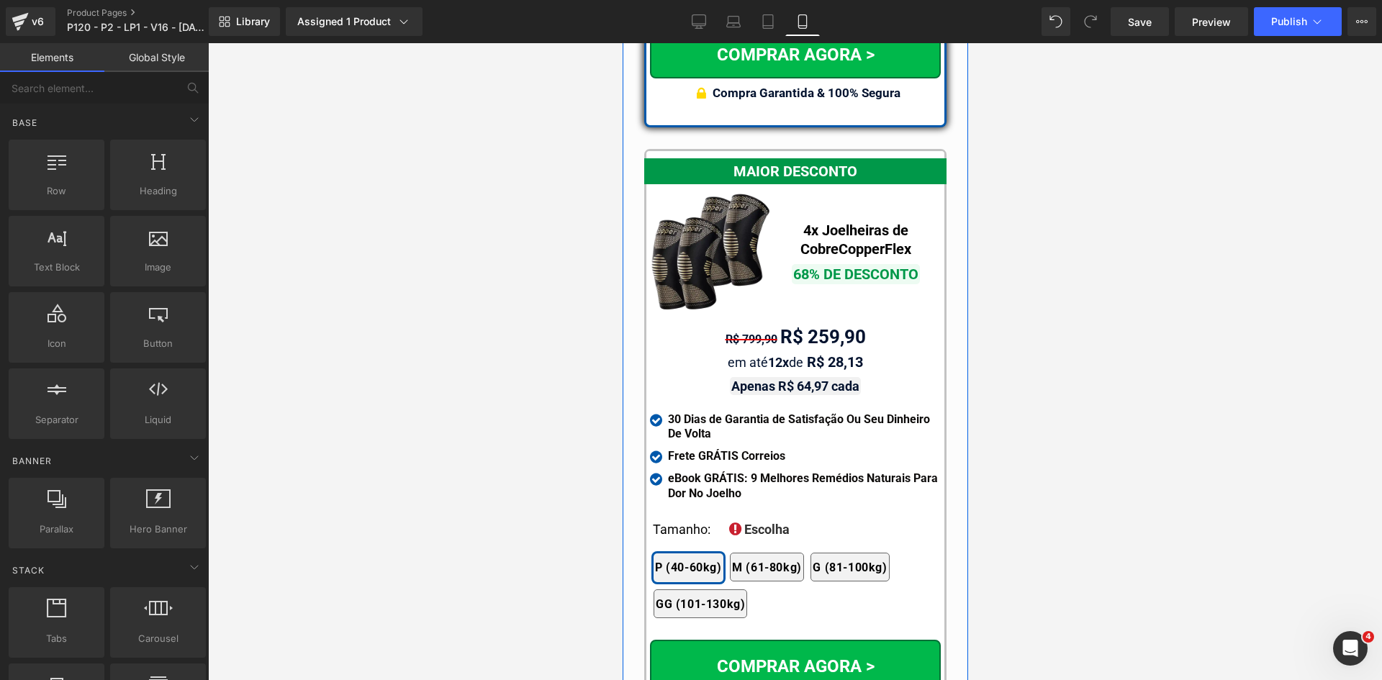
scroll to position [13041, 0]
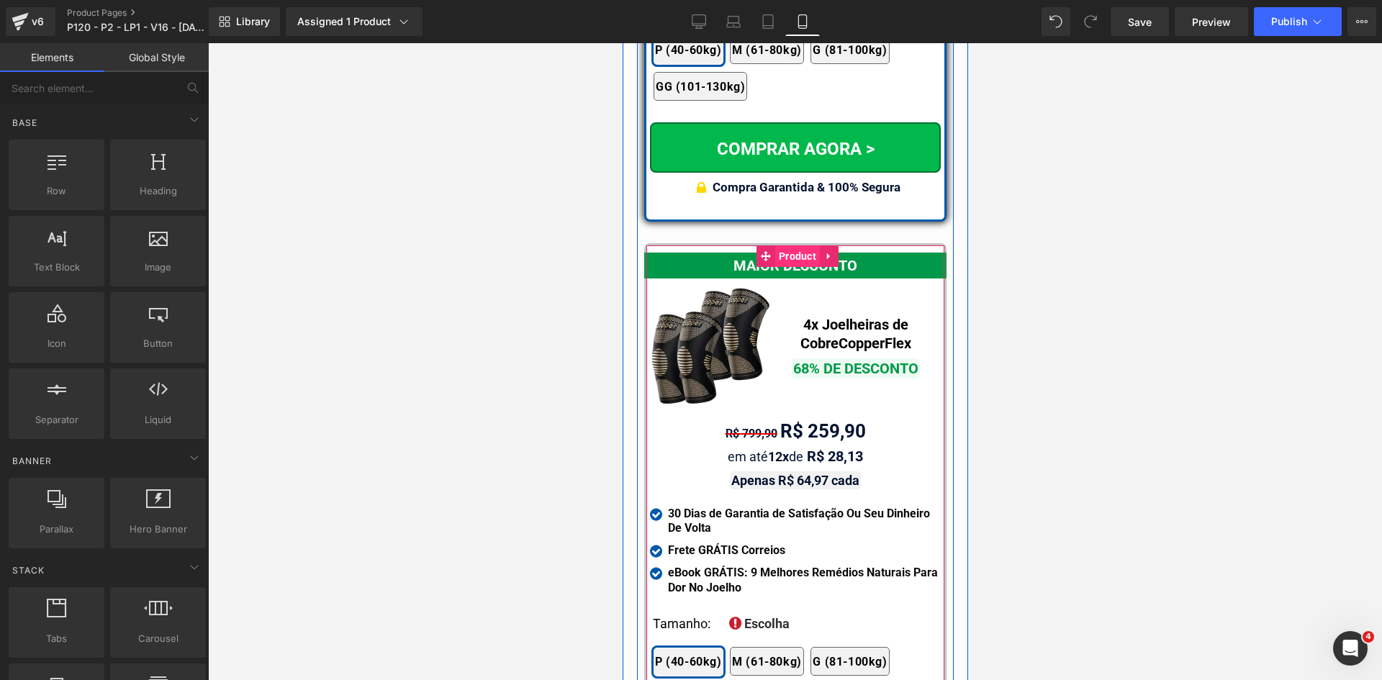
click at [791, 246] on span "Product" at bounding box center [797, 257] width 45 height 22
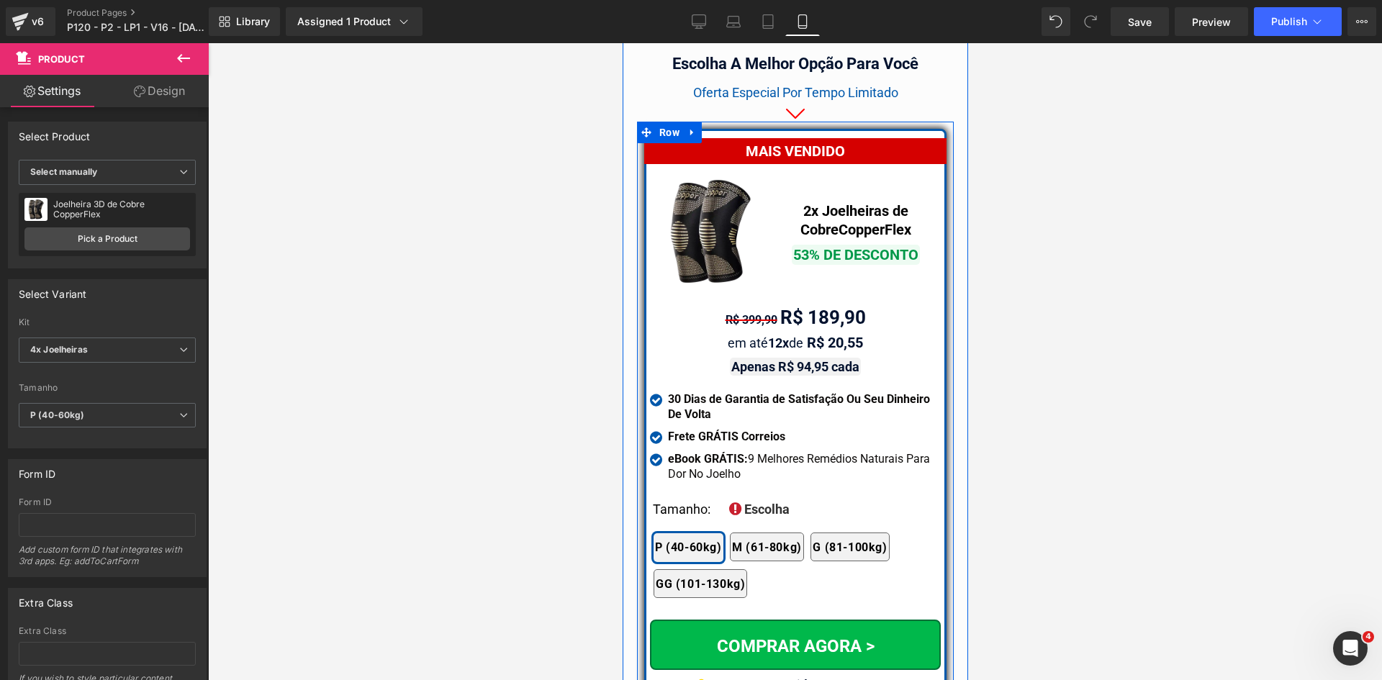
scroll to position [12465, 0]
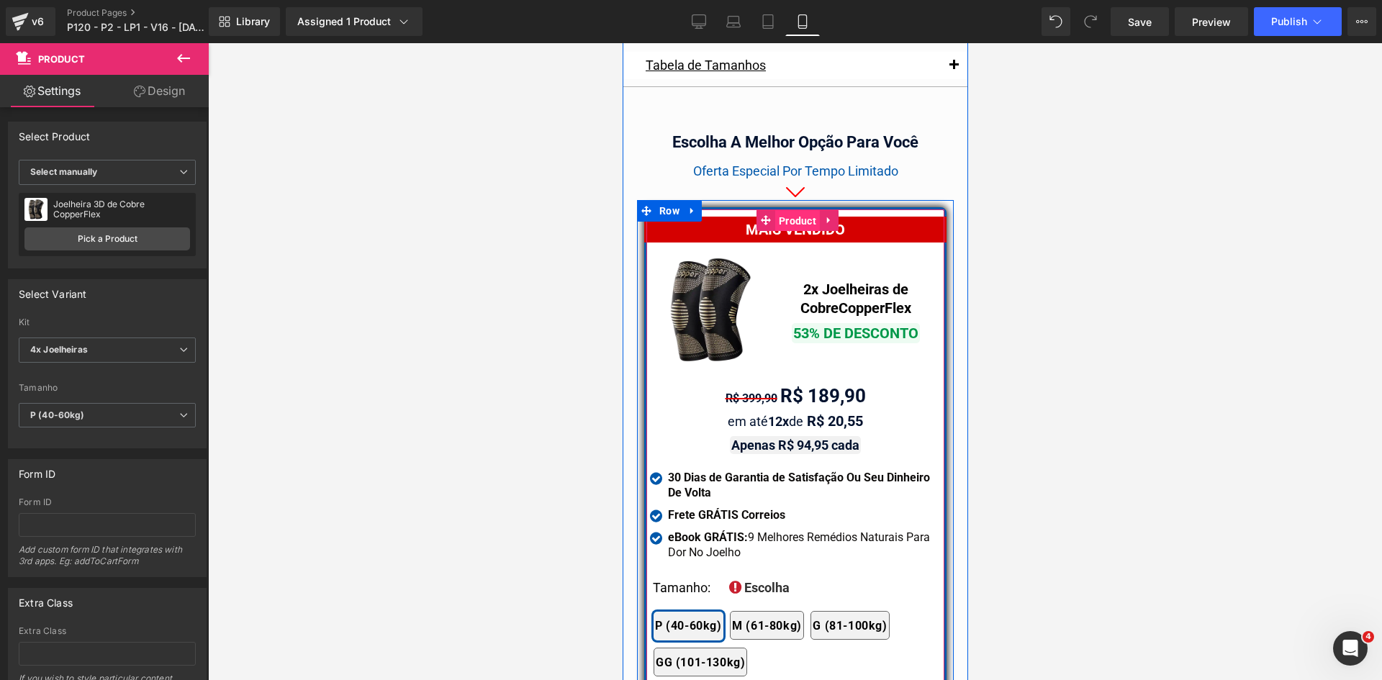
click at [789, 210] on span "Product" at bounding box center [797, 221] width 45 height 22
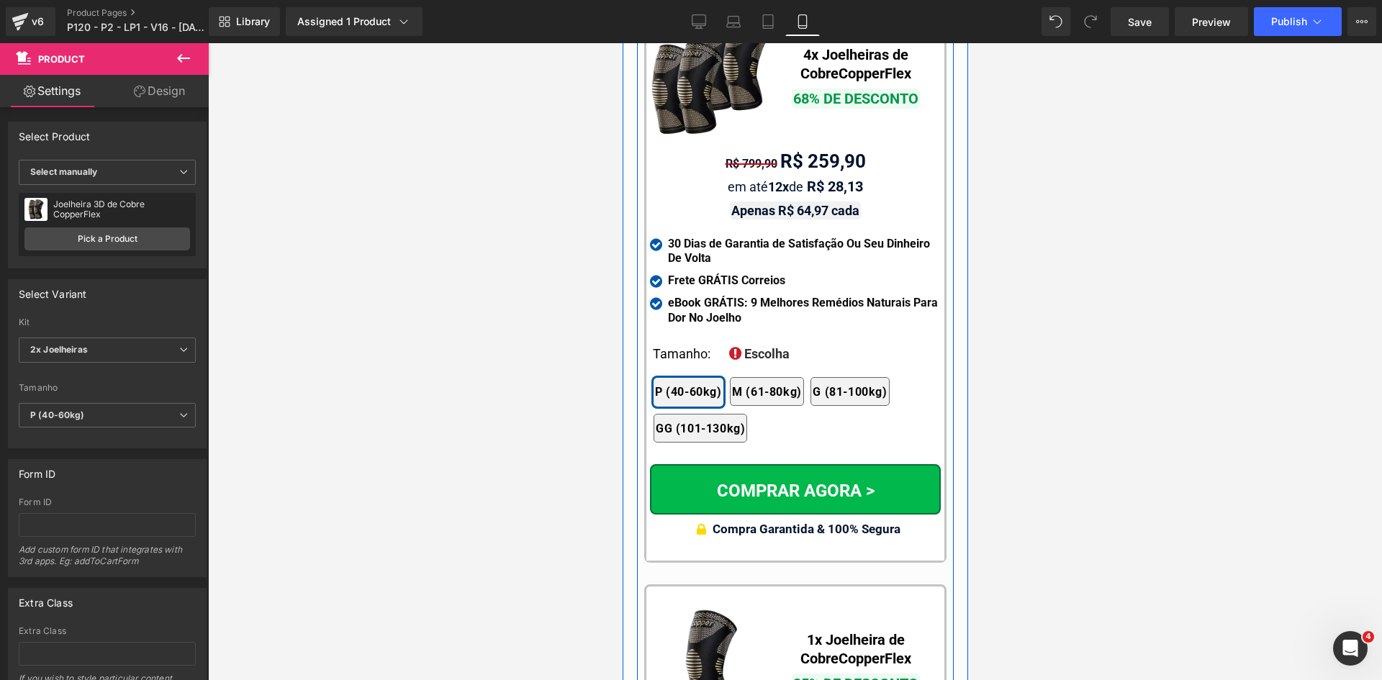
scroll to position [13545, 0]
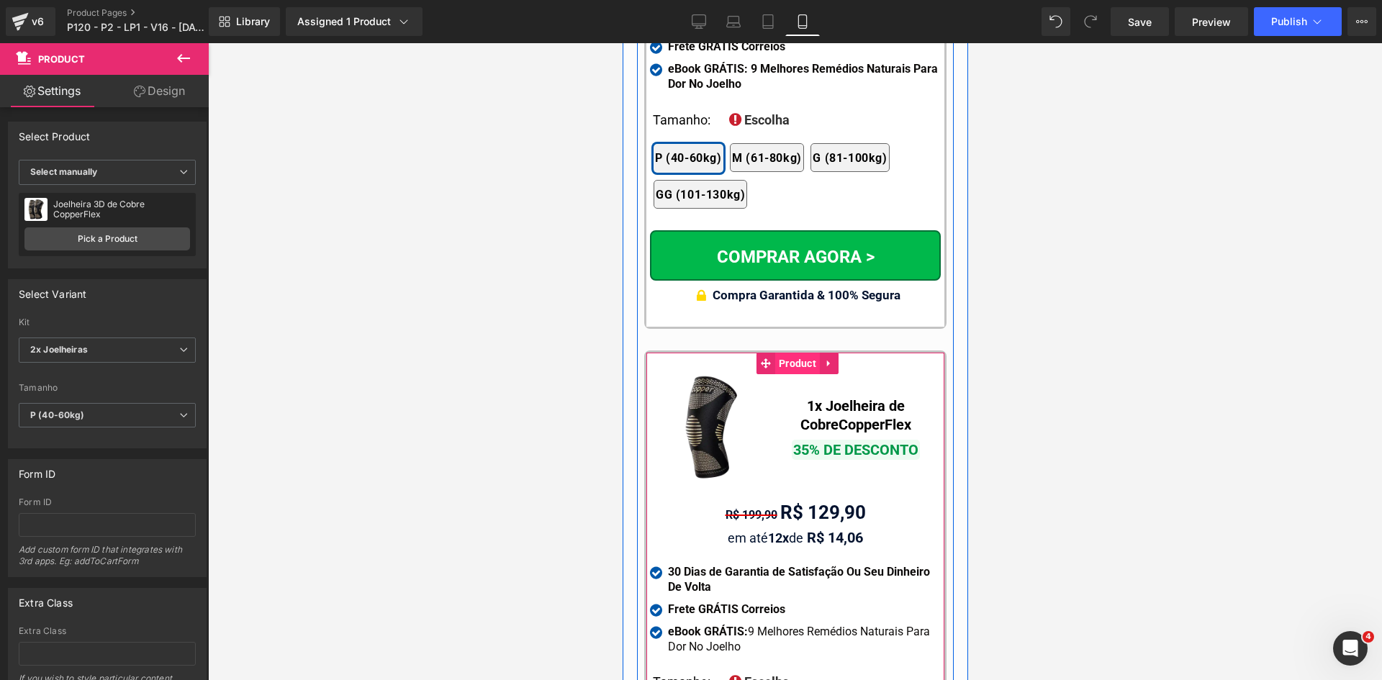
click at [780, 353] on span "Product" at bounding box center [797, 364] width 45 height 22
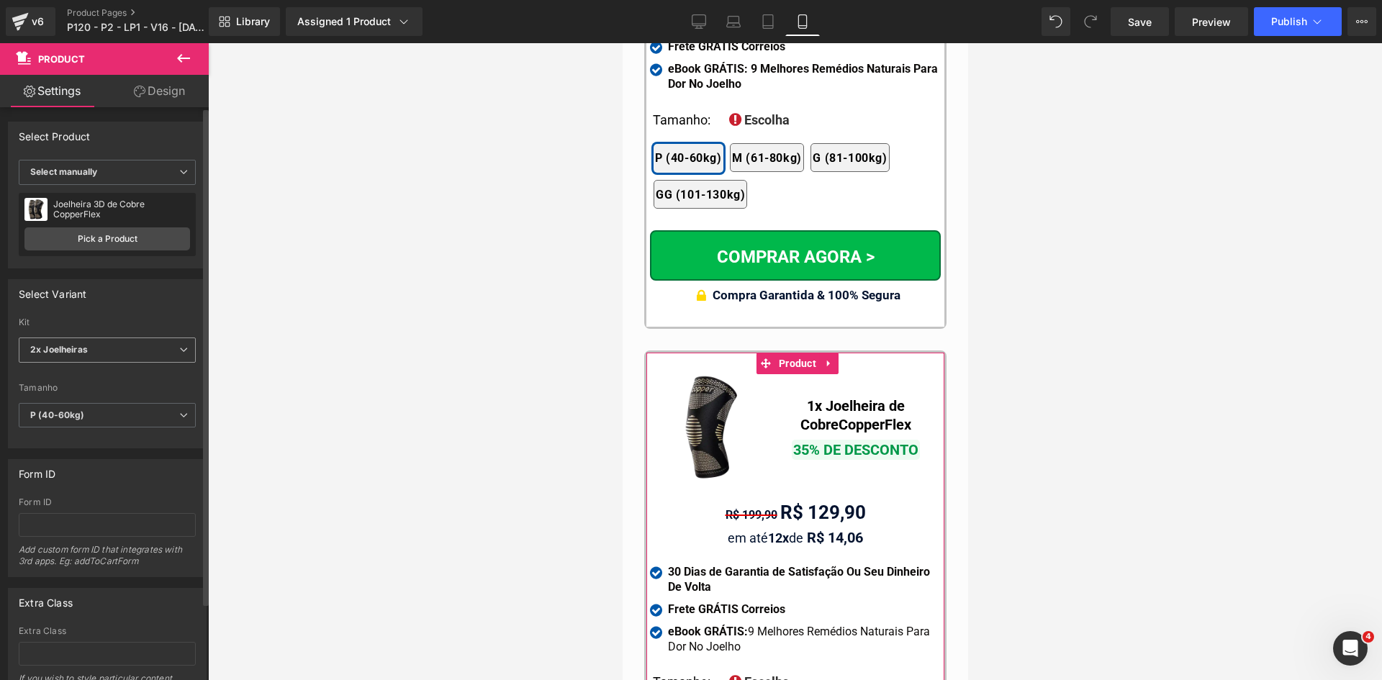
click at [143, 350] on span "2x Joelheiras" at bounding box center [107, 350] width 177 height 25
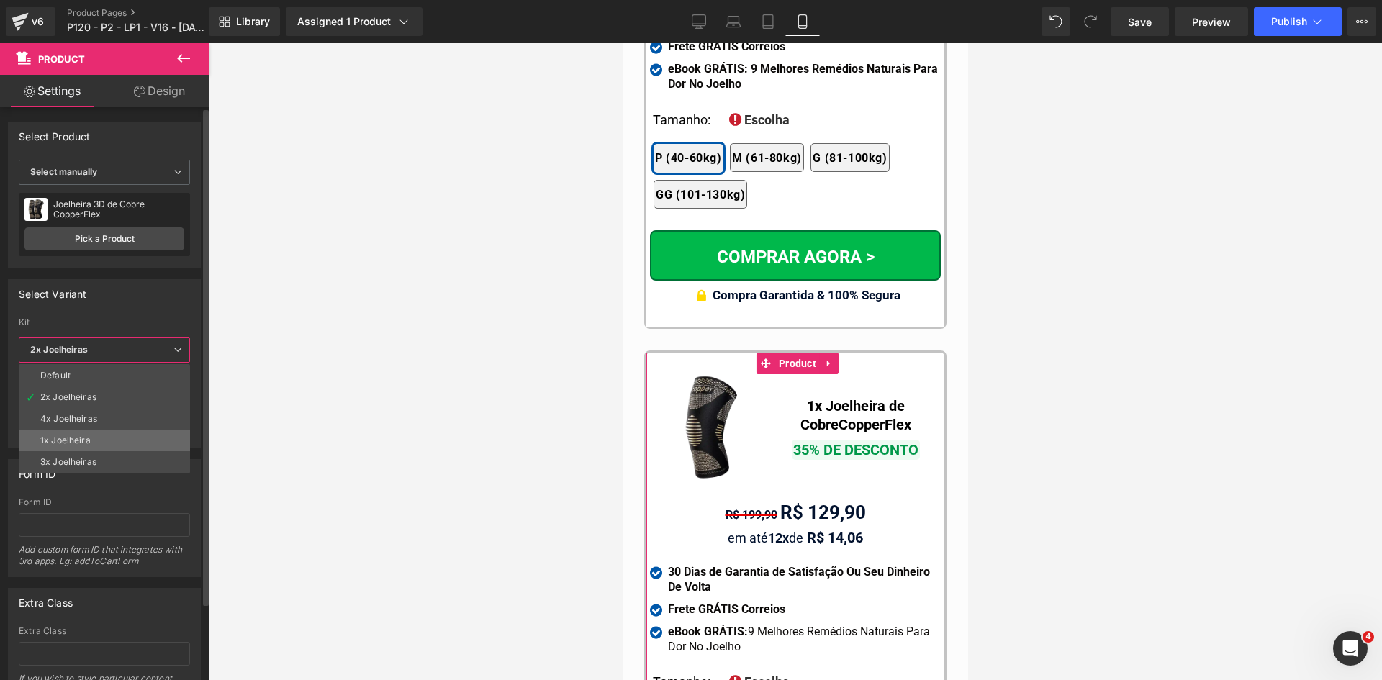
click at [78, 441] on div "1x Joelheira" at bounding box center [65, 441] width 50 height 10
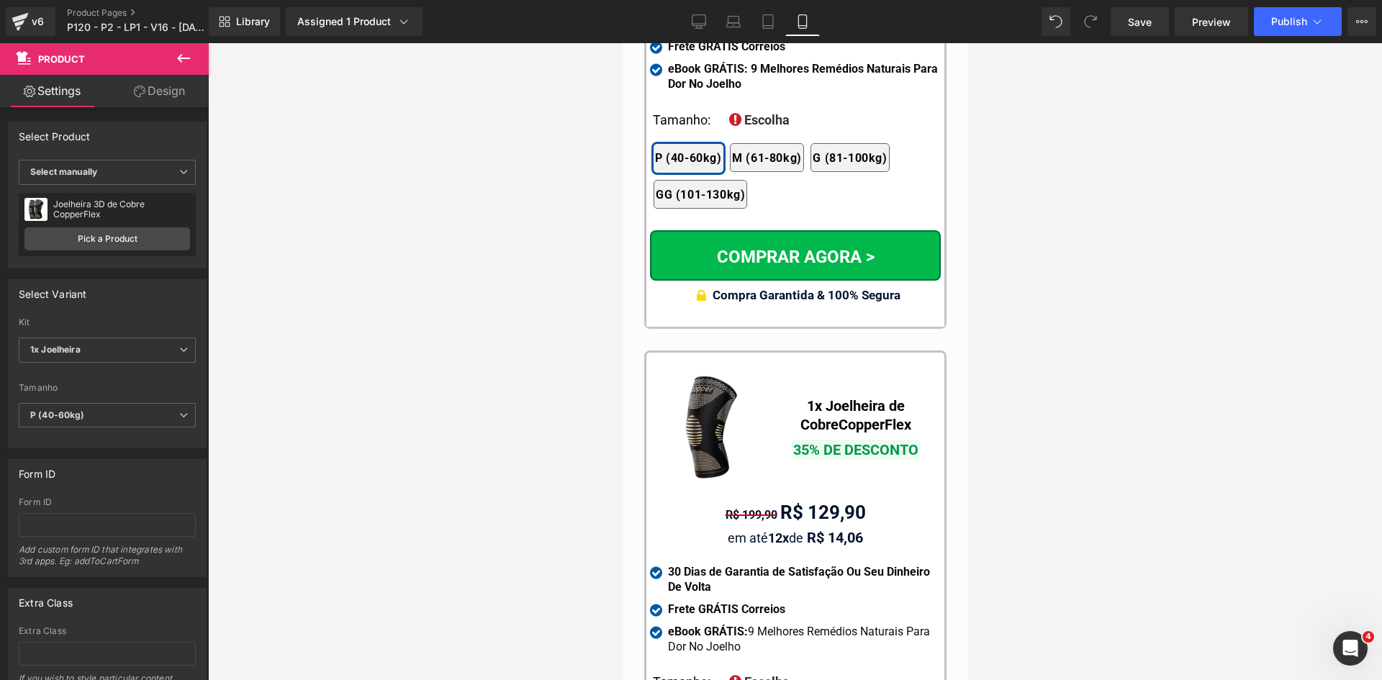
click at [413, 426] on div at bounding box center [795, 361] width 1174 height 637
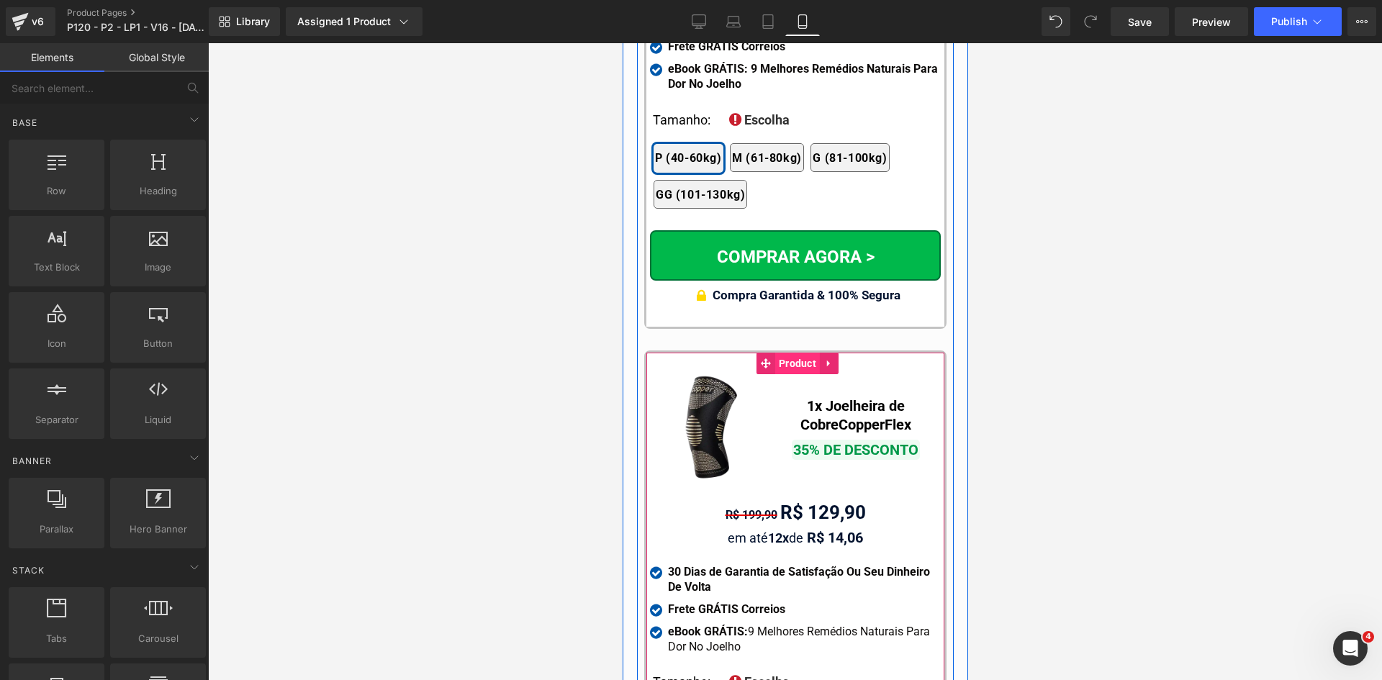
click at [791, 353] on span "Product" at bounding box center [797, 364] width 45 height 22
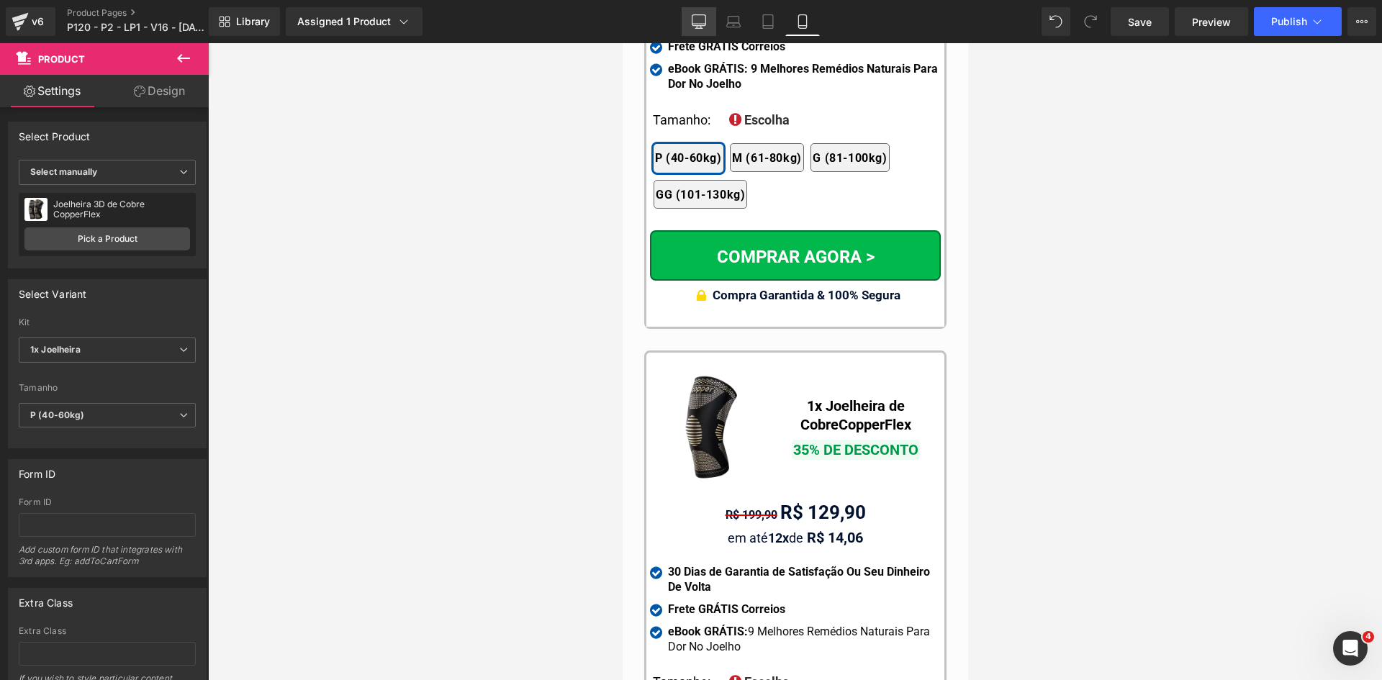
click at [693, 14] on icon at bounding box center [699, 21] width 14 height 14
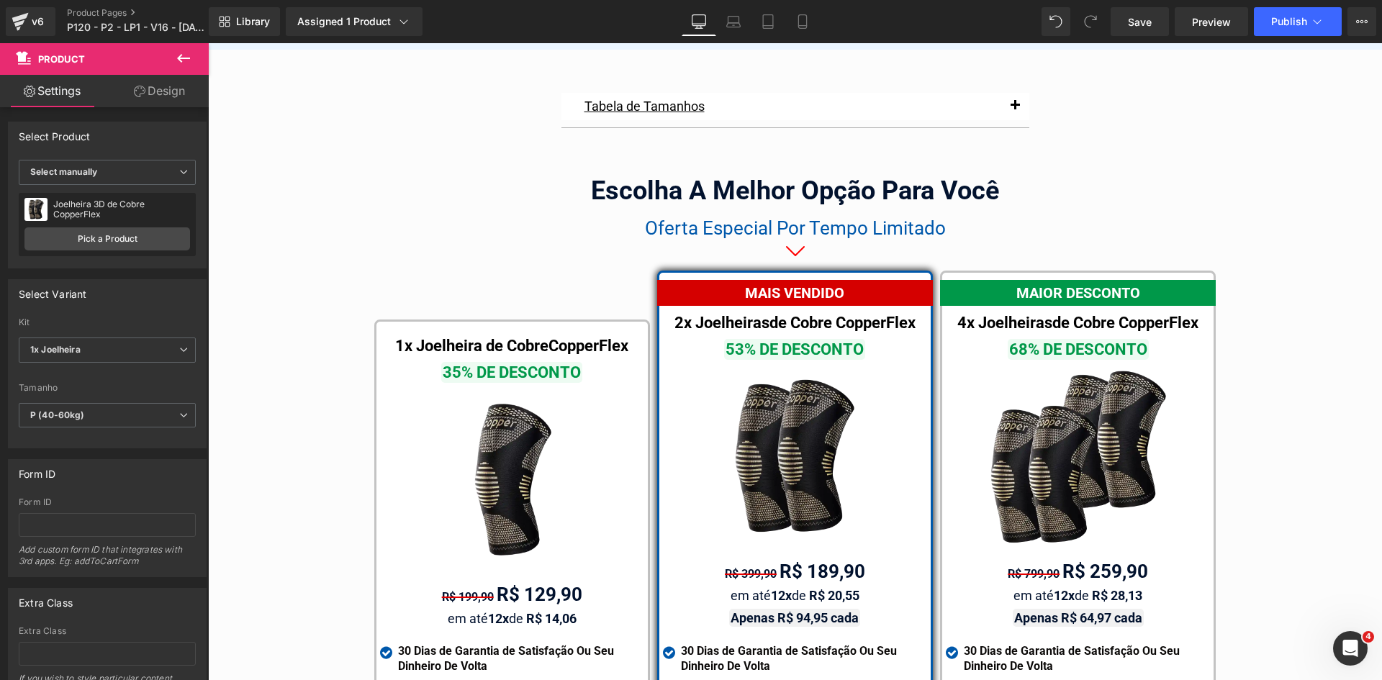
scroll to position [8296, 0]
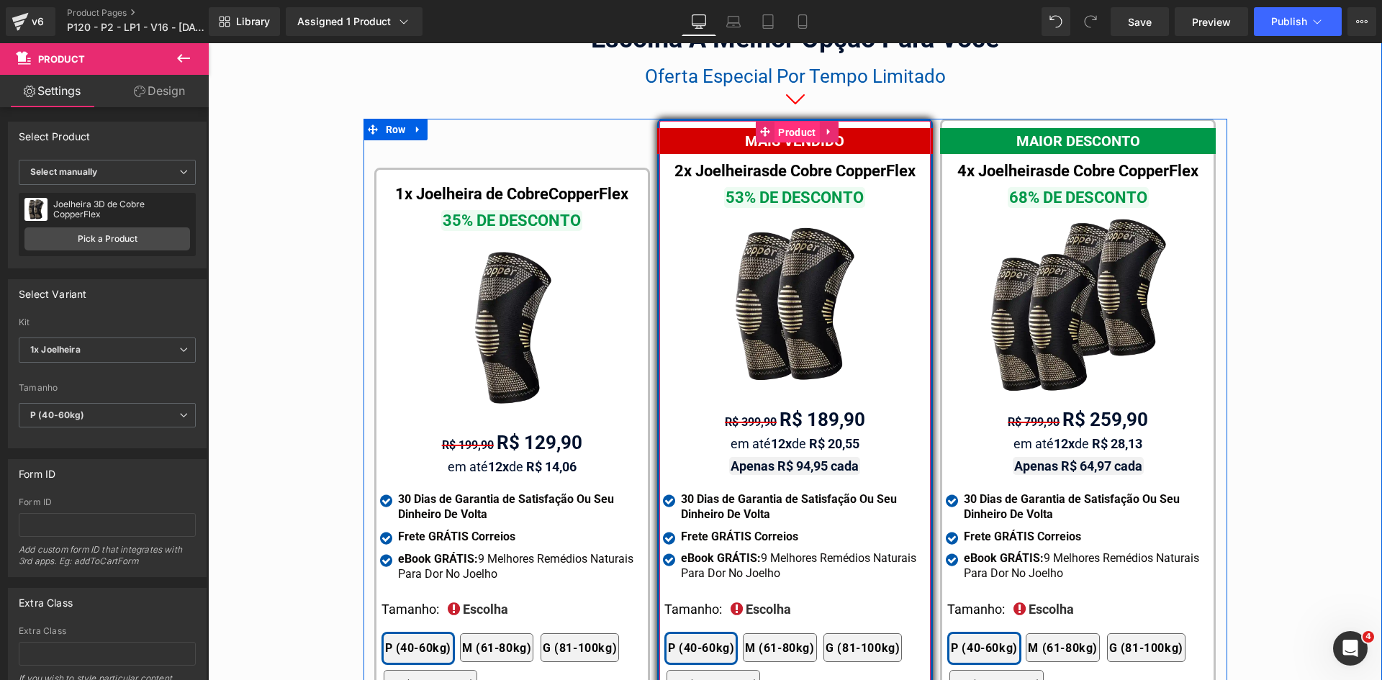
click at [793, 122] on span "Product" at bounding box center [797, 133] width 45 height 22
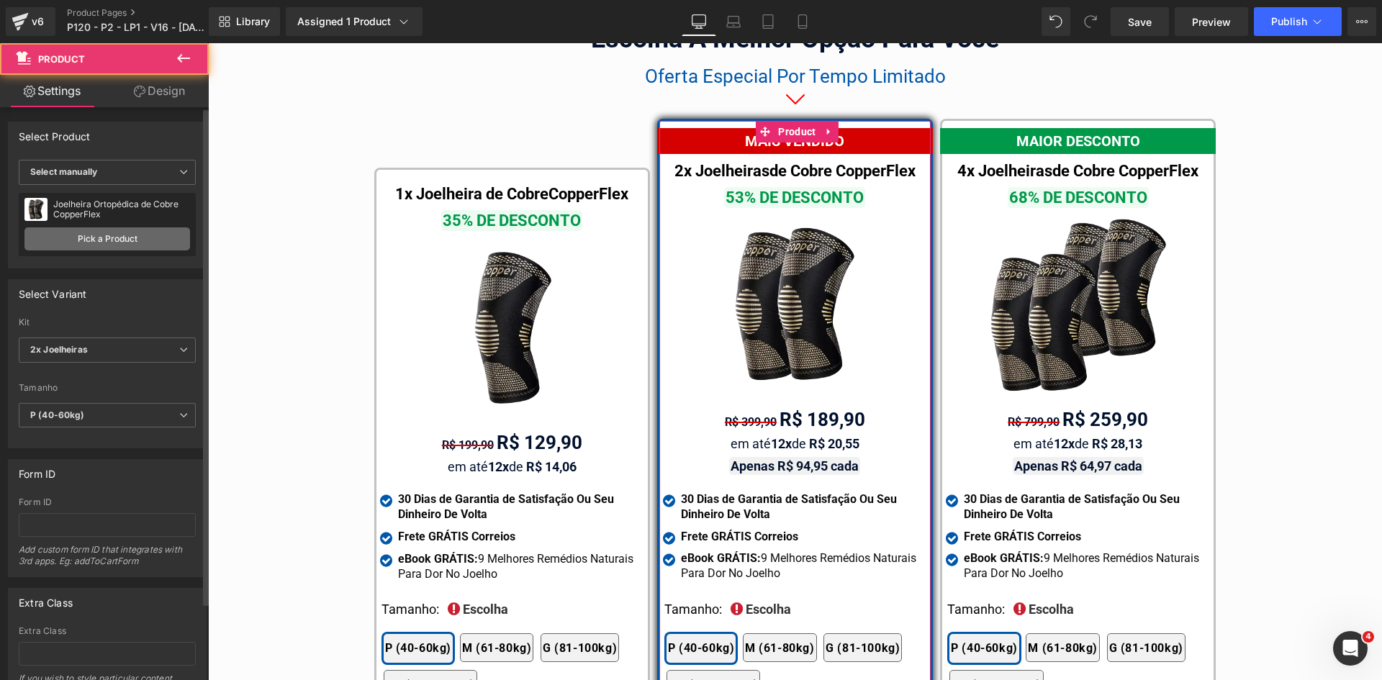
click at [126, 247] on link "Pick a Product" at bounding box center [107, 239] width 166 height 23
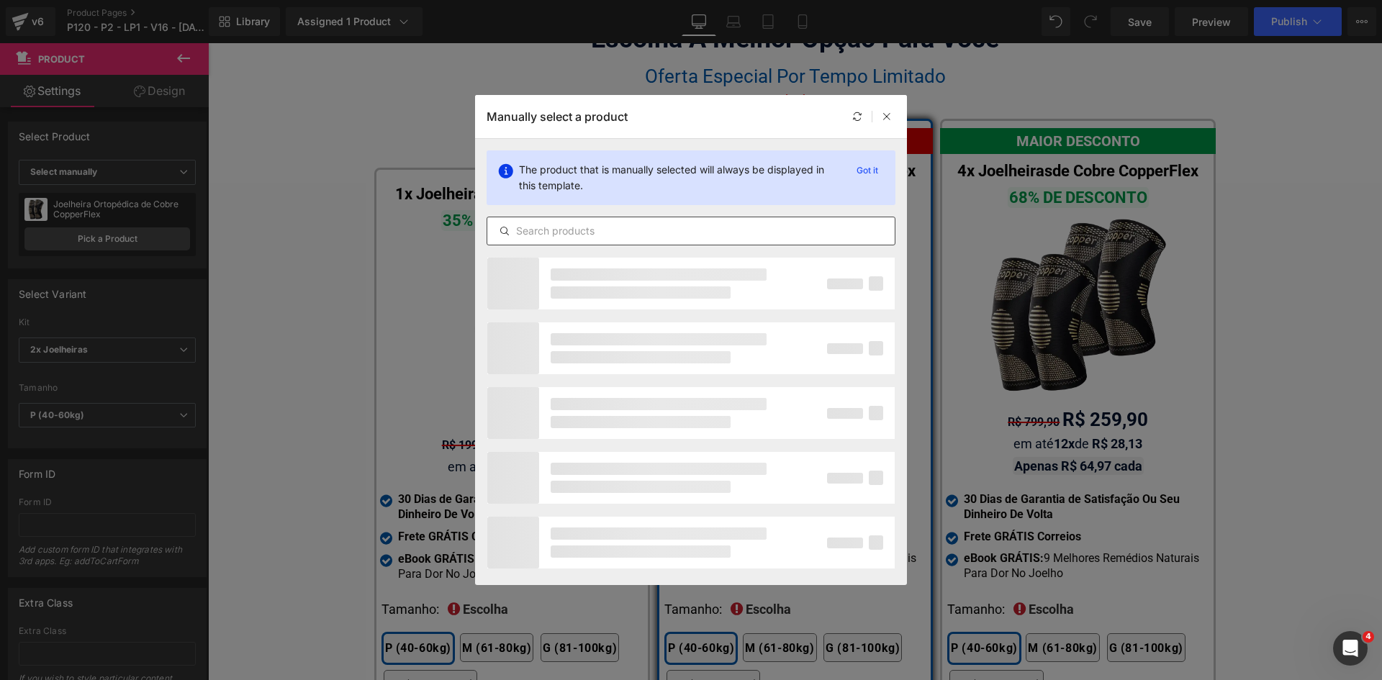
click at [547, 230] on input "text" at bounding box center [691, 230] width 408 height 17
paste input "joelheira 3d"
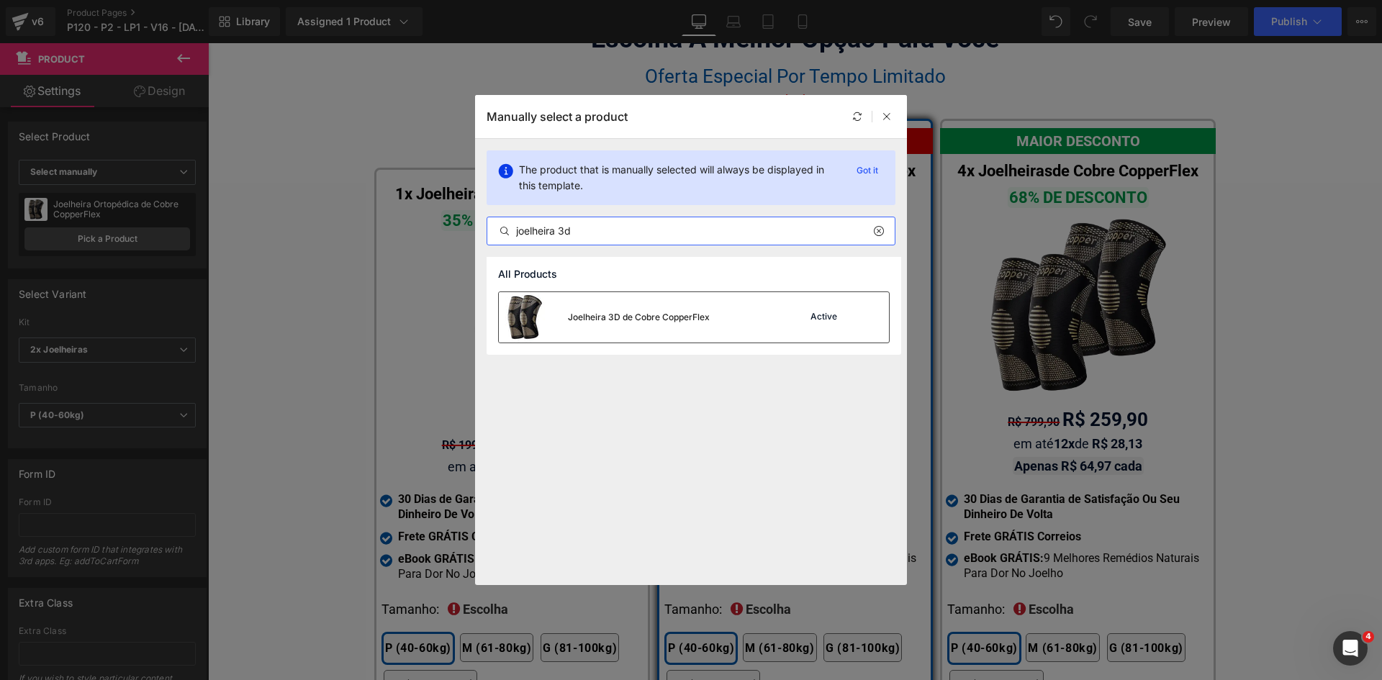
type input "joelheira 3d"
click at [689, 312] on div "Joelheira 3D de Cobre CopperFlex" at bounding box center [639, 317] width 142 height 13
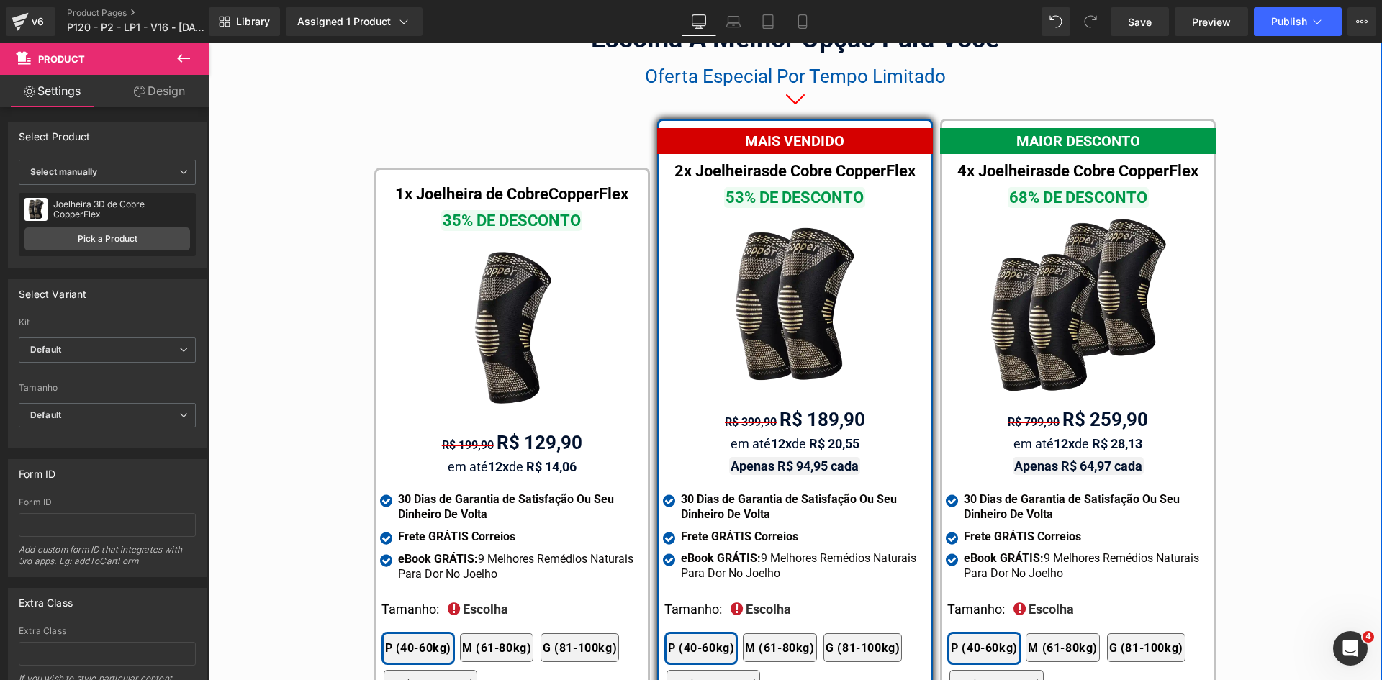
click at [466, 119] on div "1x Joelheira de Cobre CopperFlex Text Block 35% DE DESCONTO Text Block Image R$…" at bounding box center [512, 465] width 283 height 692
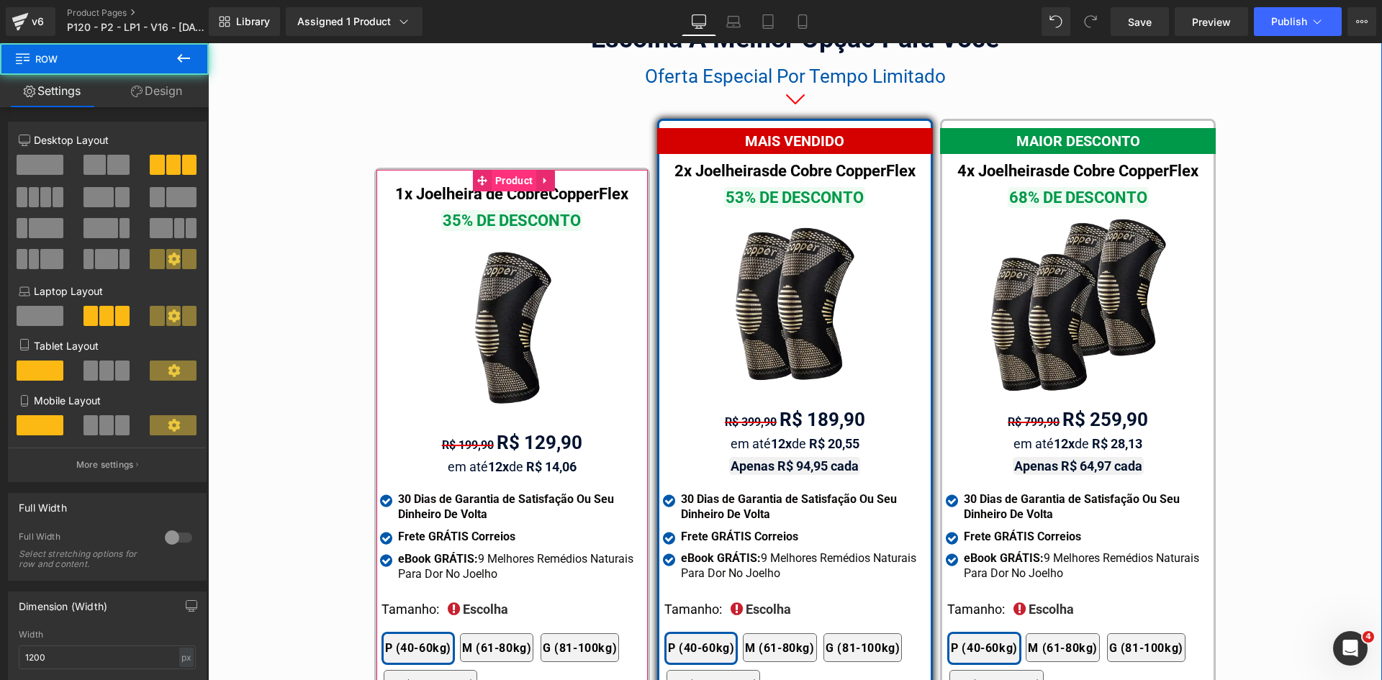
click at [513, 170] on span "Product" at bounding box center [514, 181] width 45 height 22
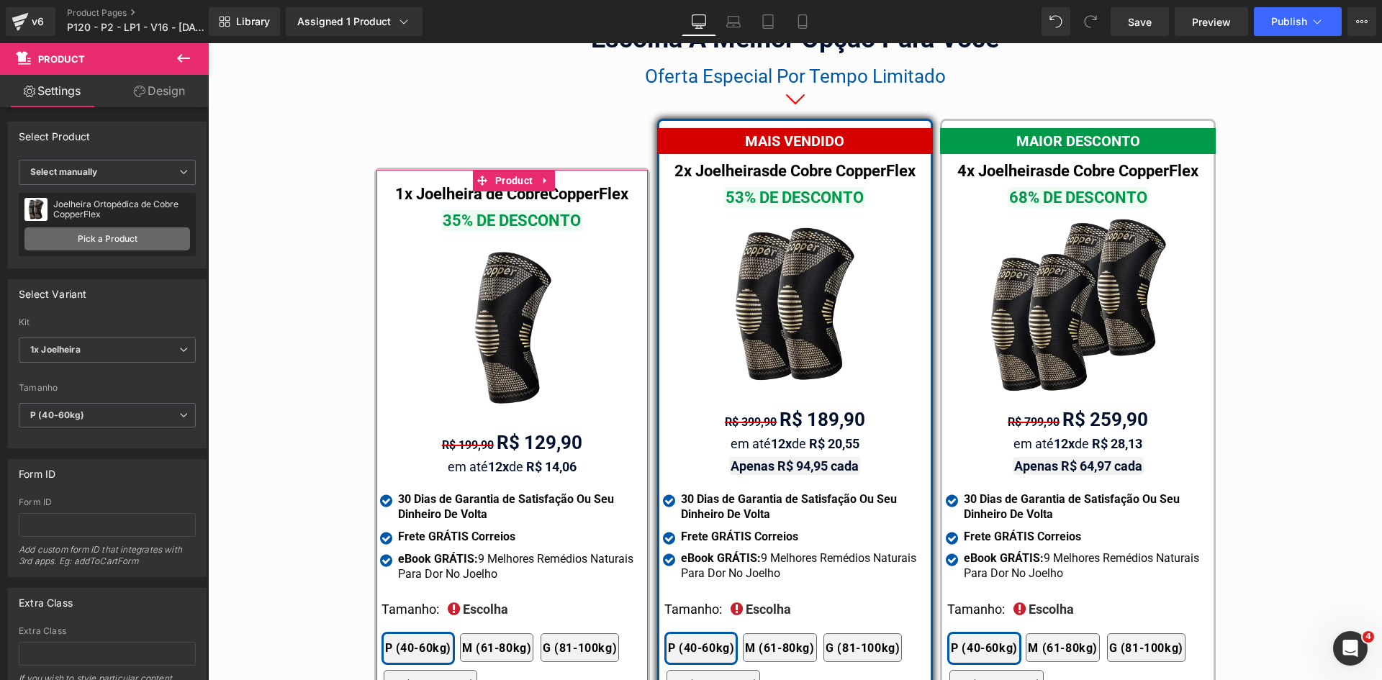
click at [137, 240] on link "Pick a Product" at bounding box center [107, 239] width 166 height 23
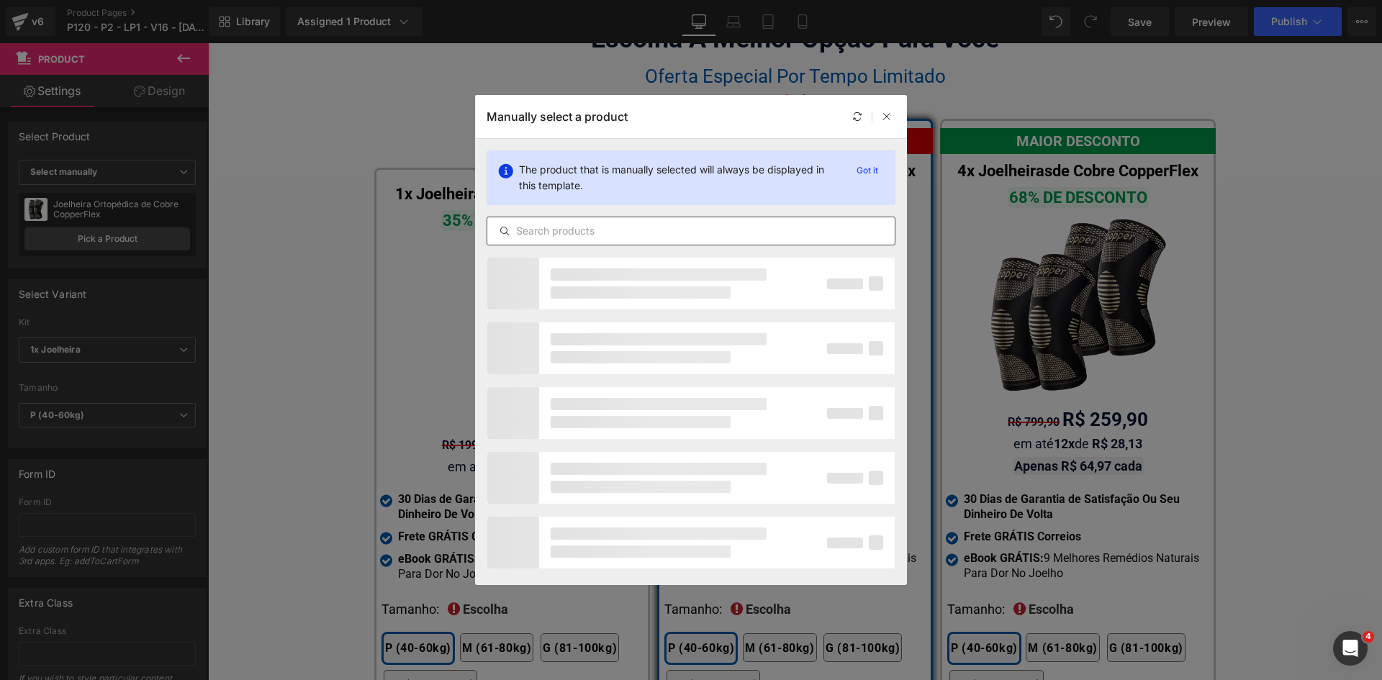
click at [590, 227] on input "text" at bounding box center [691, 230] width 408 height 17
paste input "joelheira 3d"
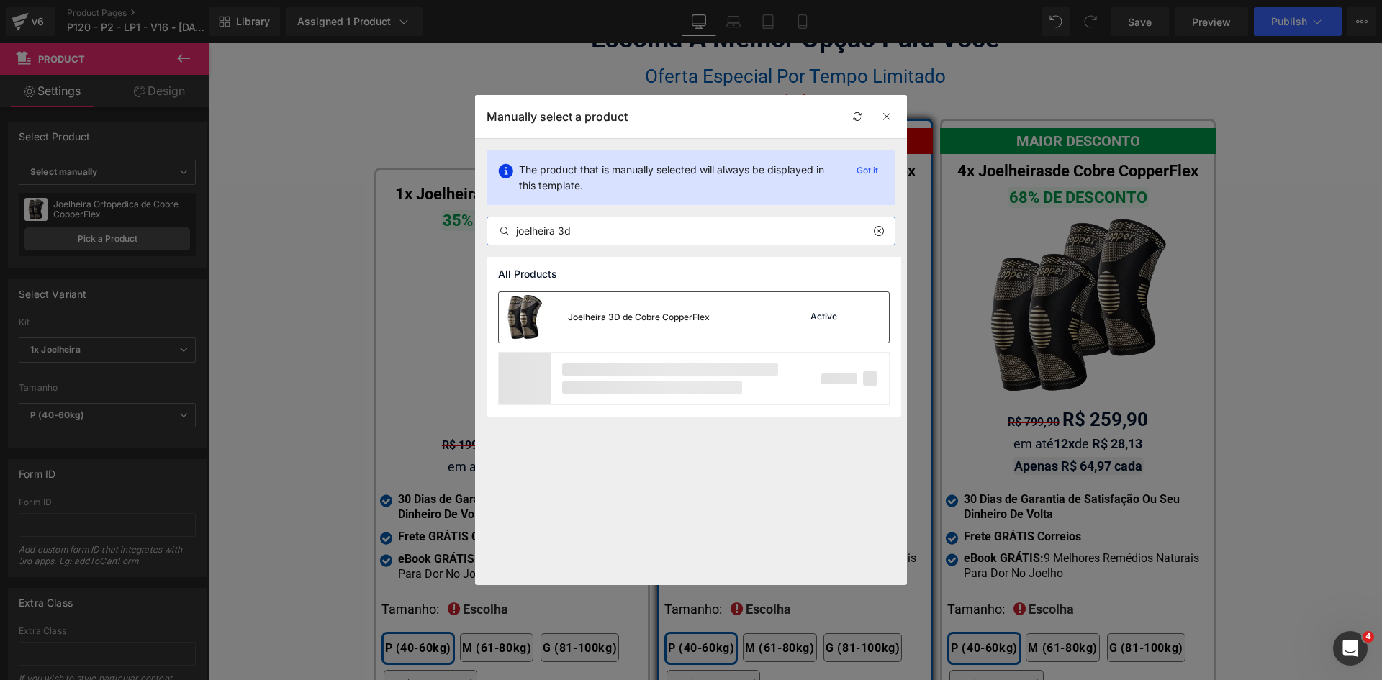
type input "joelheira 3d"
drag, startPoint x: 614, startPoint y: 312, endPoint x: 408, endPoint y: 269, distance: 210.4
click at [614, 312] on div "Joelheira 3D de Cobre CopperFlex" at bounding box center [639, 317] width 142 height 13
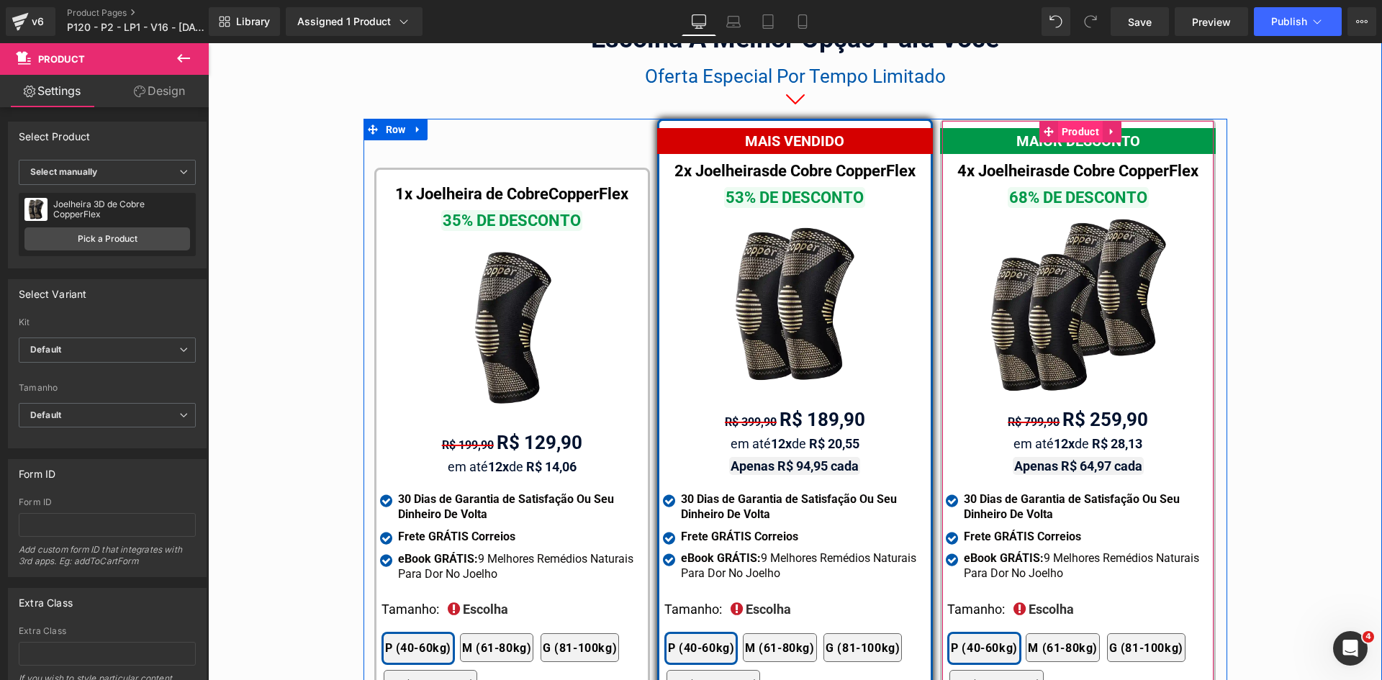
click at [1079, 122] on span "Product" at bounding box center [1080, 132] width 45 height 22
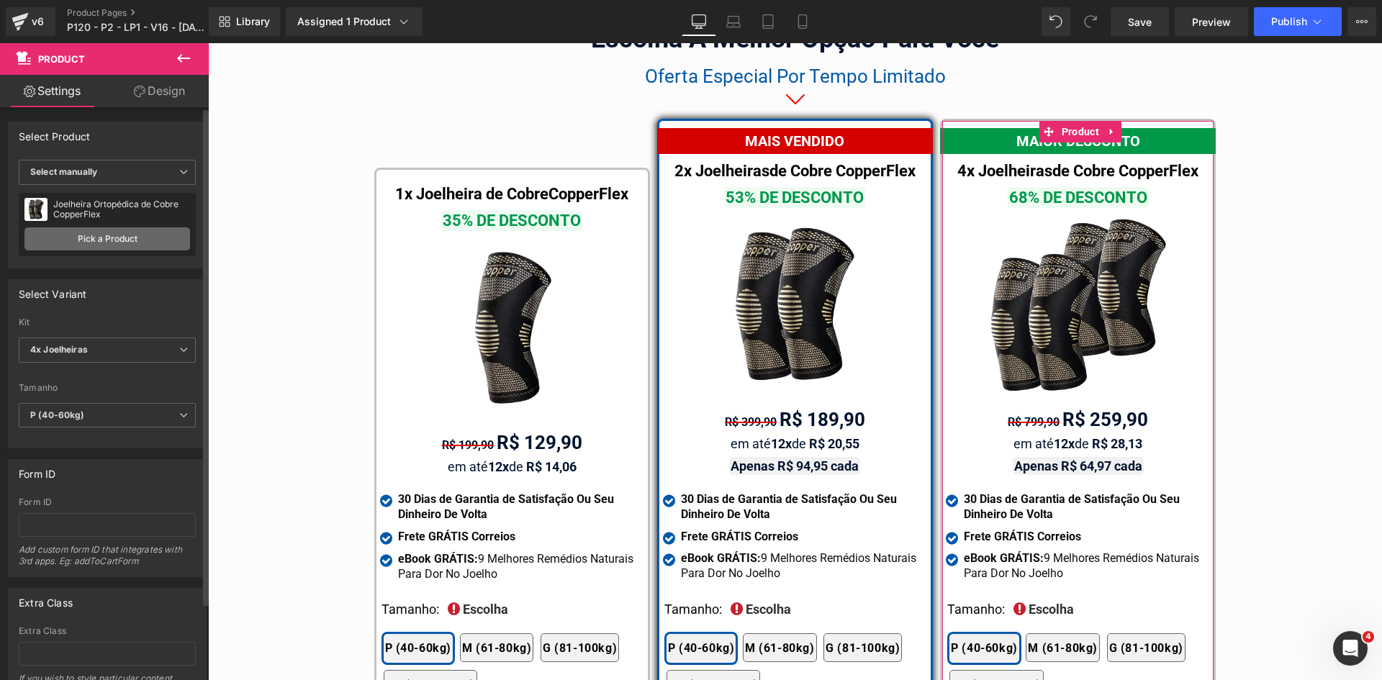
click at [132, 243] on link "Pick a Product" at bounding box center [107, 239] width 166 height 23
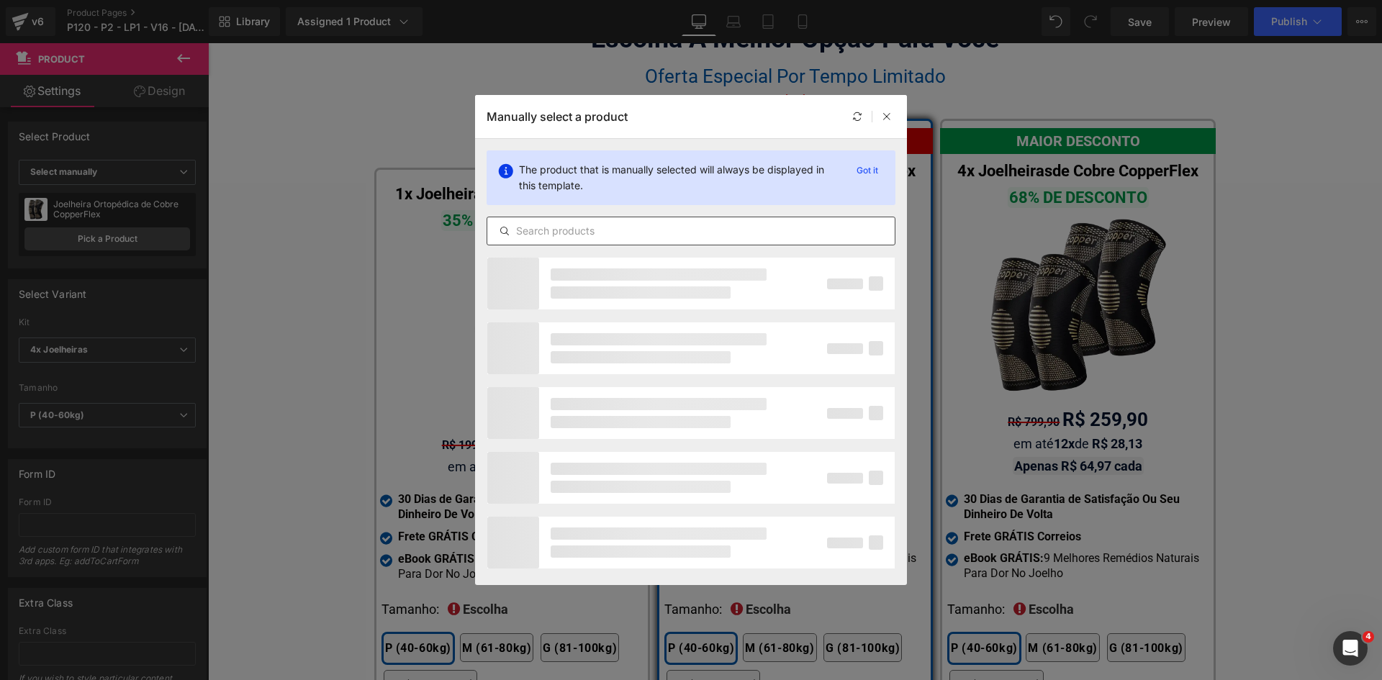
click at [555, 226] on input "text" at bounding box center [691, 230] width 408 height 17
paste input "joelheira 3d"
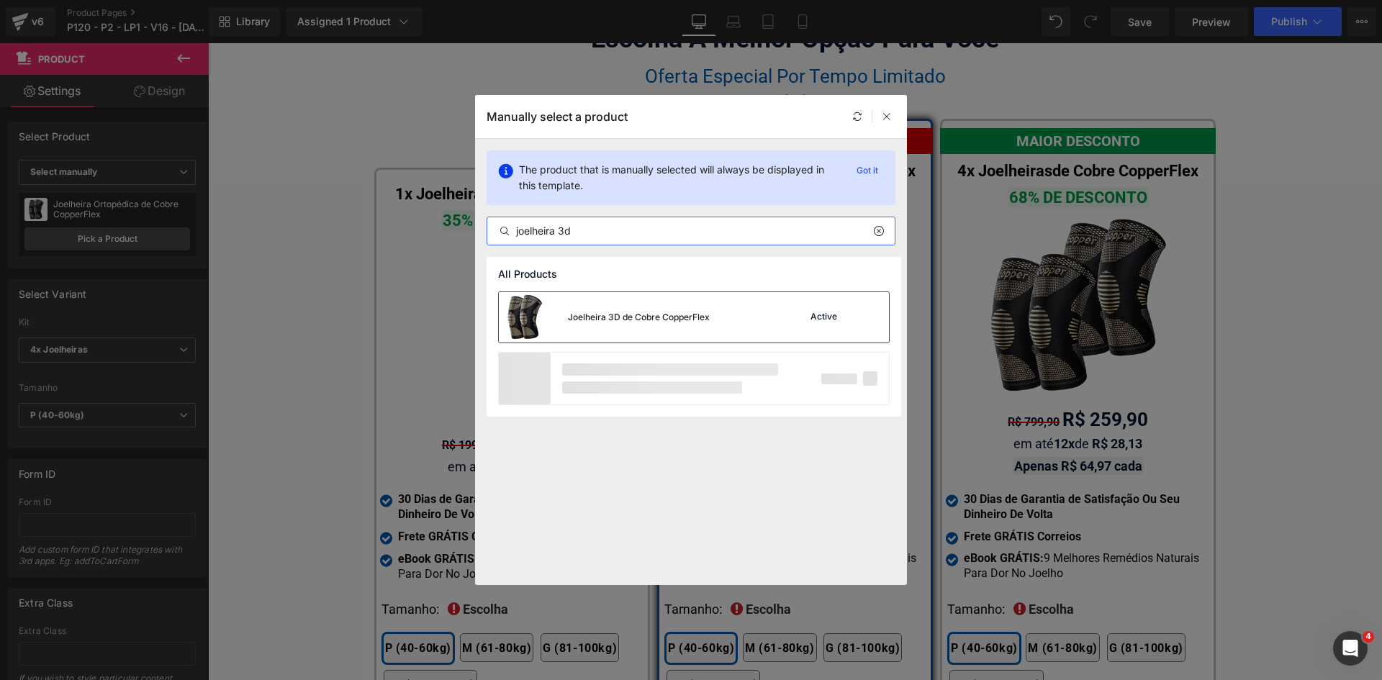
type input "joelheira 3d"
drag, startPoint x: 606, startPoint y: 317, endPoint x: 392, endPoint y: 258, distance: 222.5
click at [606, 317] on div "Joelheira 3D de Cobre CopperFlex" at bounding box center [639, 317] width 142 height 13
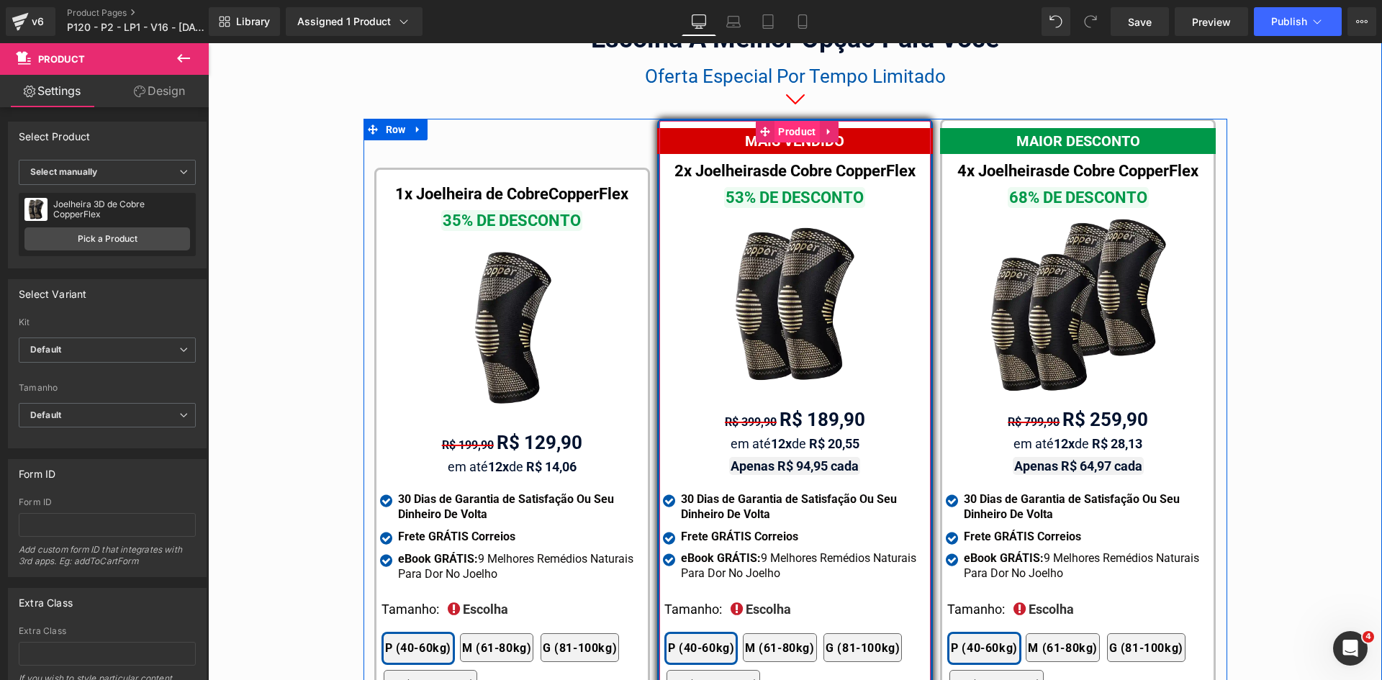
click at [798, 121] on span "Product" at bounding box center [797, 132] width 45 height 22
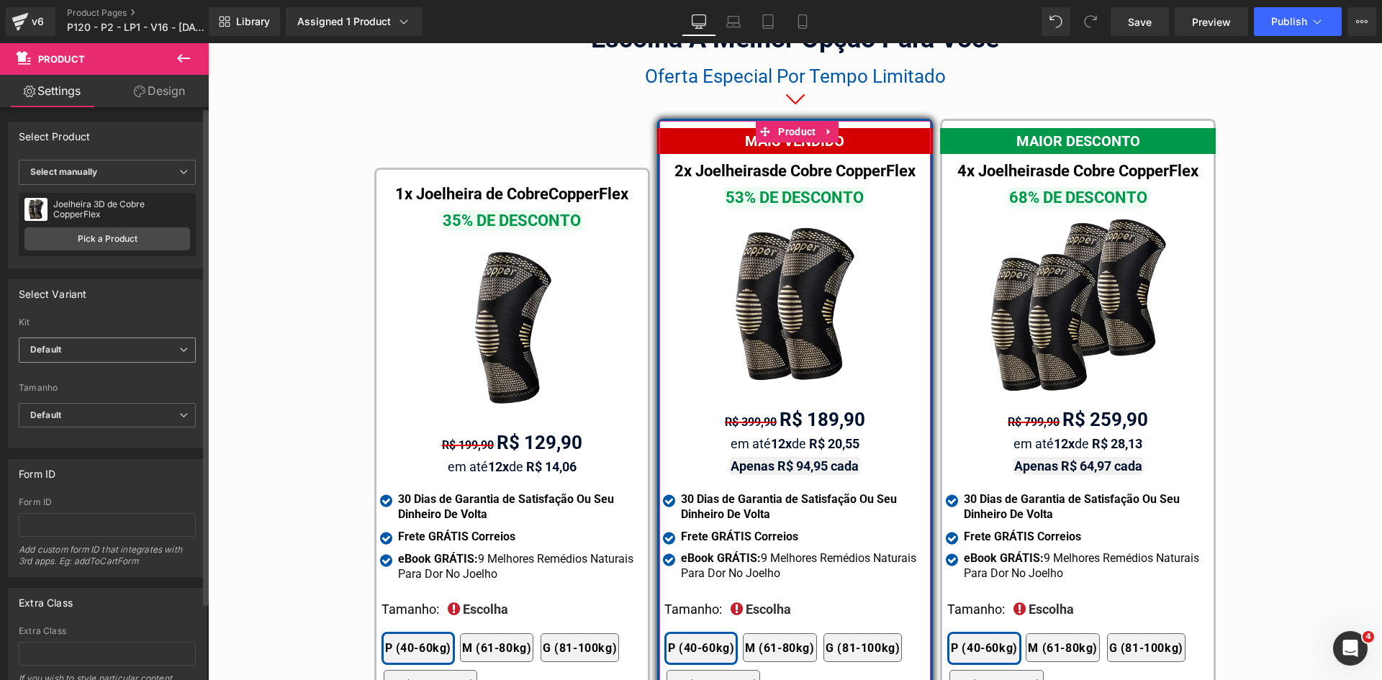
click at [82, 354] on span "Default" at bounding box center [107, 350] width 177 height 25
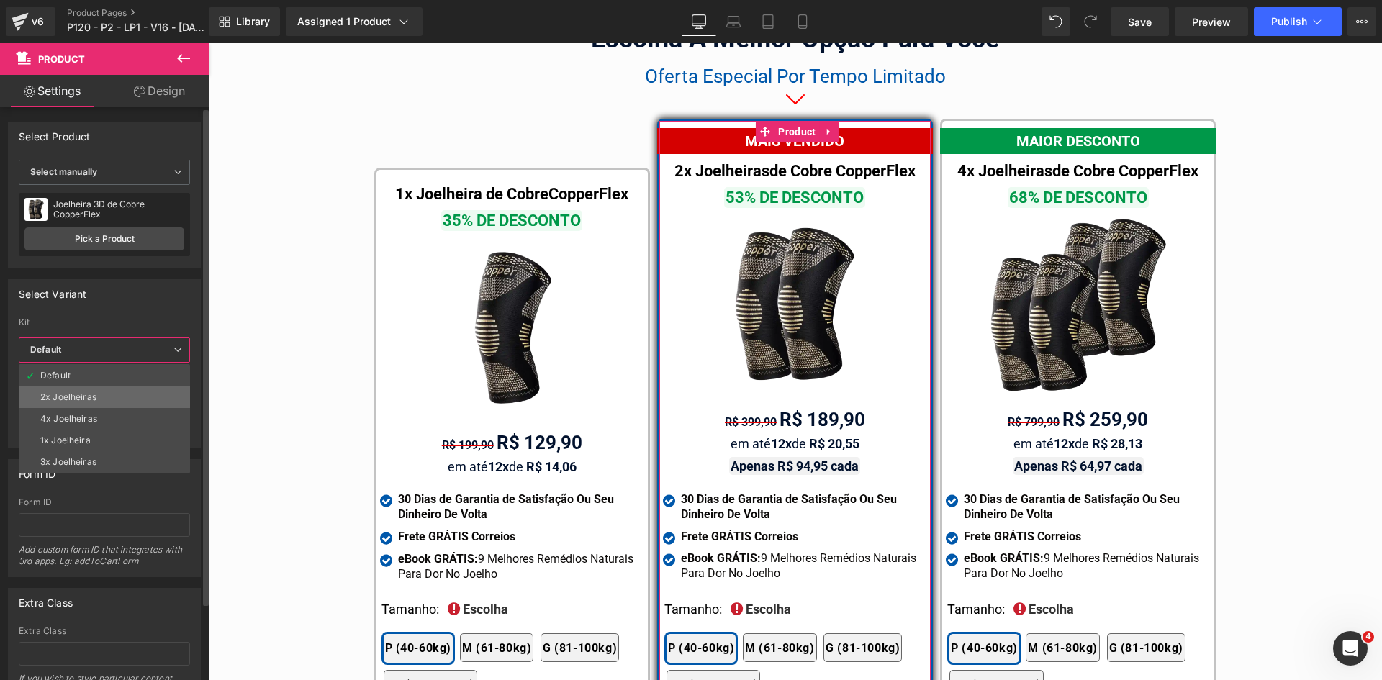
click at [81, 392] on div "2x Joelheiras" at bounding box center [68, 397] width 56 height 10
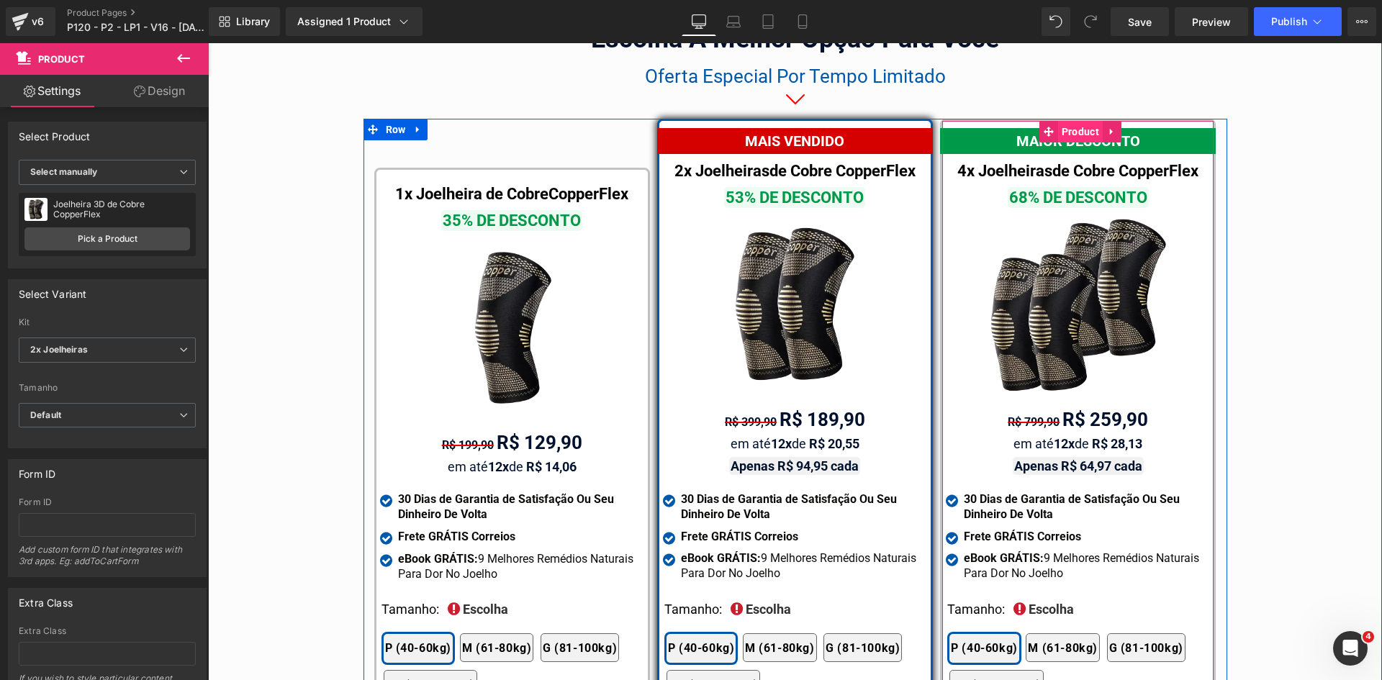
click at [1071, 121] on span "Product" at bounding box center [1080, 132] width 45 height 22
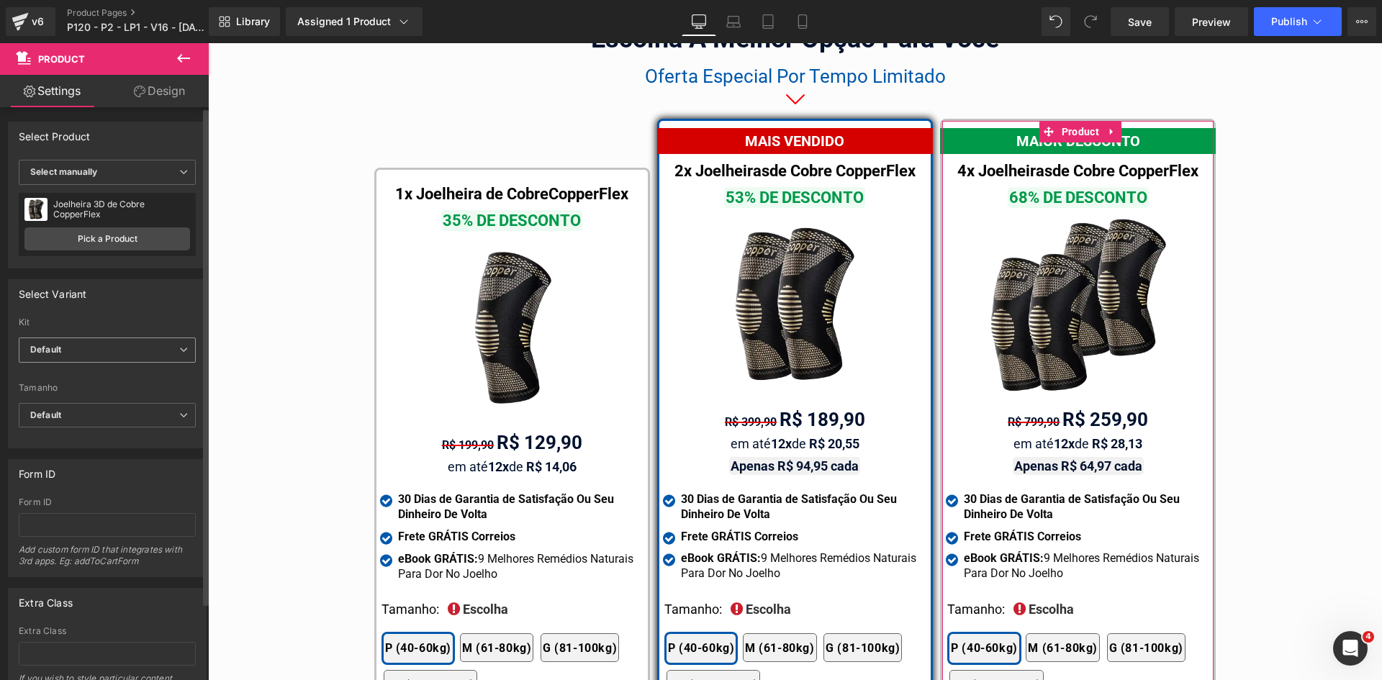
click at [109, 354] on span "Default" at bounding box center [107, 350] width 177 height 25
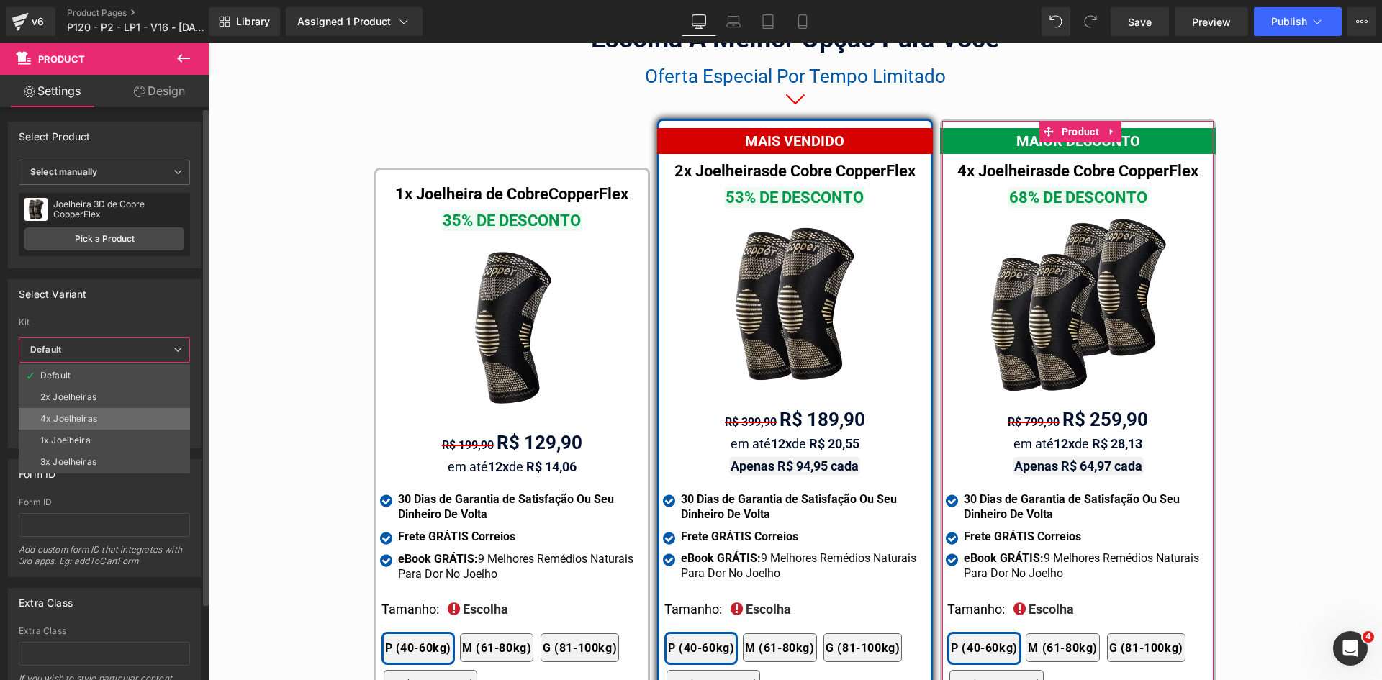
drag, startPoint x: 82, startPoint y: 412, endPoint x: 35, endPoint y: 323, distance: 100.8
click at [82, 412] on li "4x Joelheiras" at bounding box center [104, 419] width 171 height 22
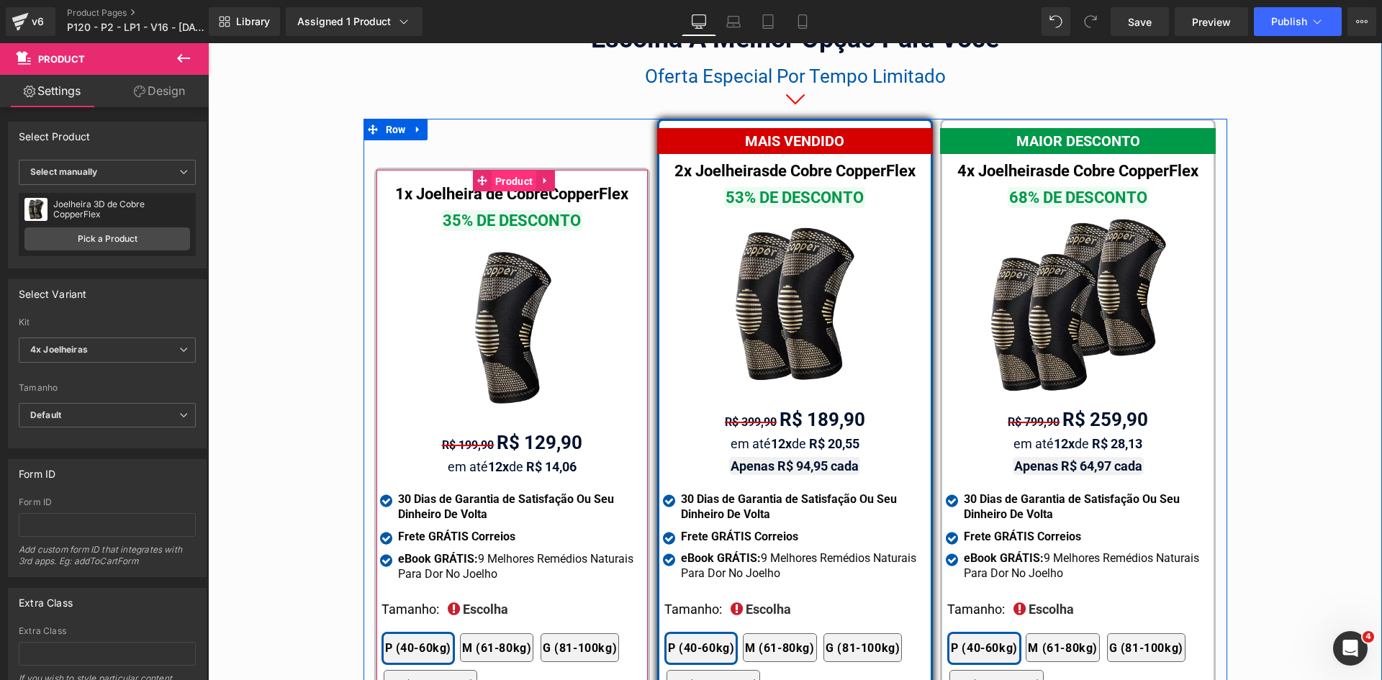
click at [510, 171] on span "Product" at bounding box center [514, 182] width 45 height 22
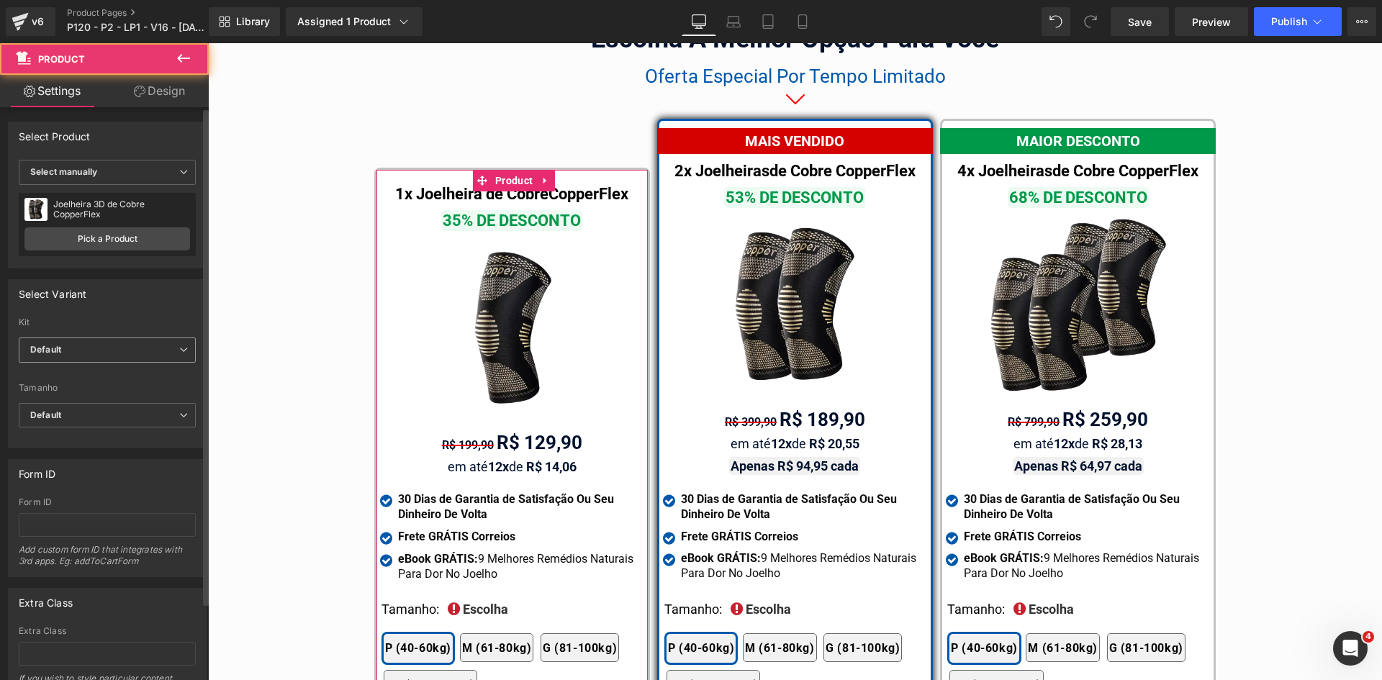
click at [76, 349] on span "Default" at bounding box center [107, 350] width 177 height 25
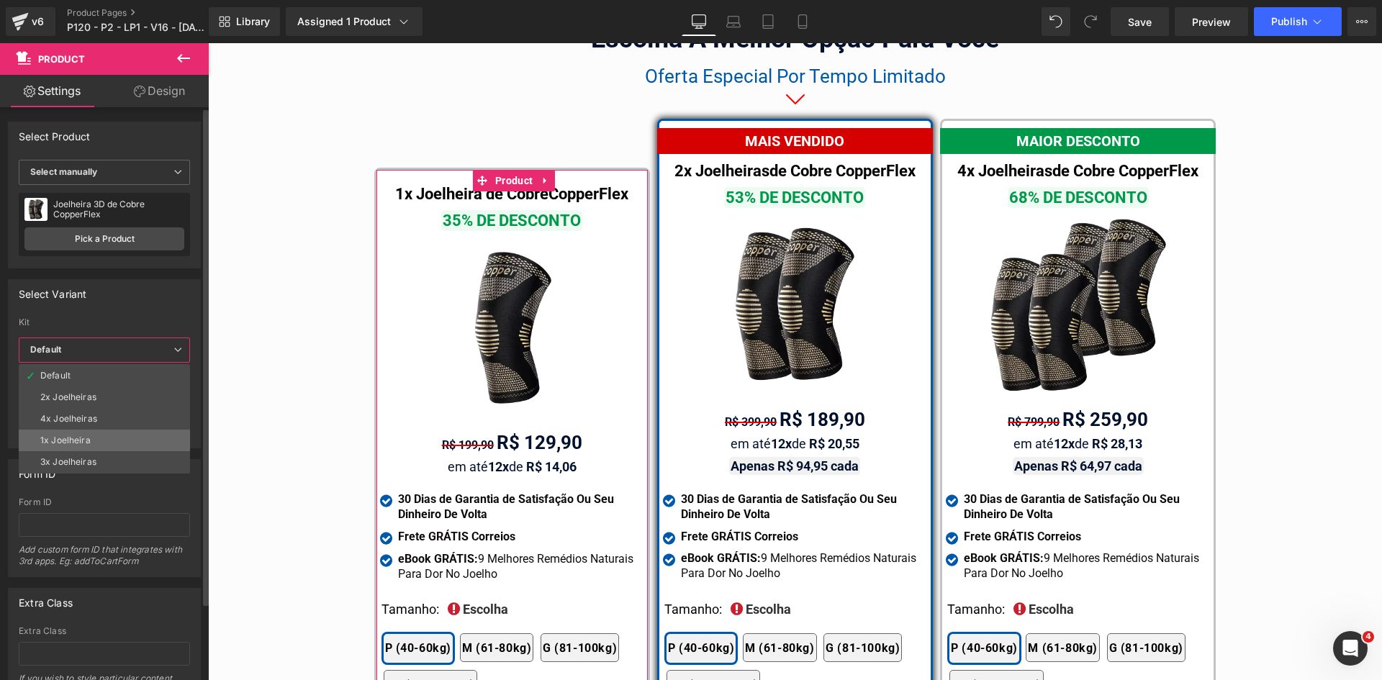
click at [79, 432] on li "1x Joelheira" at bounding box center [104, 441] width 171 height 22
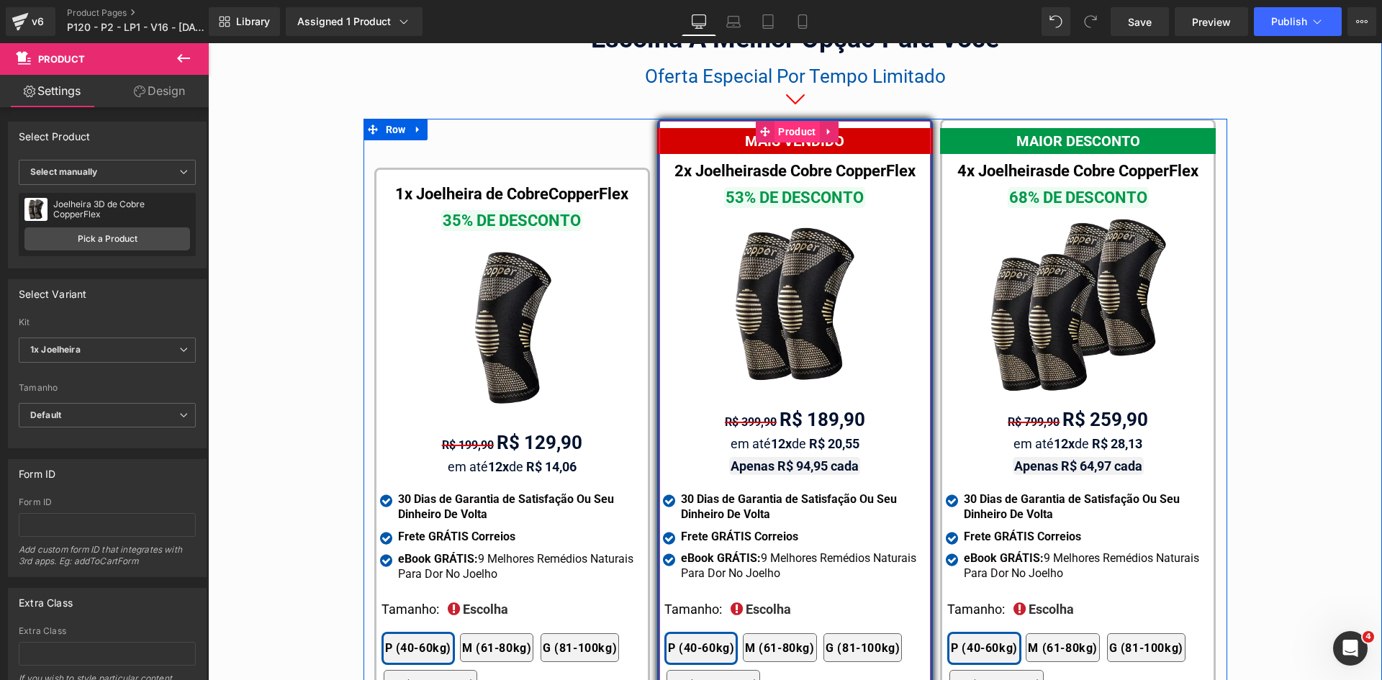
click at [795, 121] on span "Product" at bounding box center [797, 132] width 45 height 22
click at [1065, 122] on span "Product" at bounding box center [1080, 133] width 45 height 22
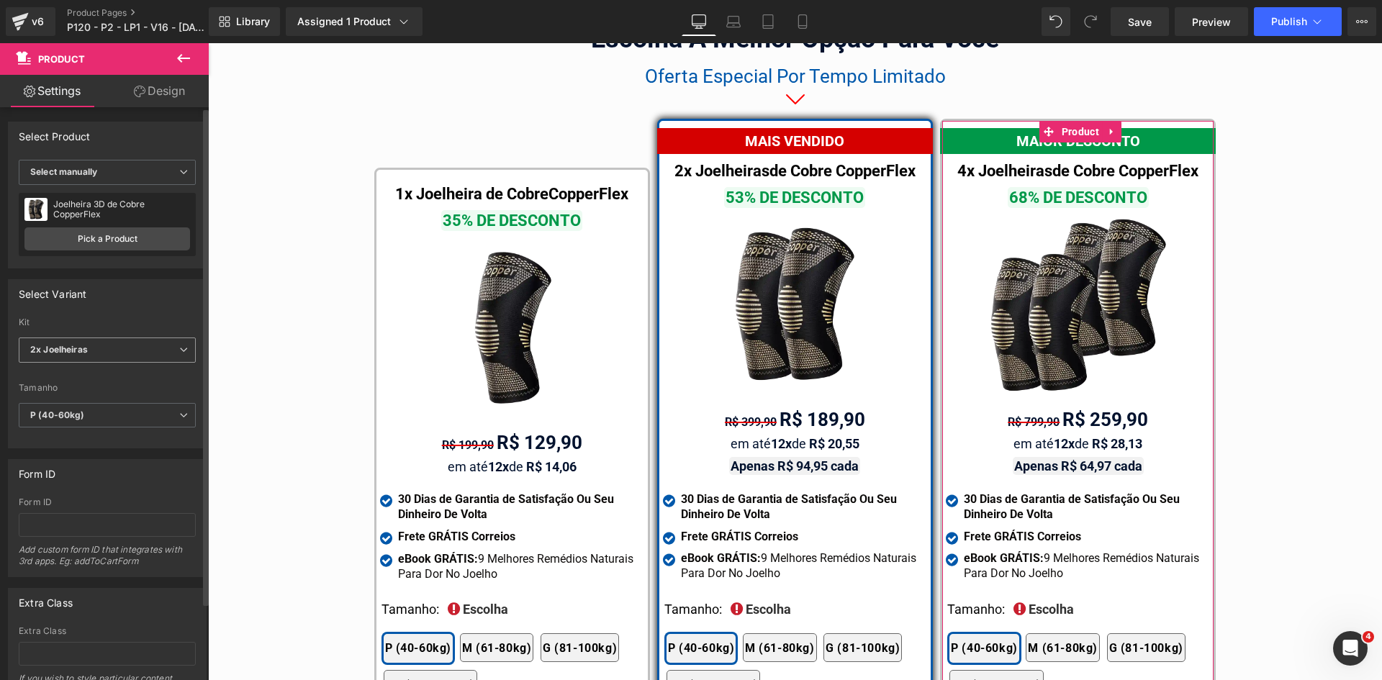
click at [127, 359] on span "2x Joelheiras" at bounding box center [107, 350] width 177 height 25
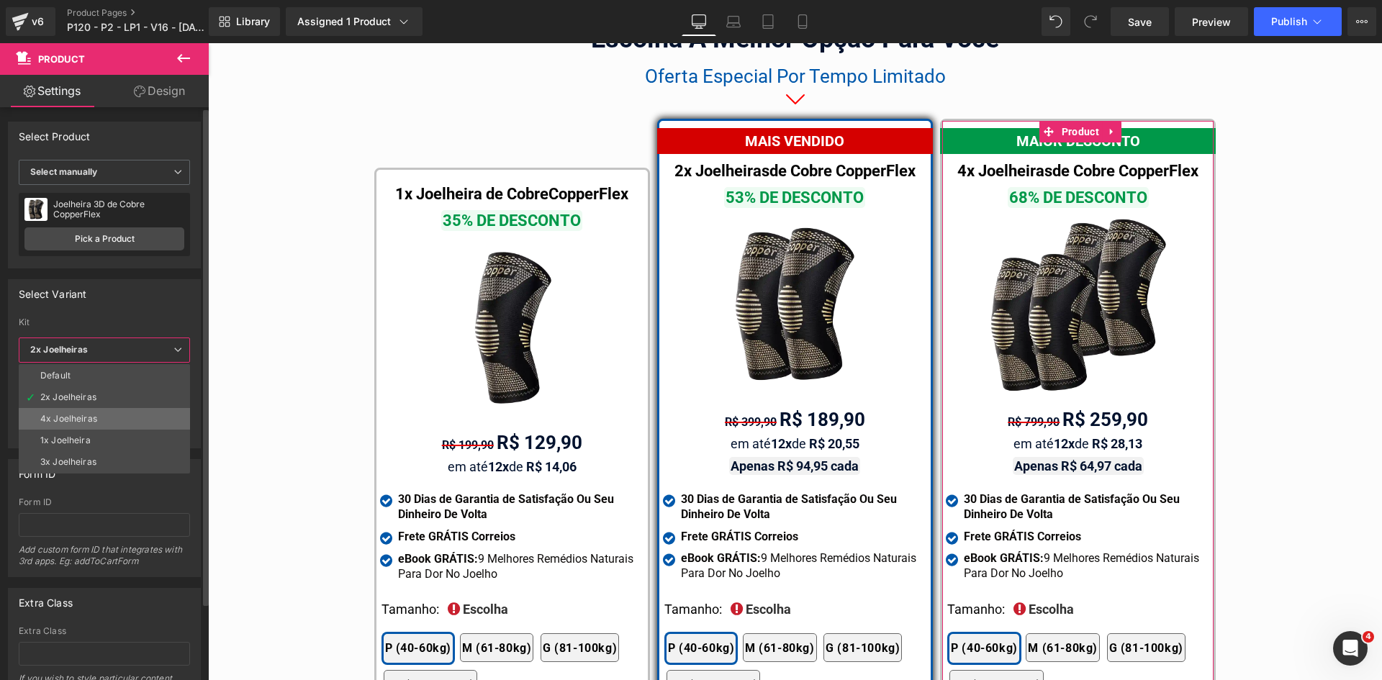
drag, startPoint x: 132, startPoint y: 238, endPoint x: 87, endPoint y: 412, distance: 179.3
click at [87, 412] on li "4x Joelheiras" at bounding box center [104, 419] width 171 height 22
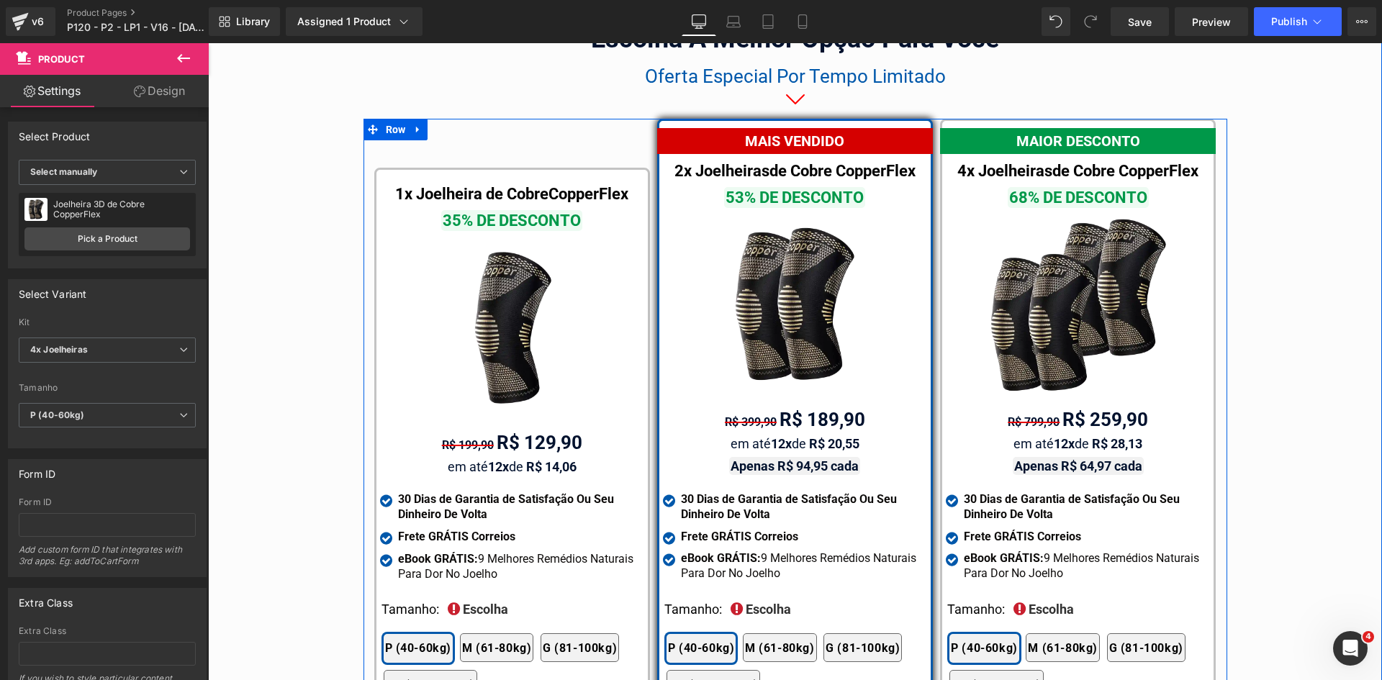
click at [510, 119] on div "1x Joelheira de Cobre CopperFlex Text Block 35% DE DESCONTO Text Block Image R$…" at bounding box center [512, 465] width 283 height 692
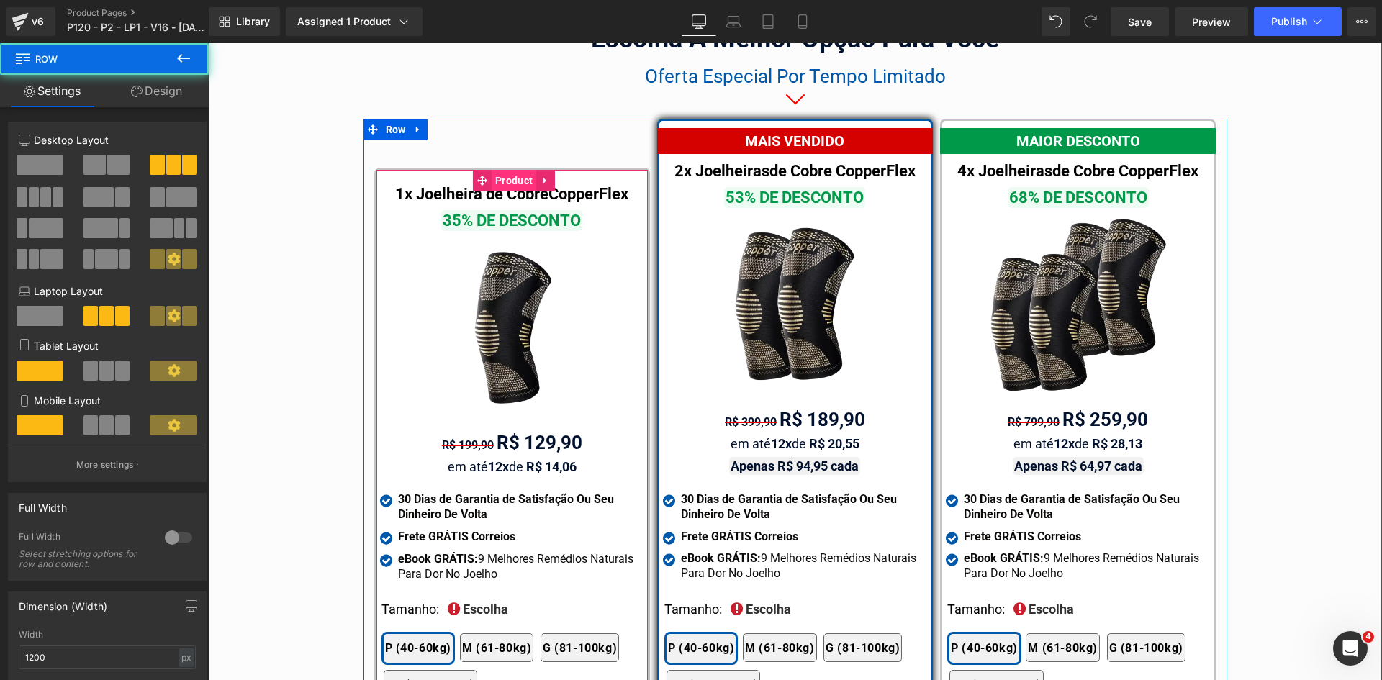
click at [504, 170] on span "Product" at bounding box center [514, 181] width 45 height 22
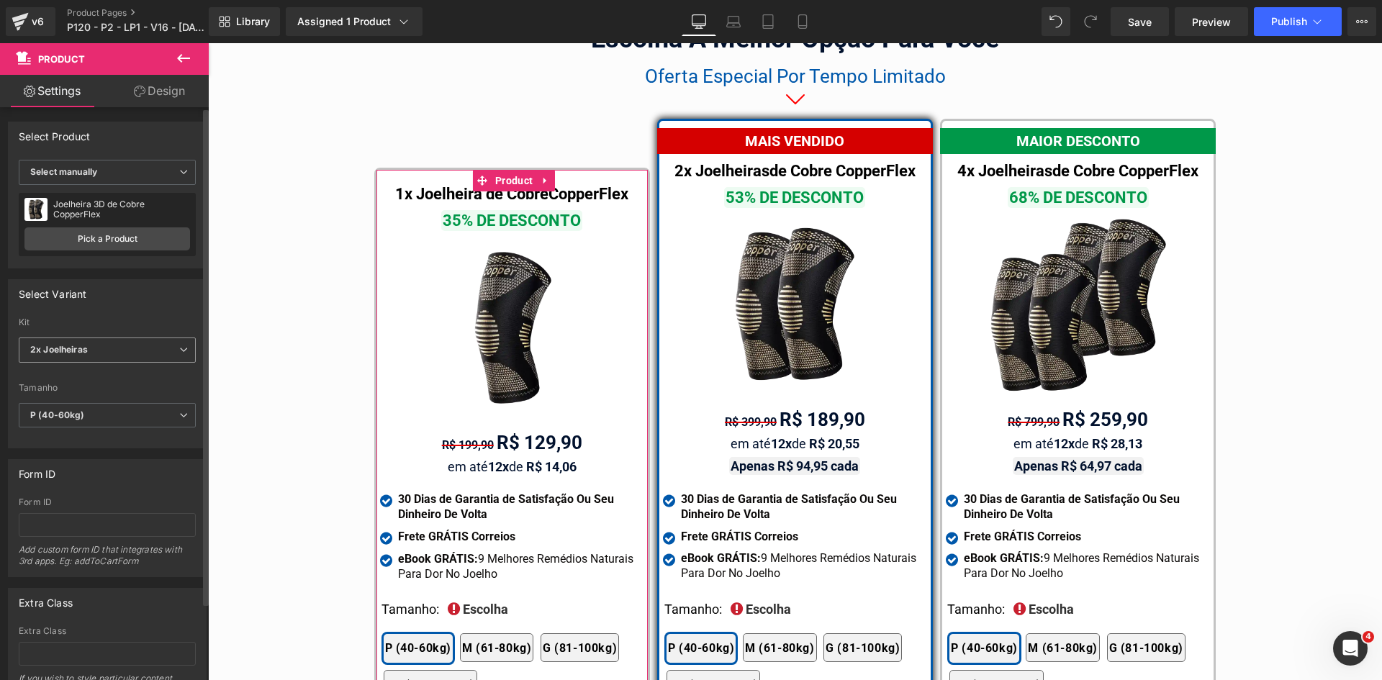
click at [111, 355] on span "2x Joelheiras" at bounding box center [107, 350] width 177 height 25
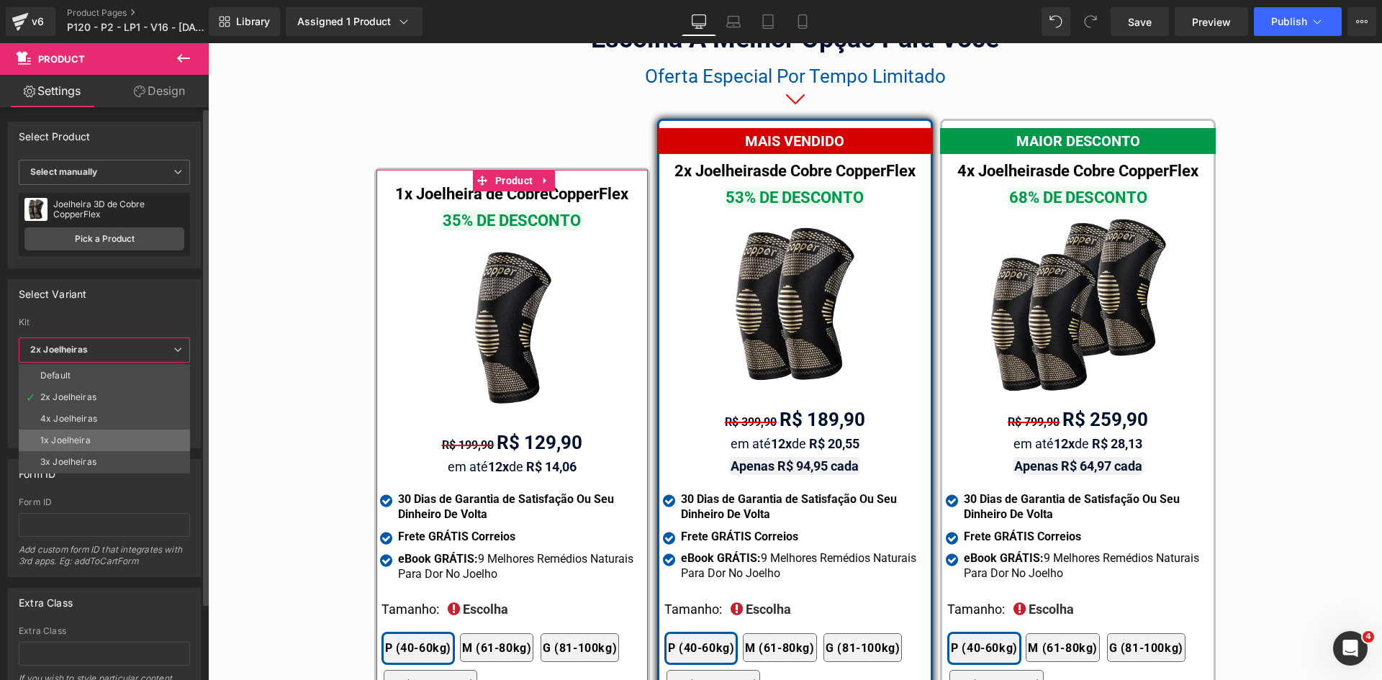
click at [92, 438] on li "1x Joelheira" at bounding box center [104, 441] width 171 height 22
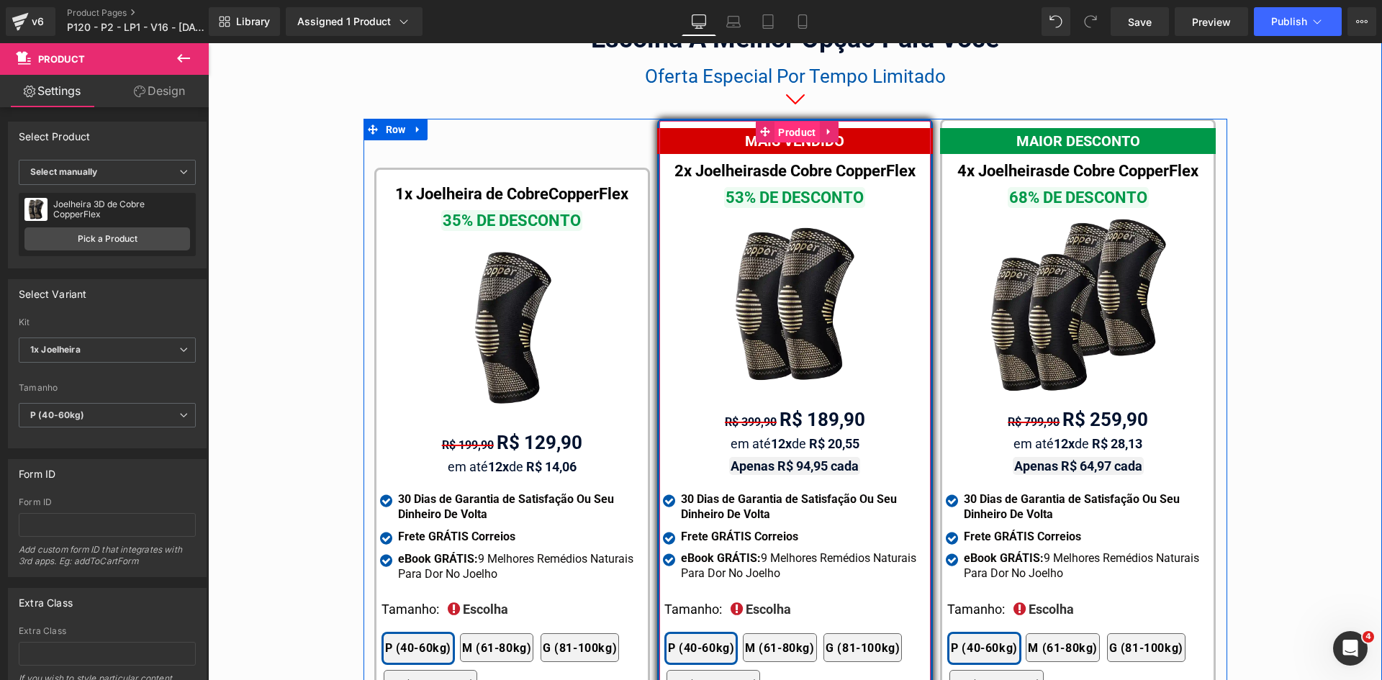
click at [788, 122] on span "Product" at bounding box center [797, 133] width 45 height 22
click at [1061, 121] on span "Product" at bounding box center [1080, 132] width 45 height 22
click at [500, 170] on span "Product" at bounding box center [514, 181] width 45 height 22
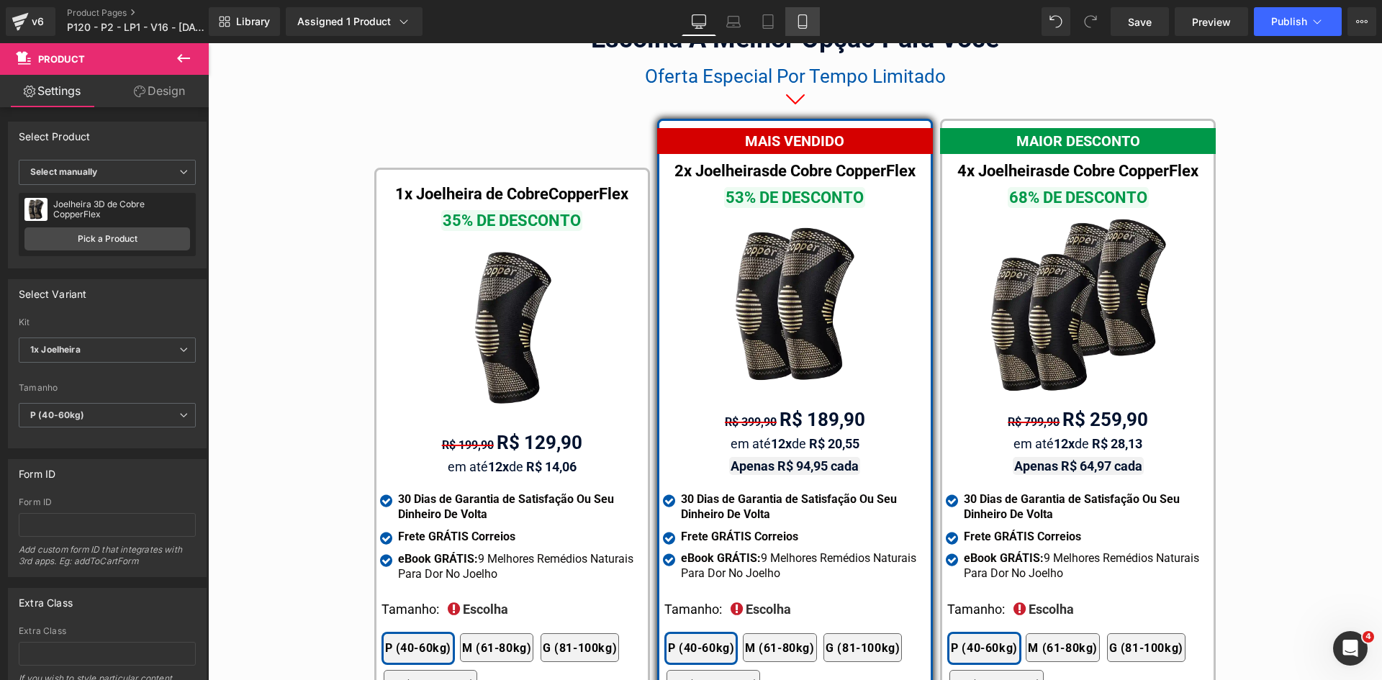
click at [806, 27] on icon at bounding box center [802, 22] width 8 height 14
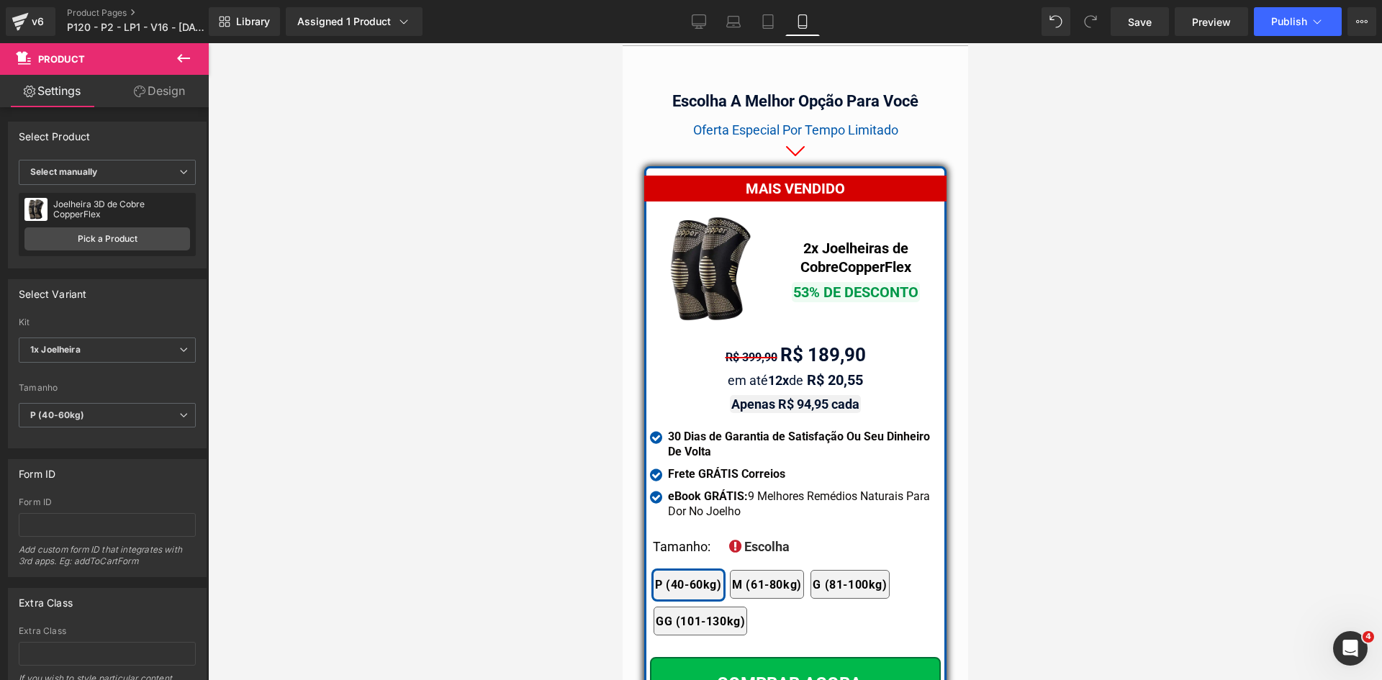
scroll to position [12549, 0]
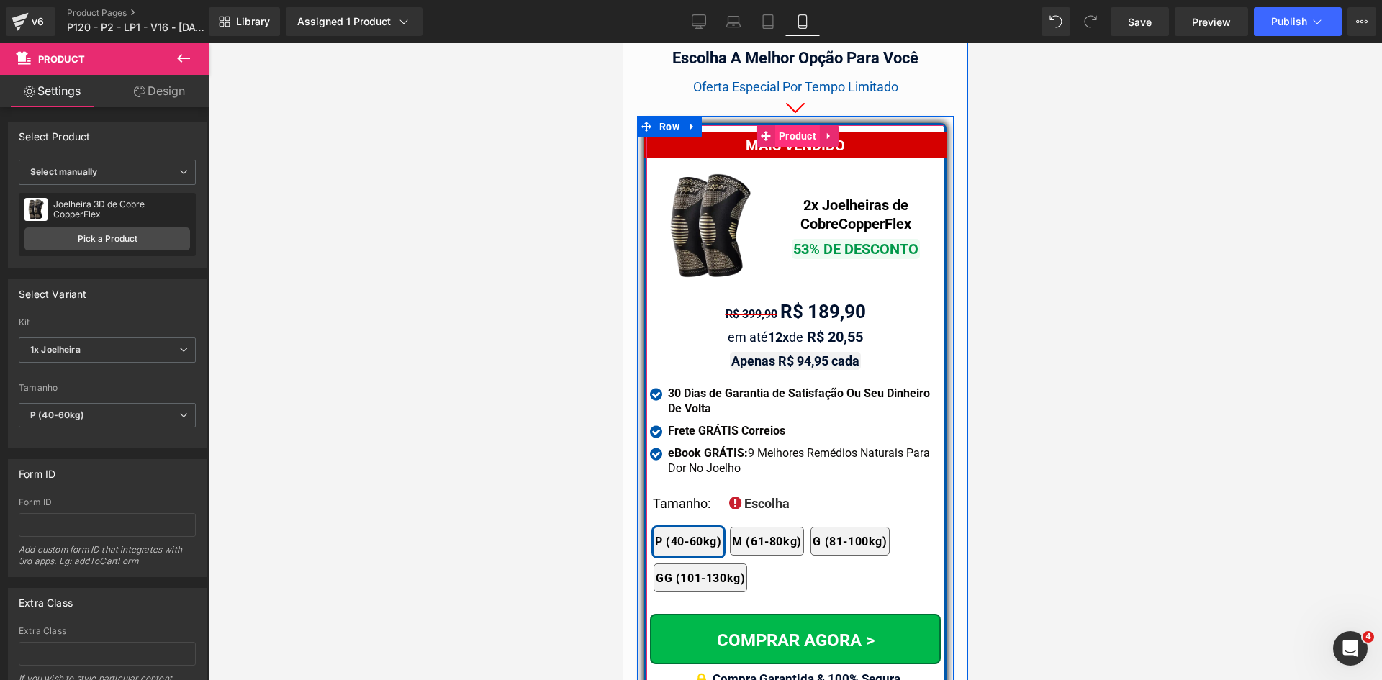
click at [792, 125] on span "Product" at bounding box center [797, 136] width 45 height 22
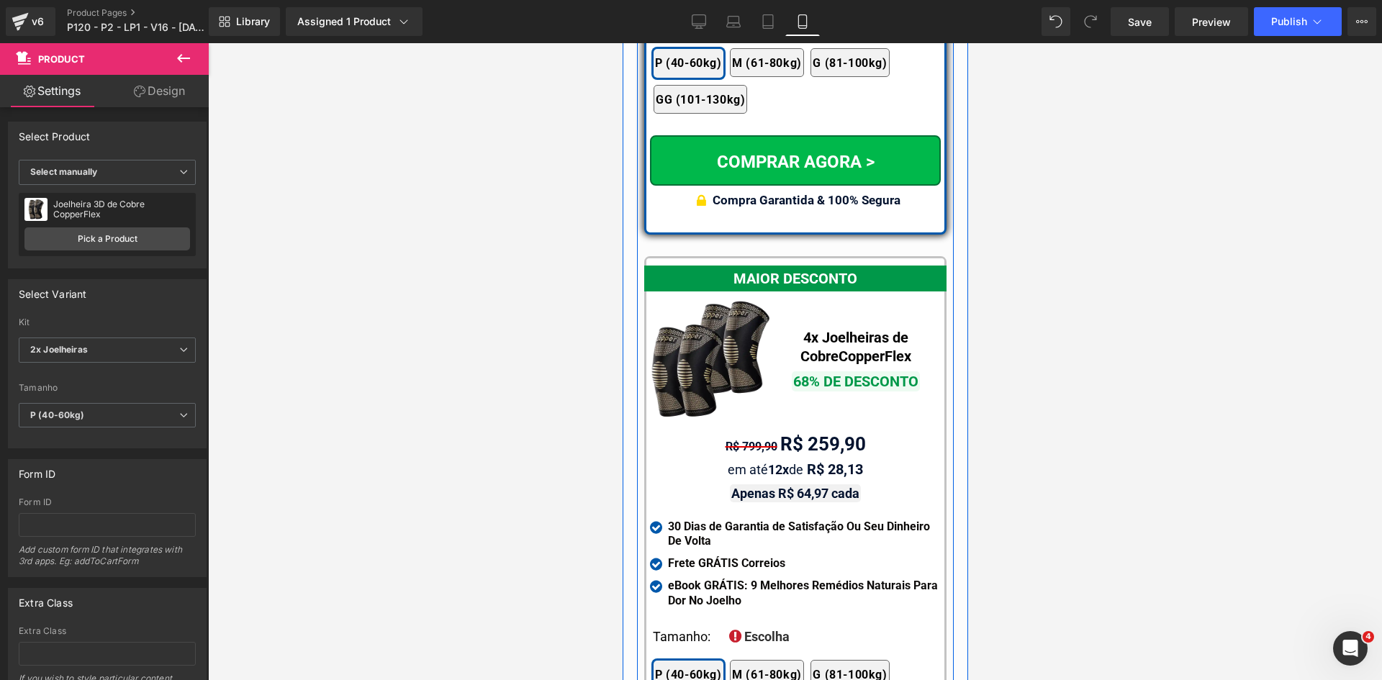
scroll to position [13053, 0]
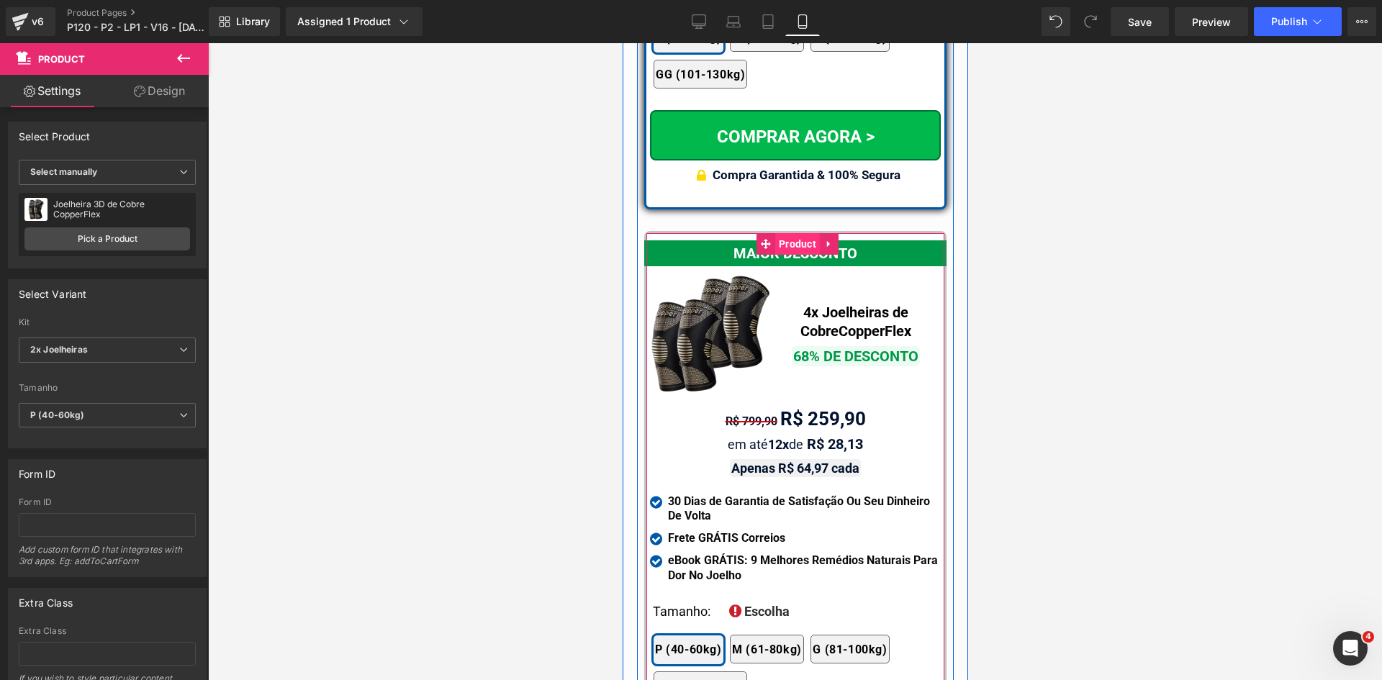
click at [783, 233] on span "Product" at bounding box center [797, 244] width 45 height 22
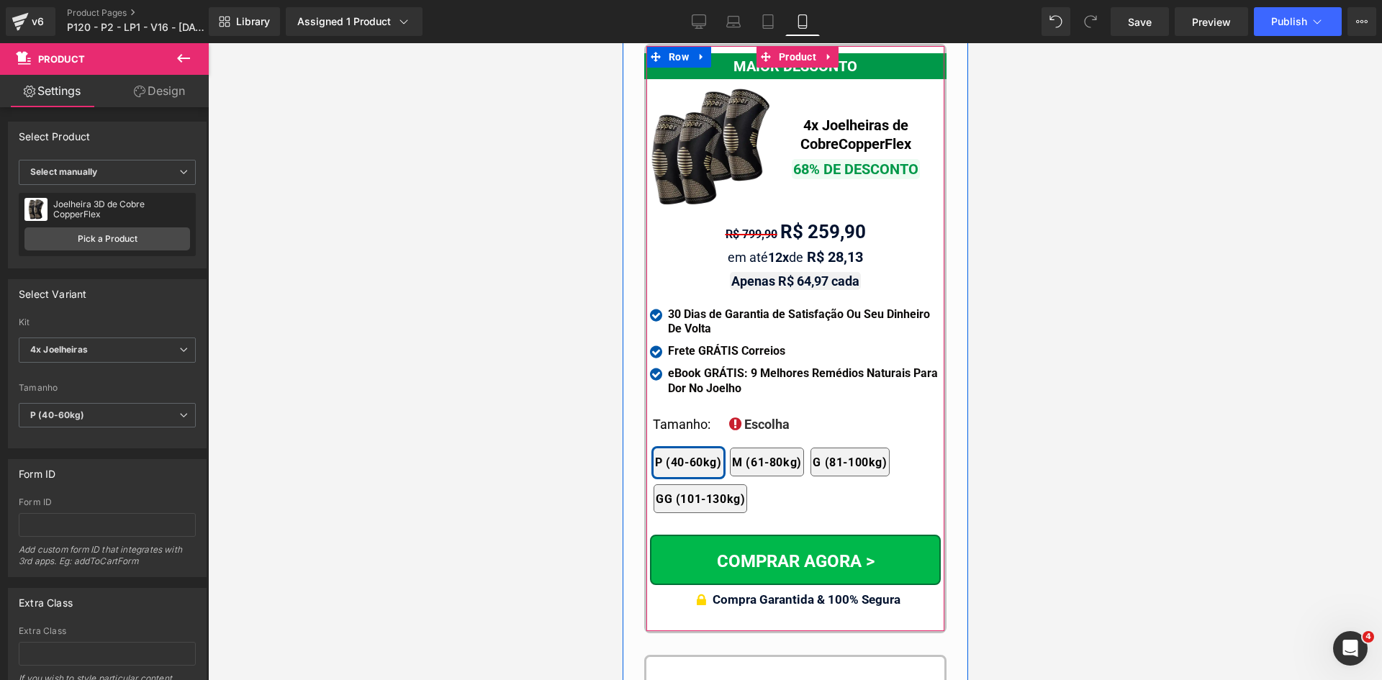
scroll to position [13485, 0]
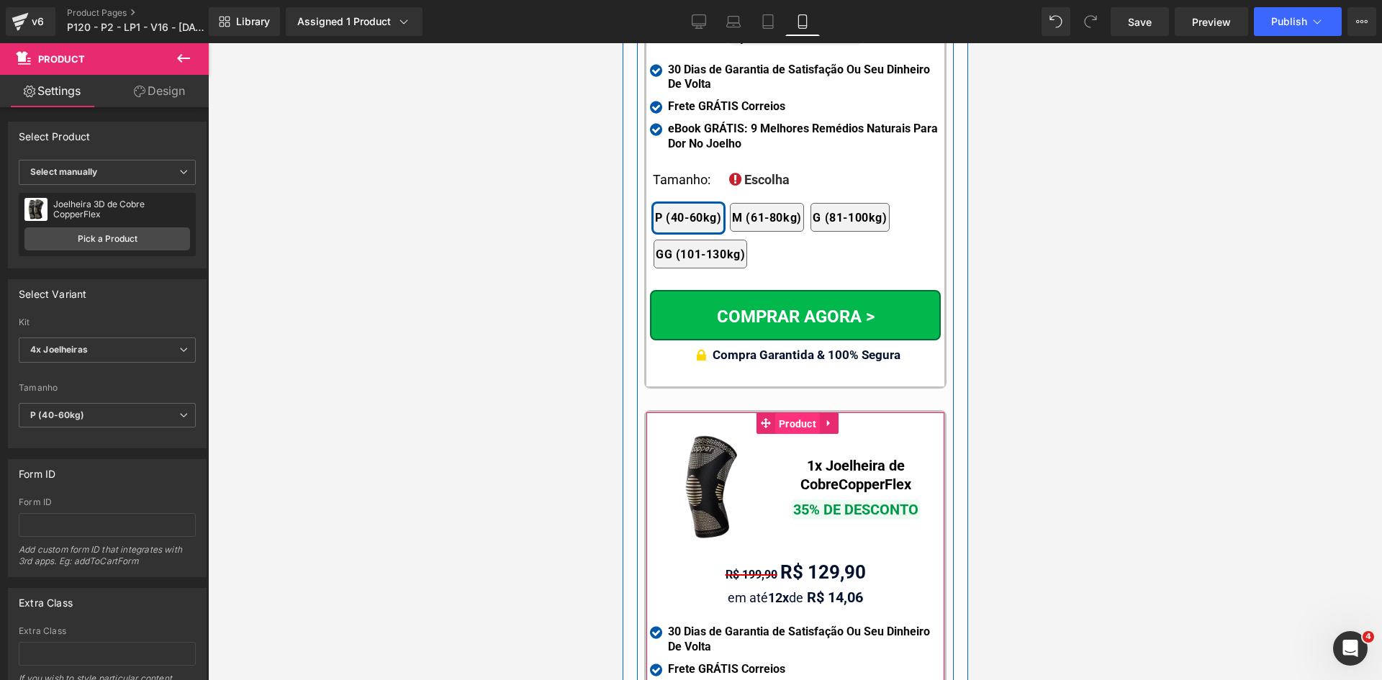
click at [791, 413] on span "Product" at bounding box center [797, 424] width 45 height 22
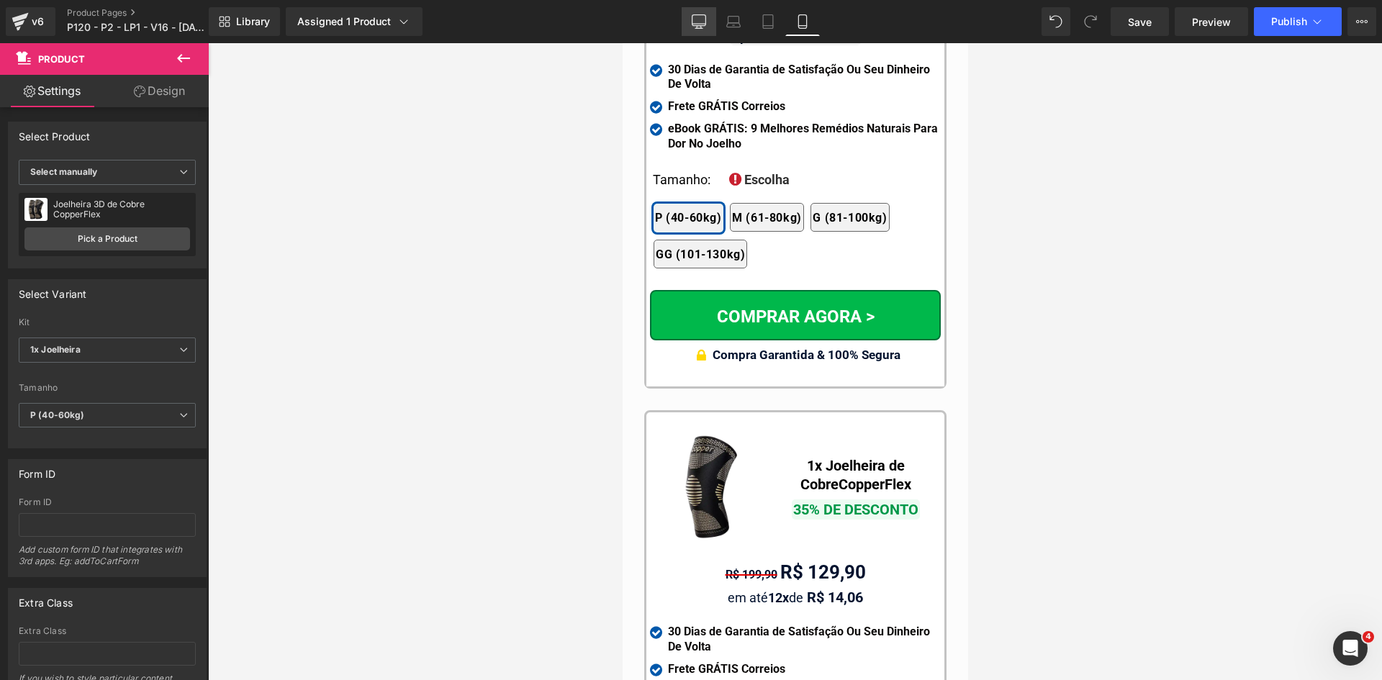
click at [708, 23] on link "Desktop" at bounding box center [699, 21] width 35 height 29
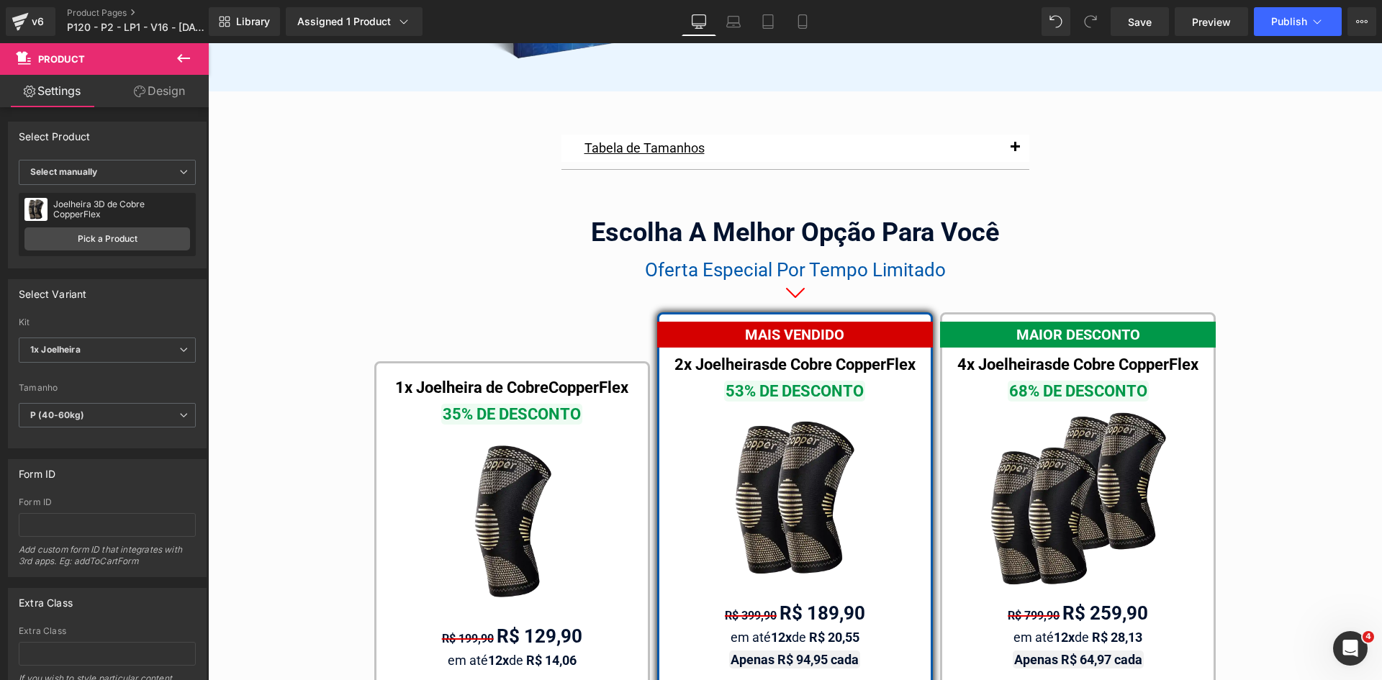
scroll to position [8109, 0]
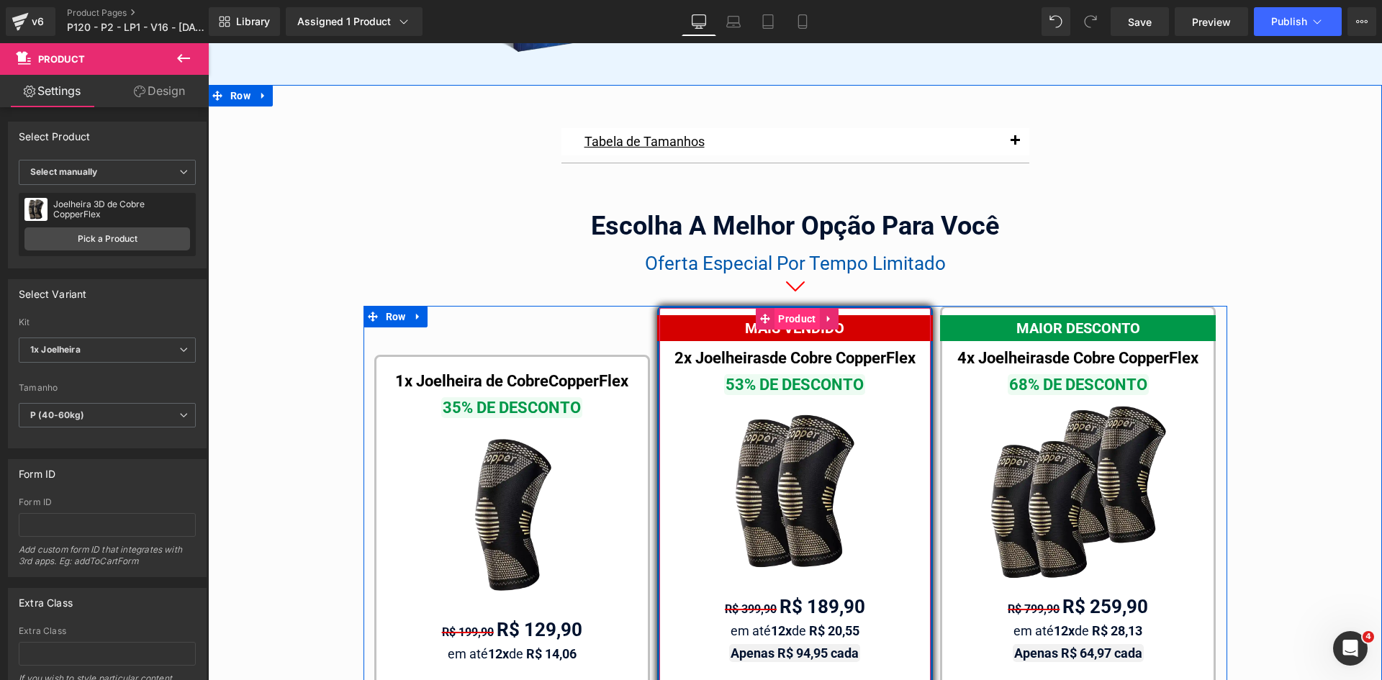
click at [782, 311] on span "Product" at bounding box center [797, 319] width 45 height 22
click at [1068, 308] on span "Product" at bounding box center [1080, 319] width 45 height 22
click at [501, 357] on span "Product" at bounding box center [514, 368] width 45 height 22
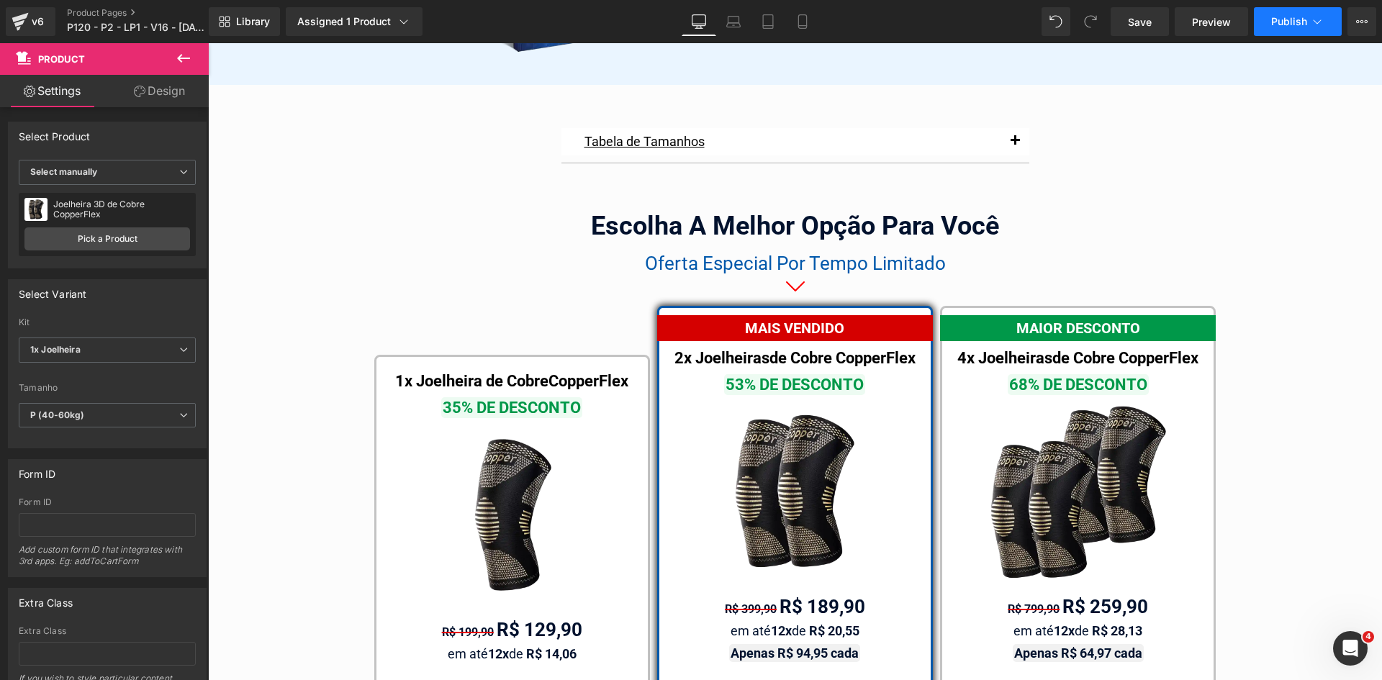
click at [1304, 24] on span "Publish" at bounding box center [1290, 22] width 36 height 12
drag, startPoint x: 1354, startPoint y: 12, endPoint x: 1354, endPoint y: 21, distance: 9.4
click at [1354, 24] on button "View Live Page View with current Template Save Template to Library Schedule Pub…" at bounding box center [1362, 21] width 29 height 29
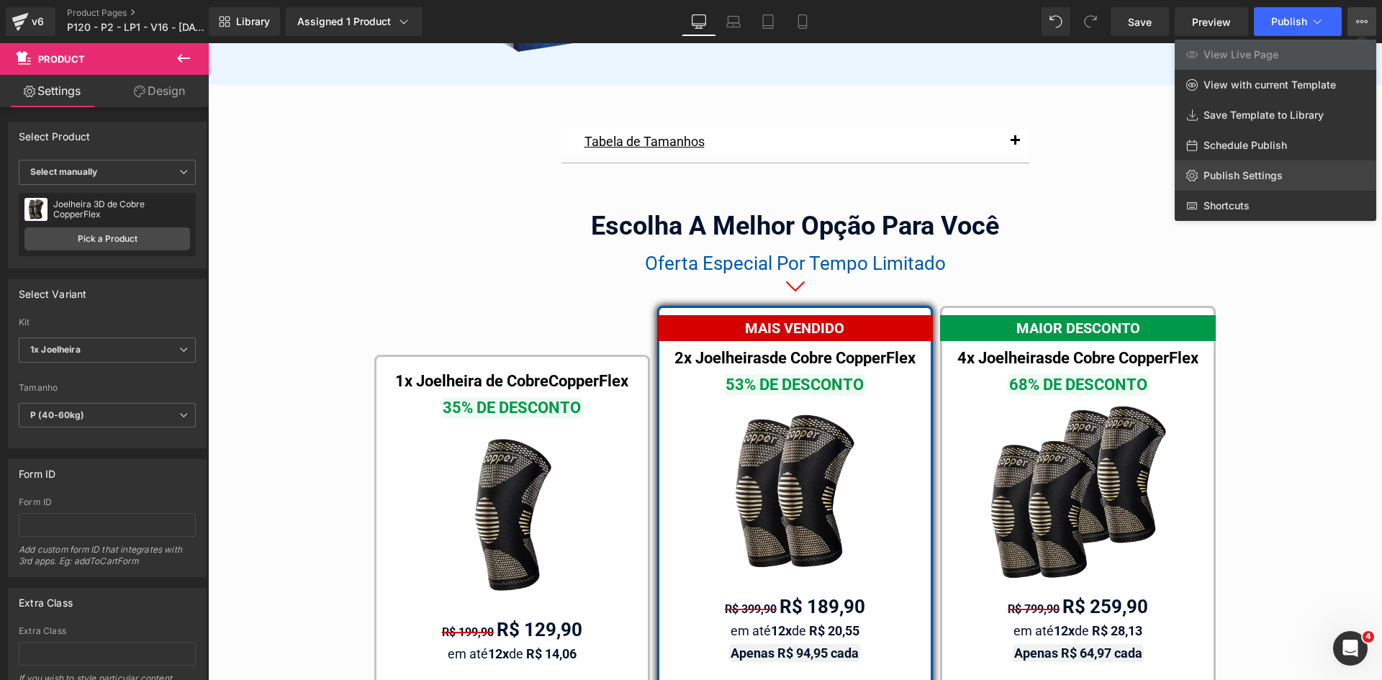
click at [1243, 171] on span "Publish Settings" at bounding box center [1243, 175] width 79 height 13
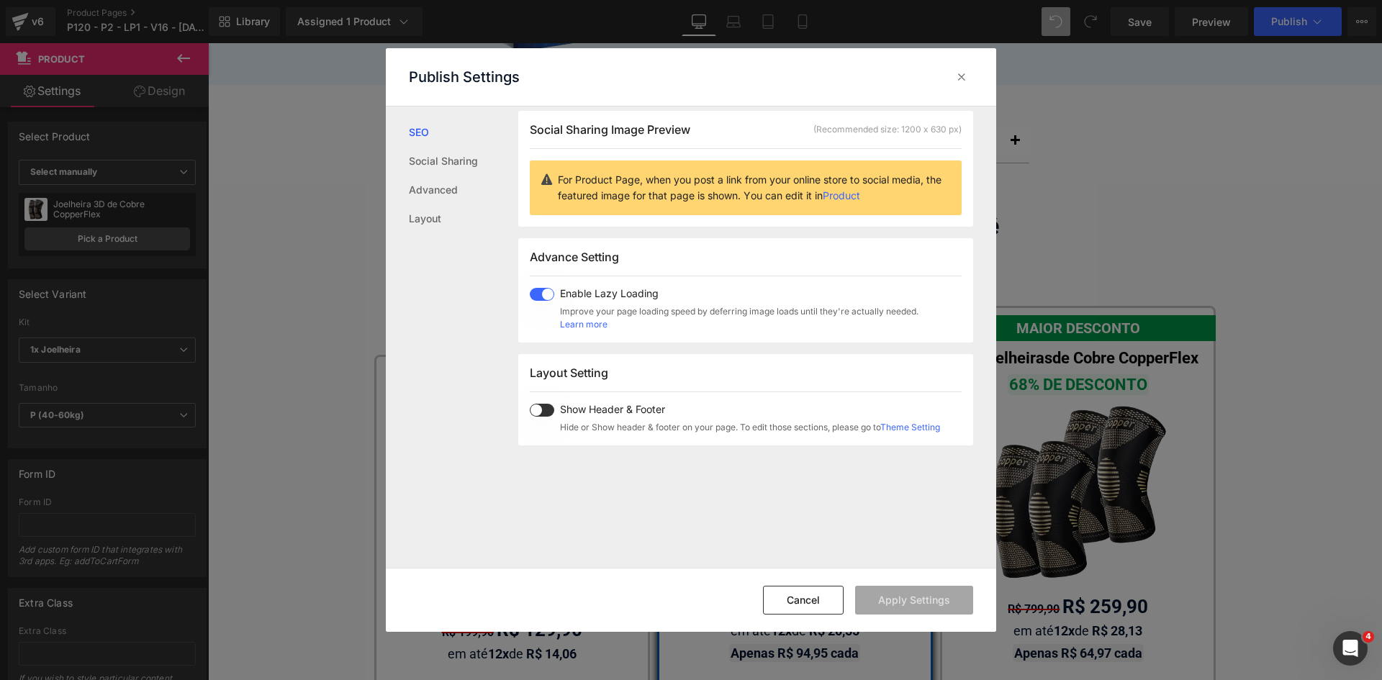
scroll to position [288, 0]
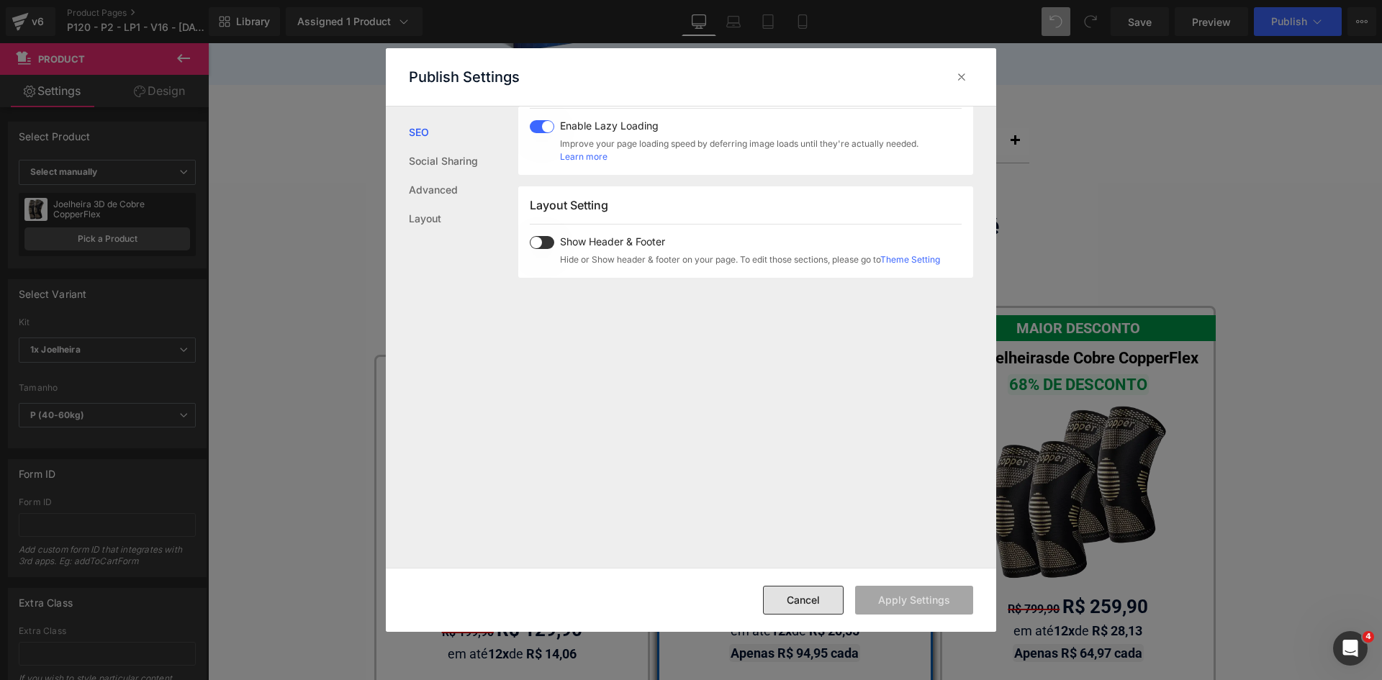
click at [801, 603] on button "Cancel" at bounding box center [803, 600] width 81 height 29
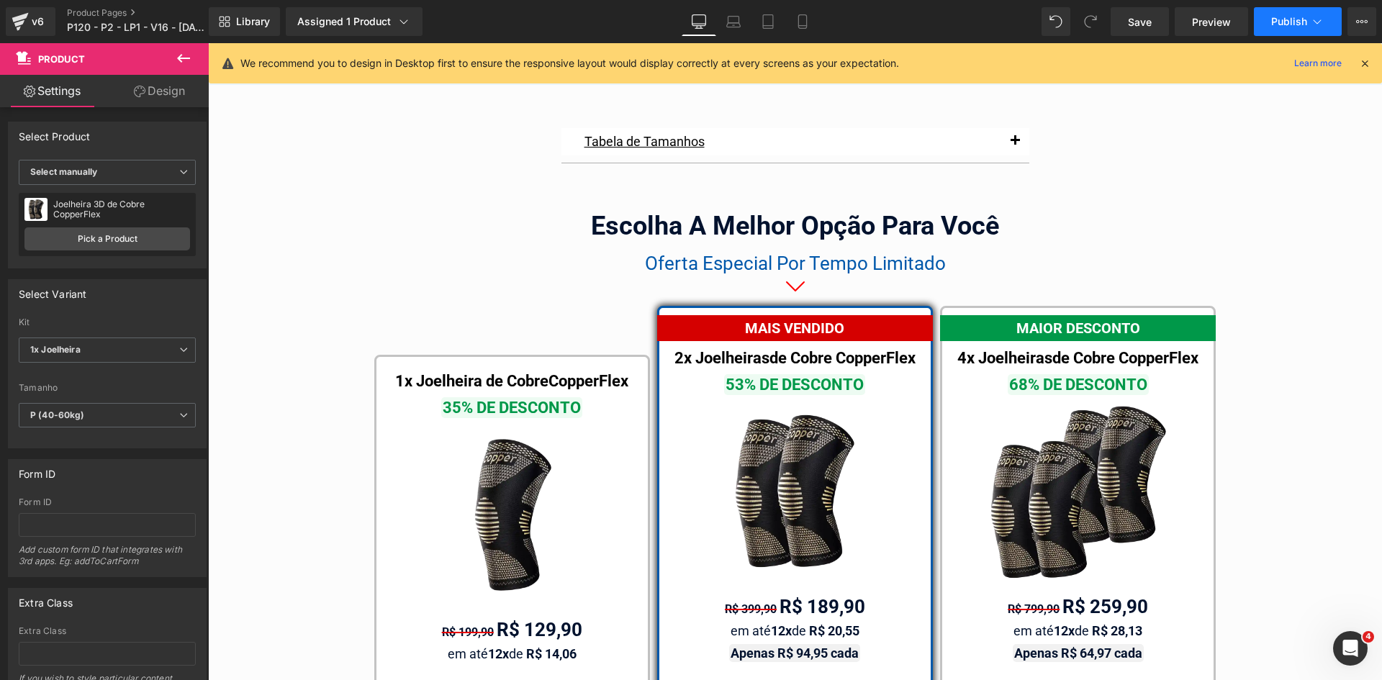
click at [1290, 22] on span "Publish" at bounding box center [1290, 22] width 36 height 12
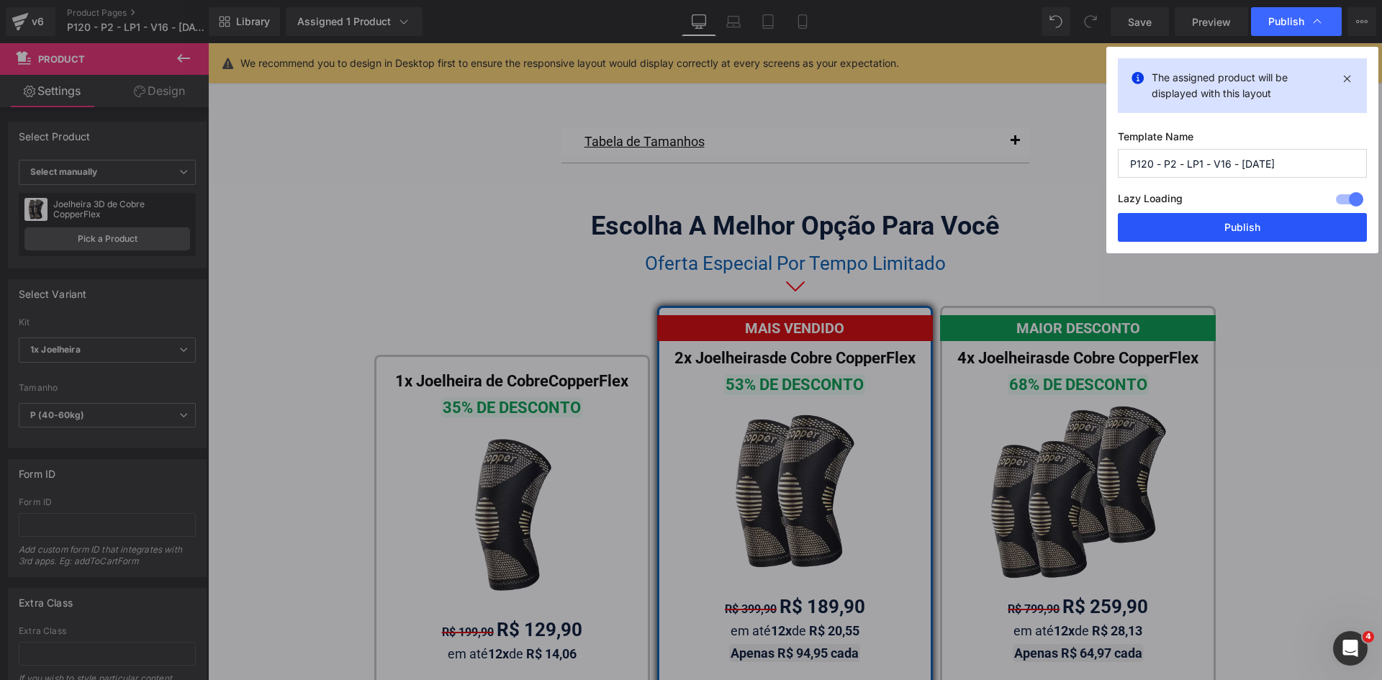
click at [1262, 232] on button "Publish" at bounding box center [1242, 227] width 249 height 29
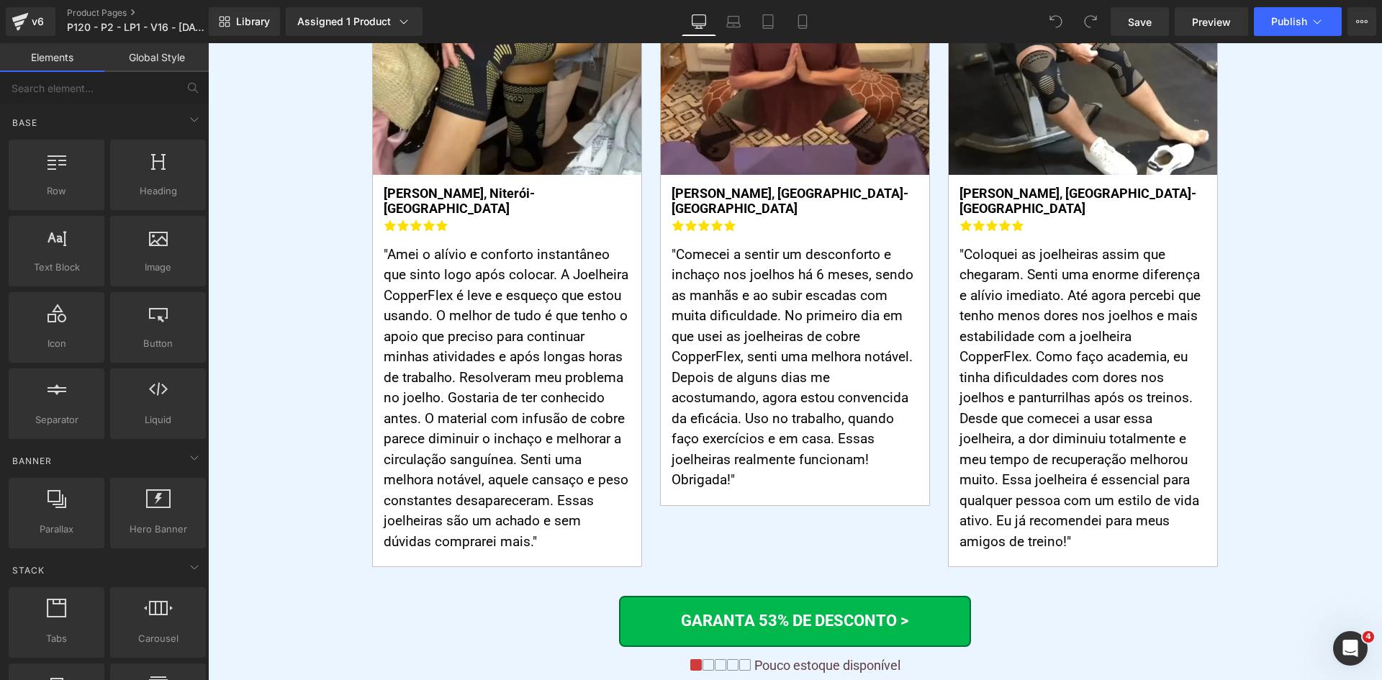
scroll to position [6370, 0]
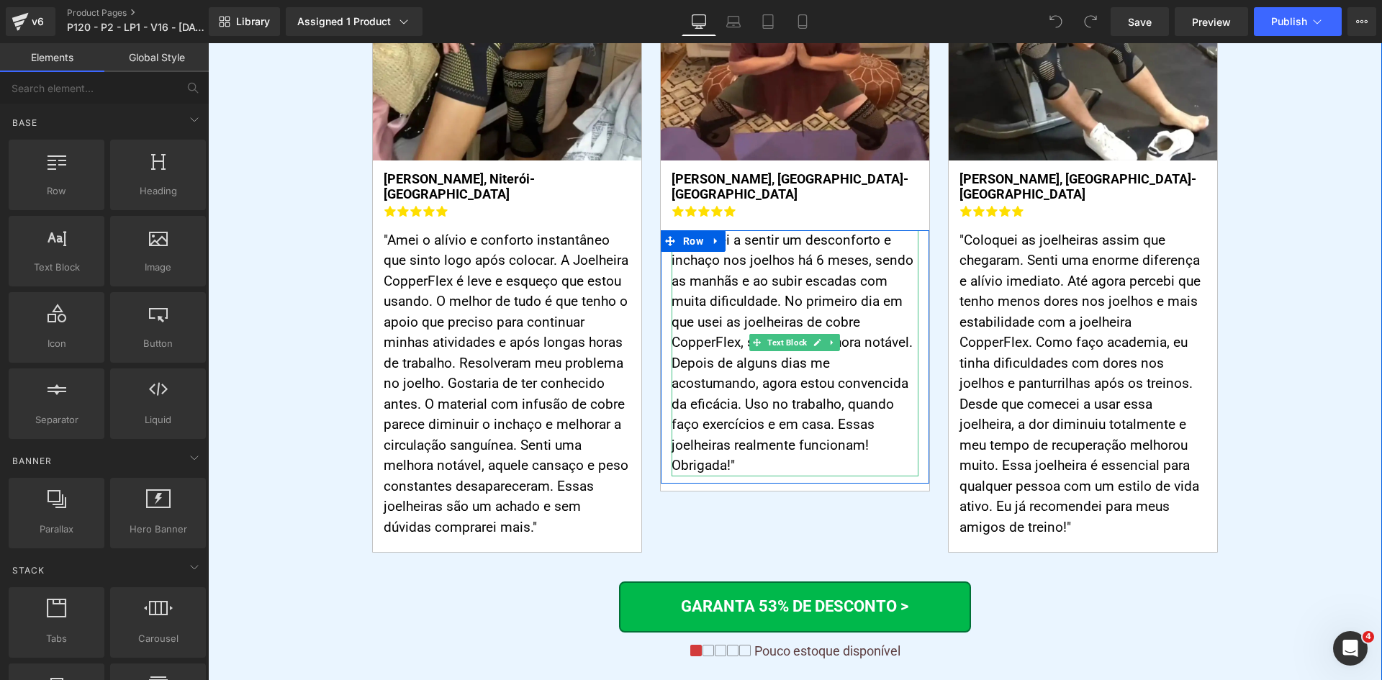
click at [804, 306] on p ""Comecei a sentir um desconforto e inchaço nos joelhos há 6 meses, sendo as man…" at bounding box center [795, 353] width 247 height 246
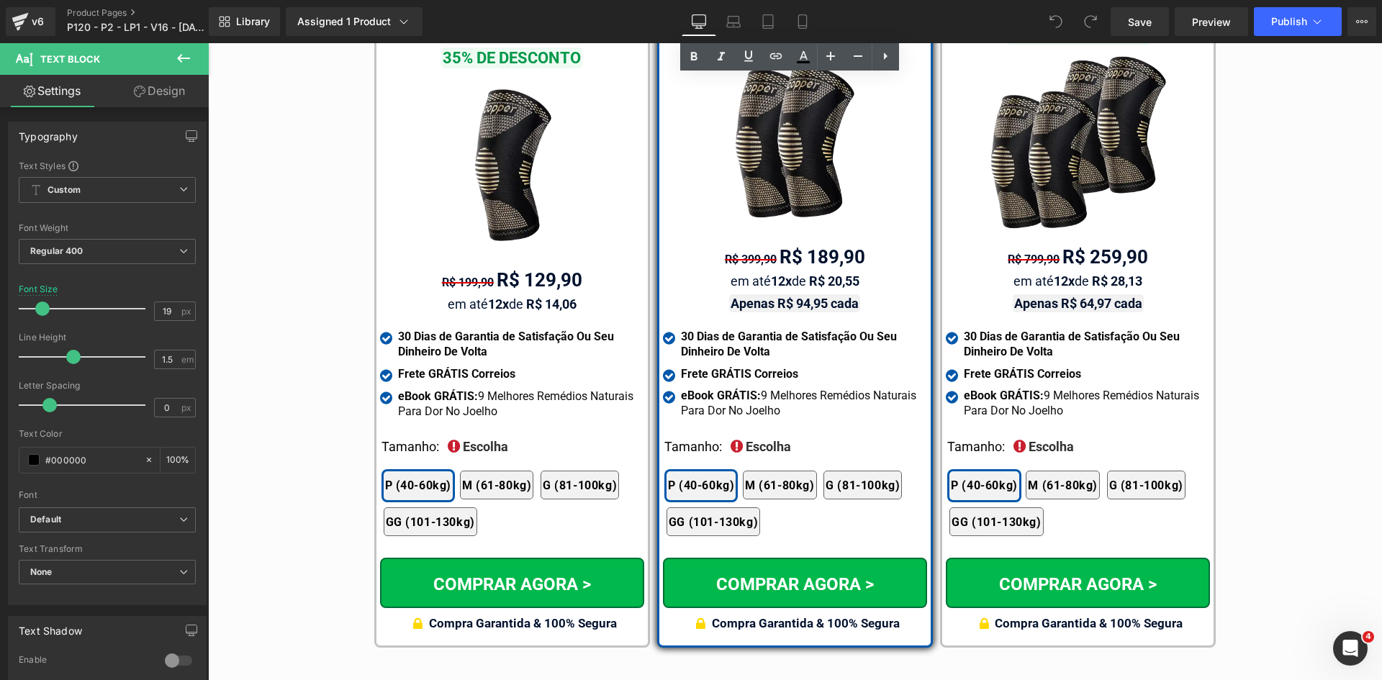
scroll to position [8242, 0]
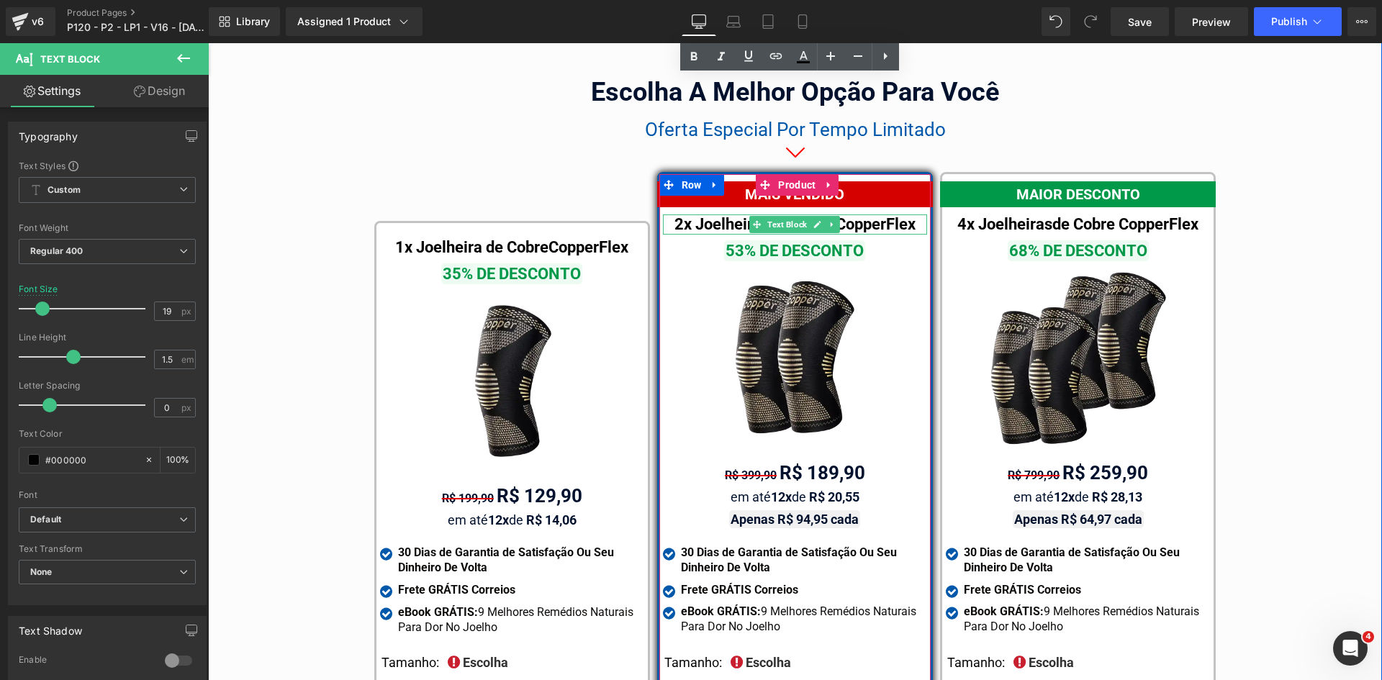
drag, startPoint x: 765, startPoint y: 204, endPoint x: 731, endPoint y: 204, distance: 34.6
click at [765, 216] on span "Text Block" at bounding box center [787, 224] width 45 height 17
click at [731, 215] on div "2x Joelheiras de Cobre CopperFlex" at bounding box center [795, 225] width 264 height 21
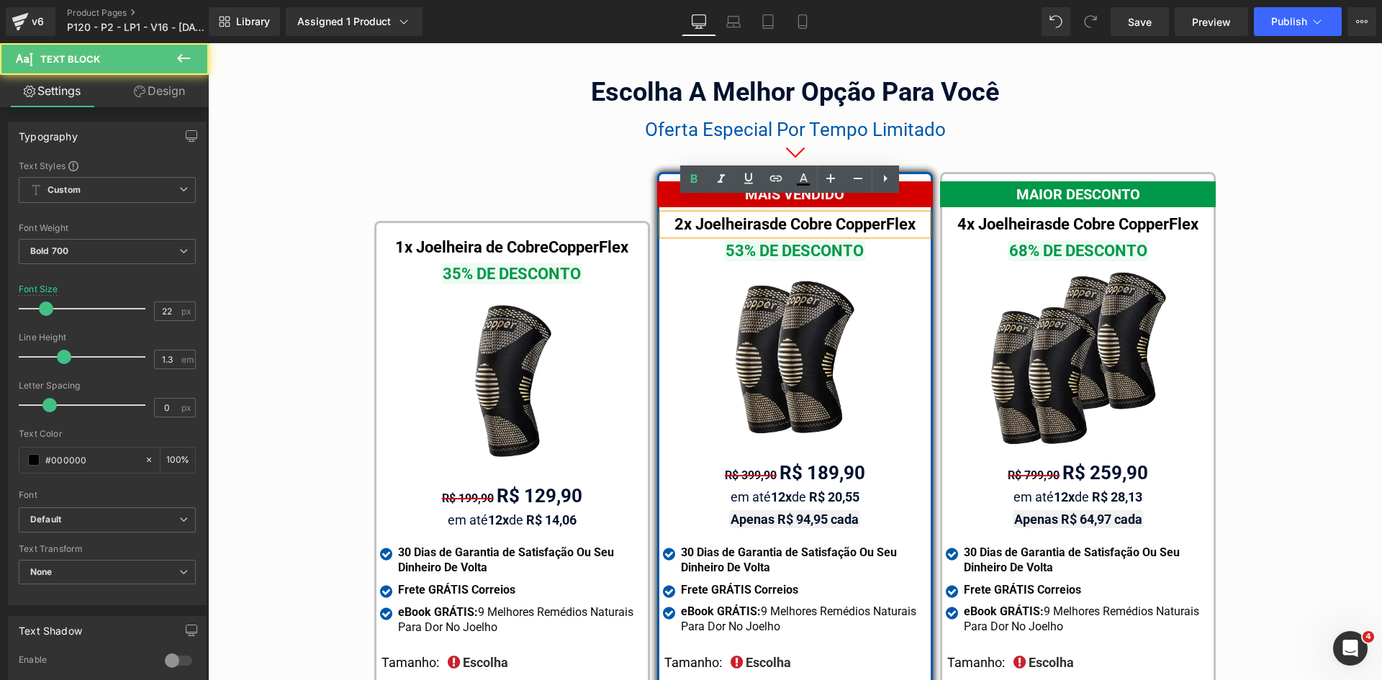
click at [776, 215] on span "de Cobre CopperFlex" at bounding box center [843, 224] width 146 height 18
click at [770, 215] on span "de Cobre CopperFlex" at bounding box center [843, 224] width 146 height 18
click at [765, 215] on div "2x Joelheiras 3D de Cobre CopperFlex" at bounding box center [795, 225] width 264 height 21
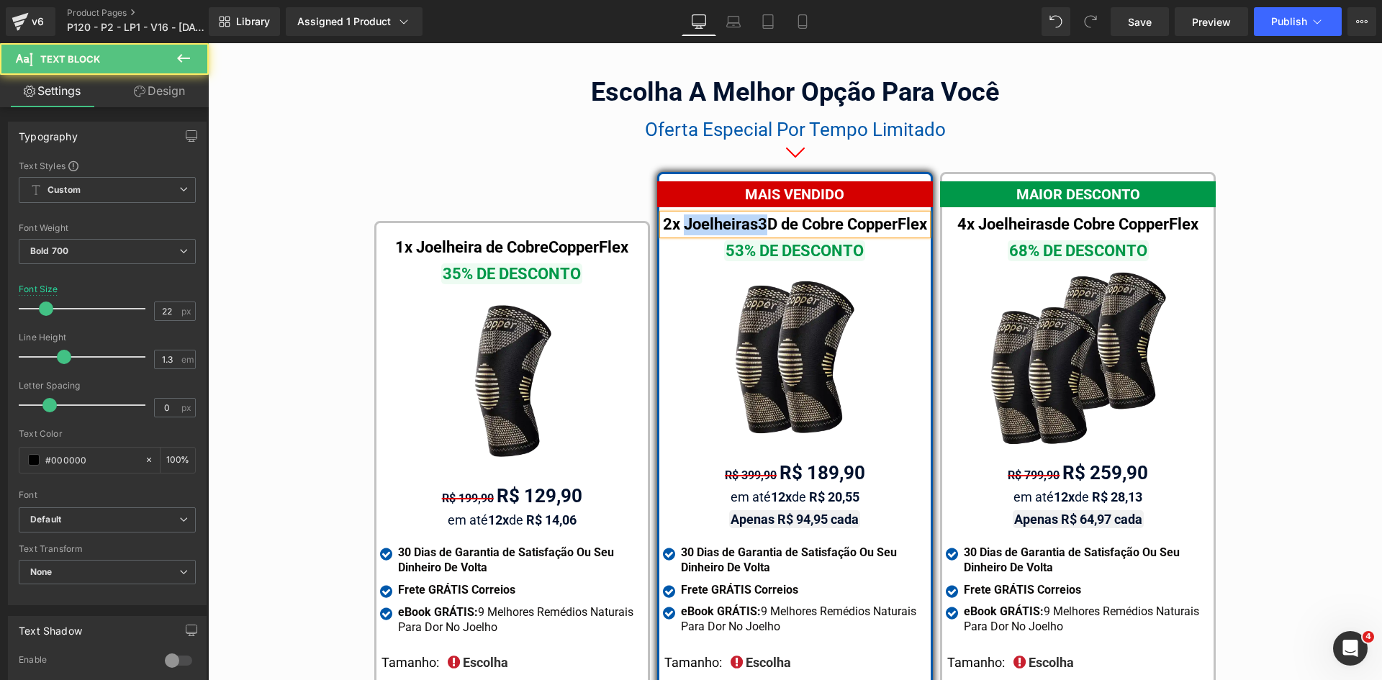
click at [765, 215] on div "2x Joelheiras 3D de Cobre CopperFlex" at bounding box center [795, 225] width 264 height 21
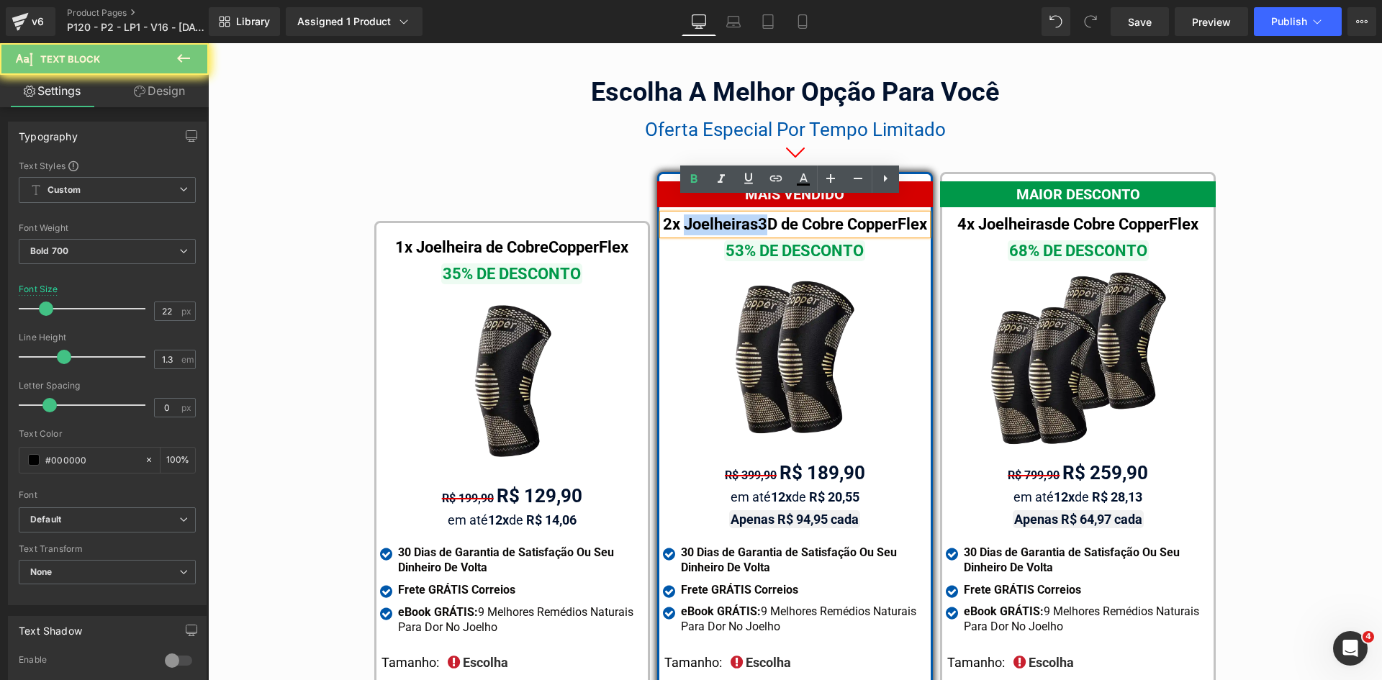
click at [765, 215] on div "2x Joelheiras 3D de Cobre CopperFlex" at bounding box center [795, 225] width 264 height 21
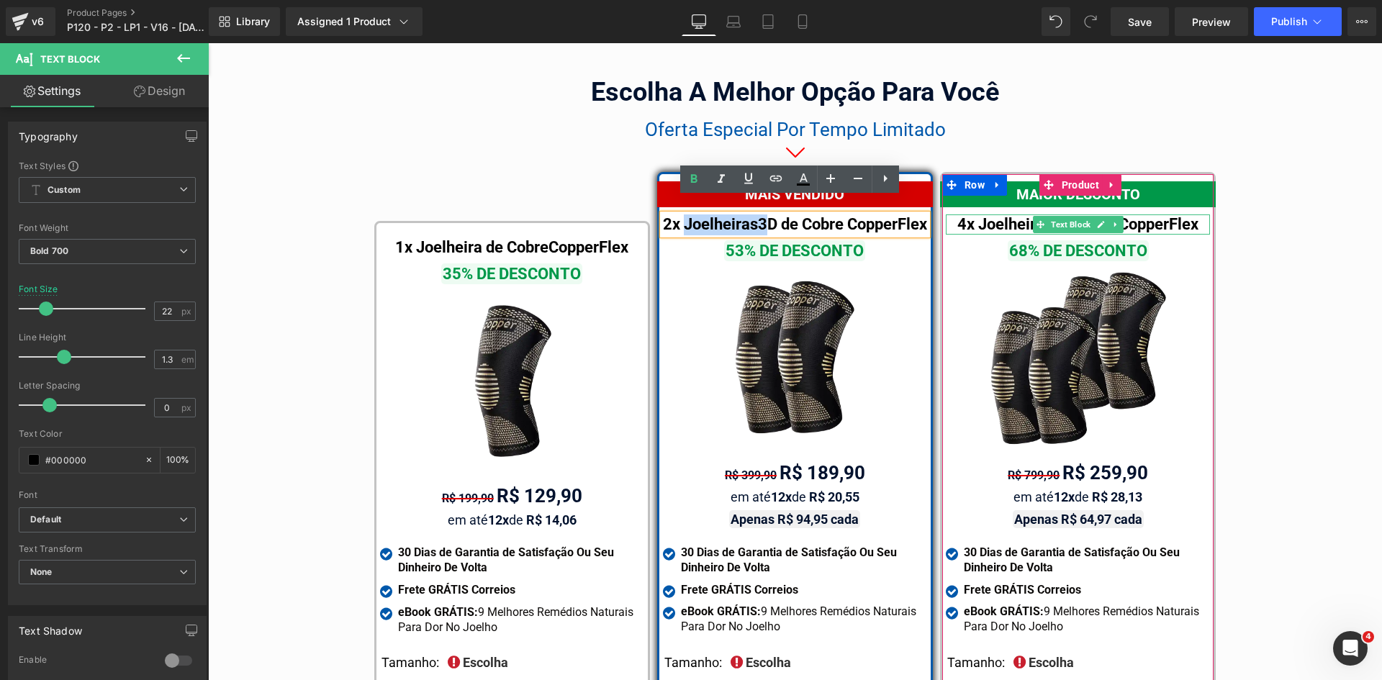
click at [1014, 215] on div "4x Joelheiras de Cobre CopperFlex" at bounding box center [1078, 225] width 264 height 21
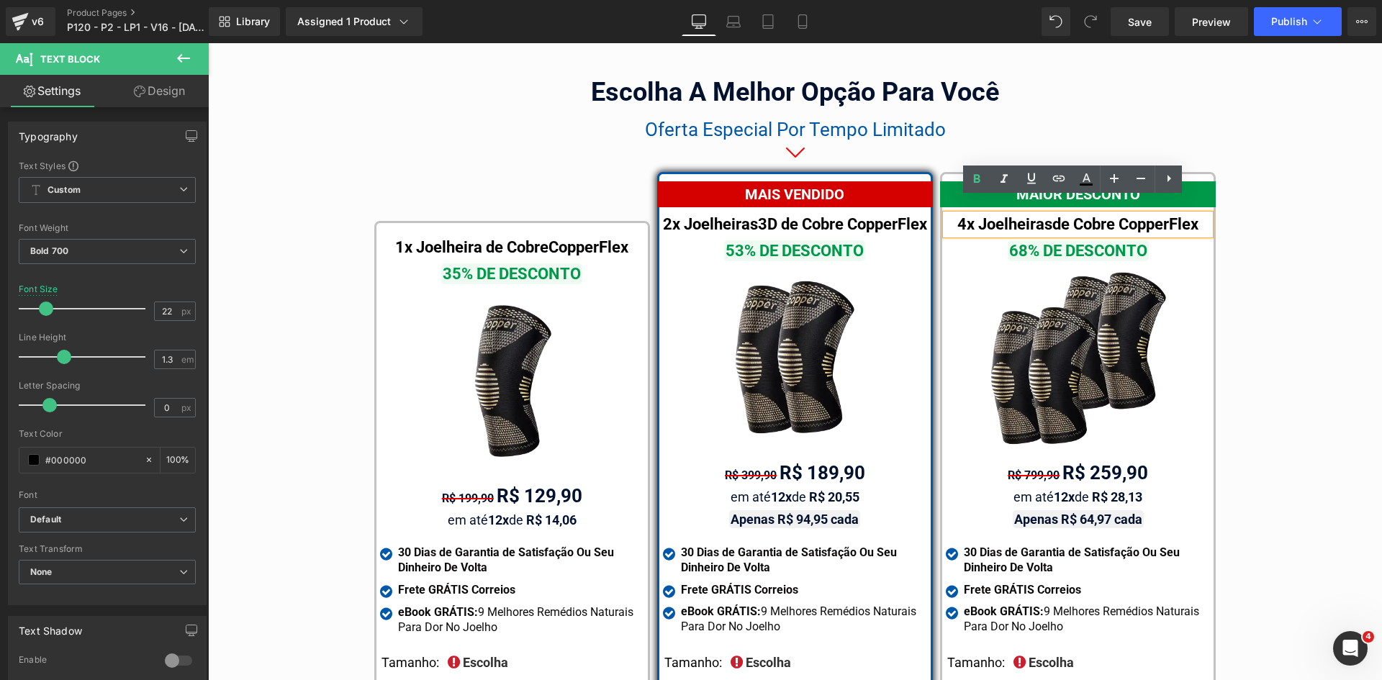
click at [1043, 215] on div "4x Joelheiras de Cobre CopperFlex" at bounding box center [1078, 225] width 264 height 21
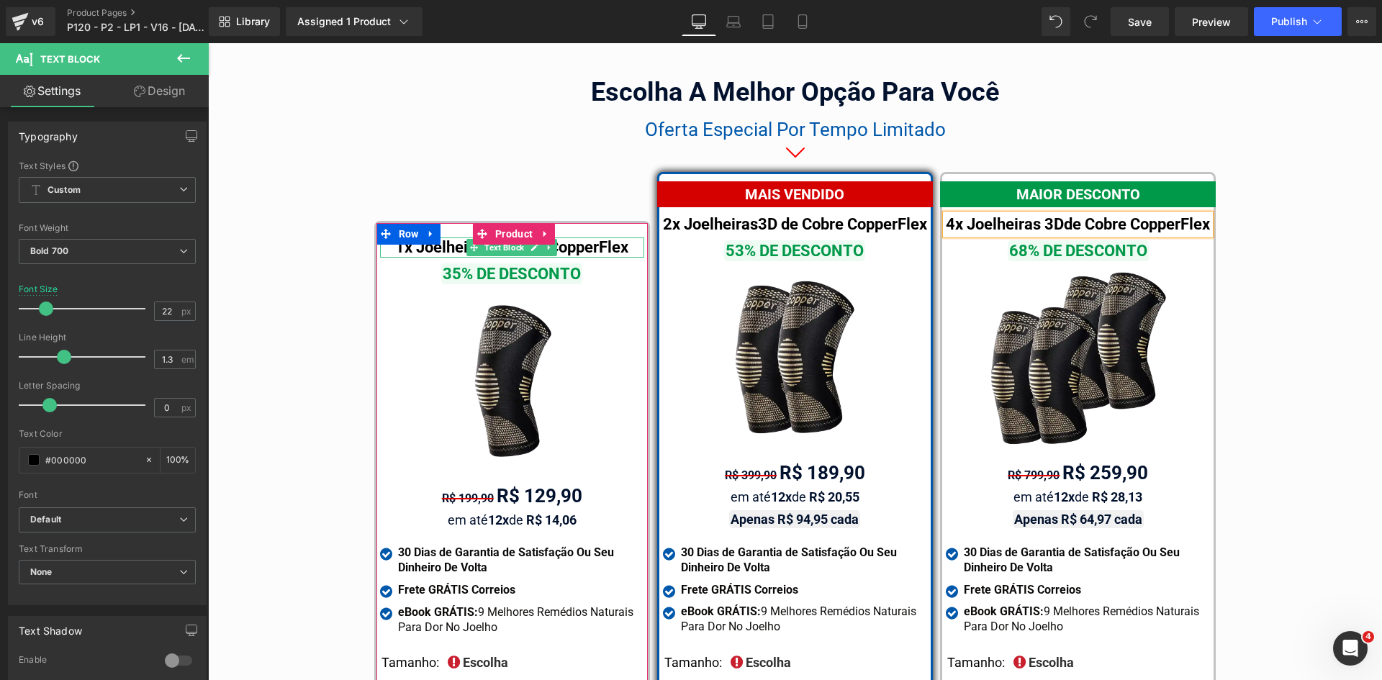
click at [449, 238] on div "1x Joelheira de Cobre CopperFlex" at bounding box center [512, 248] width 264 height 21
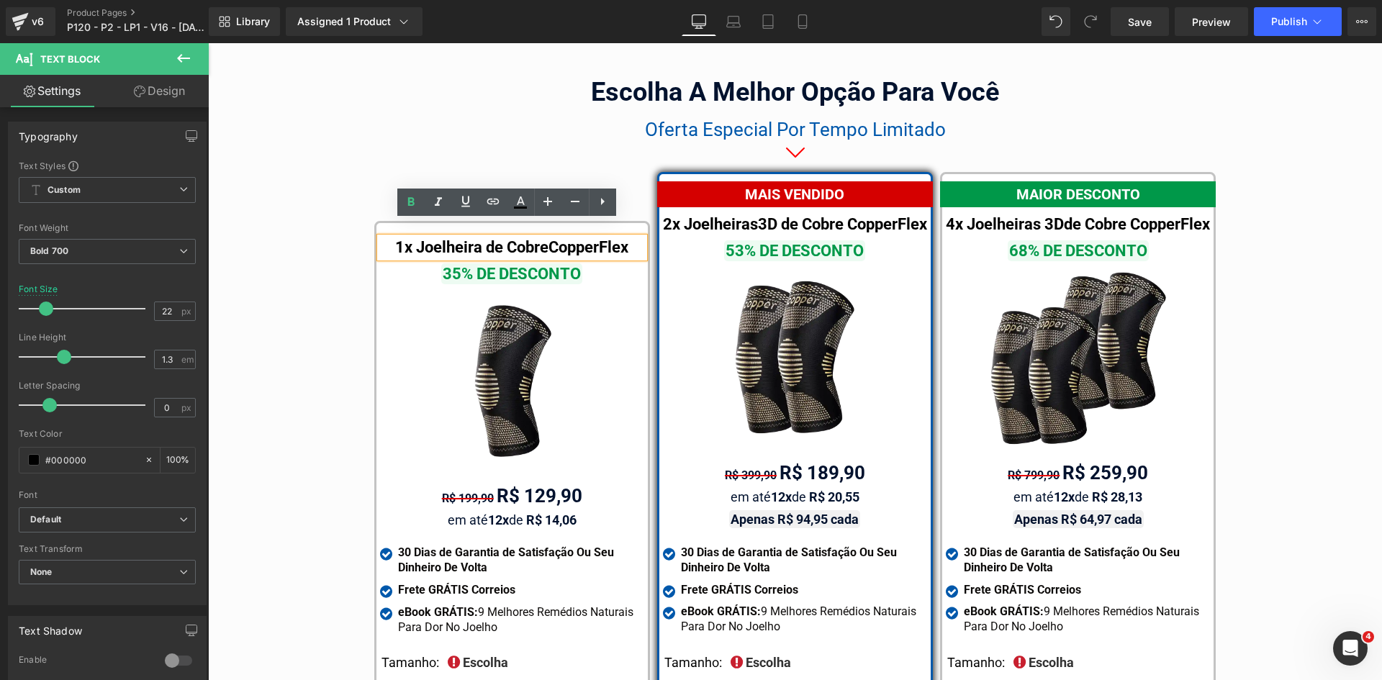
click at [479, 238] on div "1x Joelheira de Cobre CopperFlex" at bounding box center [512, 248] width 264 height 21
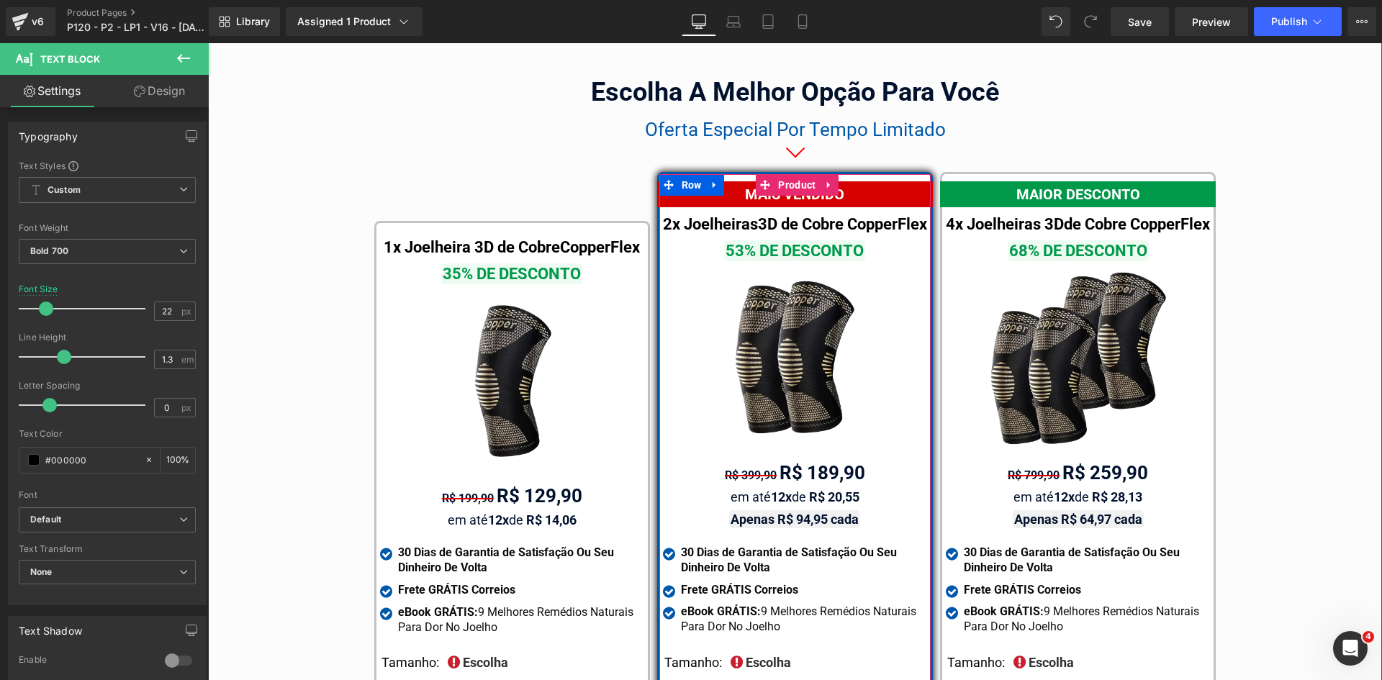
click at [768, 220] on span "Text Block" at bounding box center [787, 224] width 45 height 17
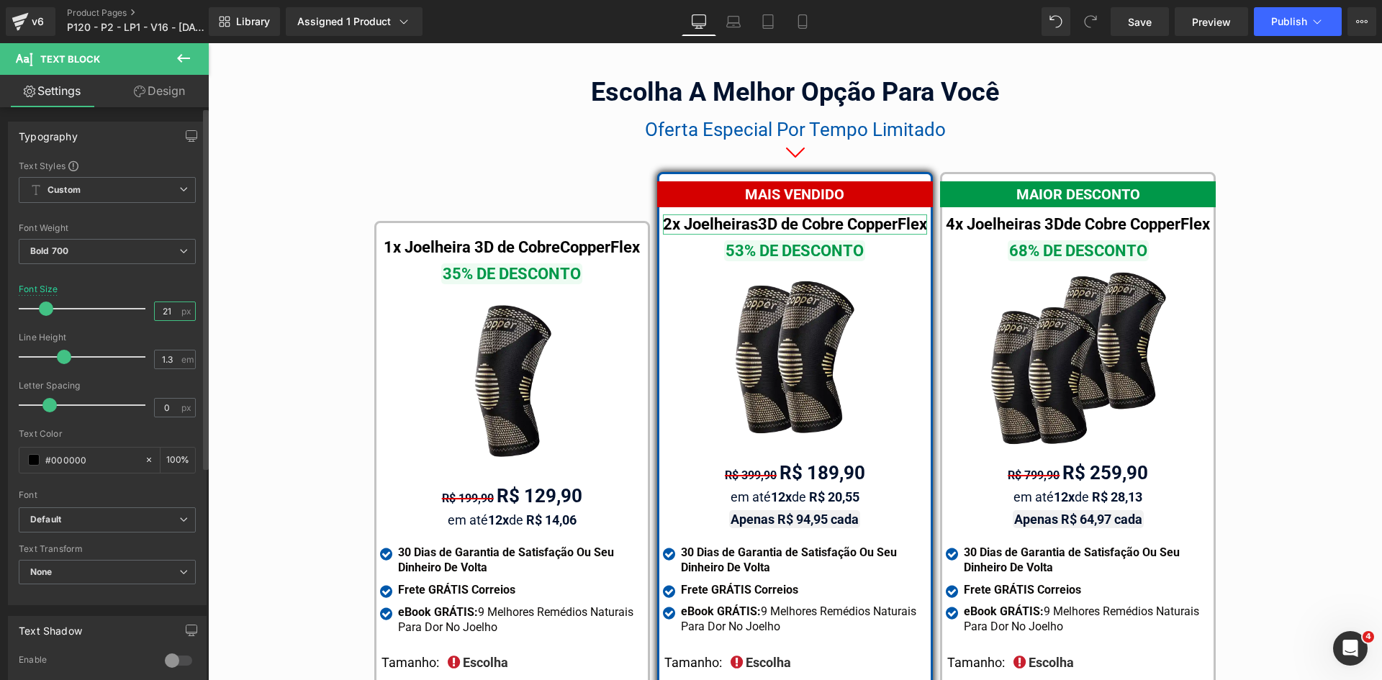
click at [165, 309] on input "21" at bounding box center [167, 311] width 25 height 18
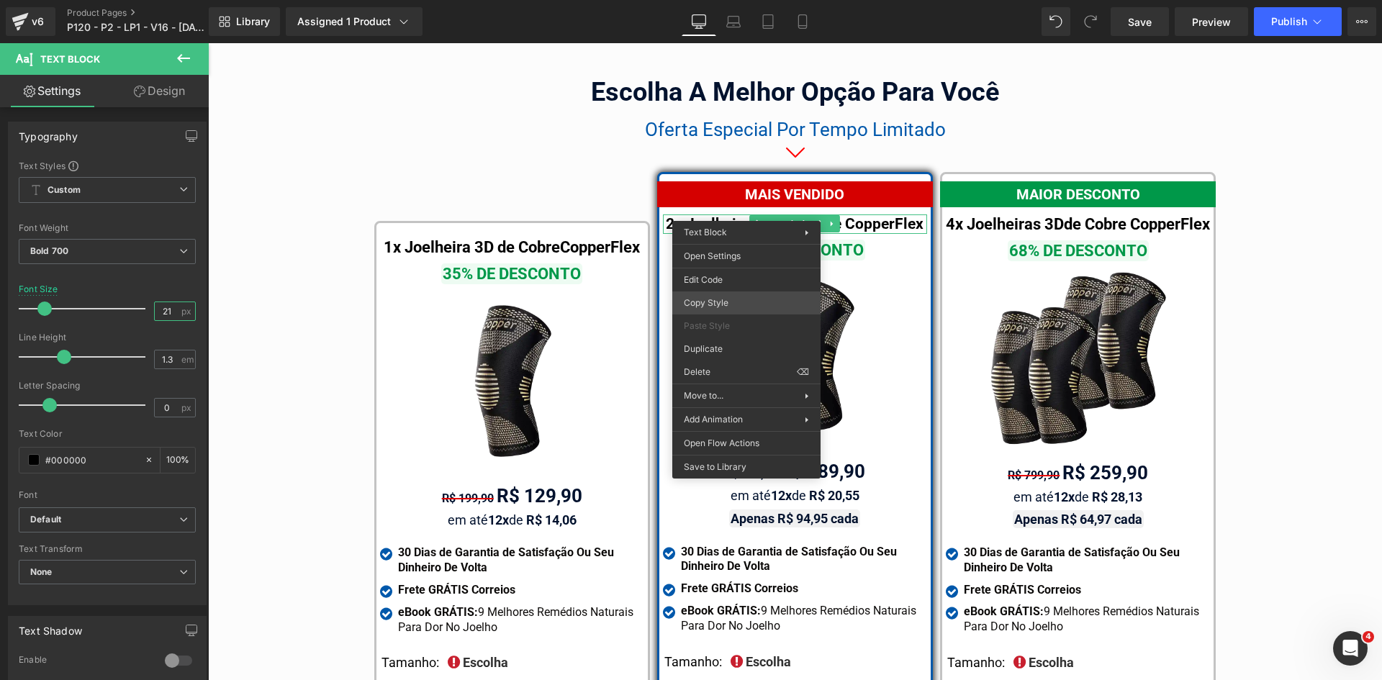
drag, startPoint x: 927, startPoint y: 343, endPoint x: 752, endPoint y: 294, distance: 181.7
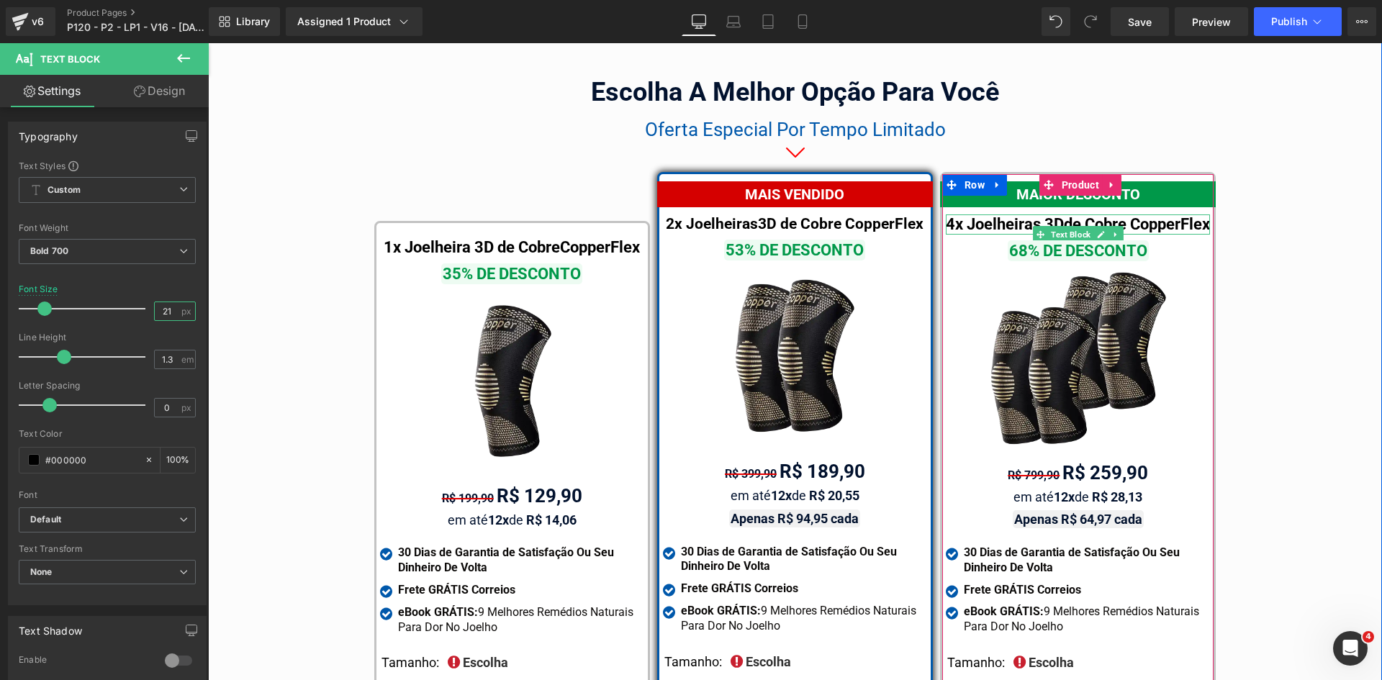
type input "21"
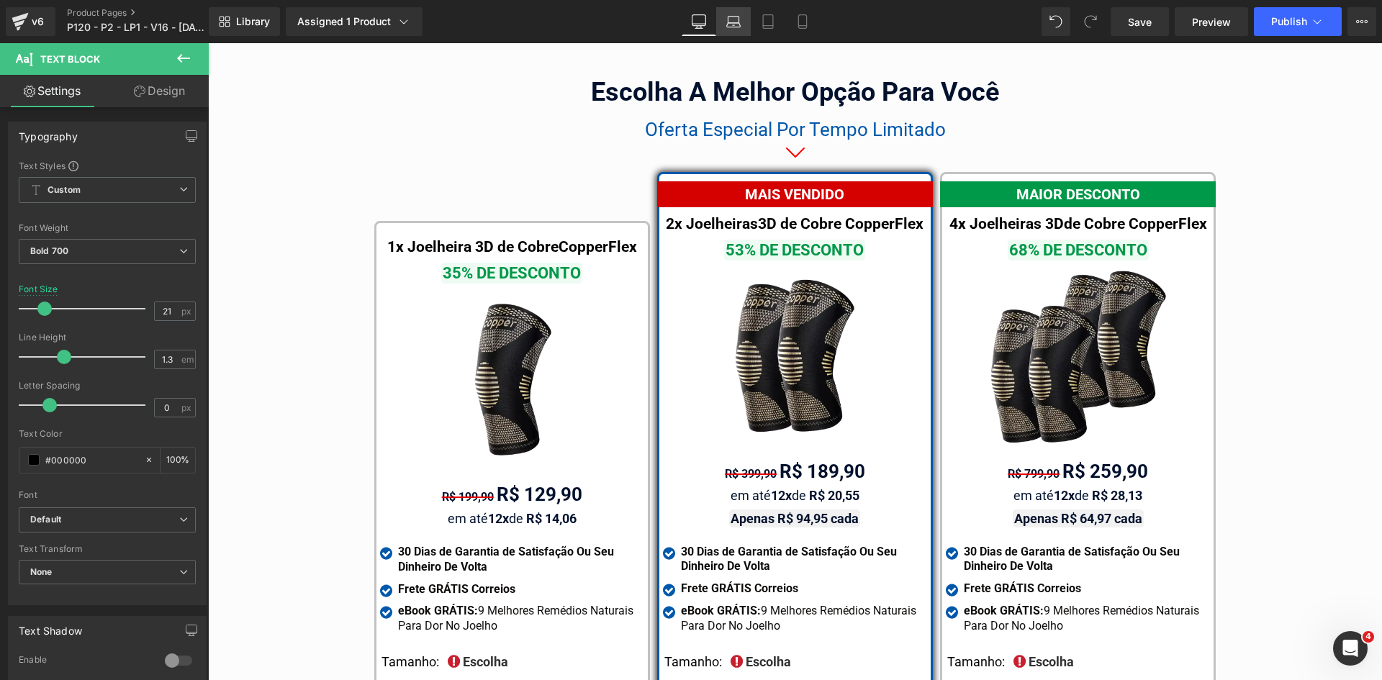
click at [735, 27] on icon at bounding box center [734, 25] width 14 height 4
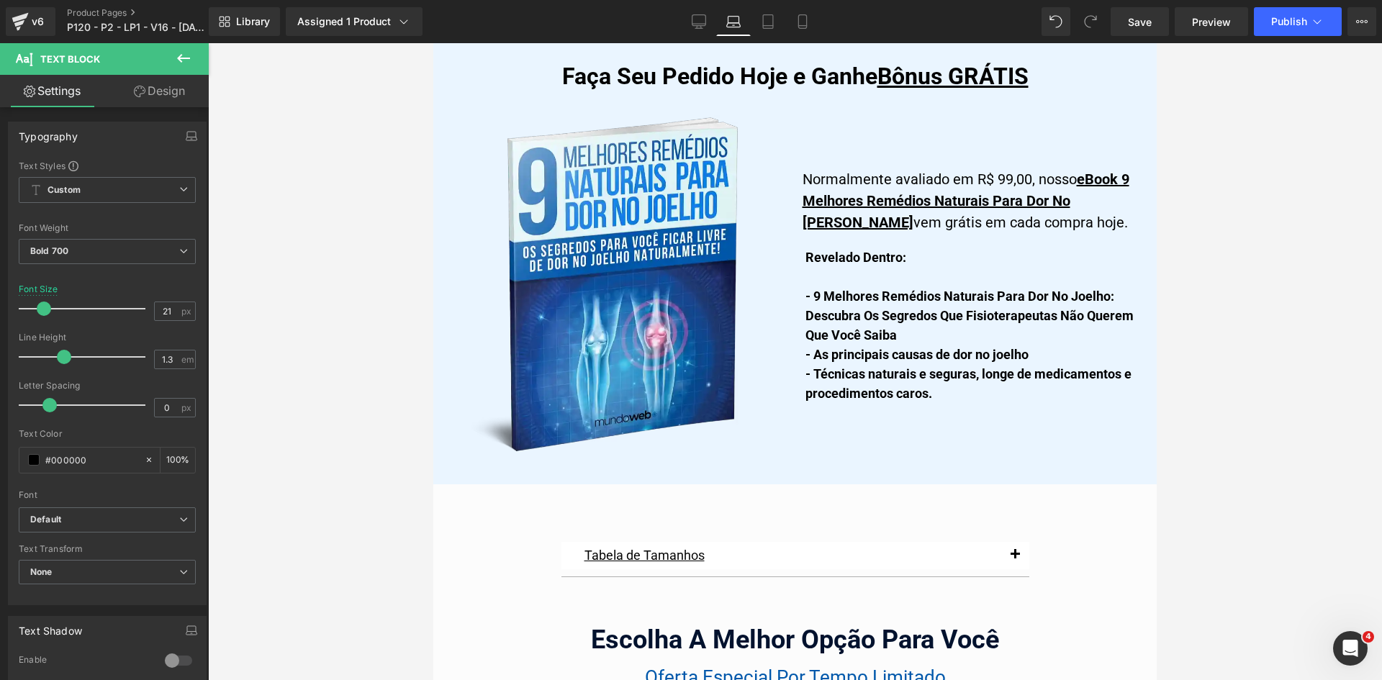
scroll to position [8764, 0]
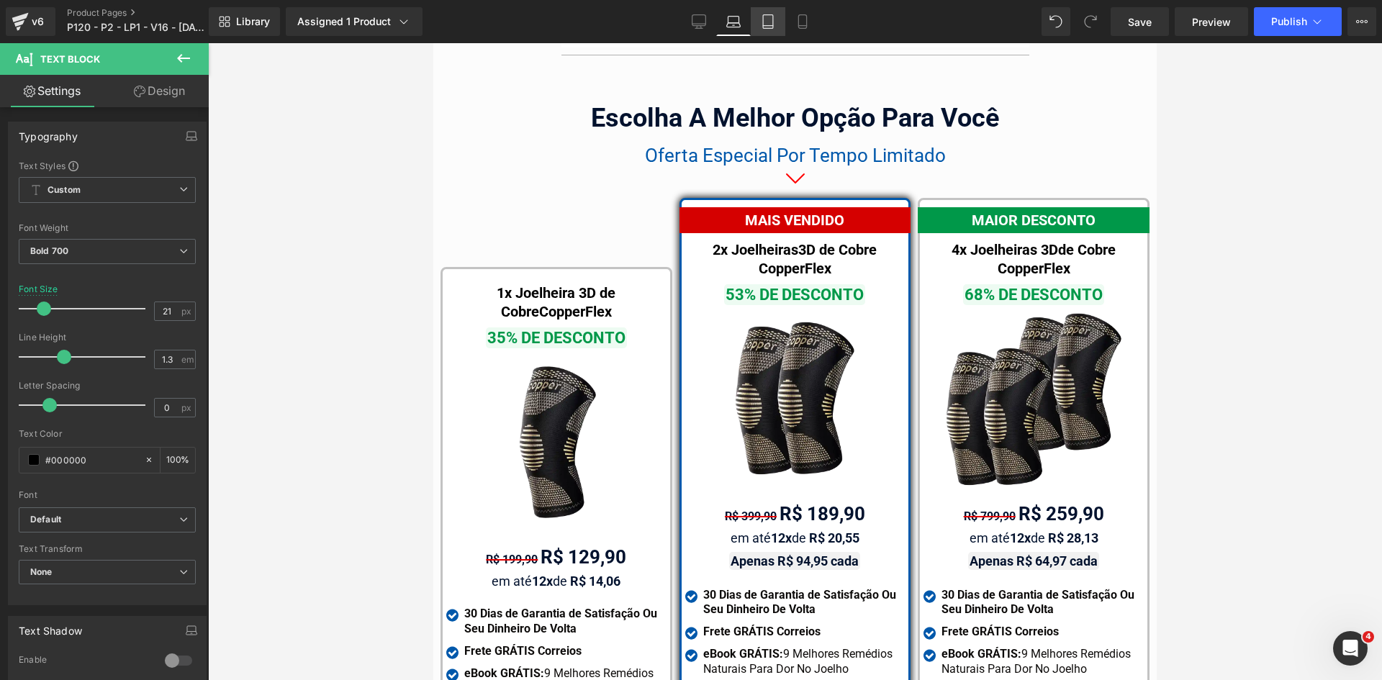
click at [765, 27] on icon at bounding box center [768, 21] width 14 height 14
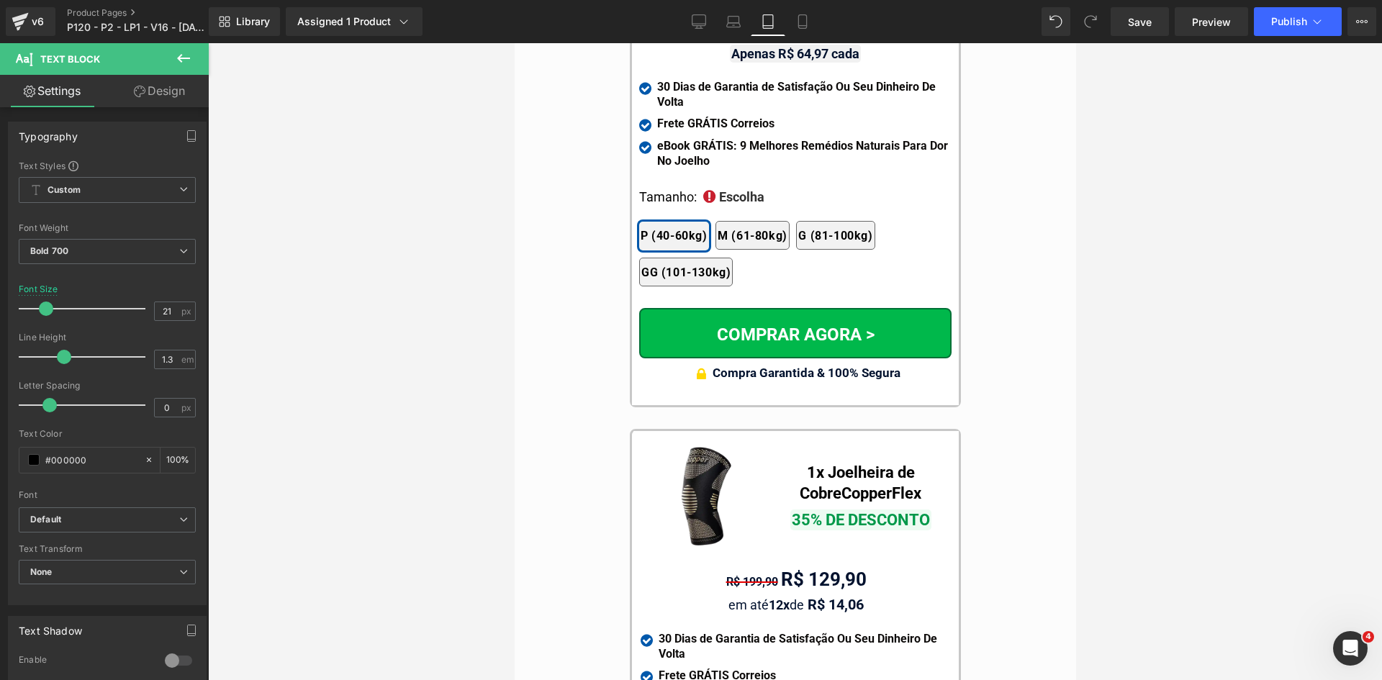
scroll to position [13137, 0]
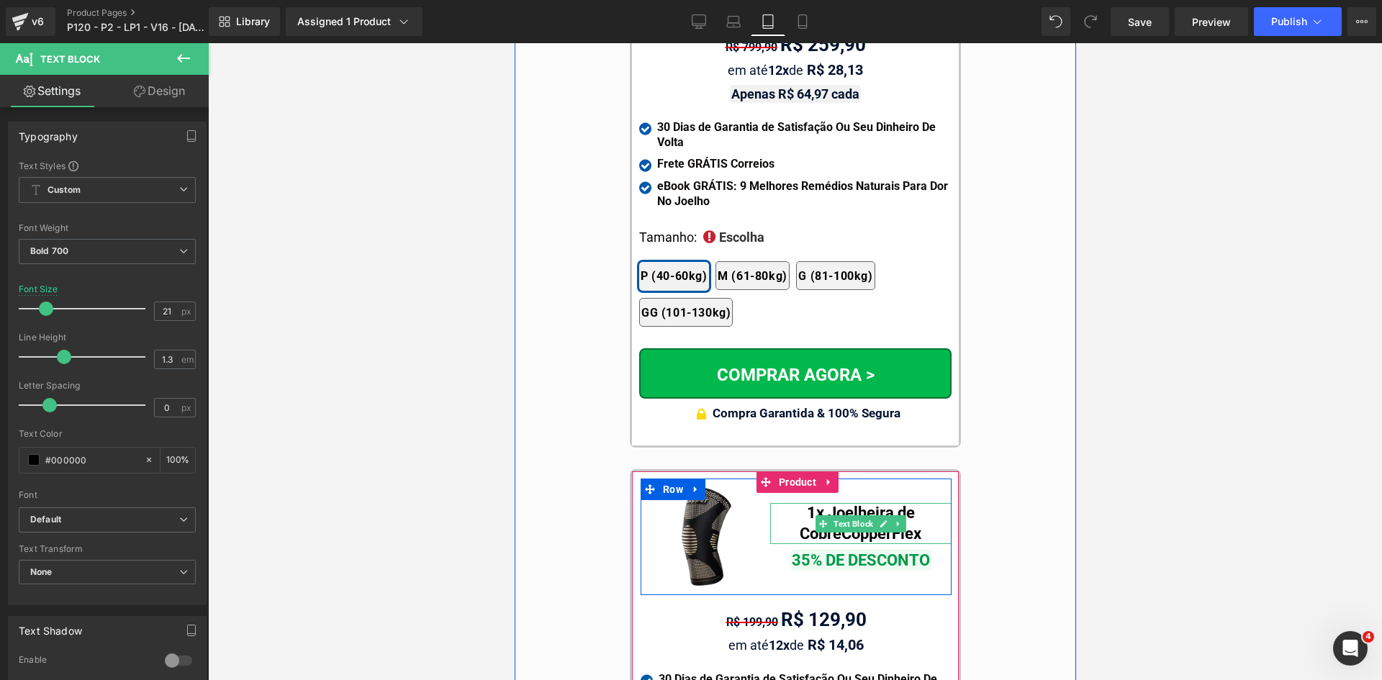
click at [891, 516] on link at bounding box center [898, 524] width 15 height 17
click at [929, 503] on div "1x Joelheira de Cobre CopperFlex" at bounding box center [860, 523] width 181 height 41
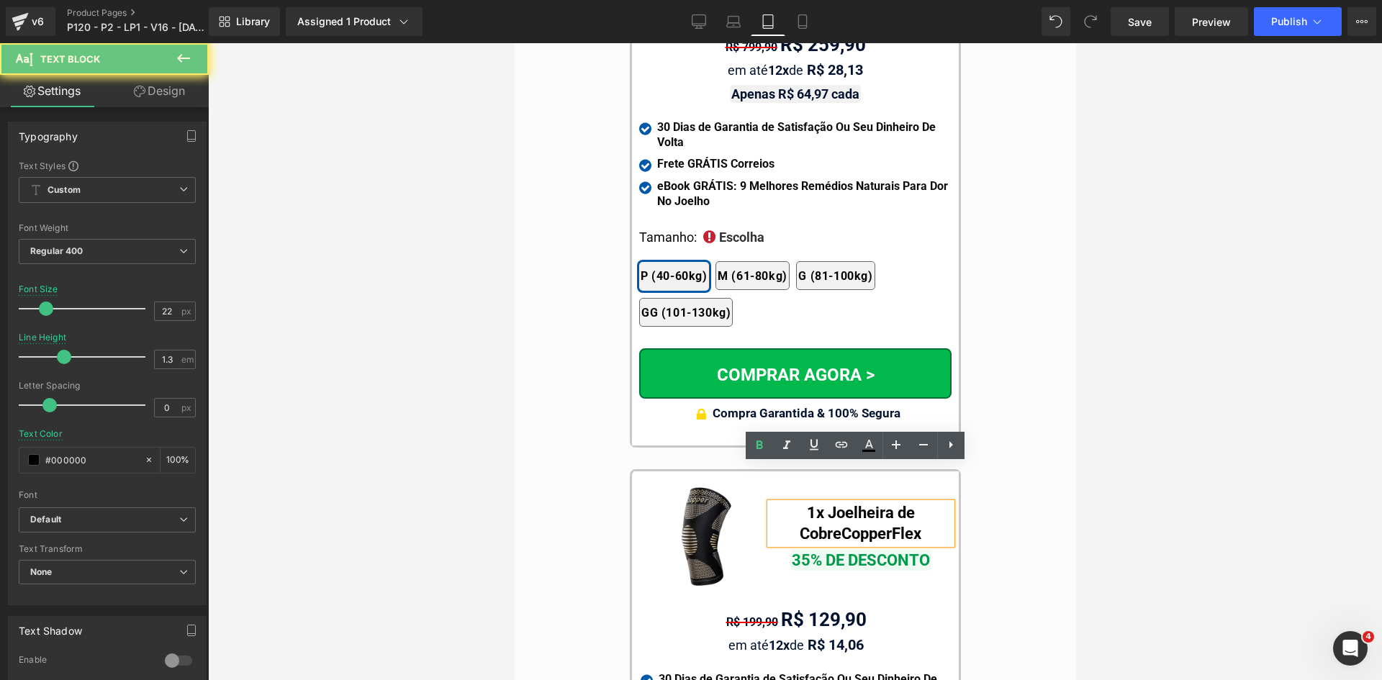
click at [888, 504] on b "1x Joelheira de Cobre" at bounding box center [856, 523] width 115 height 39
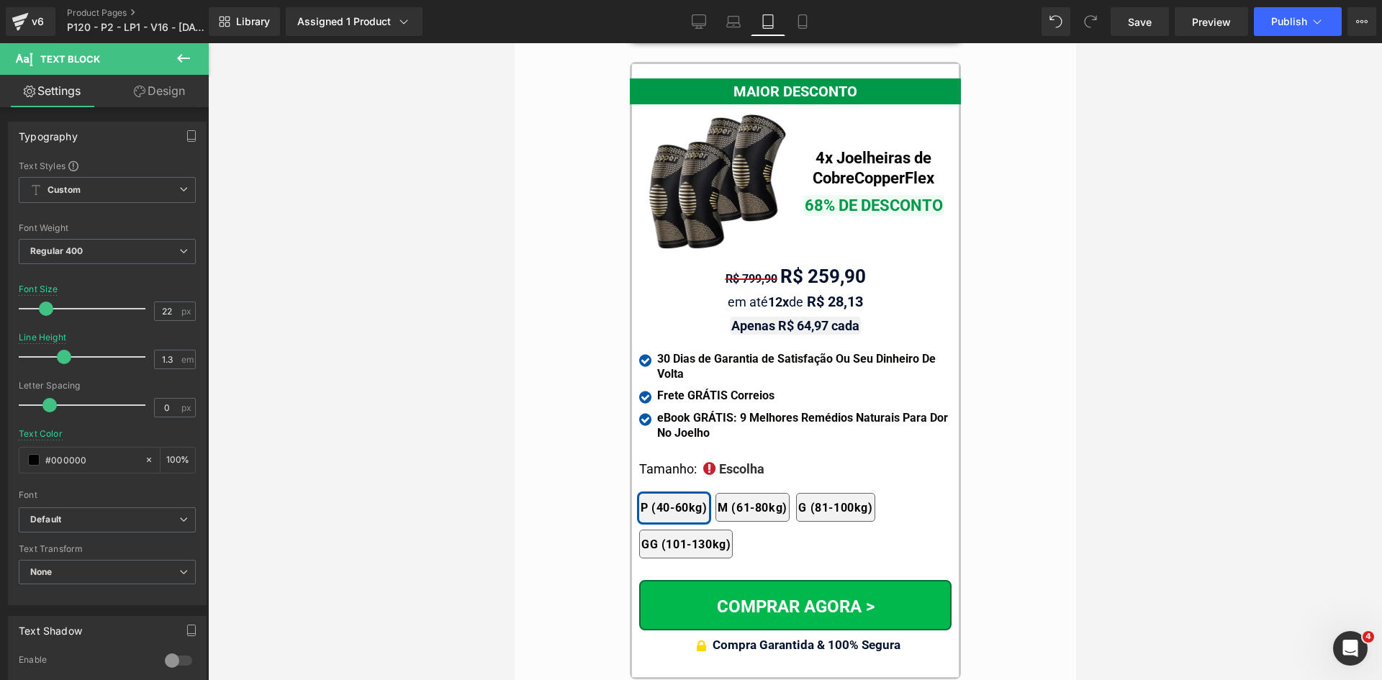
scroll to position [12777, 0]
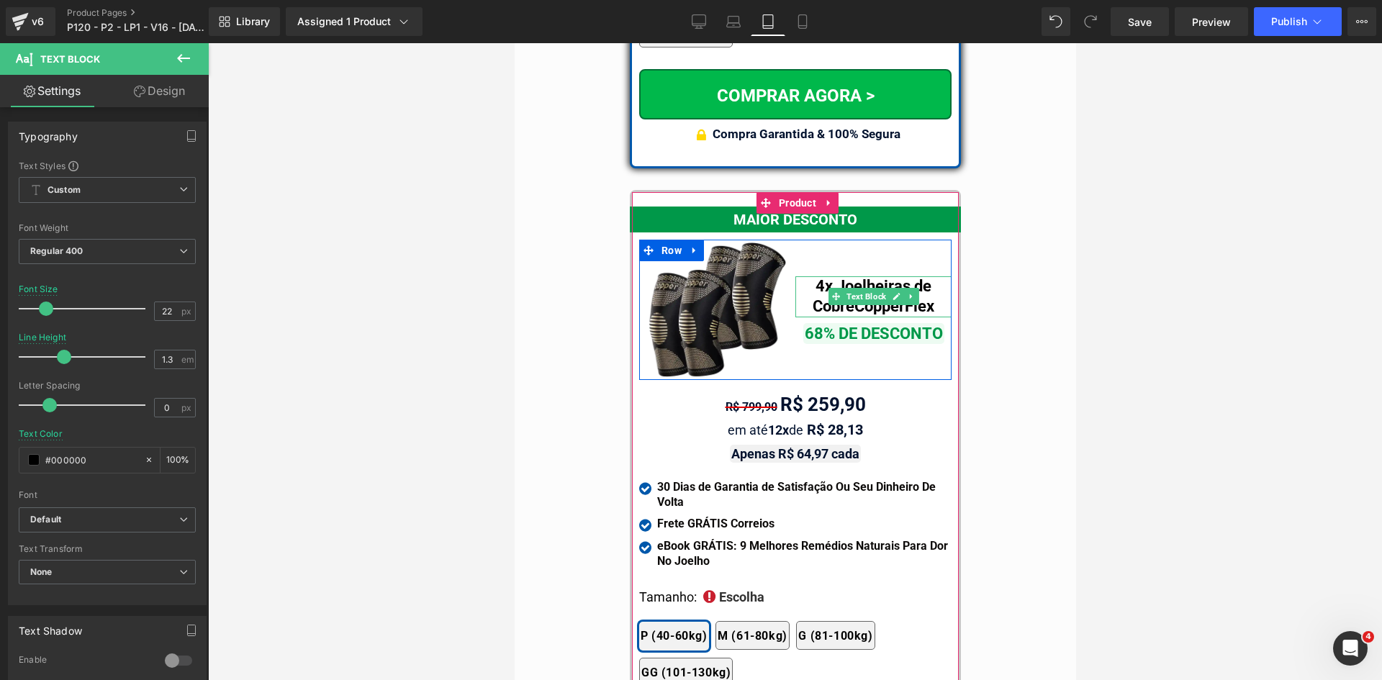
click at [923, 277] on b "4x Joelheiras de Cobre" at bounding box center [871, 296] width 119 height 39
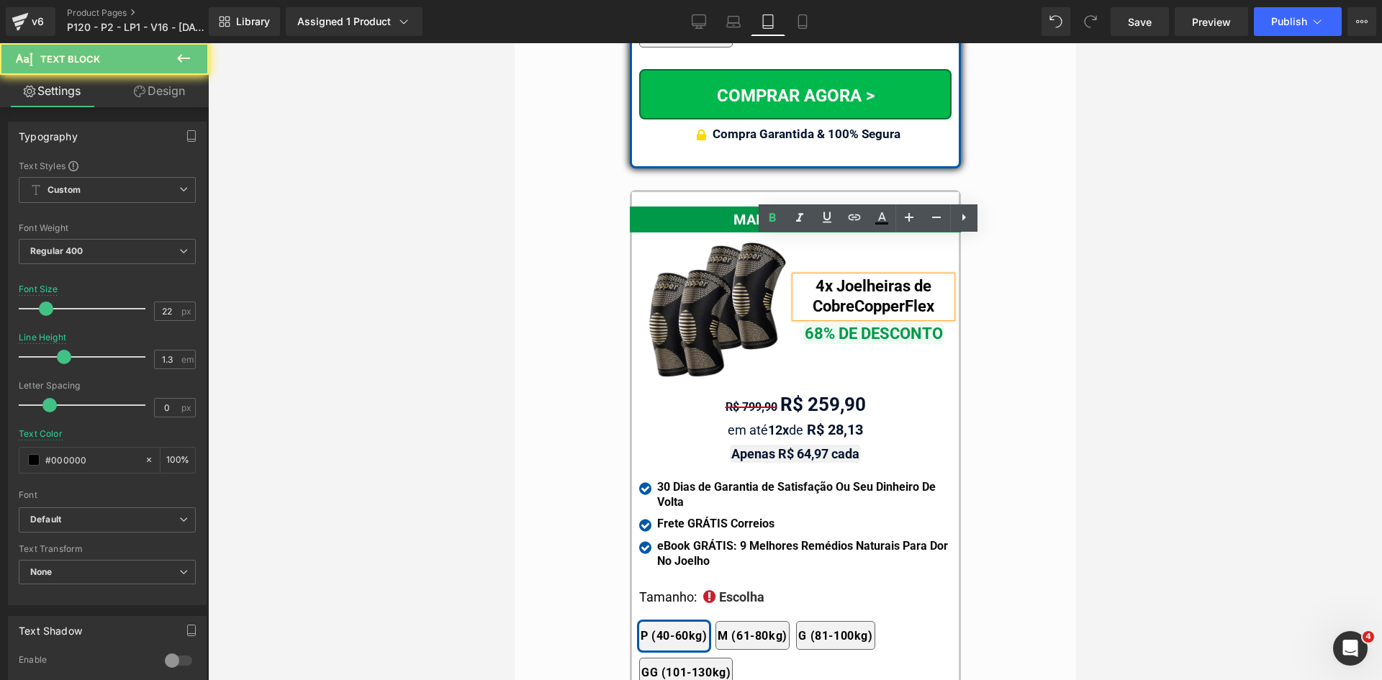
click at [906, 277] on b "4x Joelheiras de Cobre" at bounding box center [871, 296] width 119 height 39
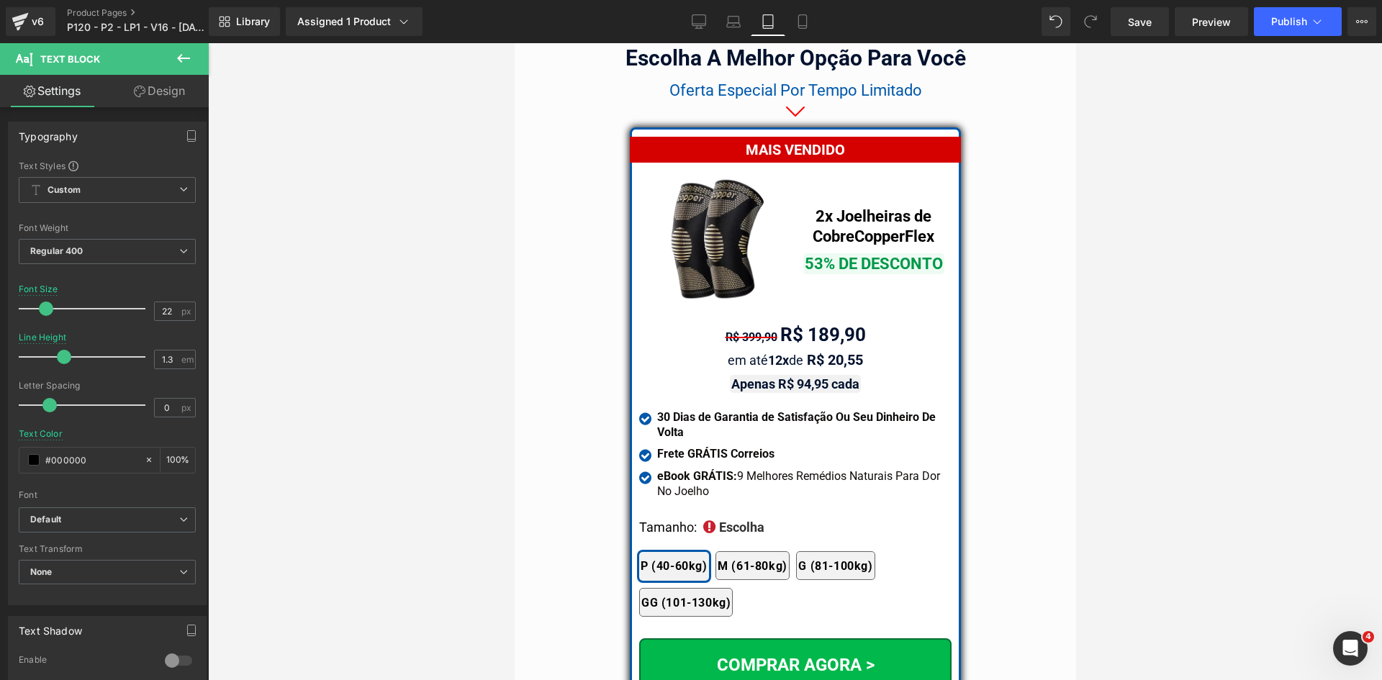
scroll to position [12201, 0]
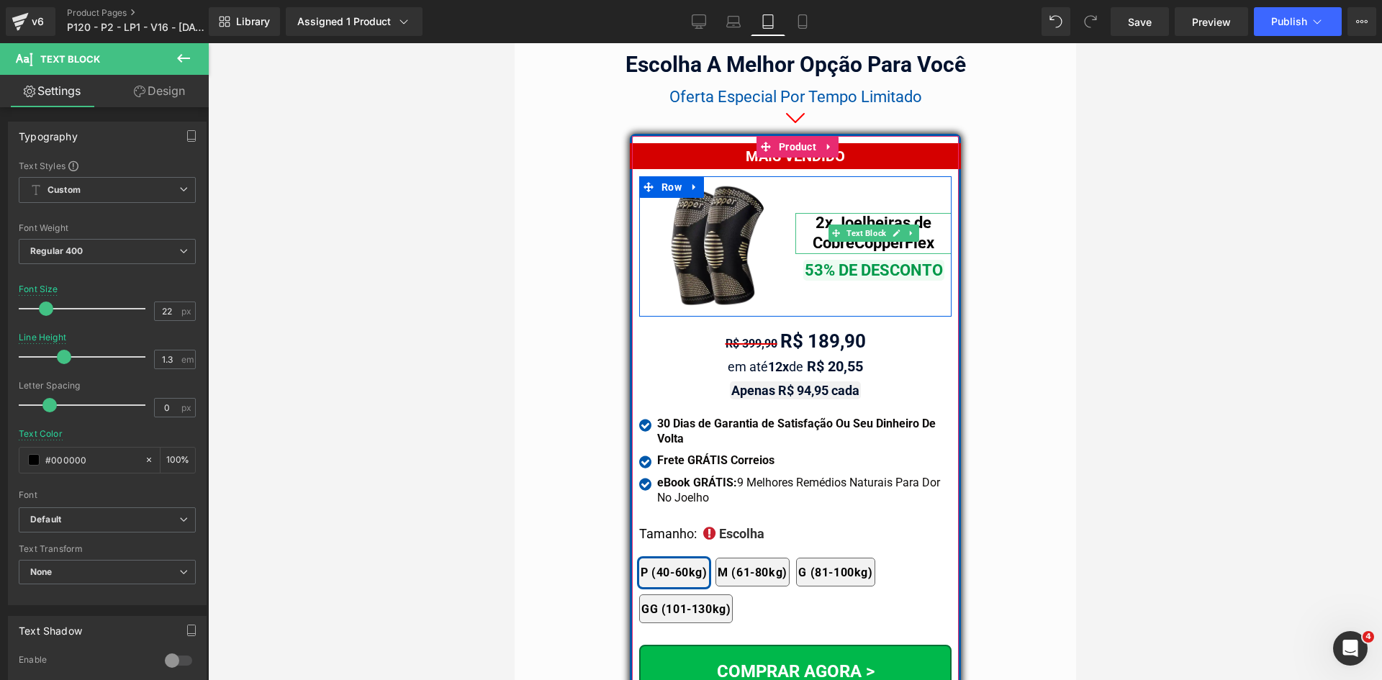
click at [925, 234] on b "CopperFlex" at bounding box center [894, 243] width 80 height 18
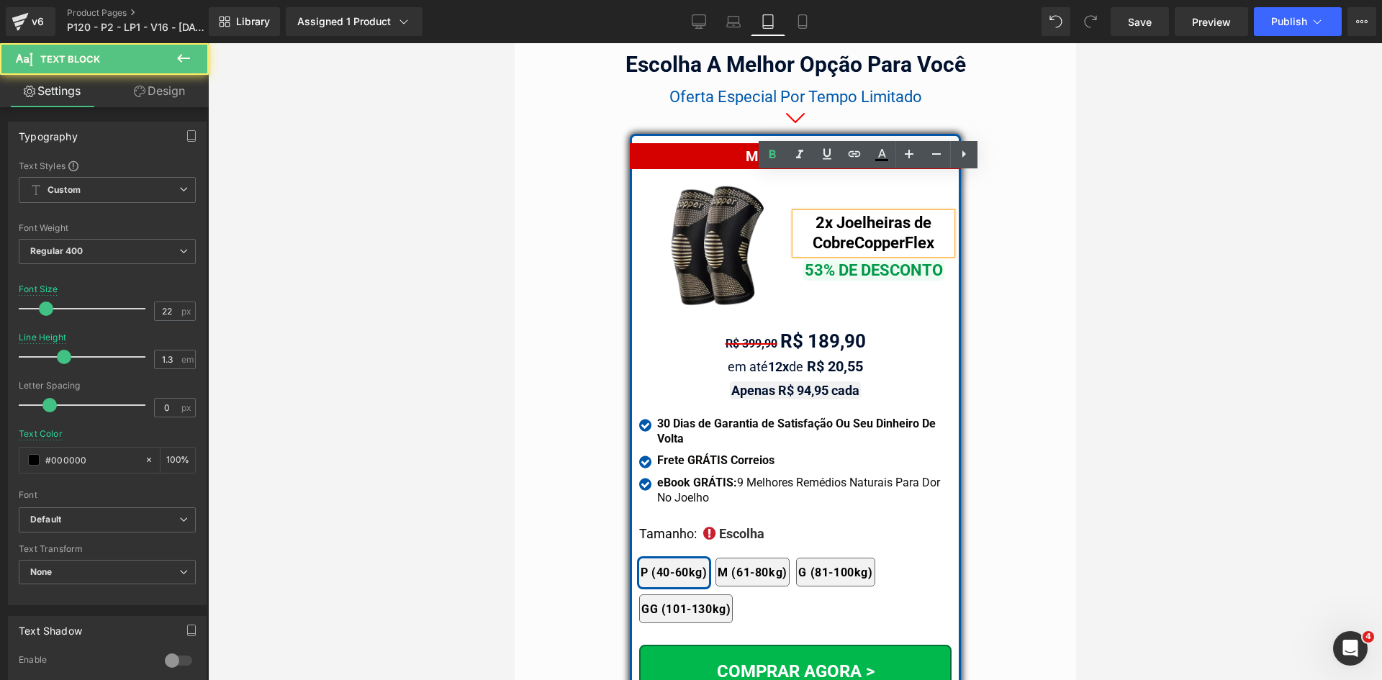
click at [909, 214] on b "2x Joelheiras de Cobre" at bounding box center [871, 233] width 119 height 39
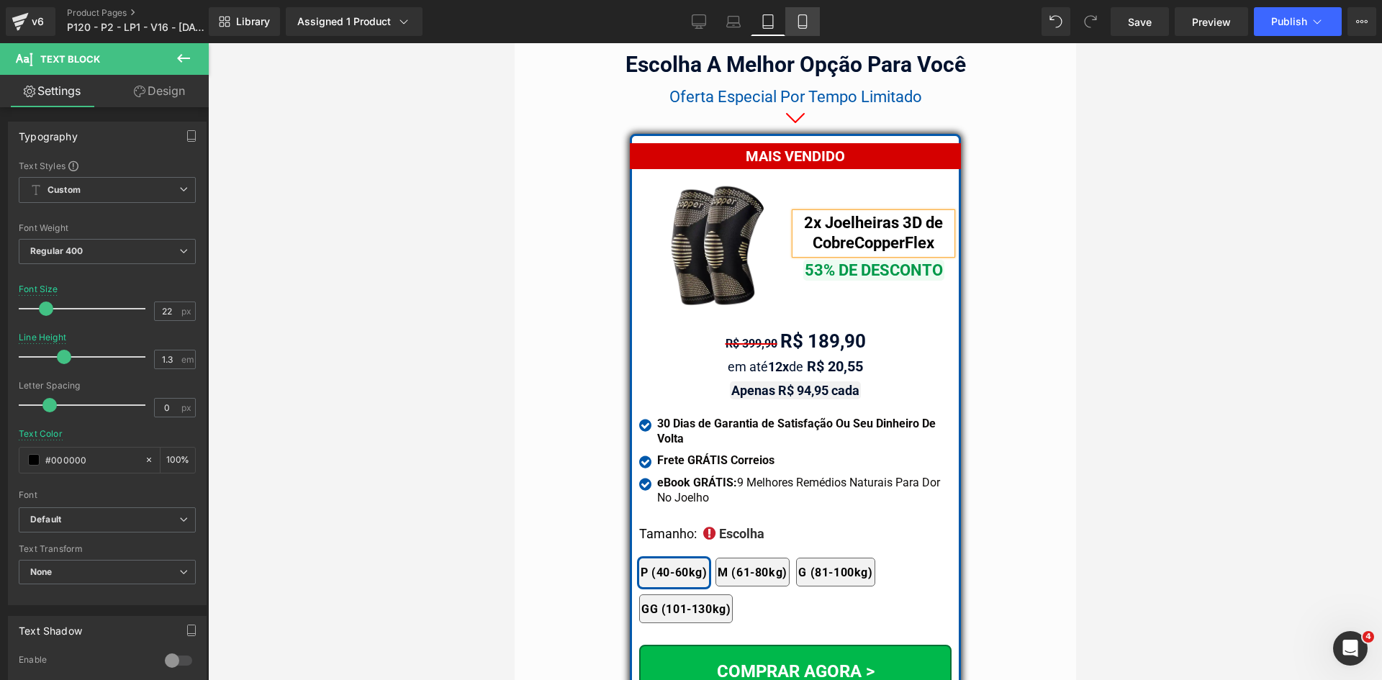
click at [806, 26] on icon at bounding box center [802, 26] width 8 height 0
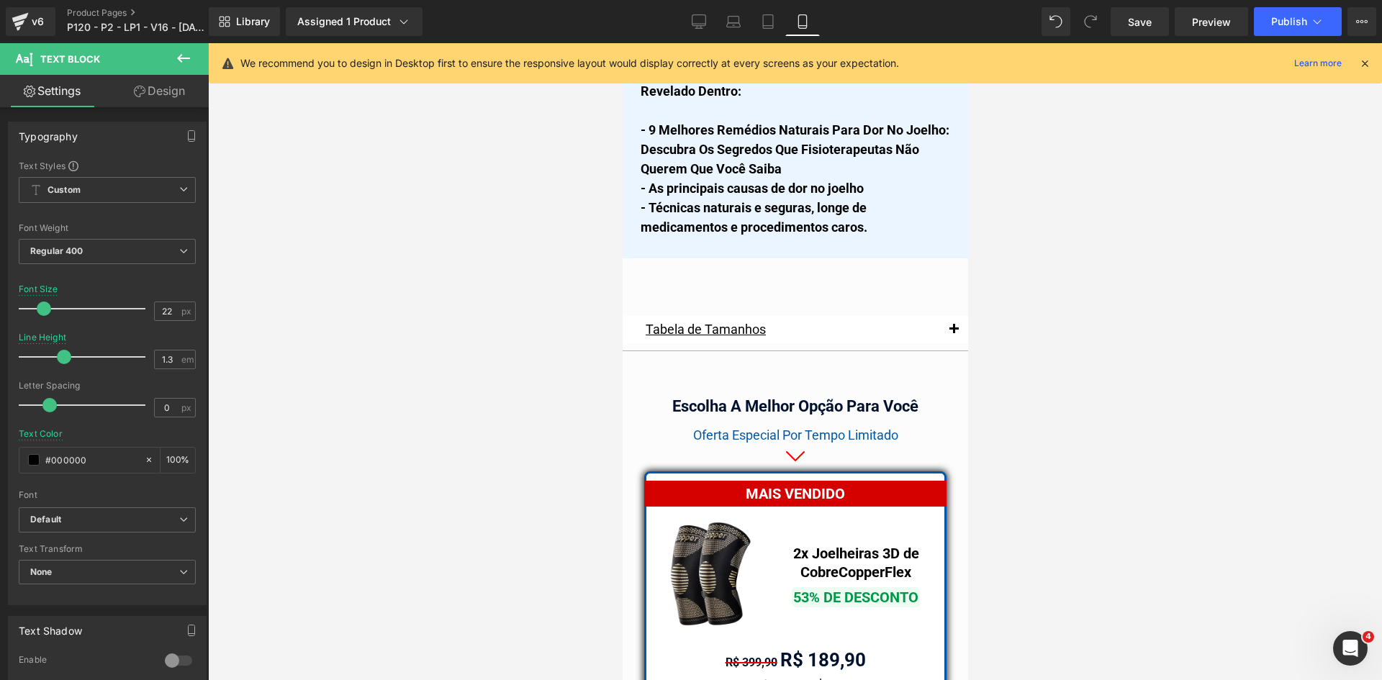
scroll to position [12530, 0]
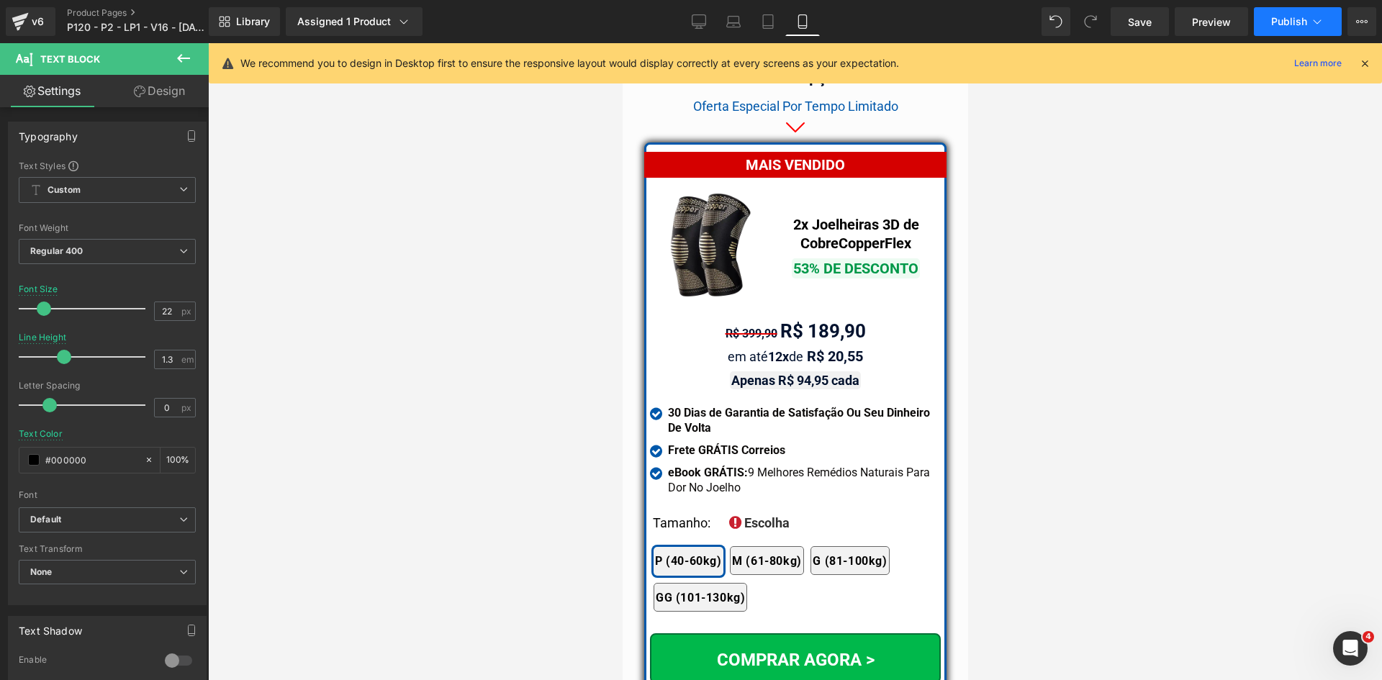
click at [1280, 16] on span "Publish" at bounding box center [1290, 22] width 36 height 12
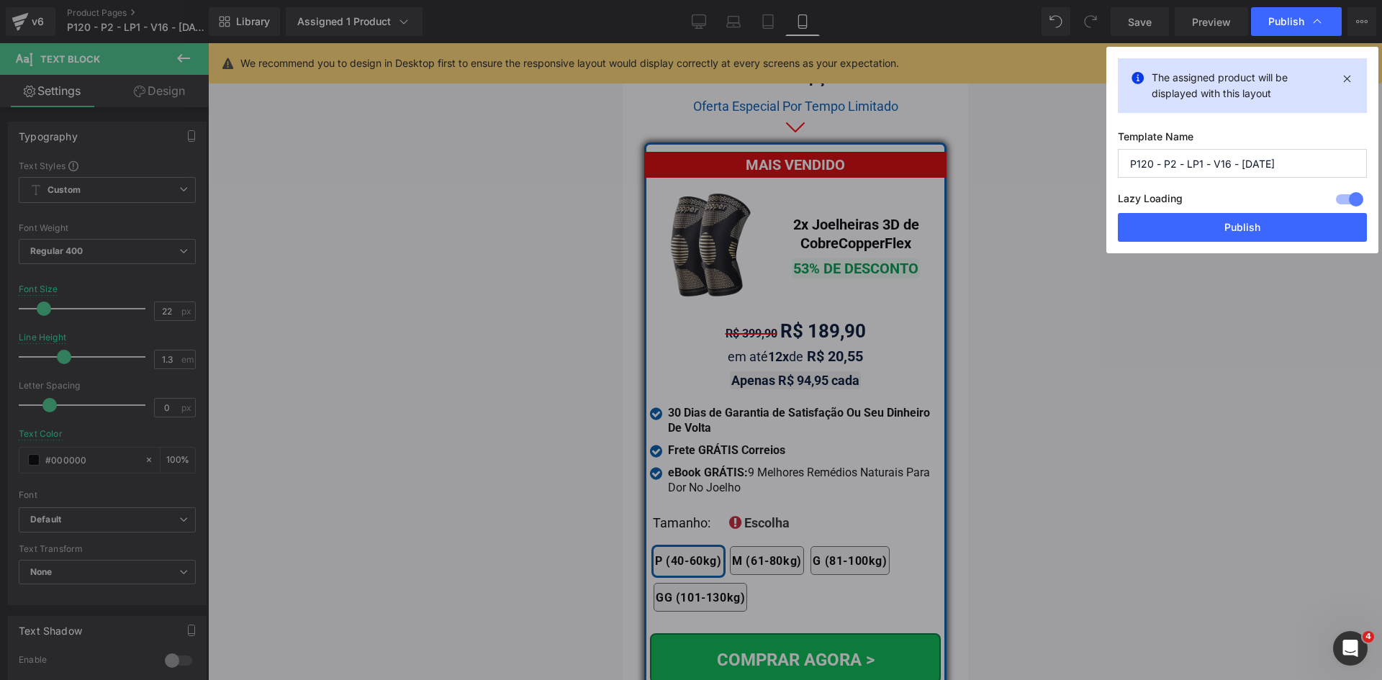
click at [1255, 234] on button "Publish" at bounding box center [1242, 227] width 249 height 29
